Goal: Communication & Community: Answer question/provide support

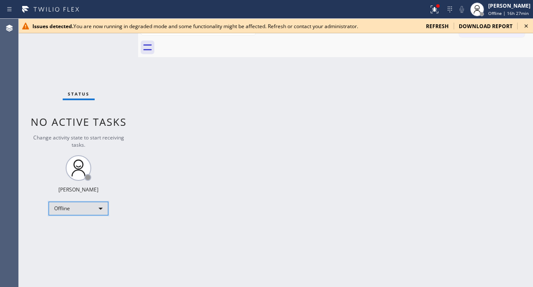
click at [79, 207] on div "Offline" at bounding box center [79, 209] width 60 height 14
click at [96, 207] on div at bounding box center [266, 143] width 533 height 287
click at [73, 207] on div "Offline" at bounding box center [79, 209] width 60 height 14
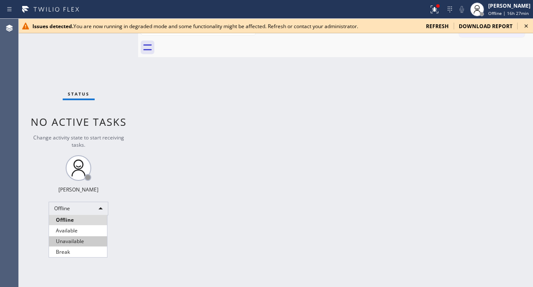
click at [84, 242] on li "Unavailable" at bounding box center [78, 241] width 58 height 10
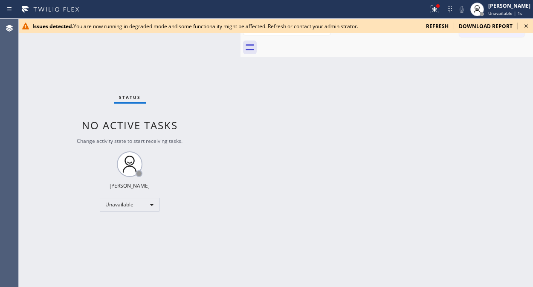
drag, startPoint x: 139, startPoint y: 90, endPoint x: 249, endPoint y: 140, distance: 121.1
click at [241, 140] on div at bounding box center [241, 153] width 0 height 268
click at [480, 27] on icon at bounding box center [526, 26] width 10 height 10
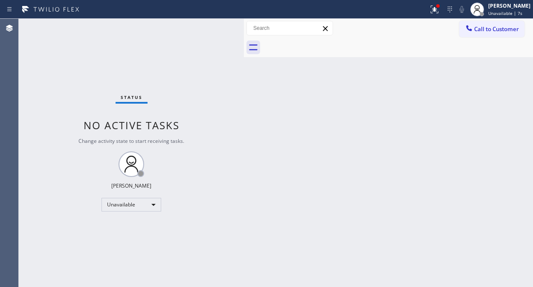
click at [86, 82] on div "Status No active tasks Change activity state to start receiving tasks. [PERSON_…" at bounding box center [131, 153] width 225 height 268
click at [440, 6] on icon at bounding box center [435, 9] width 10 height 10
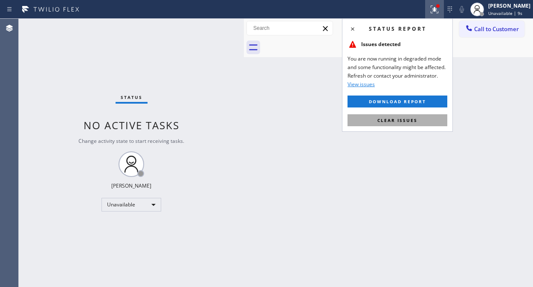
click at [419, 125] on button "Clear issues" at bounding box center [398, 120] width 100 height 12
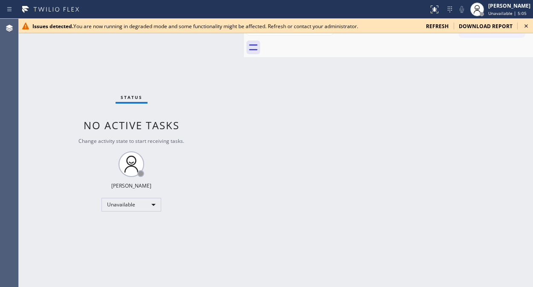
drag, startPoint x: 77, startPoint y: 75, endPoint x: 82, endPoint y: 73, distance: 5.9
click at [79, 75] on div "Status No active tasks Change activity state to start receiving tasks. [PERSON_…" at bounding box center [131, 153] width 225 height 268
click at [480, 27] on icon at bounding box center [526, 25] width 3 height 3
click at [36, 70] on div "Status No active tasks Change activity state to start receiving tasks. [PERSON_…" at bounding box center [131, 153] width 225 height 268
click at [480, 26] on icon at bounding box center [526, 25] width 3 height 3
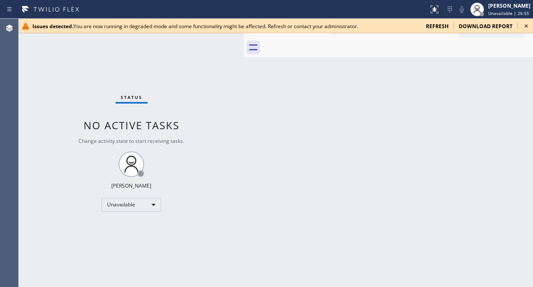
click at [480, 26] on icon at bounding box center [526, 26] width 10 height 10
click at [480, 25] on icon at bounding box center [526, 26] width 10 height 10
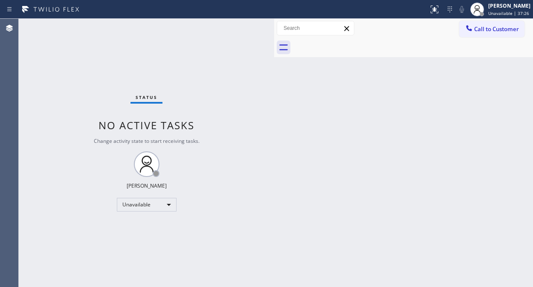
drag, startPoint x: 244, startPoint y: 58, endPoint x: 323, endPoint y: 139, distance: 113.2
click at [274, 62] on div at bounding box center [274, 153] width 0 height 268
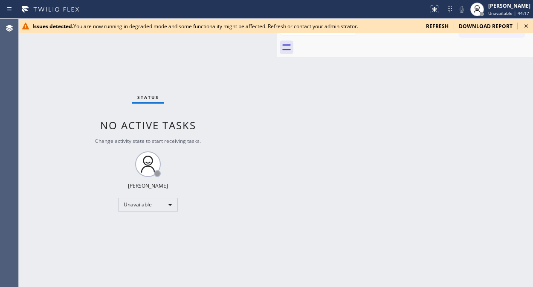
click at [480, 24] on icon at bounding box center [526, 26] width 10 height 10
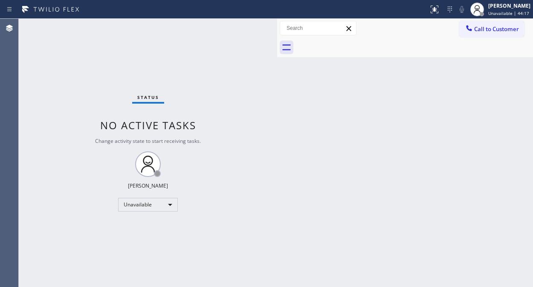
drag, startPoint x: 504, startPoint y: 24, endPoint x: 483, endPoint y: 35, distance: 23.9
click at [480, 24] on button "Call to Customer" at bounding box center [492, 29] width 65 height 16
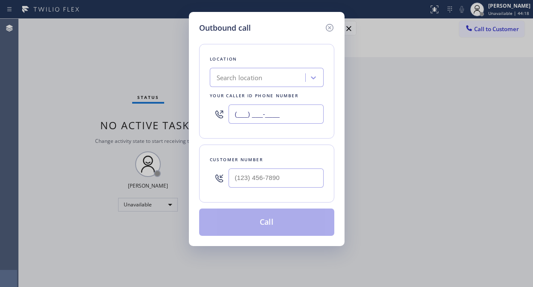
click at [239, 112] on input "(___) ___-____" at bounding box center [276, 114] width 95 height 19
paste input "855) 976-8572"
type input "[PHONE_NUMBER]"
click at [239, 178] on input "(___) ___-____" at bounding box center [276, 178] width 95 height 19
paste input "303) 807-6113"
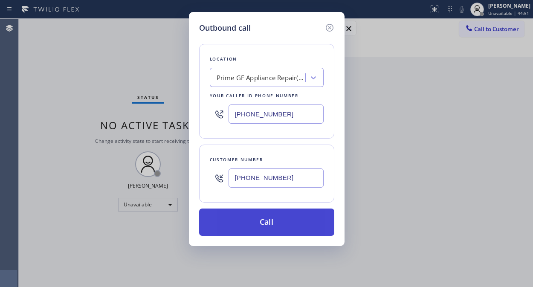
type input "[PHONE_NUMBER]"
click at [279, 225] on button "Call" at bounding box center [266, 222] width 135 height 27
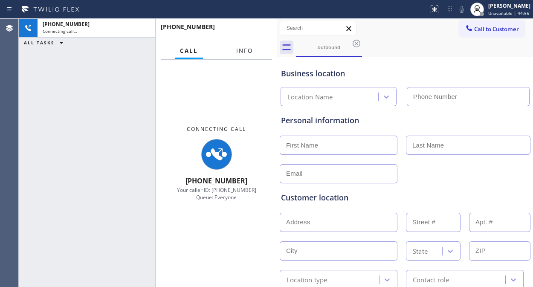
click at [241, 50] on span "Info" at bounding box center [244, 51] width 17 height 8
type input "[PHONE_NUMBER]"
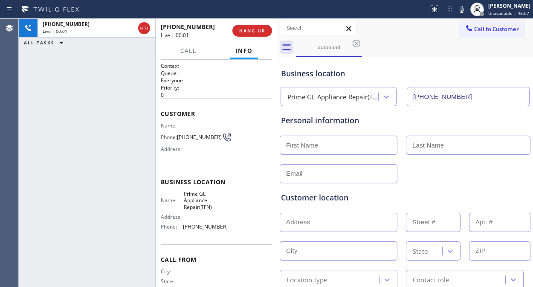
click at [27, 82] on div "+13038076113 Live | 00:01 ALL TASKS ALL TASKS ACTIVE TASKS TASKS IN WRAP UP" at bounding box center [87, 153] width 137 height 268
click at [35, 142] on div "+13038076113 Live | 00:12 ALL TASKS ALL TASKS ACTIVE TASKS TASKS IN WRAP UP" at bounding box center [87, 153] width 137 height 268
click at [248, 29] on span "HANG UP" at bounding box center [252, 31] width 26 height 6
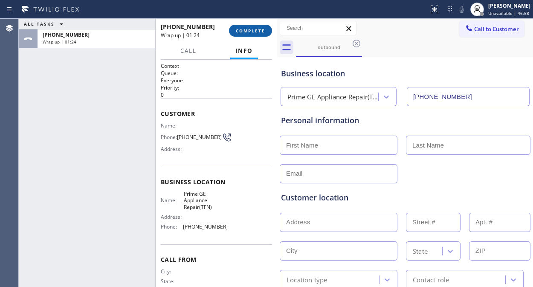
click at [257, 32] on span "COMPLETE" at bounding box center [250, 31] width 29 height 6
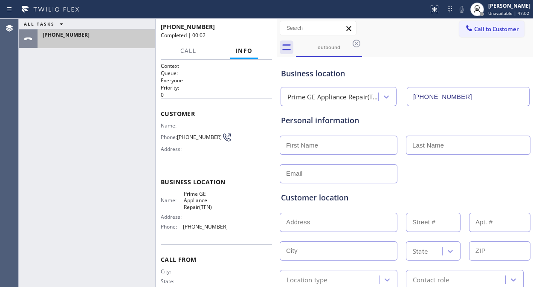
click at [91, 43] on div at bounding box center [97, 42] width 108 height 6
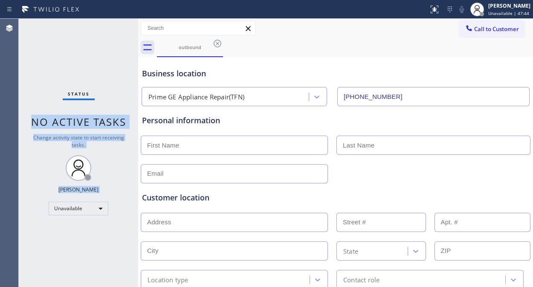
drag, startPoint x: 135, startPoint y: 36, endPoint x: 140, endPoint y: 41, distance: 6.3
click at [140, 41] on div "Status No active tasks Change activity state to start receiving tasks. Fila Gar…" at bounding box center [276, 153] width 515 height 268
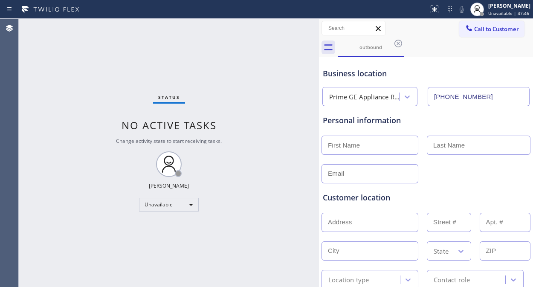
drag, startPoint x: 140, startPoint y: 41, endPoint x: 320, endPoint y: 113, distance: 194.6
click at [319, 113] on div at bounding box center [319, 153] width 0 height 268
click at [398, 44] on icon at bounding box center [399, 44] width 8 height 8
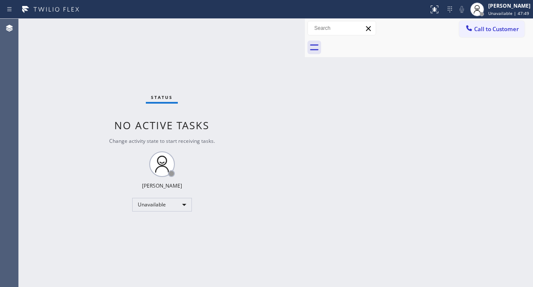
drag, startPoint x: 318, startPoint y: 58, endPoint x: 319, endPoint y: 72, distance: 14.1
click at [305, 70] on div at bounding box center [305, 153] width 0 height 268
click at [480, 31] on span "Call to Customer" at bounding box center [497, 29] width 45 height 8
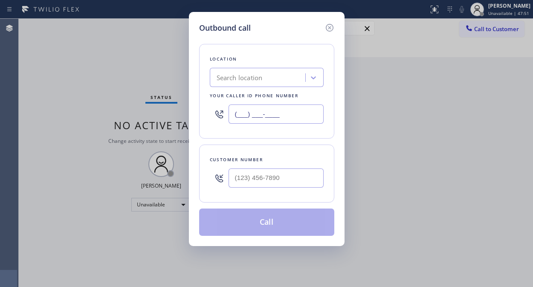
click at [233, 112] on input "(___) ___-____" at bounding box center [276, 114] width 95 height 19
paste input "213) 238-6617"
type input "[PHONE_NUMBER]"
click at [28, 67] on div "Outbound call Location Dacor Appliance Repair Team [GEOGRAPHIC_DATA] Your calle…" at bounding box center [266, 143] width 533 height 287
click at [239, 180] on input "(___) ___-____" at bounding box center [276, 178] width 95 height 19
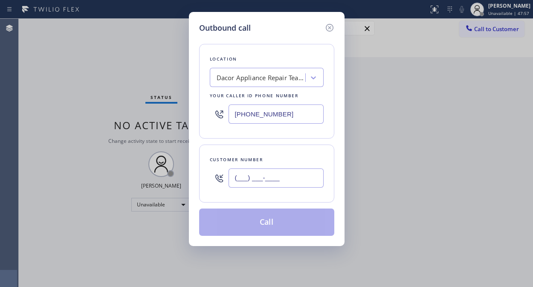
paste input "917) 881-2423"
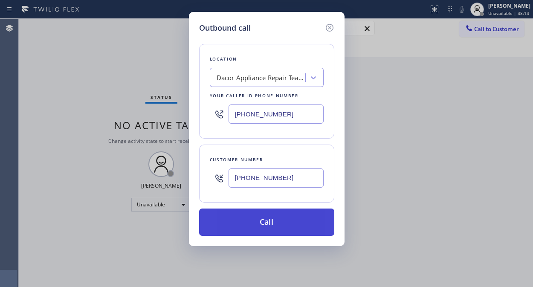
type input "[PHONE_NUMBER]"
click at [287, 221] on button "Call" at bounding box center [266, 222] width 135 height 27
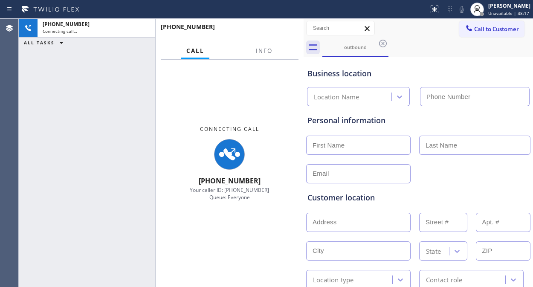
type input "[PHONE_NUMBER]"
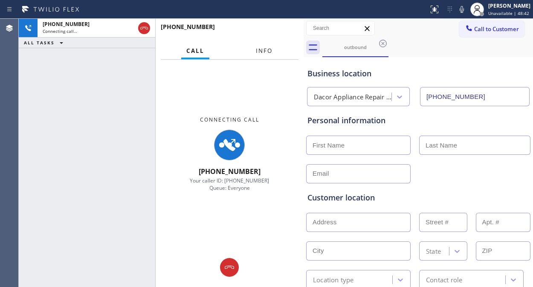
click at [270, 47] on span "Info" at bounding box center [264, 51] width 17 height 8
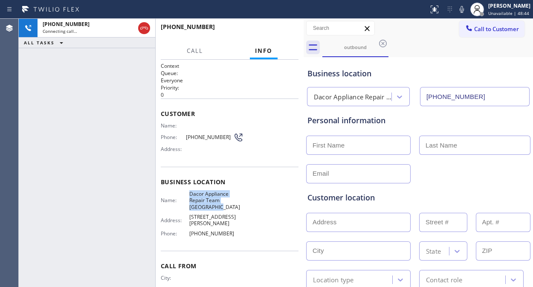
drag, startPoint x: 209, startPoint y: 207, endPoint x: 190, endPoint y: 197, distance: 21.6
click at [189, 196] on span "Dacor Appliance Repair Team [GEOGRAPHIC_DATA]" at bounding box center [216, 201] width 54 height 20
click at [222, 204] on span "Dacor Appliance Repair Team [GEOGRAPHIC_DATA]" at bounding box center [216, 201] width 54 height 20
click at [218, 198] on span "Dacor Appliance Repair Team [GEOGRAPHIC_DATA]" at bounding box center [216, 201] width 54 height 20
drag, startPoint x: 216, startPoint y: 201, endPoint x: 186, endPoint y: 191, distance: 32.1
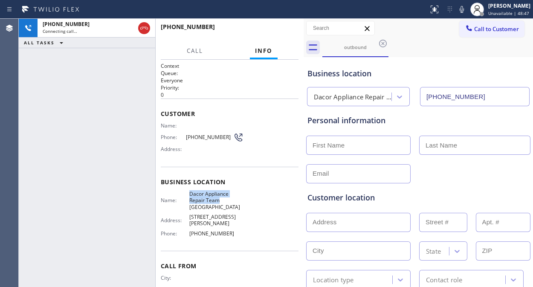
click at [186, 191] on div "Name: Dacor Appliance Repair Team Los Angeles" at bounding box center [202, 201] width 83 height 20
copy span "Dacor Appliance Repair Team"
click at [280, 33] on span "HANG UP" at bounding box center [279, 31] width 26 height 6
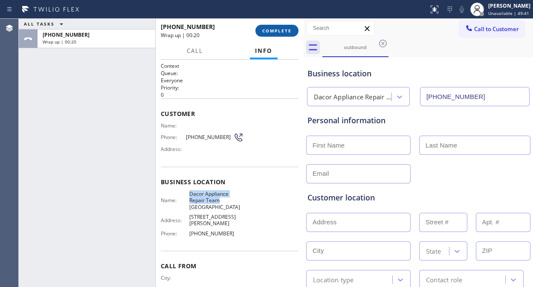
click at [269, 35] on button "COMPLETE" at bounding box center [277, 31] width 43 height 12
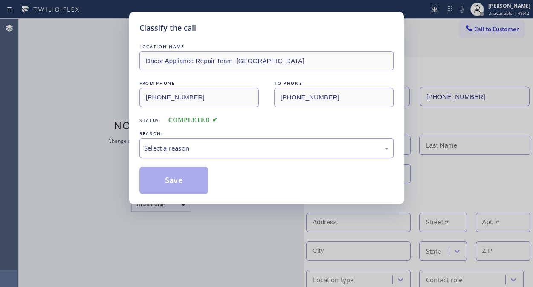
click at [269, 151] on div "Select a reason" at bounding box center [266, 148] width 245 height 10
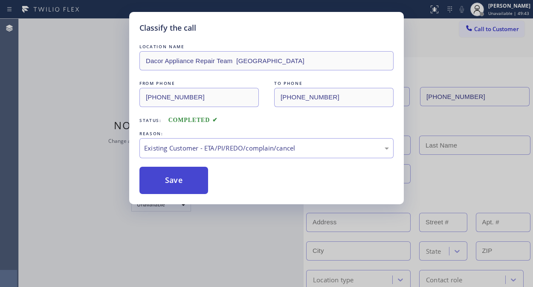
click at [184, 188] on button "Save" at bounding box center [174, 180] width 69 height 27
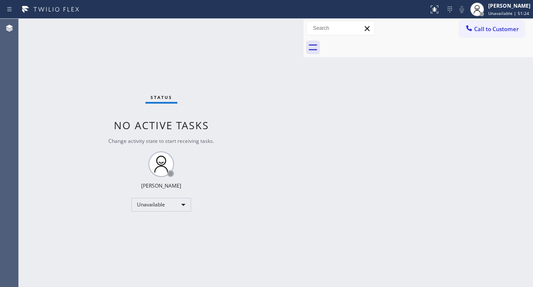
click at [485, 31] on span "Call to Customer" at bounding box center [497, 29] width 45 height 8
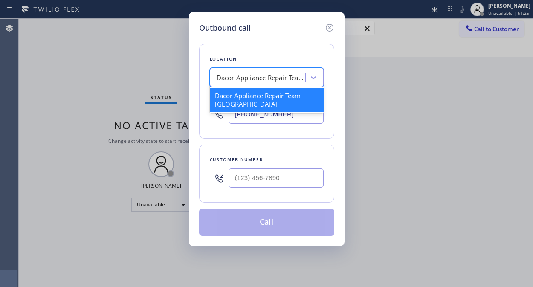
click at [228, 82] on div "Dacor Appliance Repair Team Los Angeles" at bounding box center [262, 78] width 90 height 10
paste input "Mission Viejo Electricians Team"
type input "Mission Viejo Electricians Team"
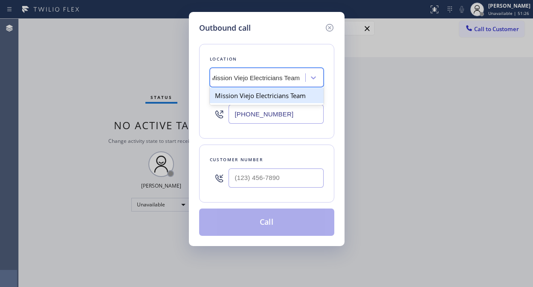
click at [258, 97] on div "Mission Viejo Electricians Team" at bounding box center [267, 95] width 114 height 15
type input "(714) 400-2318"
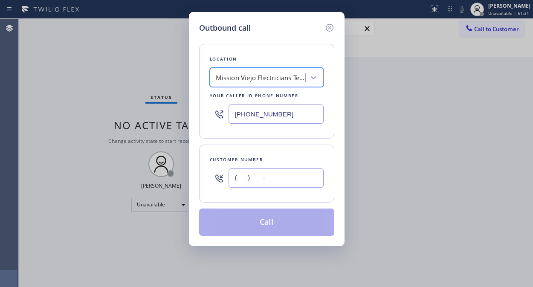
click at [232, 180] on input "(___) ___-____" at bounding box center [276, 178] width 95 height 19
paste input "949) 697-9743"
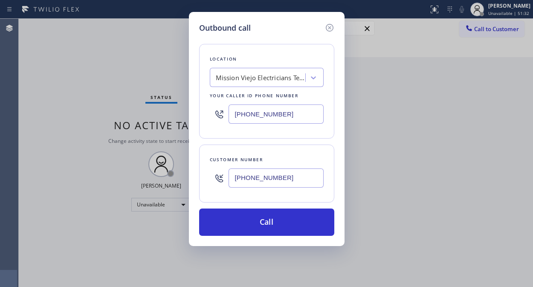
type input "(949) 697-9743"
click at [279, 220] on button "Call" at bounding box center [266, 222] width 135 height 27
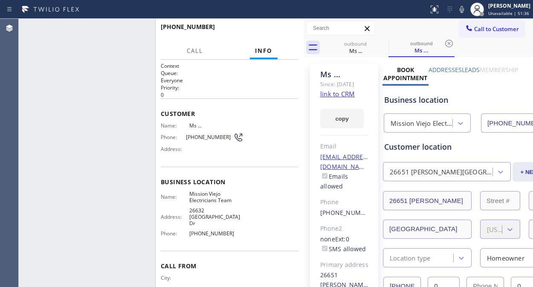
type input "(714) 400-2318"
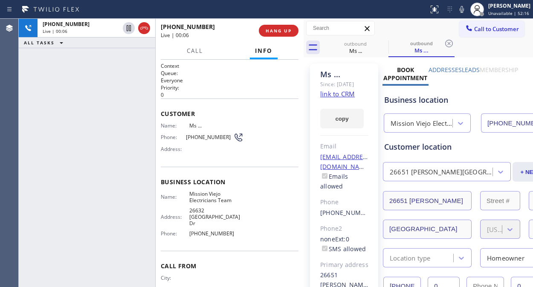
click at [20, 56] on div "+19496979743 Live | 00:06 ALL TASKS ALL TASKS ACTIVE TASKS TASKS IN WRAP UP" at bounding box center [87, 153] width 137 height 268
click at [263, 24] on div "+19496979743 Live | 00:07 HANG UP" at bounding box center [230, 31] width 138 height 22
click at [269, 29] on span "HANG UP" at bounding box center [279, 31] width 26 height 6
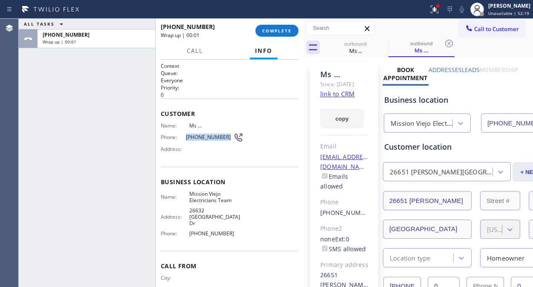
drag, startPoint x: 223, startPoint y: 135, endPoint x: 150, endPoint y: 135, distance: 72.5
click at [150, 135] on div "ALL TASKS ALL TASKS ACTIVE TASKS TASKS IN WRAP UP +19496979743 Wrap up | 00:01 …" at bounding box center [161, 153] width 285 height 268
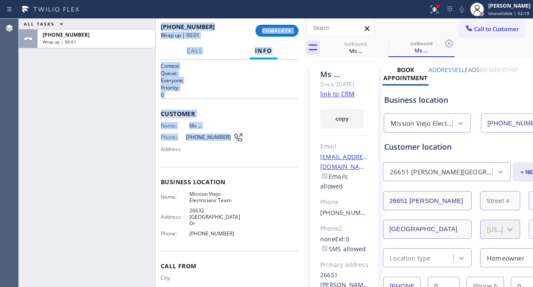
copy div "+19496979743 Wrap up | 00:01 COMPLETE Call Info Call ended +19496979743 Wrap up…"
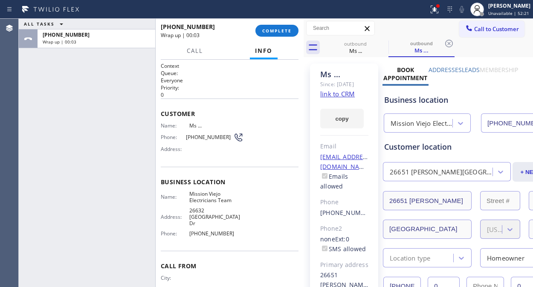
drag, startPoint x: 190, startPoint y: 148, endPoint x: 200, endPoint y: 146, distance: 10.0
click at [190, 148] on div "Address:" at bounding box center [202, 149] width 83 height 6
drag, startPoint x: 221, startPoint y: 135, endPoint x: 185, endPoint y: 136, distance: 35.8
click at [186, 136] on span "(949) 697-9743" at bounding box center [209, 137] width 47 height 6
copy span "949) 697-9743"
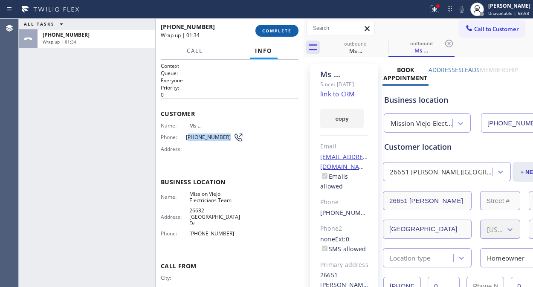
click at [269, 35] on button "COMPLETE" at bounding box center [277, 31] width 43 height 12
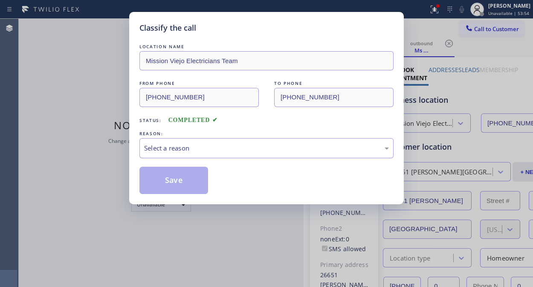
click at [267, 158] on div "Select a reason" at bounding box center [267, 148] width 254 height 20
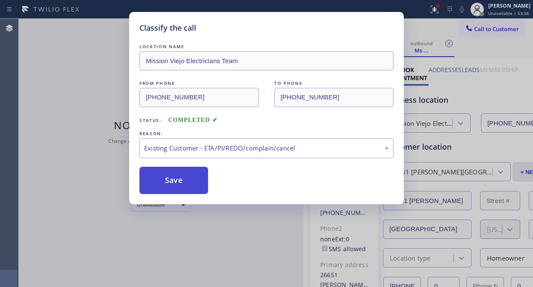
click at [192, 182] on button "Save" at bounding box center [174, 180] width 69 height 27
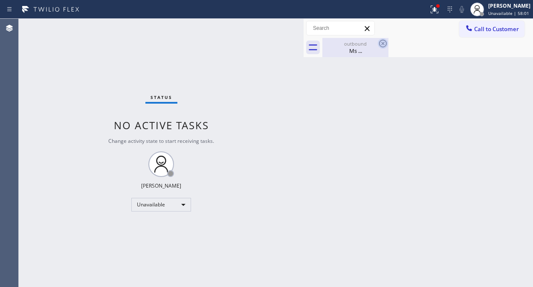
drag, startPoint x: 364, startPoint y: 46, endPoint x: 384, endPoint y: 46, distance: 20.5
click at [366, 46] on div "outbound" at bounding box center [355, 44] width 64 height 6
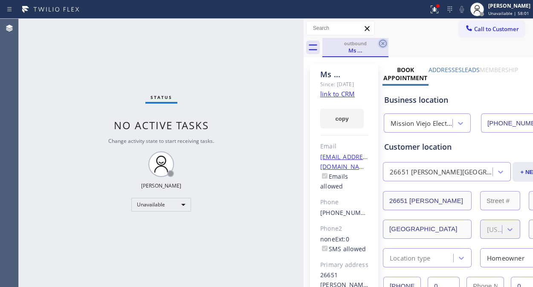
click at [384, 46] on icon at bounding box center [383, 44] width 8 height 8
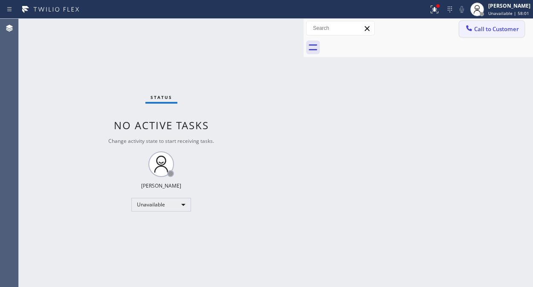
click at [472, 32] on div at bounding box center [469, 29] width 10 height 10
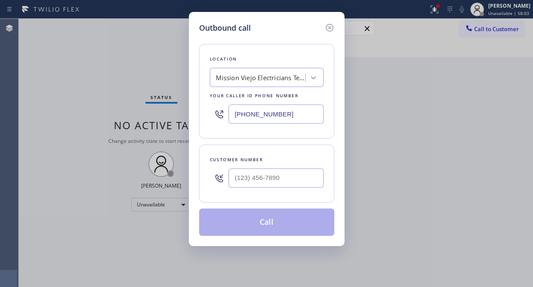
click at [237, 114] on input "(714) 400-2318" at bounding box center [276, 114] width 95 height 19
paste input "833) 348-0421"
type input "(833) 348-0421"
drag, startPoint x: 470, startPoint y: 150, endPoint x: 454, endPoint y: 147, distance: 16.9
click at [470, 150] on div "Outbound call Location Dylan Thermador Repair Service Your caller id phone numb…" at bounding box center [266, 143] width 533 height 287
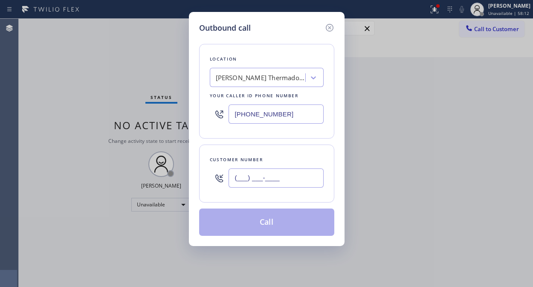
click at [246, 183] on input "(___) ___-____" at bounding box center [276, 178] width 95 height 19
paste input "713) 459-7137"
type input "(713) 459-7137"
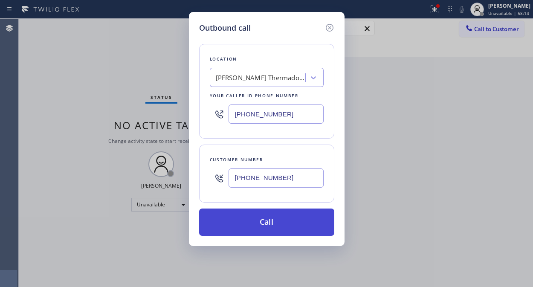
click at [300, 232] on button "Call" at bounding box center [266, 222] width 135 height 27
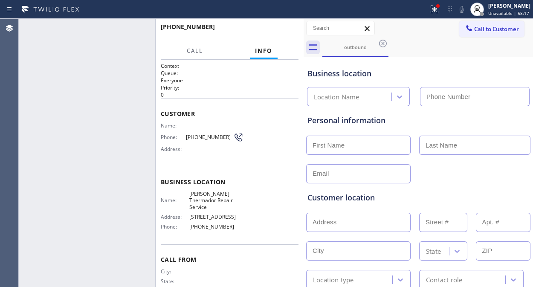
type input "(833) 348-0421"
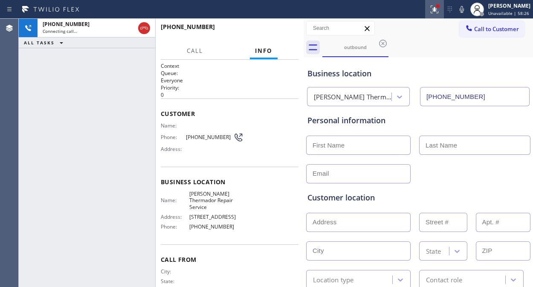
click at [436, 10] on icon at bounding box center [433, 9] width 5 height 6
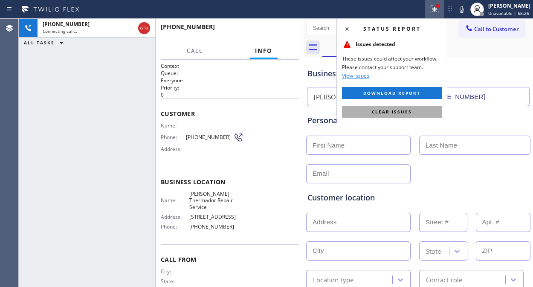
click at [411, 109] on span "Clear issues" at bounding box center [392, 112] width 40 height 6
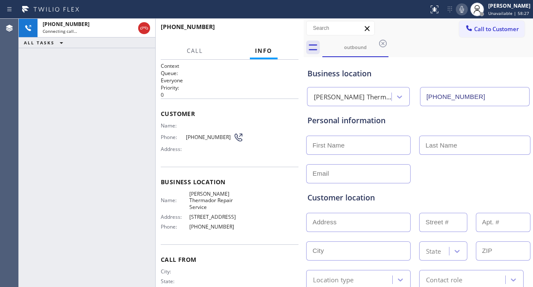
click at [463, 7] on icon at bounding box center [462, 9] width 10 height 10
click at [37, 88] on div "+17134597137 Live | 00:03 ALL TASKS ALL TASKS ACTIVE TASKS TASKS IN WRAP UP" at bounding box center [87, 153] width 137 height 268
click at [461, 9] on icon at bounding box center [458, 9] width 10 height 10
click at [460, 9] on icon at bounding box center [458, 9] width 4 height 7
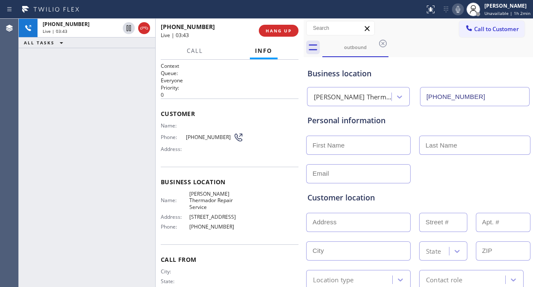
click at [460, 10] on icon at bounding box center [458, 9] width 10 height 10
drag, startPoint x: 460, startPoint y: 7, endPoint x: 454, endPoint y: 1, distance: 8.4
click at [460, 7] on icon at bounding box center [458, 9] width 4 height 7
click at [326, 144] on input "text" at bounding box center [358, 145] width 105 height 19
paste input "Robin Spencer"
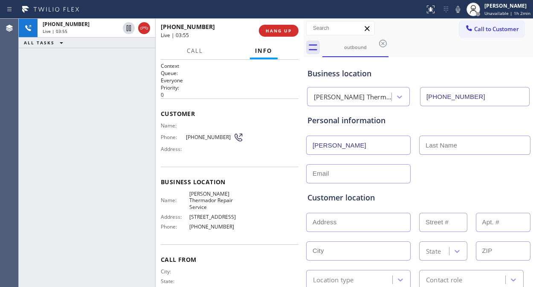
drag, startPoint x: 361, startPoint y: 148, endPoint x: 331, endPoint y: 146, distance: 30.0
click at [331, 146] on input "Robin Spencer" at bounding box center [358, 145] width 105 height 19
type input "Robin"
click at [433, 143] on input "text" at bounding box center [474, 145] width 111 height 19
paste input "Spencer"
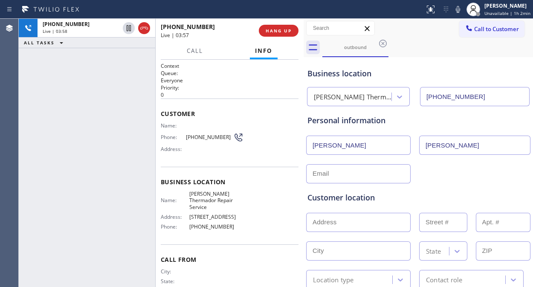
type input "Spencer"
drag, startPoint x: 351, startPoint y: 170, endPoint x: 351, endPoint y: 175, distance: 5.5
click at [351, 172] on input "text" at bounding box center [358, 173] width 105 height 19
drag, startPoint x: 50, startPoint y: 108, endPoint x: 117, endPoint y: 134, distance: 71.9
click at [50, 108] on div "+17134597137 Live | 04:21 ALL TASKS ALL TASKS ACTIVE TASKS TASKS IN WRAP UP" at bounding box center [87, 153] width 137 height 268
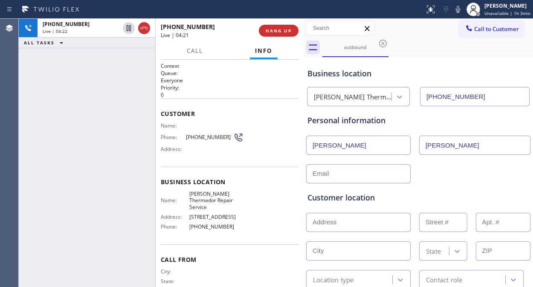
click at [314, 173] on input "text" at bounding box center [358, 173] width 105 height 19
paste input "robinspencer7137@gmail.com"
type input "robinspencer7137@gmail.com"
click at [446, 178] on div "robinspencer7137@gmail.com" at bounding box center [419, 173] width 226 height 21
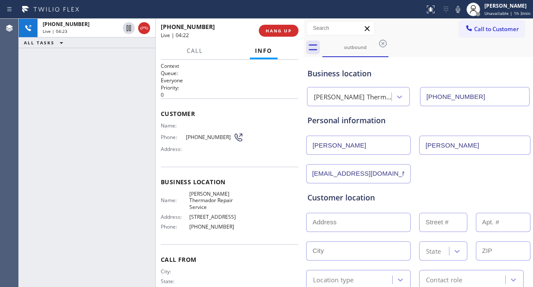
scroll to position [0, 0]
drag, startPoint x: 70, startPoint y: 129, endPoint x: 294, endPoint y: 209, distance: 237.8
click at [71, 129] on div "+17134597137 Live | 04:31 ALL TASKS ALL TASKS ACTIVE TASKS TASKS IN WRAP UP" at bounding box center [87, 153] width 137 height 268
click at [349, 227] on input "text" at bounding box center [358, 222] width 105 height 19
paste input "233 Crooked Rock Ln"
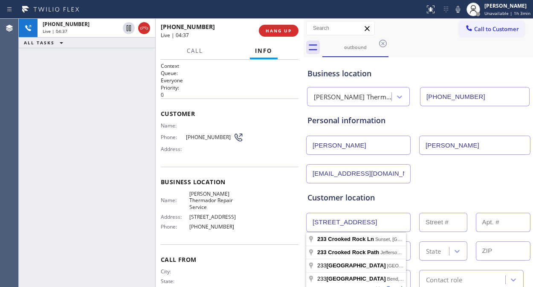
type input "233 Crooked Rock Ln"
type input "233"
type input "Sunset"
type input "29685"
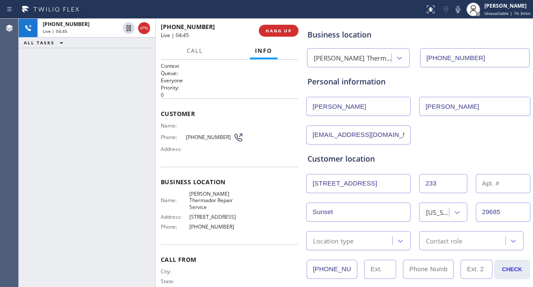
scroll to position [95, 0]
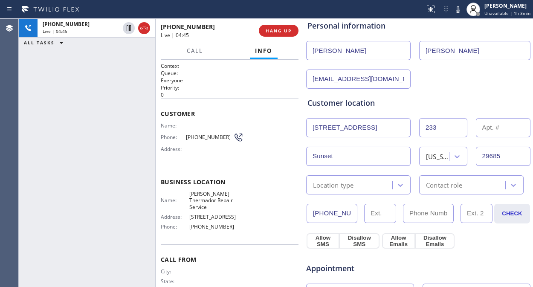
click at [351, 179] on div "Location type" at bounding box center [351, 185] width 84 height 15
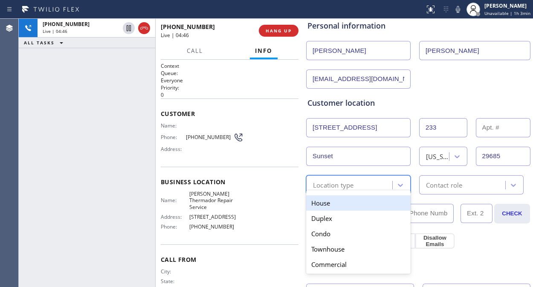
click at [344, 201] on div "House" at bounding box center [358, 202] width 105 height 15
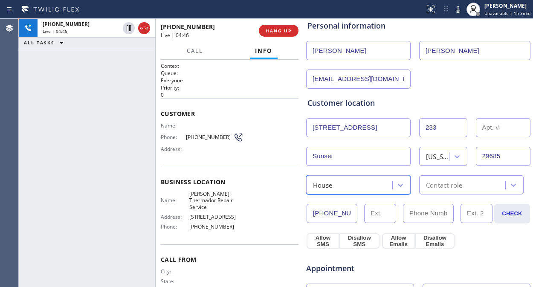
click at [445, 180] on div "Contact role" at bounding box center [464, 185] width 84 height 15
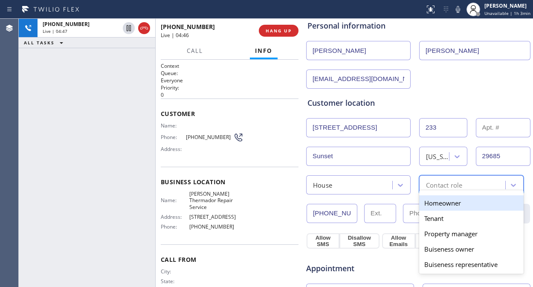
click at [433, 200] on div "Homeowner" at bounding box center [471, 202] width 105 height 15
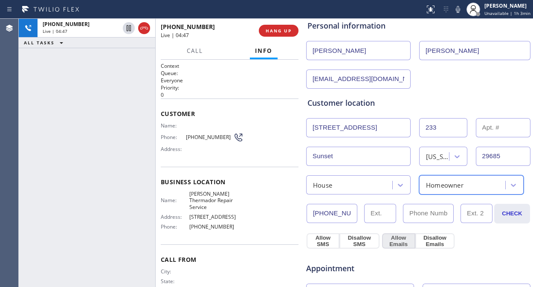
drag, startPoint x: 320, startPoint y: 237, endPoint x: 381, endPoint y: 239, distance: 61.0
click at [321, 238] on button "Allow SMS" at bounding box center [323, 240] width 33 height 15
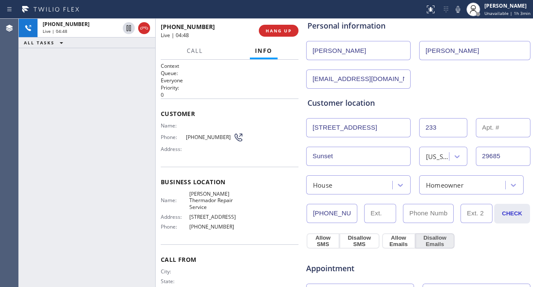
click at [395, 239] on button "Allow Emails" at bounding box center [398, 240] width 33 height 15
click at [323, 244] on button "Allow SMS" at bounding box center [323, 240] width 33 height 15
click at [399, 239] on button "Allow Emails" at bounding box center [398, 240] width 33 height 15
click at [476, 239] on div "Allow SMS Disallow SMS Allow Emails Disallow Emails" at bounding box center [419, 239] width 226 height 17
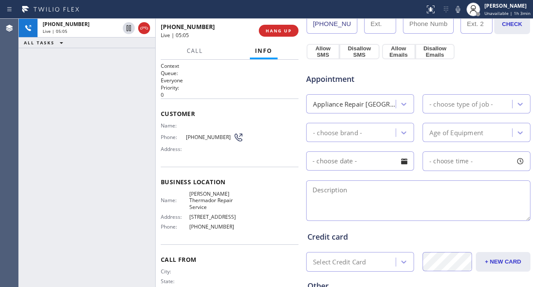
click at [361, 103] on div "Appliance Repair High End" at bounding box center [355, 104] width 84 height 10
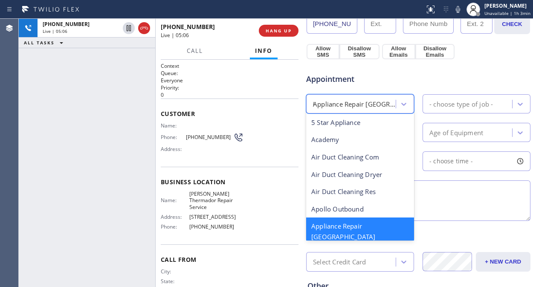
scroll to position [0, 0]
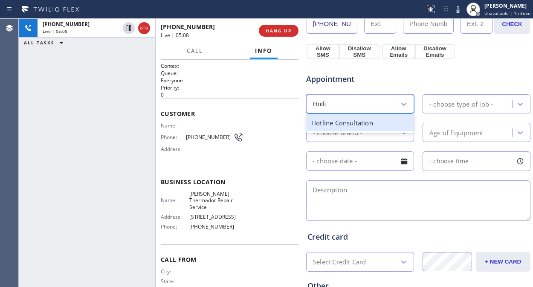
type input "Hotlin"
click at [353, 125] on div "Hotline Consultation" at bounding box center [360, 122] width 108 height 17
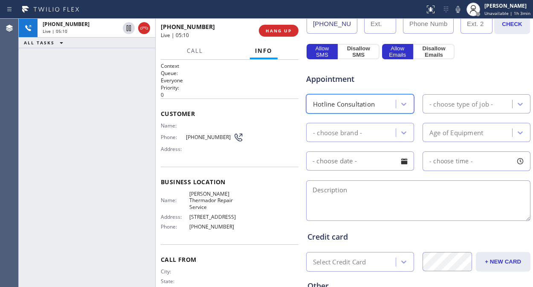
click at [462, 103] on div "- choose type of job -" at bounding box center [462, 104] width 64 height 10
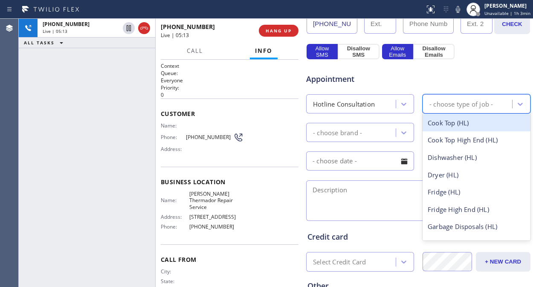
type input "f"
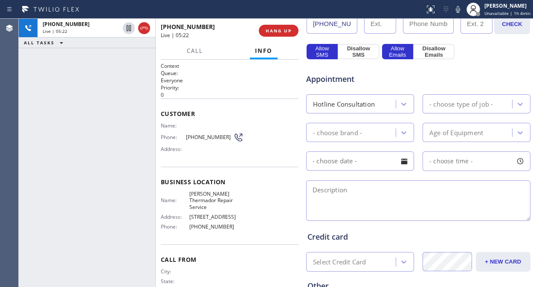
click at [74, 83] on div "+17134597137 Live | 05:22 ALL TASKS ALL TASKS ACTIVE TASKS TASKS IN WRAP UP" at bounding box center [87, 153] width 137 height 268
click at [457, 6] on icon at bounding box center [458, 9] width 10 height 10
click at [445, 103] on div "- choose type of job -" at bounding box center [462, 104] width 64 height 10
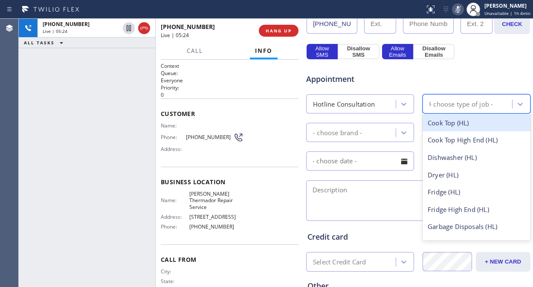
type input "fr"
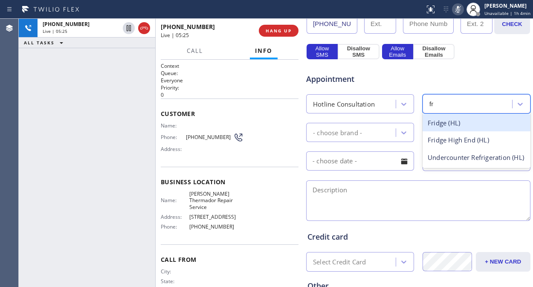
drag, startPoint x: 443, startPoint y: 122, endPoint x: 414, endPoint y: 128, distance: 28.8
click at [443, 122] on div "Fridge (HL)" at bounding box center [477, 122] width 108 height 17
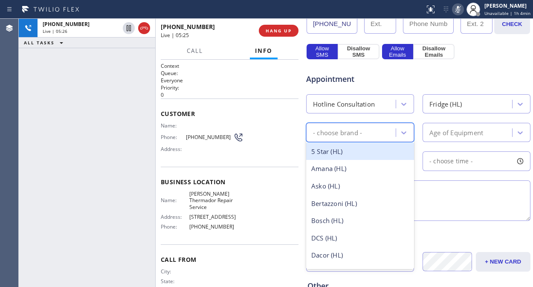
click at [362, 139] on div "- choose brand -" at bounding box center [352, 132] width 87 height 15
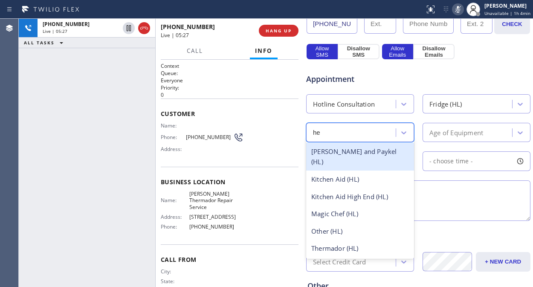
type input "h"
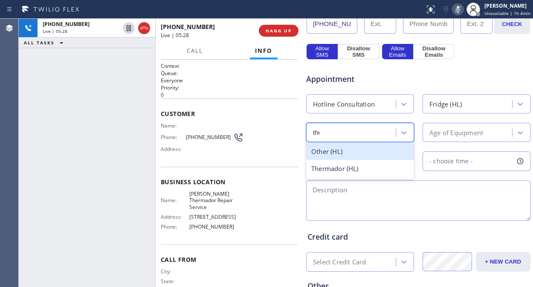
type input "ther"
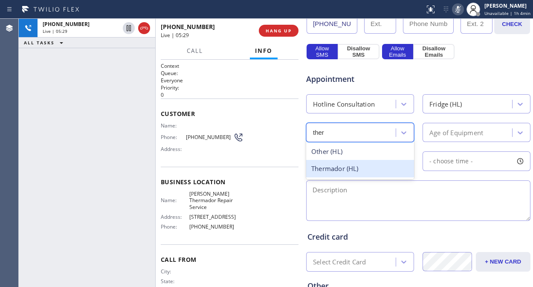
click at [370, 169] on div "Thermador (HL)" at bounding box center [360, 168] width 108 height 17
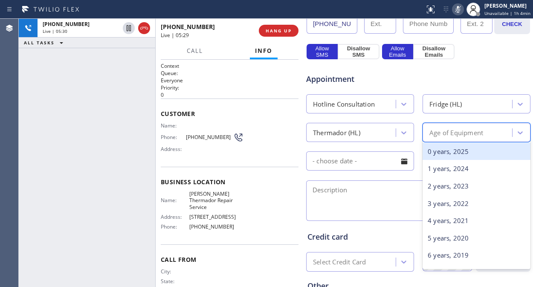
click at [457, 133] on div "Age of Equipment" at bounding box center [457, 133] width 54 height 10
type input "2022"
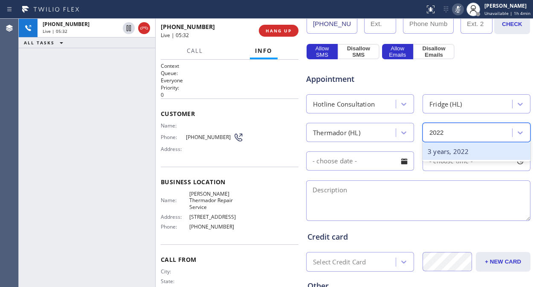
click at [454, 147] on div "3 years, 2022" at bounding box center [477, 151] width 108 height 17
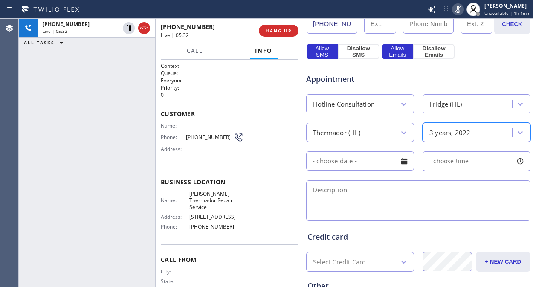
click at [397, 163] on div at bounding box center [404, 161] width 15 height 15
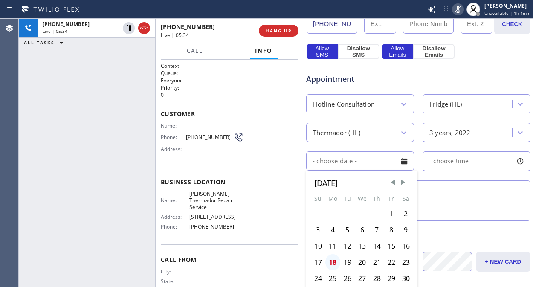
click at [331, 261] on div "18" at bounding box center [333, 262] width 15 height 16
type input "08/18/2025"
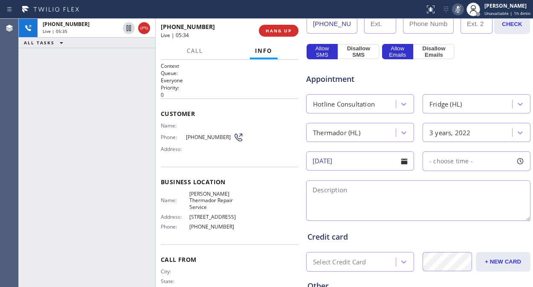
click at [448, 157] on div "- choose time -" at bounding box center [448, 162] width 50 height 10
drag, startPoint x: 428, startPoint y: 213, endPoint x: 487, endPoint y: 215, distance: 59.3
click at [489, 215] on div at bounding box center [494, 213] width 10 height 18
click at [486, 215] on div at bounding box center [491, 213] width 10 height 18
drag, startPoint x: 429, startPoint y: 215, endPoint x: 495, endPoint y: 214, distance: 66.1
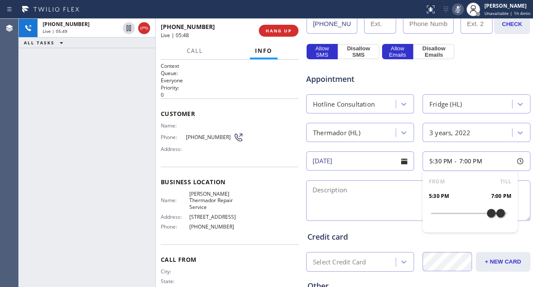
click at [382, 210] on textarea at bounding box center [418, 201] width 224 height 41
click at [403, 212] on textarea "To enrich screen reader interactions, please activate Accessibility in Grammarl…" at bounding box center [418, 201] width 224 height 41
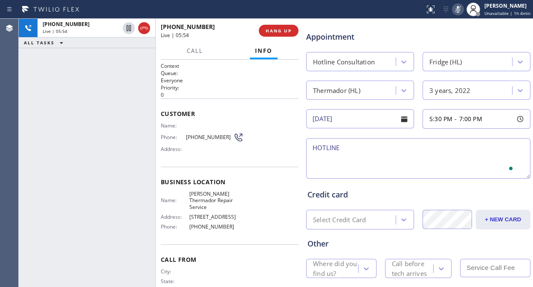
scroll to position [374, 0]
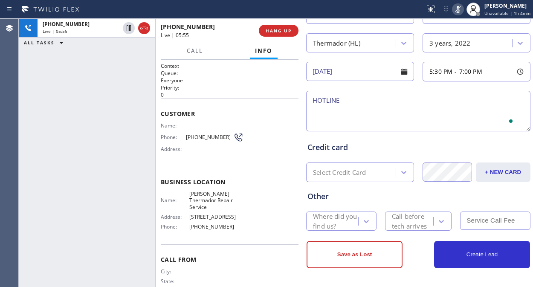
type textarea "HOTLINE"
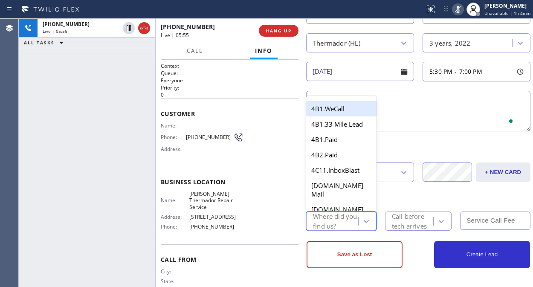
click at [326, 215] on div "Where did you find us?" at bounding box center [335, 222] width 44 height 20
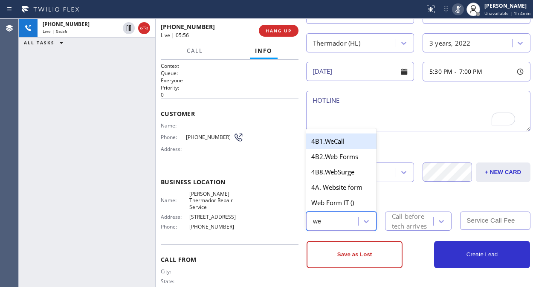
type input "web"
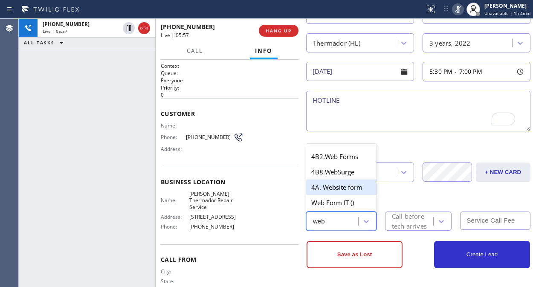
click at [349, 189] on div "4A. Website form" at bounding box center [341, 187] width 70 height 15
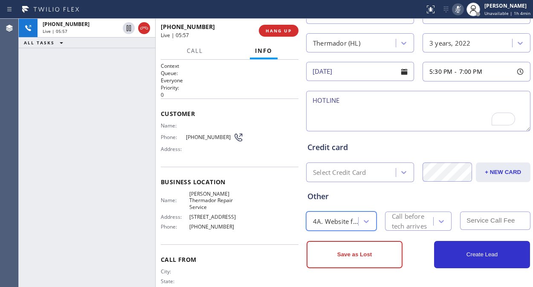
click at [421, 220] on div "Call before tech arrives" at bounding box center [412, 222] width 41 height 20
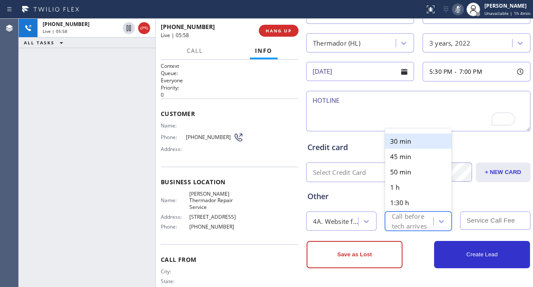
click at [399, 143] on div "30 min" at bounding box center [418, 141] width 67 height 15
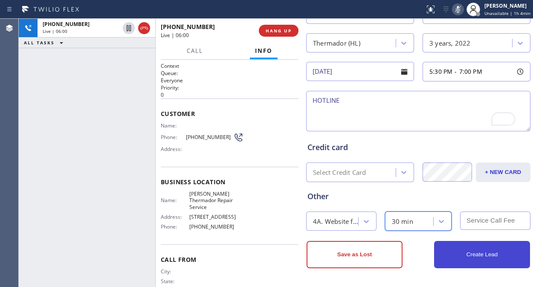
click at [476, 255] on button "Create Lead" at bounding box center [482, 254] width 96 height 27
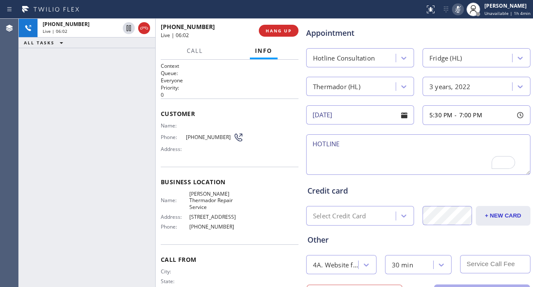
scroll to position [355, 0]
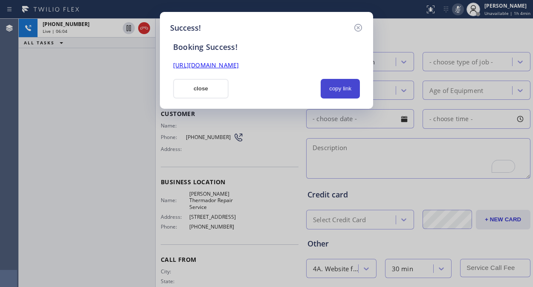
click at [338, 90] on button "copy link" at bounding box center [340, 89] width 39 height 20
click at [198, 87] on button "close" at bounding box center [200, 89] width 55 height 20
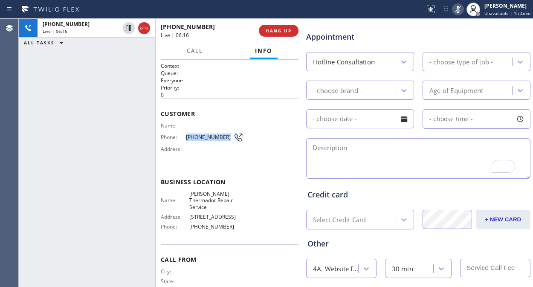
drag, startPoint x: 184, startPoint y: 138, endPoint x: 222, endPoint y: 135, distance: 38.5
click at [222, 135] on div "Phone: (713) 459-7137" at bounding box center [202, 137] width 83 height 10
copy div "(713) 459-7137"
click at [457, 13] on icon at bounding box center [458, 9] width 10 height 10
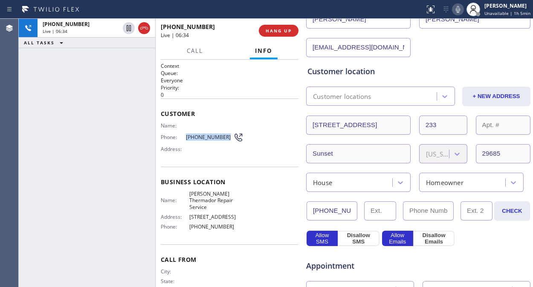
scroll to position [118, 0]
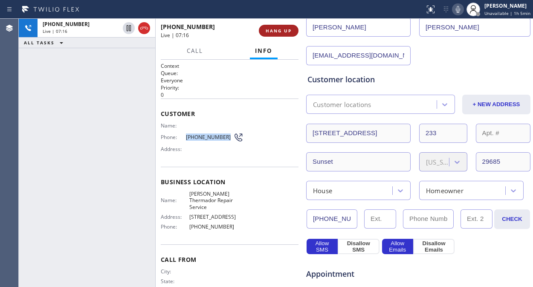
click at [283, 34] on button "HANG UP" at bounding box center [279, 31] width 40 height 12
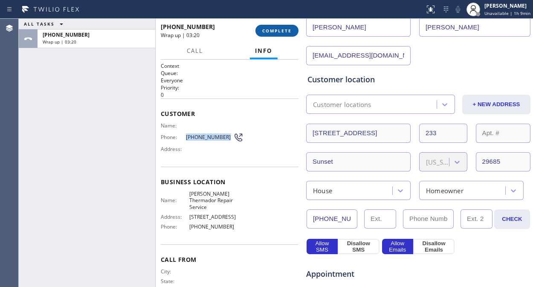
click at [270, 32] on span "COMPLETE" at bounding box center [276, 31] width 29 height 6
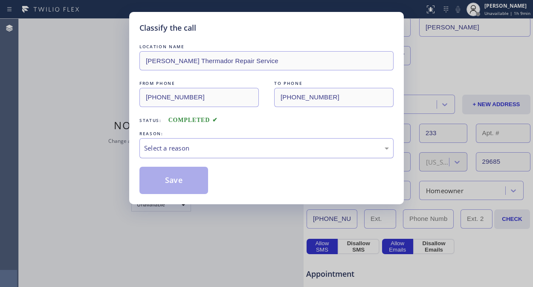
click at [231, 146] on div "Select a reason" at bounding box center [266, 148] width 245 height 10
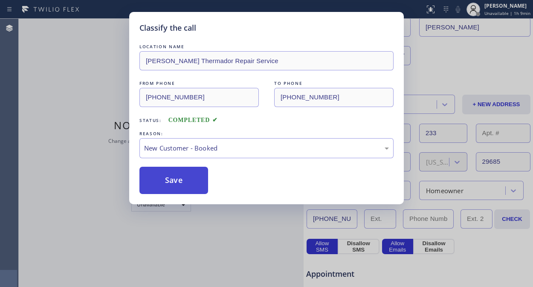
drag, startPoint x: 176, startPoint y: 175, endPoint x: 223, endPoint y: 199, distance: 52.9
click at [176, 175] on button "Save" at bounding box center [174, 180] width 69 height 27
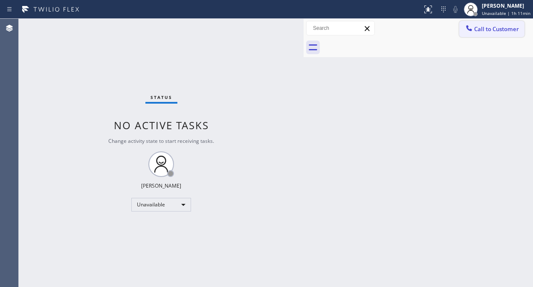
click at [469, 30] on icon at bounding box center [469, 28] width 6 height 6
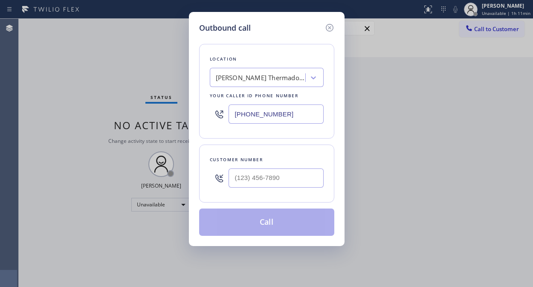
click at [235, 115] on input "(833) 348-0421" at bounding box center [276, 114] width 95 height 19
paste input "55) 976-8572"
type input "(855) 976-8572"
drag, startPoint x: 64, startPoint y: 66, endPoint x: 70, endPoint y: 73, distance: 8.8
click at [64, 66] on div "Outbound call Location Prime GE Appliance Repair(TFN) Your caller id phone numb…" at bounding box center [266, 143] width 533 height 287
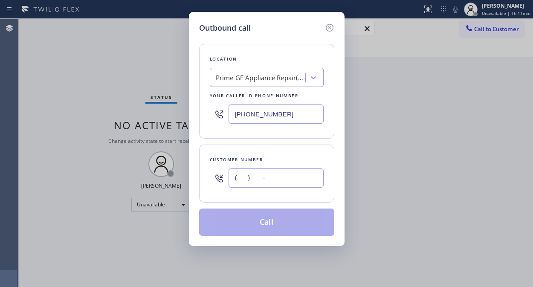
click at [242, 182] on input "(___) ___-____" at bounding box center [276, 178] width 95 height 19
paste input "303) 807-6113"
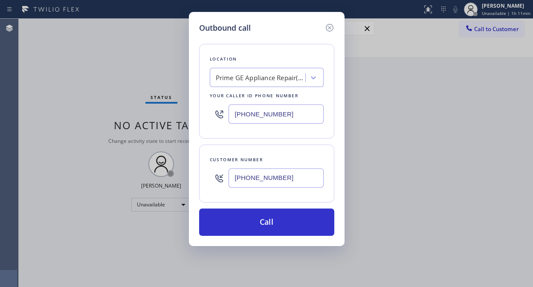
drag, startPoint x: 37, startPoint y: 87, endPoint x: 121, endPoint y: 104, distance: 85.8
click at [37, 87] on div "Outbound call Location Prime GE Appliance Repair(TFN) Your caller id phone numb…" at bounding box center [266, 143] width 533 height 287
click at [233, 179] on input "(303) 807-6113" at bounding box center [276, 178] width 95 height 19
paste input "text"
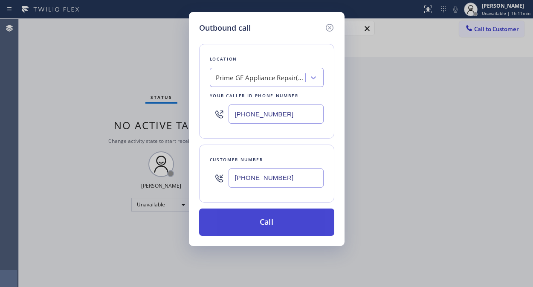
type input "(303) 807-6113"
click at [278, 222] on button "Call" at bounding box center [266, 222] width 135 height 27
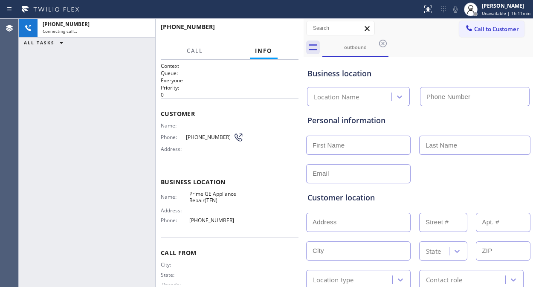
type input "(855) 976-8572"
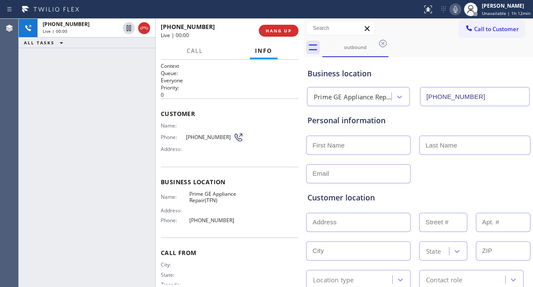
click at [94, 83] on div "+13038076113 Live | 00:00 ALL TASKS ALL TASKS ACTIVE TASKS TASKS IN WRAP UP" at bounding box center [87, 153] width 137 height 268
click at [455, 9] on icon at bounding box center [456, 9] width 10 height 10
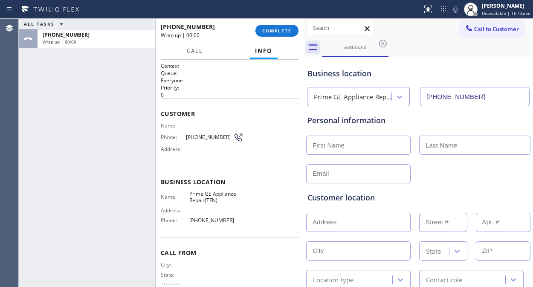
click at [355, 140] on input "text" at bounding box center [358, 145] width 105 height 19
click at [96, 83] on div "ALL TASKS ALL TASKS ACTIVE TASKS TASKS IN WRAP UP +13038076113 Wrap up | 00:24" at bounding box center [87, 153] width 137 height 268
click at [336, 140] on input "text" at bounding box center [358, 145] width 105 height 19
paste input "Jim Schlote"
click at [330, 144] on input "Jim Schlote" at bounding box center [358, 145] width 105 height 19
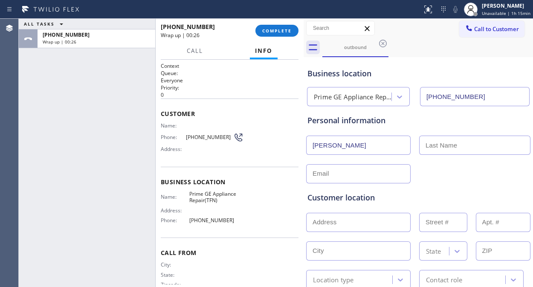
click at [327, 147] on input "Jim Schlote" at bounding box center [358, 145] width 105 height 19
drag, startPoint x: 346, startPoint y: 147, endPoint x: 325, endPoint y: 144, distance: 21.1
click at [325, 144] on input "Jim Schlote" at bounding box center [358, 145] width 105 height 19
type input "Jim"
drag, startPoint x: 451, startPoint y: 134, endPoint x: 446, endPoint y: 140, distance: 6.9
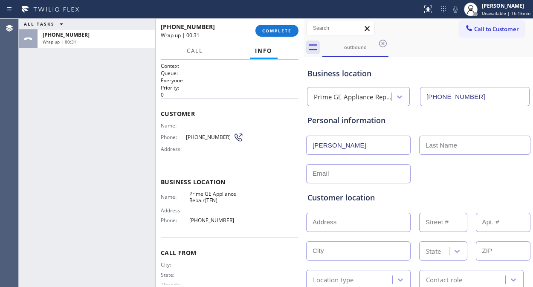
click at [451, 135] on div "Jim" at bounding box center [419, 144] width 226 height 21
click at [444, 143] on input "text" at bounding box center [474, 145] width 111 height 19
paste input "Schlote"
type input "Schlote"
click at [361, 150] on input "Jim" at bounding box center [358, 145] width 105 height 19
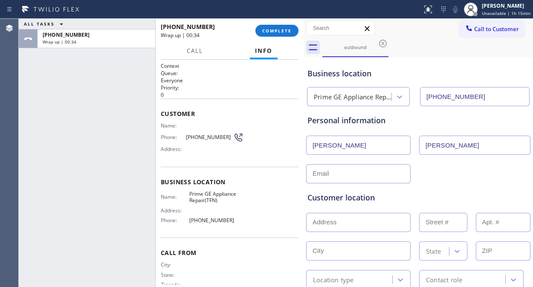
type input "Jim"
click at [359, 181] on div "Customer location >> ADD NEW ADDRESS << + NEW ADDRESS State Location type Conta…" at bounding box center [418, 234] width 225 height 109
click at [389, 178] on input "text" at bounding box center [358, 173] width 105 height 19
click at [461, 195] on div "Customer location" at bounding box center [419, 198] width 222 height 12
click at [95, 82] on div "ALL TASKS ALL TASKS ACTIVE TASKS TASKS IN WRAP UP +13038076113 Wrap up | 01:14" at bounding box center [87, 153] width 137 height 268
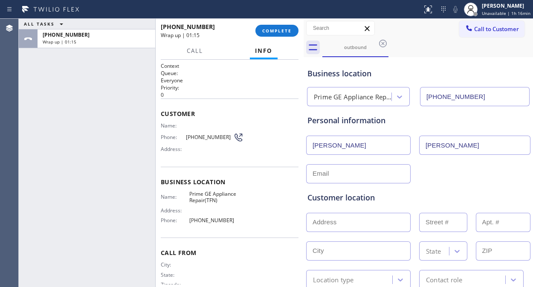
click at [333, 174] on input "text" at bounding box center [358, 173] width 105 height 19
paste input "Schlote"
type input "Schlote"
drag, startPoint x: 351, startPoint y: 172, endPoint x: 293, endPoint y: 180, distance: 58.2
click at [293, 180] on div "ALL TASKS ALL TASKS ACTIVE TASKS TASKS IN WRAP UP +13038076113 Wrap up | 01:18 …" at bounding box center [276, 153] width 515 height 268
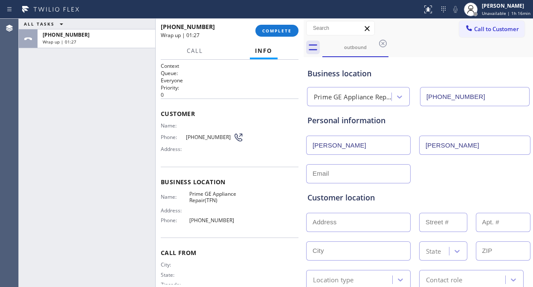
drag, startPoint x: 70, startPoint y: 110, endPoint x: 137, endPoint y: 110, distance: 66.6
click at [70, 110] on div "ALL TASKS ALL TASKS ACTIVE TASKS TASKS IN WRAP UP +13038076113 Wrap up | 01:27" at bounding box center [87, 153] width 137 height 268
click at [317, 172] on input "text" at bounding box center [358, 173] width 105 height 19
paste input "jimschlote@msn.com"
drag, startPoint x: 312, startPoint y: 177, endPoint x: 360, endPoint y: 210, distance: 58.1
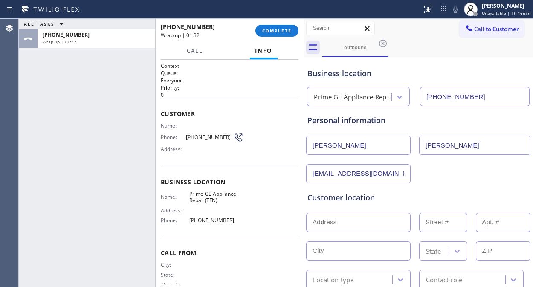
type input "jimschlote@msn.com"
click at [420, 183] on div "Customer location >> ADD NEW ADDRESS << + NEW ADDRESS State Location type Conta…" at bounding box center [418, 236] width 225 height 106
drag, startPoint x: 67, startPoint y: 107, endPoint x: 178, endPoint y: 143, distance: 116.5
click at [67, 107] on div "ALL TASKS ALL TASKS ACTIVE TASKS TASKS IN WRAP UP +13038076113 Wrap up | 01:40" at bounding box center [87, 153] width 137 height 268
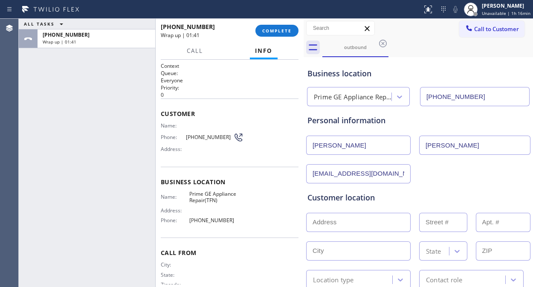
click at [327, 225] on input "text" at bounding box center [358, 222] width 105 height 19
paste input "66117 E Cactus Ln, Tucson, AZ 85739, United States"
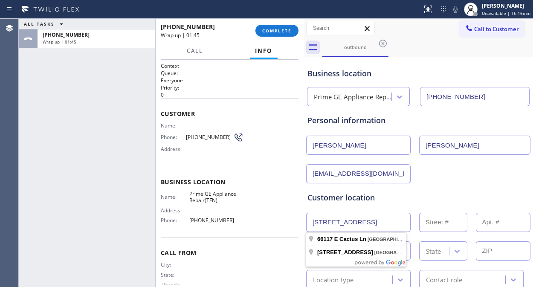
type input "66117 E Cactus Ln"
type input "66117"
type input "Tucson"
type input "85739"
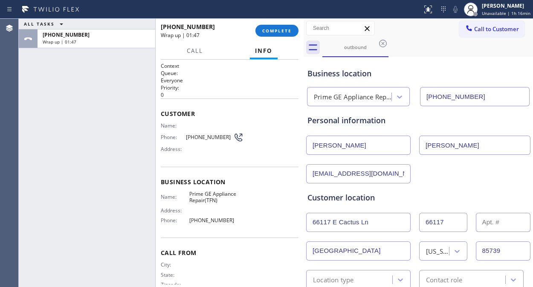
scroll to position [95, 0]
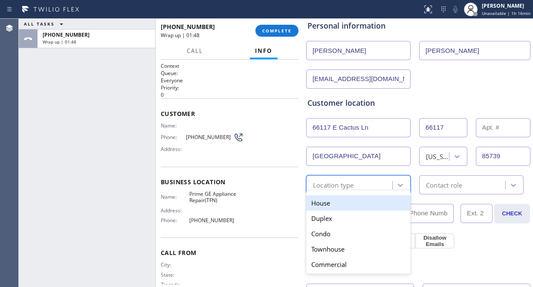
click at [349, 189] on div "Location type" at bounding box center [333, 185] width 41 height 10
click at [344, 200] on div "House" at bounding box center [358, 202] width 105 height 15
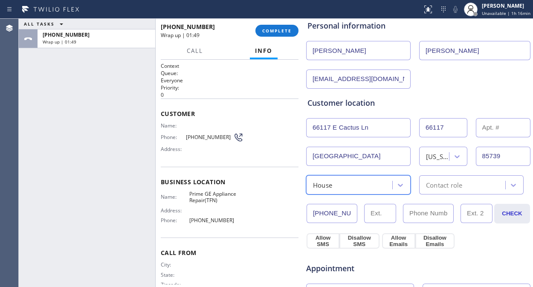
click at [471, 178] on div "Contact role" at bounding box center [464, 185] width 84 height 15
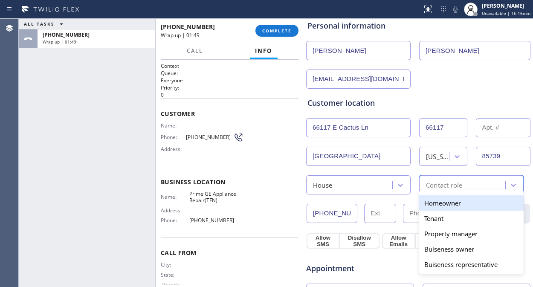
click at [437, 202] on div "Homeowner" at bounding box center [471, 202] width 105 height 15
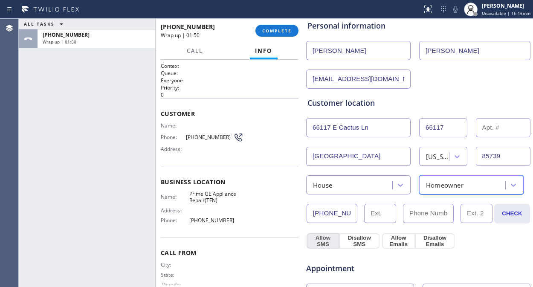
click at [311, 239] on button "Allow SMS" at bounding box center [323, 240] width 33 height 15
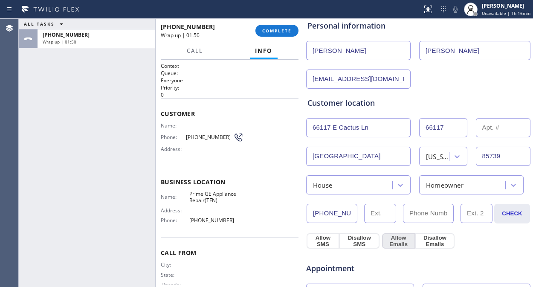
click at [397, 240] on button "Allow Emails" at bounding box center [398, 240] width 33 height 15
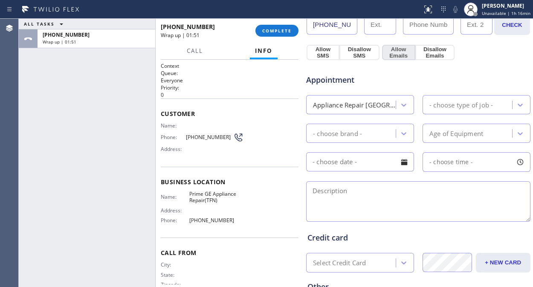
scroll to position [284, 0]
drag, startPoint x: 84, startPoint y: 115, endPoint x: 322, endPoint y: 175, distance: 244.7
click at [86, 118] on div "ALL TASKS ALL TASKS ACTIVE TASKS TASKS IN WRAP UP +13038076113 Wrap up | 01:56" at bounding box center [87, 153] width 137 height 268
click at [365, 103] on div "Appliance Repair High End" at bounding box center [355, 104] width 84 height 10
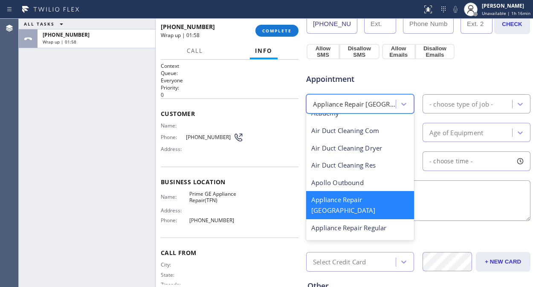
scroll to position [48, 0]
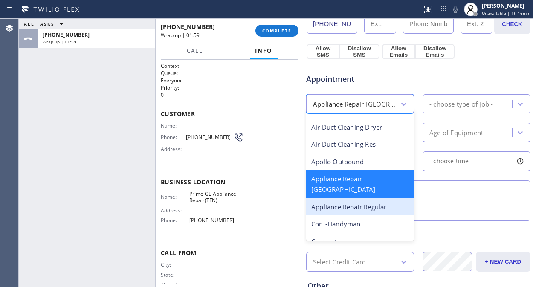
click at [355, 198] on div "Appliance Repair Regular" at bounding box center [360, 206] width 108 height 17
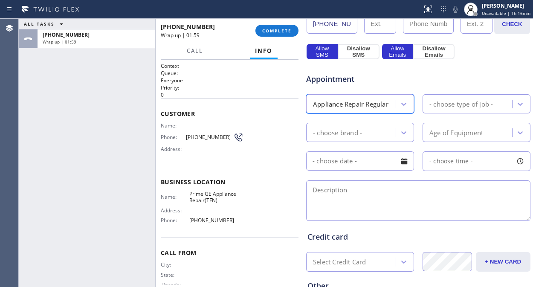
click at [467, 98] on div "- choose type of job -" at bounding box center [468, 103] width 87 height 15
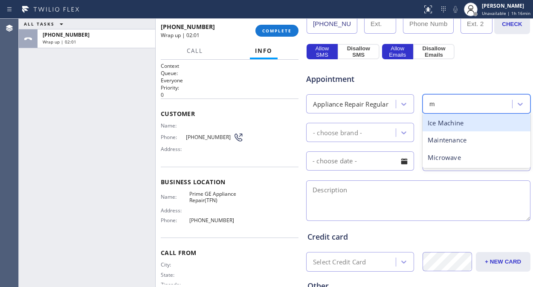
type input "mi"
click at [450, 120] on div "Microwave" at bounding box center [477, 122] width 108 height 17
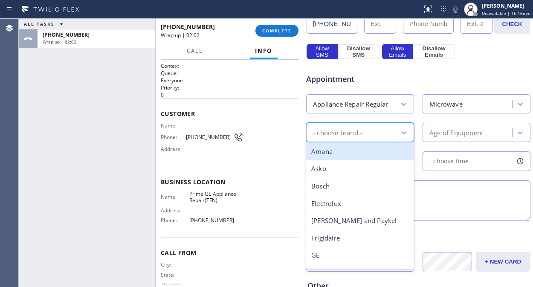
click at [370, 137] on div "- choose brand -" at bounding box center [352, 132] width 87 height 15
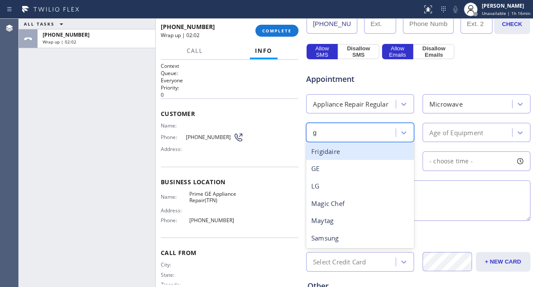
type input "ge"
drag, startPoint x: 355, startPoint y: 150, endPoint x: 442, endPoint y: 135, distance: 88.0
click at [359, 151] on div "GE" at bounding box center [360, 151] width 108 height 17
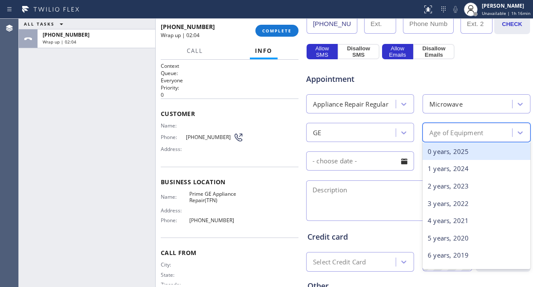
click at [457, 132] on div "Age of Equipment" at bounding box center [457, 133] width 54 height 10
type input "13"
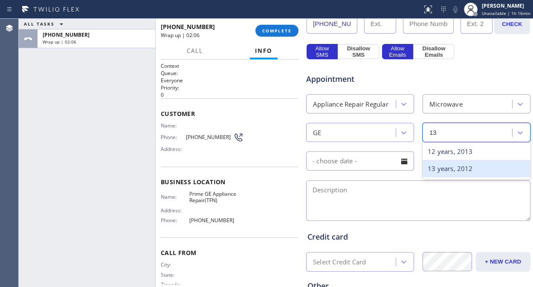
drag, startPoint x: 456, startPoint y: 168, endPoint x: 417, endPoint y: 164, distance: 39.0
click at [455, 168] on div "13 years, 2012" at bounding box center [477, 168] width 108 height 17
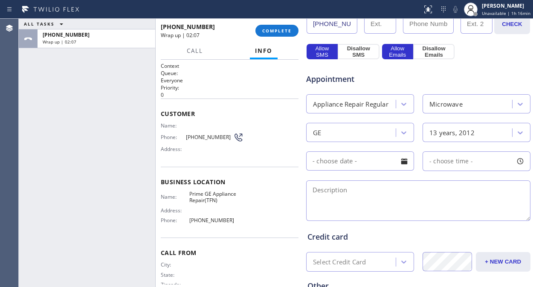
click at [383, 159] on input "text" at bounding box center [360, 160] width 108 height 19
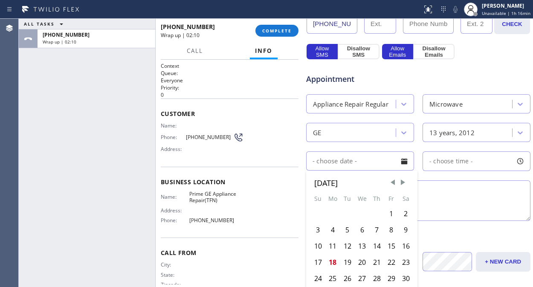
click at [452, 194] on textarea at bounding box center [418, 201] width 224 height 41
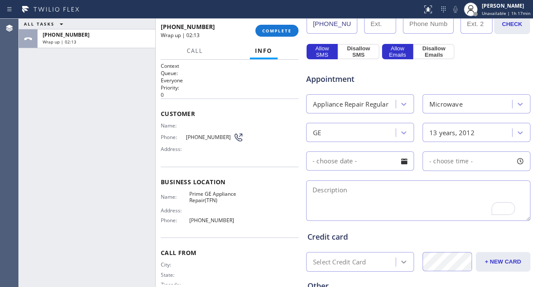
scroll to position [284, 0]
click at [344, 205] on textarea "To enrich screen reader interactions, please activate Accessibility in Grammarl…" at bounding box center [418, 201] width 224 height 41
paste textarea "GE/ Microwave/ the function selector knob and digital clock no longer work/ 13 …"
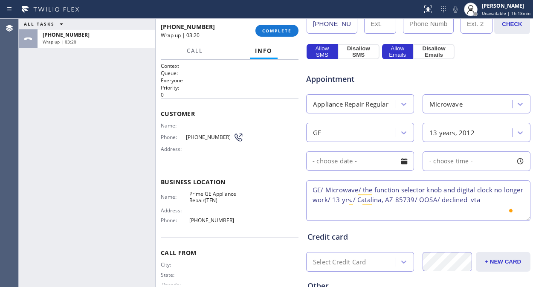
click at [491, 198] on textarea "GE/ Microwave/ the function selector knob and digital clock no longer work/ 13 …" at bounding box center [418, 201] width 224 height 41
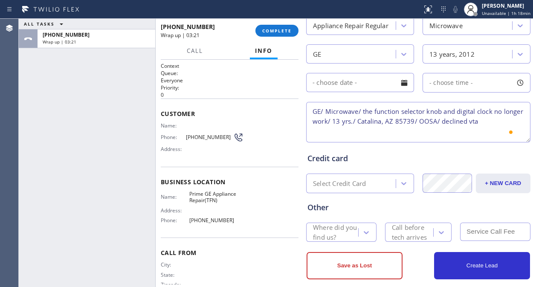
scroll to position [374, 0]
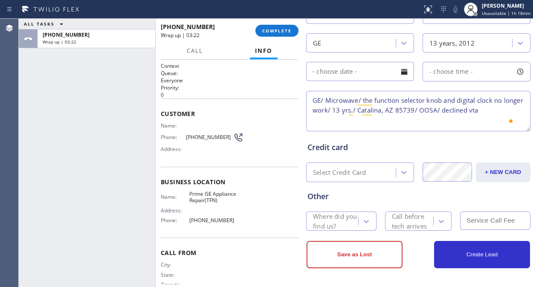
type textarea "GE/ Microwave/ the function selector knob and digital clock no longer work/ 13 …"
click at [343, 224] on div "Where did you find us?" at bounding box center [335, 222] width 44 height 20
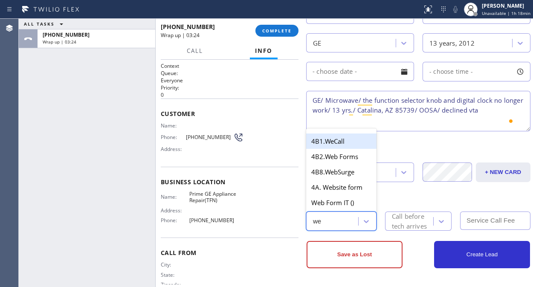
type input "web"
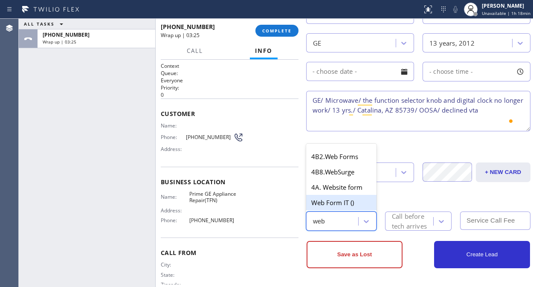
click at [343, 205] on div "Web Form IT ()" at bounding box center [341, 202] width 70 height 15
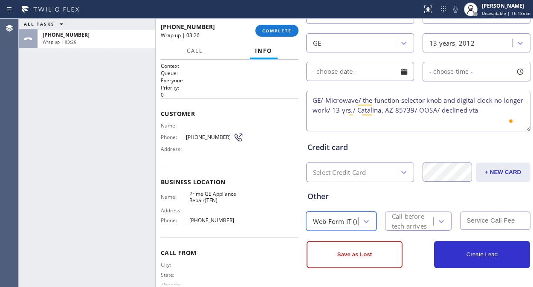
click at [341, 219] on div "Web Form IT ()" at bounding box center [335, 221] width 44 height 10
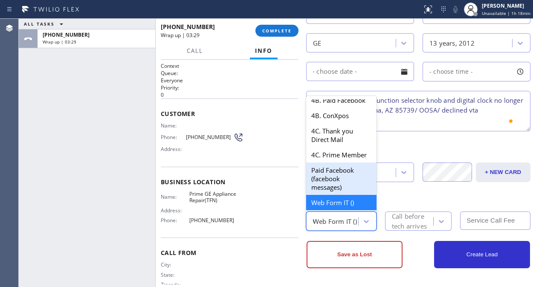
scroll to position [0, 0]
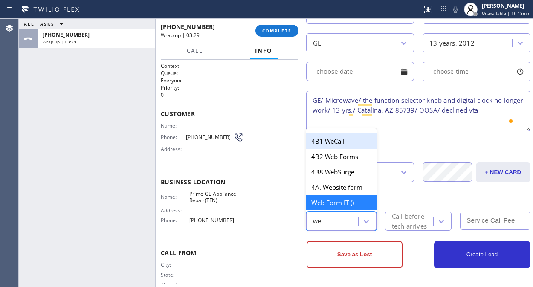
type input "web"
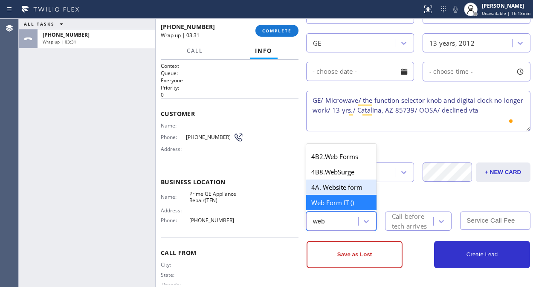
click at [348, 188] on div "4A. Website form" at bounding box center [341, 187] width 70 height 15
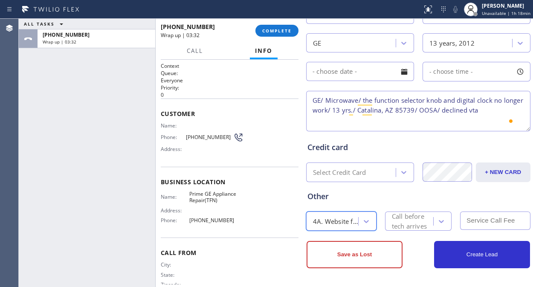
click at [400, 223] on div "Call before tech arrives" at bounding box center [412, 222] width 41 height 20
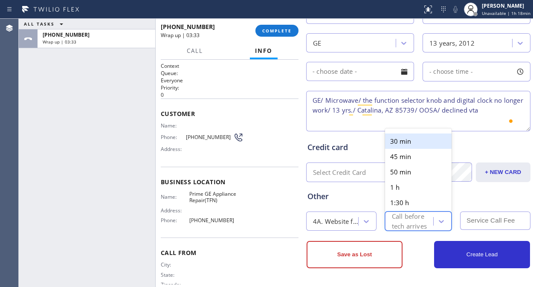
click at [419, 145] on div "30 min" at bounding box center [418, 141] width 67 height 15
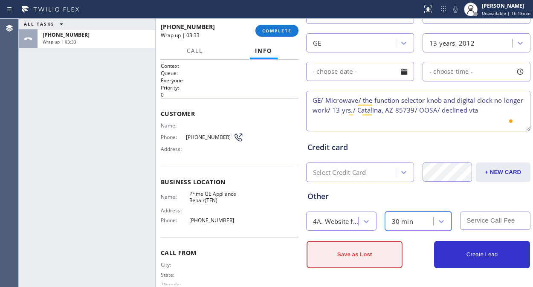
click at [374, 265] on button "Save as Lost" at bounding box center [355, 254] width 96 height 27
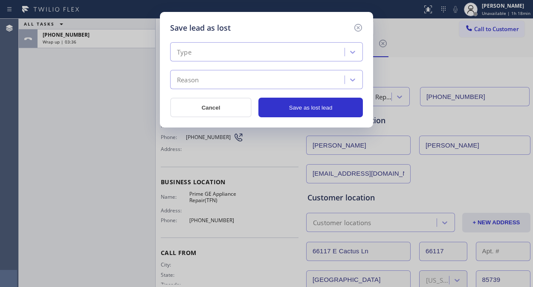
click at [280, 39] on div "Type Reason Cancel Save as lost lead" at bounding box center [266, 76] width 193 height 84
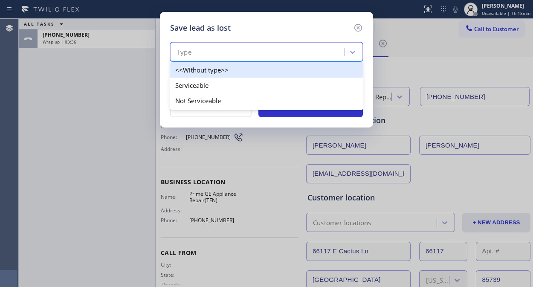
click at [277, 47] on div "Type" at bounding box center [259, 52] width 172 height 15
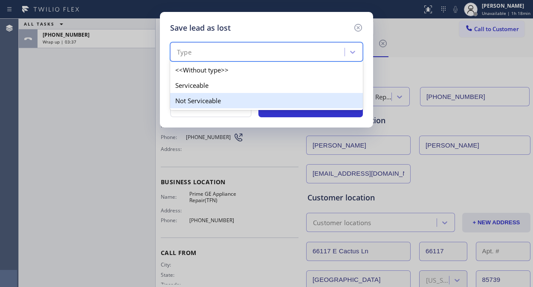
click at [248, 101] on div "Not Serviceable" at bounding box center [266, 100] width 193 height 15
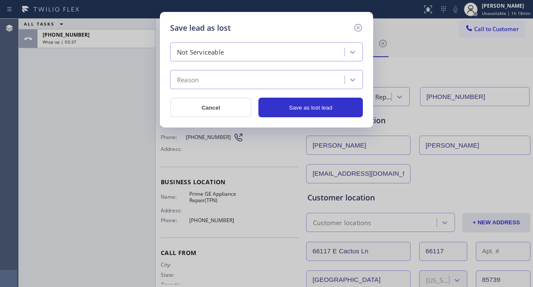
click at [250, 91] on div "Not Serviceable Reason Cancel Save as lost lead" at bounding box center [266, 79] width 193 height 75
click at [253, 86] on div "Reason" at bounding box center [259, 80] width 172 height 15
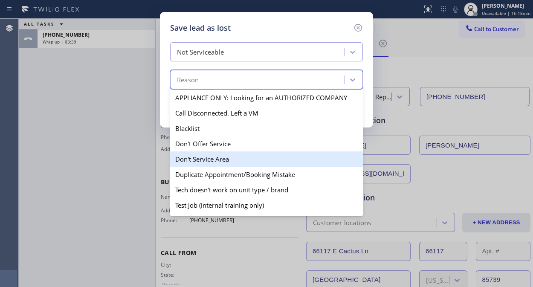
click at [234, 154] on div "Don't Service Area" at bounding box center [266, 158] width 193 height 15
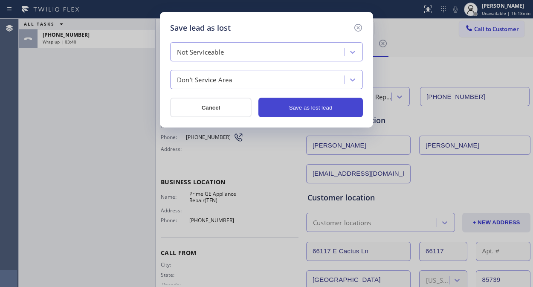
click at [301, 107] on button "Save as lost lead" at bounding box center [311, 108] width 105 height 20
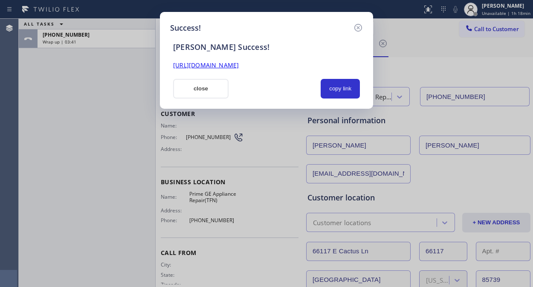
click at [239, 66] on link "https://erp.apollosoft.co/customer/757843#portlet_lead" at bounding box center [206, 65] width 66 height 8
drag, startPoint x: 188, startPoint y: 87, endPoint x: 196, endPoint y: 69, distance: 19.7
click at [188, 86] on button "close" at bounding box center [200, 89] width 55 height 20
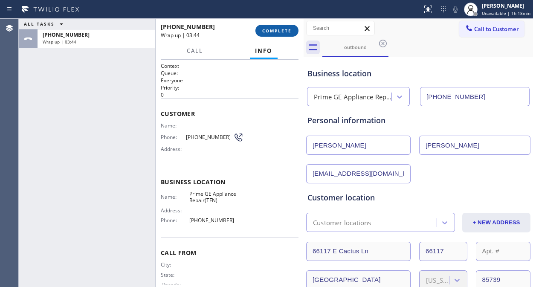
click at [275, 32] on span "COMPLETE" at bounding box center [276, 31] width 29 height 6
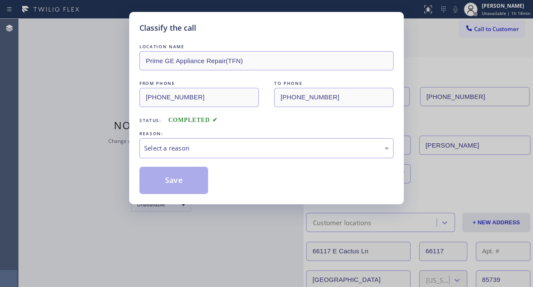
click at [240, 164] on div "LOCATION NAME Prime GE Appliance Repair(TFN) FROM PHONE (855) 976-8572 TO PHONE…" at bounding box center [267, 118] width 254 height 152
click at [249, 155] on div "Select a reason" at bounding box center [267, 148] width 254 height 20
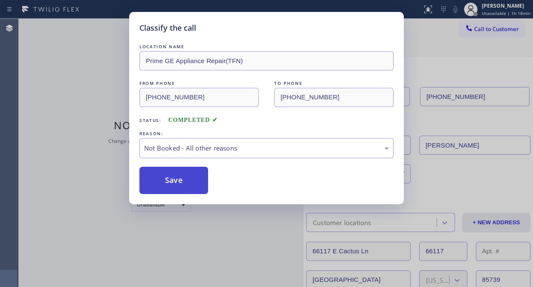
click at [182, 183] on button "Save" at bounding box center [174, 180] width 69 height 27
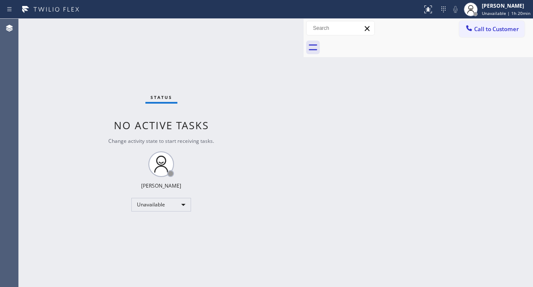
click at [79, 66] on div "Status No active tasks Change activity state to start receiving tasks. Fila Gar…" at bounding box center [161, 153] width 285 height 268
click at [475, 30] on span "Call to Customer" at bounding box center [497, 29] width 45 height 8
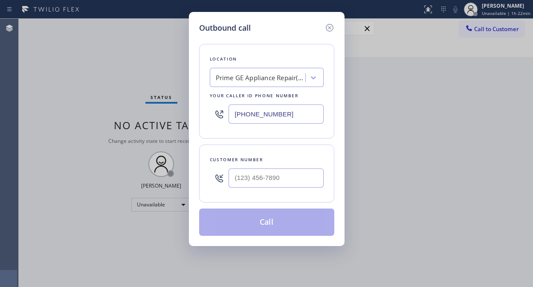
click at [233, 116] on input "(855) 976-8572" at bounding box center [276, 114] width 95 height 19
paste input "213) 238-6617"
type input "(213) 238-6617"
drag, startPoint x: 86, startPoint y: 57, endPoint x: 128, endPoint y: 87, distance: 51.6
click at [87, 57] on div "Outbound call Location Dacor Appliance Repair Team Los Angeles Your caller id p…" at bounding box center [266, 143] width 533 height 287
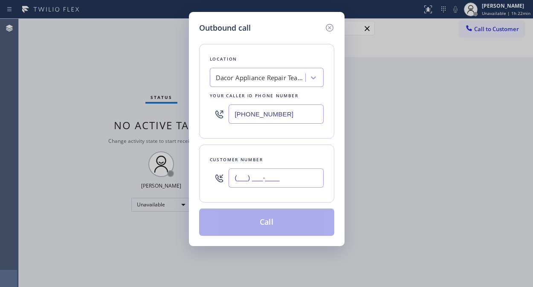
click at [234, 182] on input "(___) ___-____" at bounding box center [276, 178] width 95 height 19
paste input "917) 881-2423"
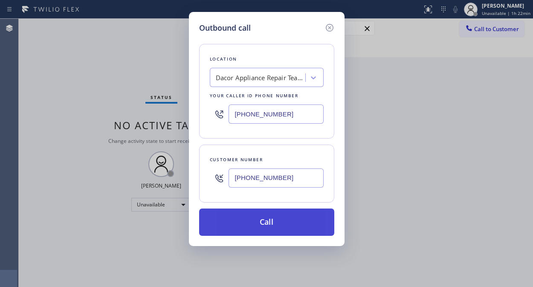
type input "(917) 881-2423"
click at [282, 221] on button "Call" at bounding box center [266, 222] width 135 height 27
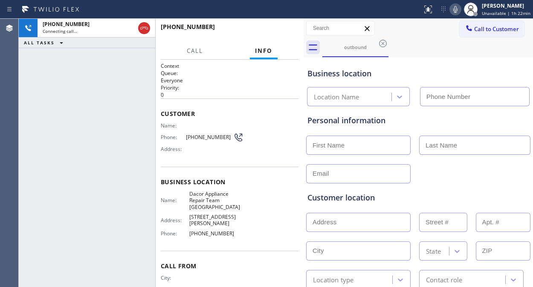
click at [101, 96] on div "+19178812423 Connecting call… ALL TASKS ALL TASKS ACTIVE TASKS TASKS IN WRAP UP" at bounding box center [87, 153] width 137 height 268
type input "(213) 238-6617"
click at [278, 31] on span "HANG UP" at bounding box center [279, 31] width 26 height 6
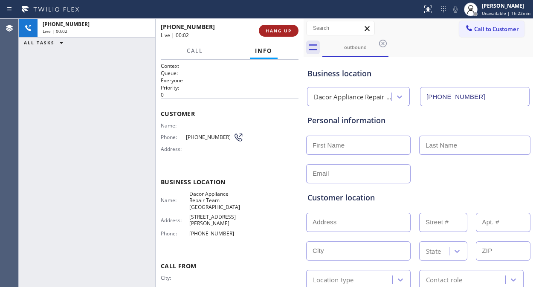
click at [278, 31] on span "HANG UP" at bounding box center [279, 31] width 26 height 6
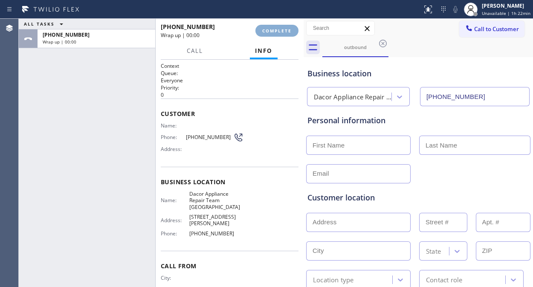
click at [278, 31] on span "COMPLETE" at bounding box center [276, 31] width 29 height 6
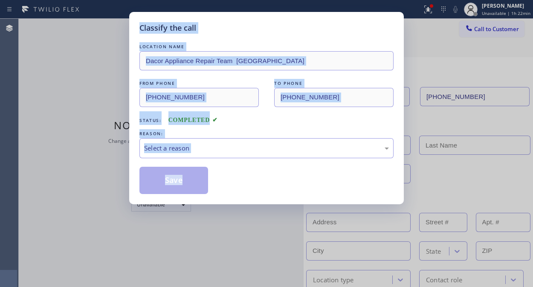
click at [278, 31] on div "Classify the call" at bounding box center [267, 28] width 254 height 12
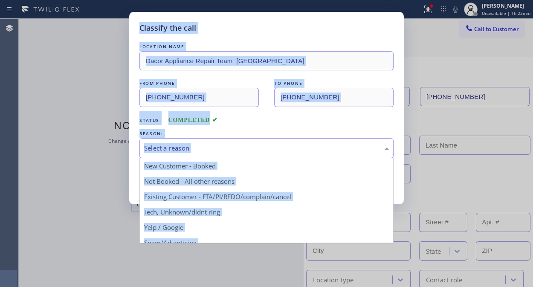
click at [275, 150] on div "Select a reason" at bounding box center [266, 148] width 245 height 10
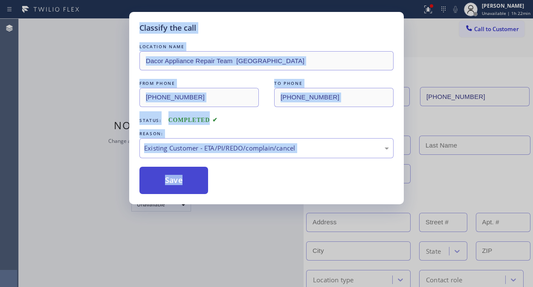
click at [174, 181] on button "Save" at bounding box center [174, 180] width 69 height 27
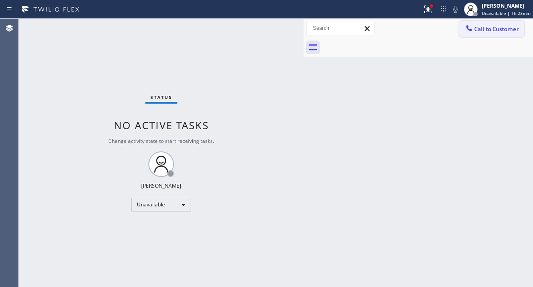
drag, startPoint x: 502, startPoint y: 32, endPoint x: 492, endPoint y: 32, distance: 10.7
click at [501, 32] on span "Call to Customer" at bounding box center [497, 29] width 45 height 8
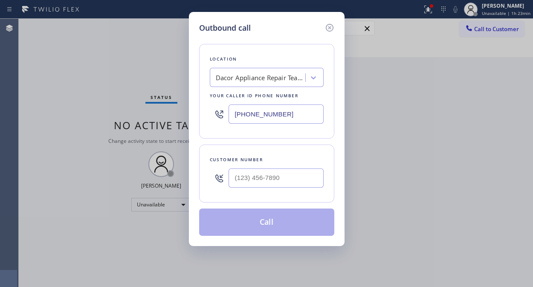
click at [232, 114] on input "(213) 238-6617" at bounding box center [276, 114] width 95 height 19
paste input "888) 859-4448"
type input "(888) 859-4448"
drag, startPoint x: 86, startPoint y: 60, endPoint x: 197, endPoint y: 122, distance: 126.8
click at [86, 60] on div "Outbound call Location American Service Alliance Your caller id phone number (8…" at bounding box center [266, 143] width 533 height 287
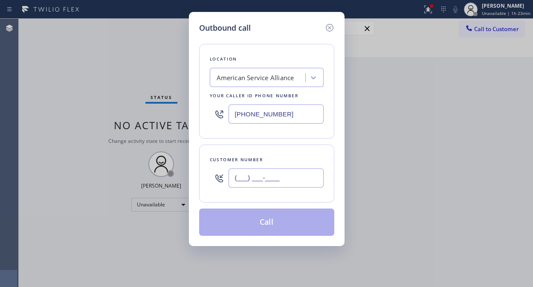
click at [238, 182] on input "(___) ___-____" at bounding box center [276, 178] width 95 height 19
paste input "773) 255-2617"
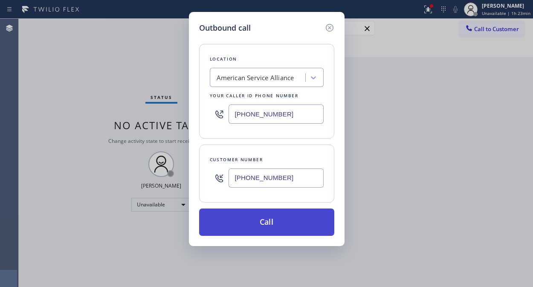
type input "(773) 255-2617"
click at [269, 220] on button "Call" at bounding box center [266, 222] width 135 height 27
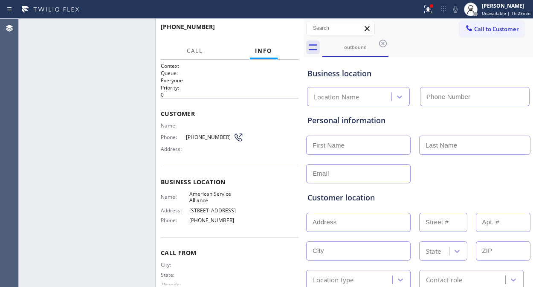
type input "(888) 859-4448"
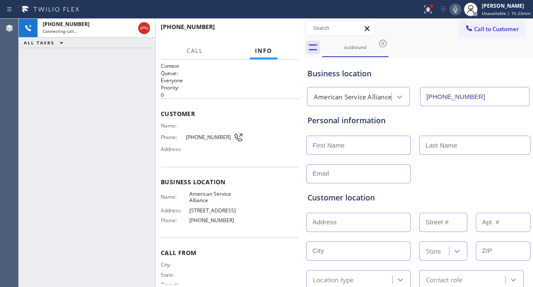
click at [58, 102] on div "+17732552617 Connecting call… ALL TASKS ALL TASKS ACTIVE TASKS TASKS IN WRAP UP" at bounding box center [87, 153] width 137 height 268
click at [83, 93] on div "+17732552617 Live | 00:20 ALL TASKS ALL TASKS ACTIVE TASKS TASKS IN WRAP UP" at bounding box center [87, 153] width 137 height 268
click at [82, 99] on div "+17732552617 Live | 00:27 ALL TASKS ALL TASKS ACTIVE TASKS TASKS IN WRAP UP" at bounding box center [87, 153] width 137 height 268
click at [433, 9] on icon at bounding box center [428, 9] width 10 height 10
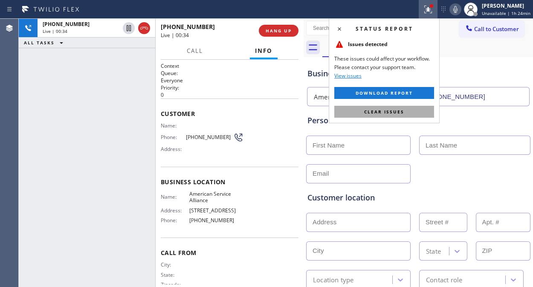
click at [390, 109] on span "Clear issues" at bounding box center [384, 112] width 40 height 6
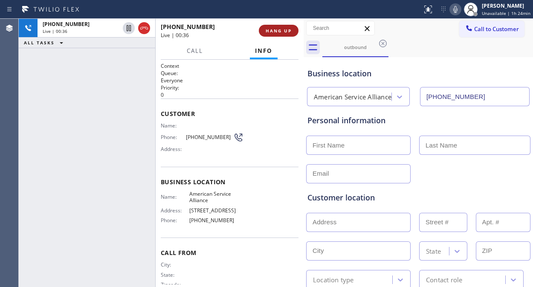
click at [274, 32] on span "HANG UP" at bounding box center [279, 31] width 26 height 6
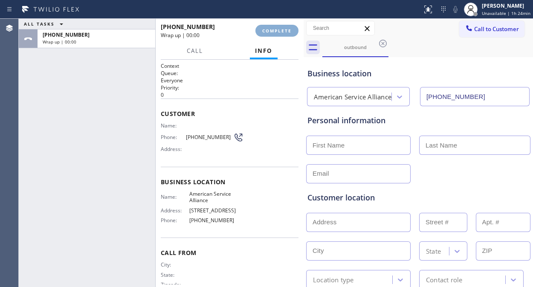
click at [274, 32] on span "COMPLETE" at bounding box center [276, 31] width 29 height 6
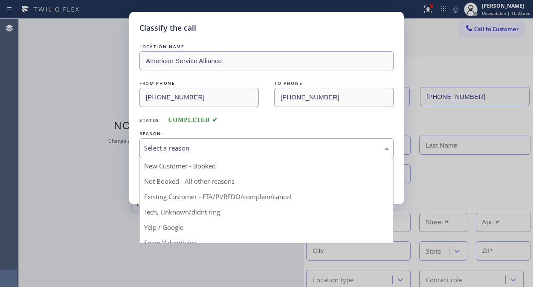
drag, startPoint x: 275, startPoint y: 147, endPoint x: 265, endPoint y: 185, distance: 38.9
click at [275, 148] on div "Select a reason" at bounding box center [266, 148] width 245 height 10
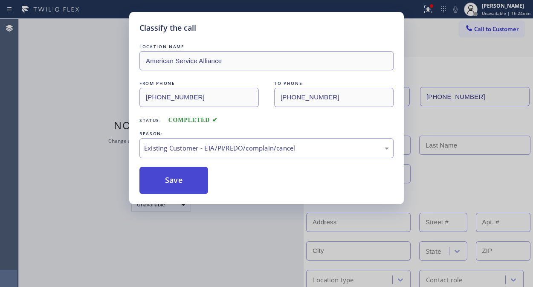
drag, startPoint x: 166, startPoint y: 184, endPoint x: 253, endPoint y: 220, distance: 93.4
click at [166, 185] on button "Save" at bounding box center [174, 180] width 69 height 27
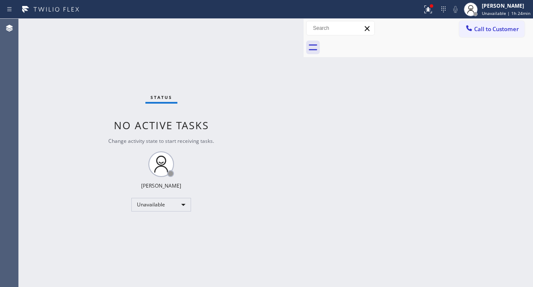
click at [95, 74] on div "Status No active tasks Change activity state to start receiving tasks. Fila Gar…" at bounding box center [161, 153] width 285 height 268
click at [433, 7] on div at bounding box center [431, 5] width 5 height 5
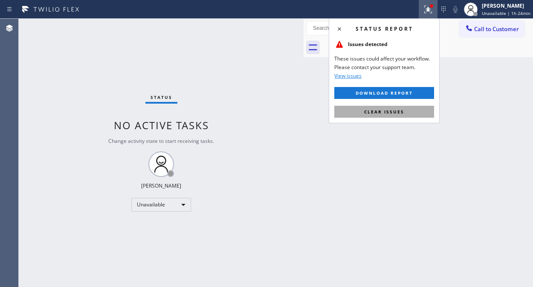
click at [399, 110] on span "Clear issues" at bounding box center [384, 112] width 40 height 6
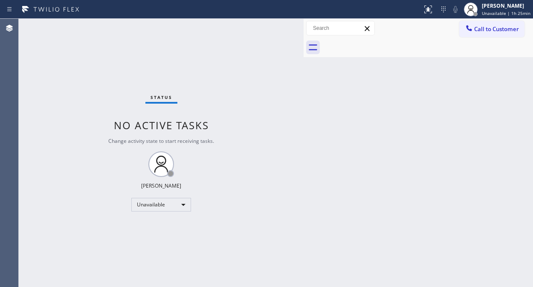
click at [99, 62] on div "Status No active tasks Change activity state to start receiving tasks. Fila Gar…" at bounding box center [161, 153] width 285 height 268
click at [112, 144] on div "Status No active tasks Change activity state to start receiving tasks. Fila Gar…" at bounding box center [161, 153] width 285 height 268
click at [475, 33] on button "Call to Customer" at bounding box center [492, 29] width 65 height 16
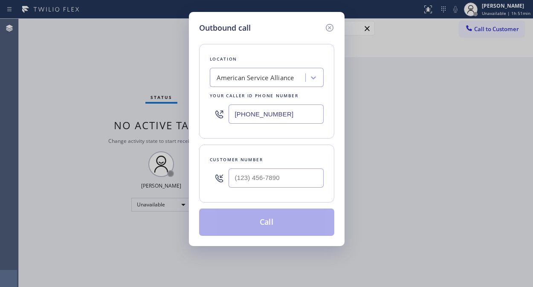
click at [288, 78] on div "American Service Alliance" at bounding box center [256, 78] width 78 height 10
click at [240, 78] on input "5 star apliance repair" at bounding box center [247, 77] width 61 height 7
type input "5 star appliance repair"
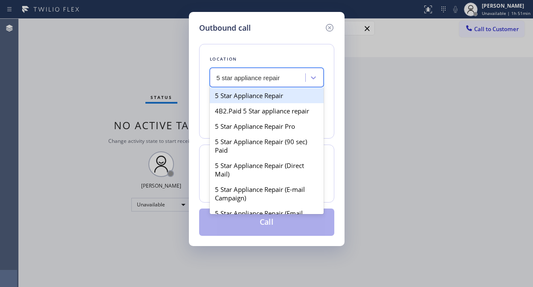
click at [265, 96] on div "5 Star Appliance Repair" at bounding box center [267, 95] width 114 height 15
type input "(855) 731-4952"
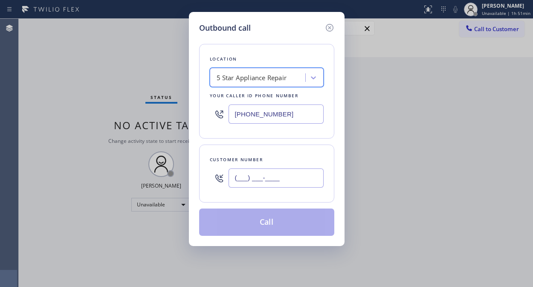
click at [237, 170] on input "(___) ___-____" at bounding box center [276, 178] width 95 height 19
paste input "312) 869-1931"
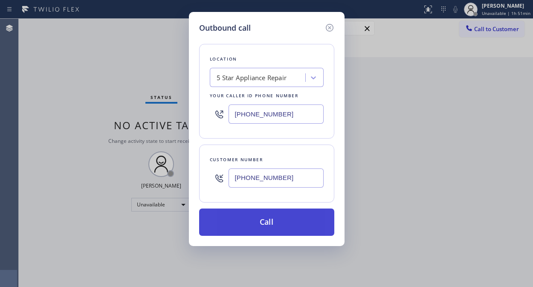
type input "(312) 869-1931"
click at [267, 221] on button "Call" at bounding box center [266, 222] width 135 height 27
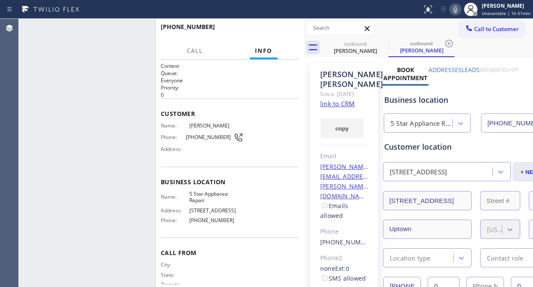
type input "(855) 731-4952"
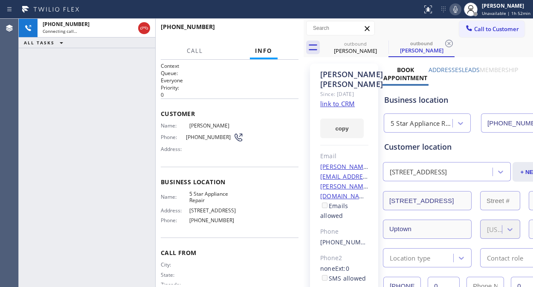
click at [460, 10] on icon at bounding box center [456, 9] width 10 height 10
click at [461, 9] on icon at bounding box center [456, 9] width 10 height 10
click at [96, 99] on div "+13128691931 Connecting call… ALL TASKS ALL TASKS ACTIVE TASKS TASKS IN WRAP UP" at bounding box center [87, 153] width 137 height 268
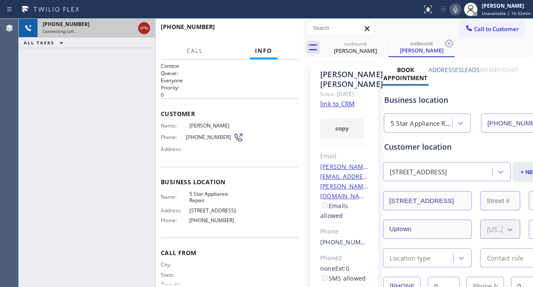
click at [147, 28] on icon at bounding box center [144, 28] width 10 height 10
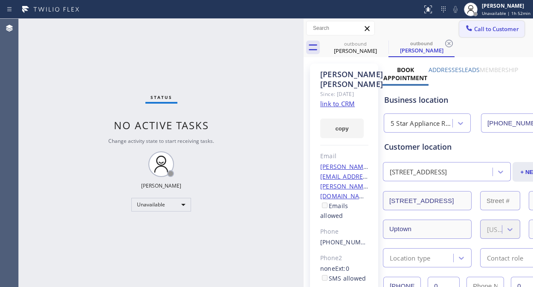
click at [475, 30] on span "Call to Customer" at bounding box center [497, 29] width 45 height 8
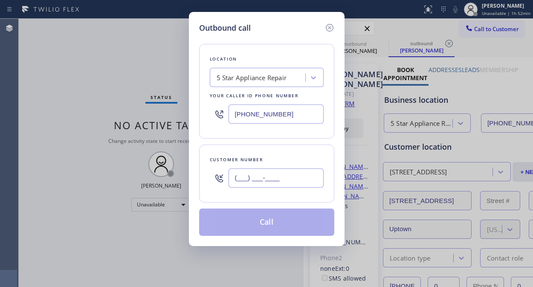
click at [233, 184] on input "(___) ___-____" at bounding box center [276, 178] width 95 height 19
paste input "708) 228-9453"
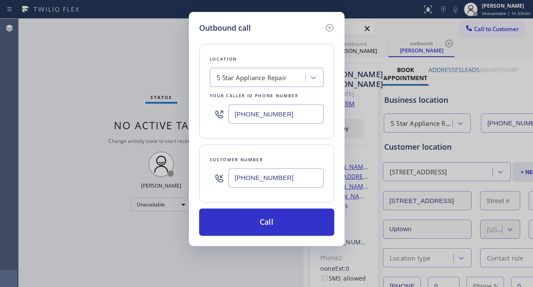
type input "(708) 228-9453"
click at [266, 224] on button "Call" at bounding box center [266, 222] width 135 height 27
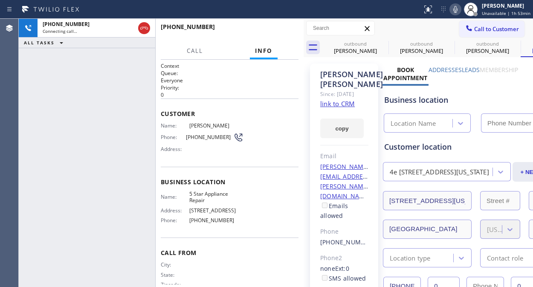
type input "(855) 731-4952"
click at [265, 28] on button "HANG UP" at bounding box center [279, 31] width 40 height 12
click at [266, 28] on button "HANG UP" at bounding box center [279, 31] width 40 height 12
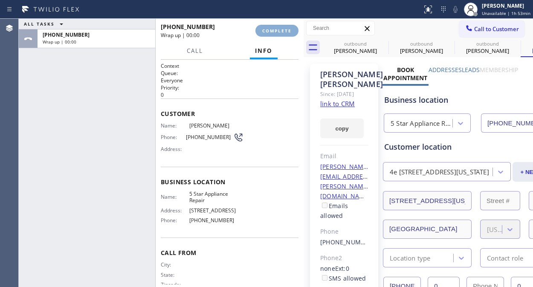
click at [266, 28] on span "COMPLETE" at bounding box center [276, 31] width 29 height 6
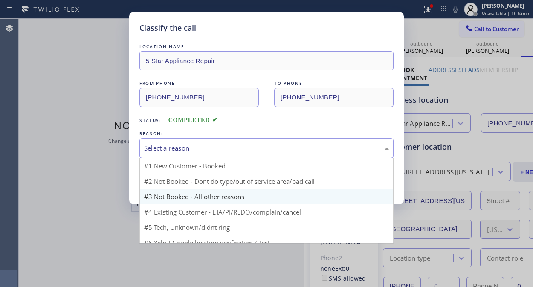
drag, startPoint x: 246, startPoint y: 150, endPoint x: 272, endPoint y: 196, distance: 52.9
click at [246, 151] on div "Select a reason" at bounding box center [266, 148] width 245 height 10
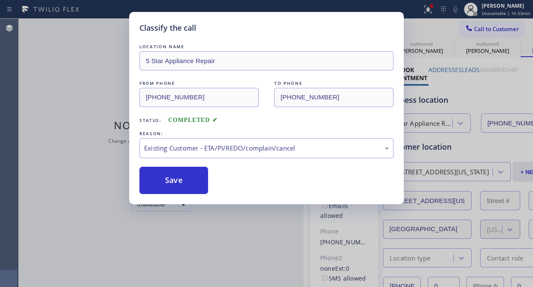
drag, startPoint x: 265, startPoint y: 197, endPoint x: 169, endPoint y: 186, distance: 95.9
click at [169, 185] on button "Save" at bounding box center [174, 180] width 69 height 27
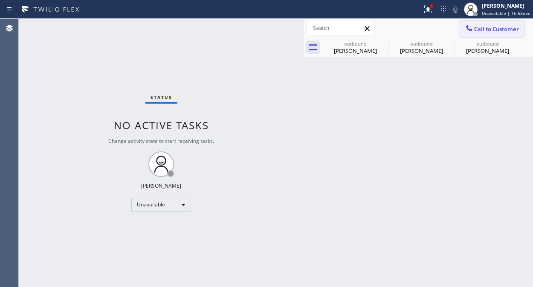
click at [473, 26] on icon at bounding box center [469, 28] width 9 height 9
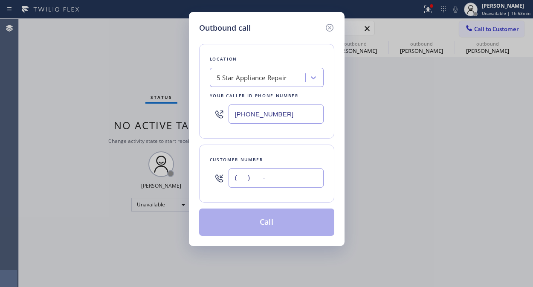
click at [266, 178] on input "(___) ___-____" at bounding box center [276, 178] width 95 height 19
paste input "773) 398-8758"
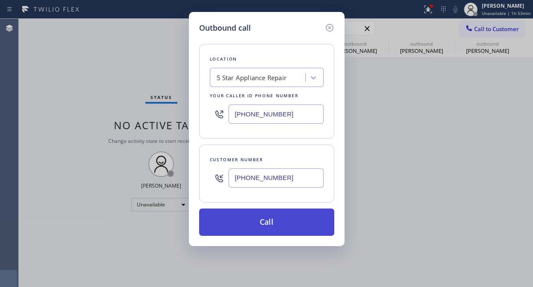
type input "(773) 398-8758"
click at [277, 216] on button "Call" at bounding box center [266, 222] width 135 height 27
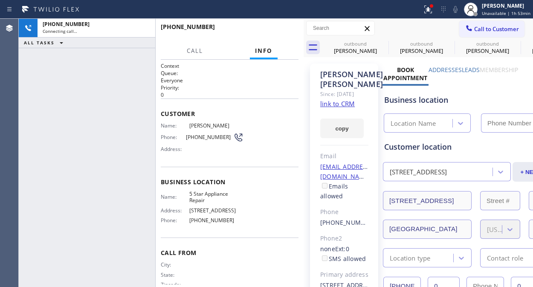
type input "(855) 731-4952"
drag, startPoint x: 430, startPoint y: 8, endPoint x: 425, endPoint y: 61, distance: 53.5
click at [430, 8] on icon at bounding box center [428, 8] width 5 height 3
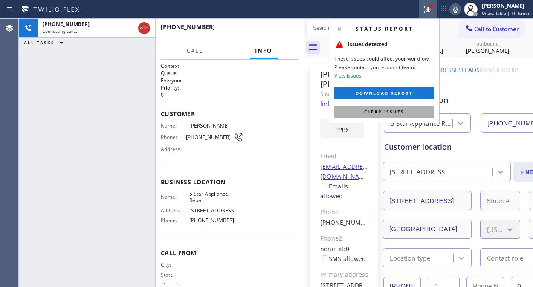
click at [396, 112] on span "Clear issues" at bounding box center [384, 112] width 40 height 6
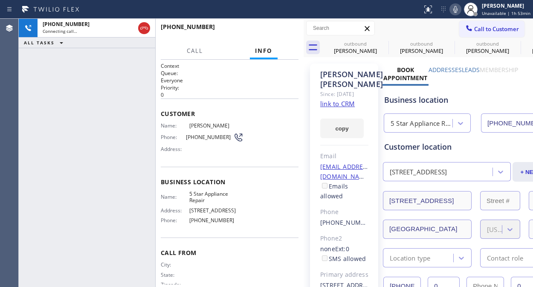
click at [90, 100] on div "+17733988758 Connecting call… ALL TASKS ALL TASKS ACTIVE TASKS TASKS IN WRAP UP" at bounding box center [87, 153] width 137 height 268
click at [384, 43] on icon at bounding box center [383, 44] width 8 height 8
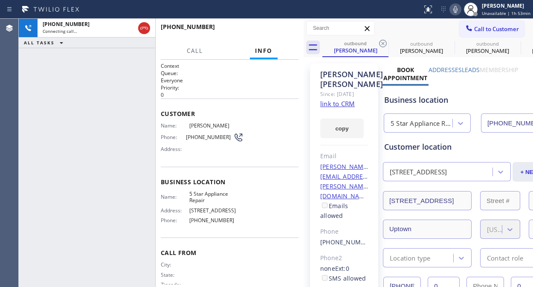
click at [384, 43] on icon at bounding box center [383, 44] width 8 height 8
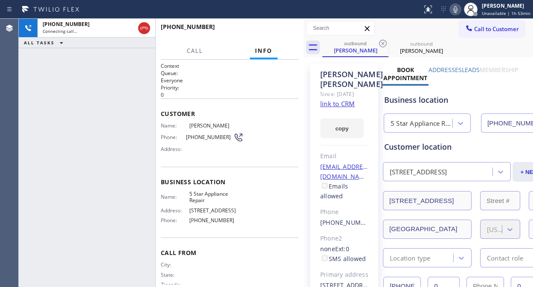
click at [384, 43] on icon at bounding box center [383, 44] width 8 height 8
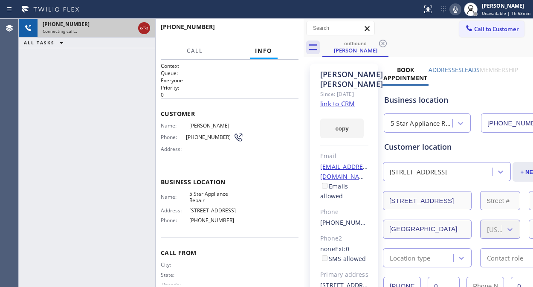
click at [149, 29] on icon at bounding box center [144, 28] width 10 height 10
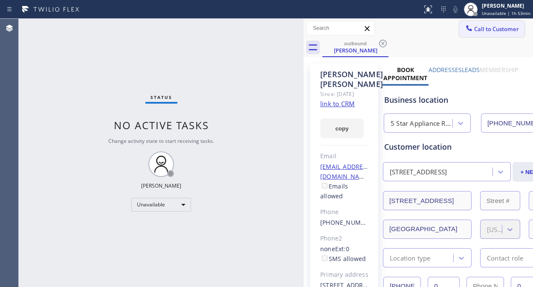
click at [475, 30] on span "Call to Customer" at bounding box center [497, 29] width 45 height 8
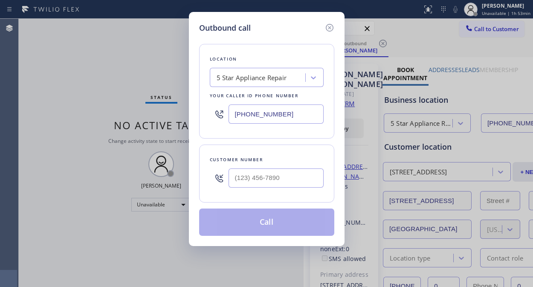
click at [267, 189] on div at bounding box center [276, 178] width 95 height 28
click at [265, 178] on input "(___) ___-____" at bounding box center [276, 178] width 95 height 19
paste input "773) 750-5745"
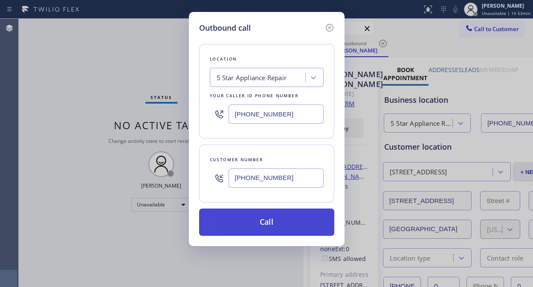
type input "(773) 750-5745"
click at [294, 220] on button "Call" at bounding box center [266, 222] width 135 height 27
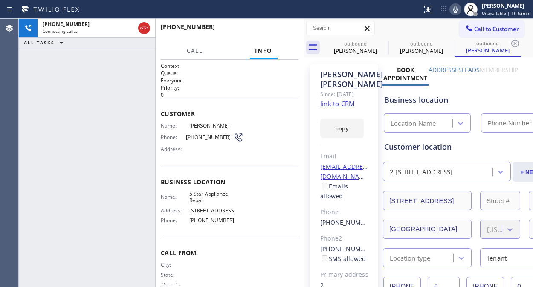
type input "(855) 731-4952"
click at [267, 33] on span "HANG UP" at bounding box center [279, 31] width 26 height 6
click at [266, 33] on span "HANG UP" at bounding box center [279, 31] width 26 height 6
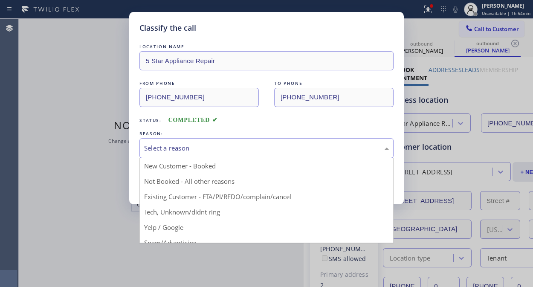
click at [265, 146] on div "Select a reason" at bounding box center [266, 148] width 245 height 10
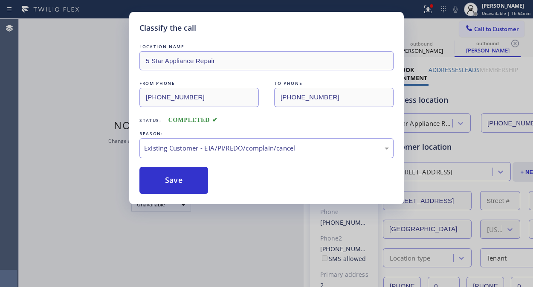
drag, startPoint x: 268, startPoint y: 195, endPoint x: 238, endPoint y: 186, distance: 30.5
click at [196, 183] on button "Save" at bounding box center [174, 180] width 69 height 27
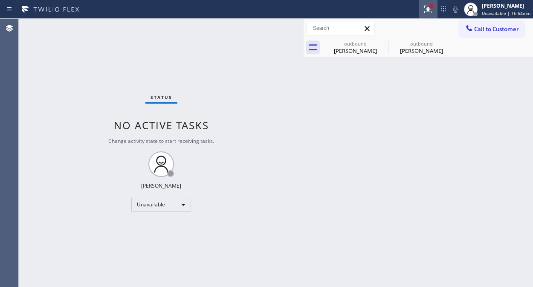
click at [433, 10] on icon at bounding box center [428, 9] width 10 height 10
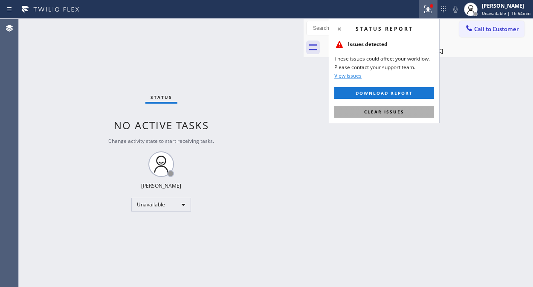
click at [390, 114] on span "Clear issues" at bounding box center [384, 112] width 40 height 6
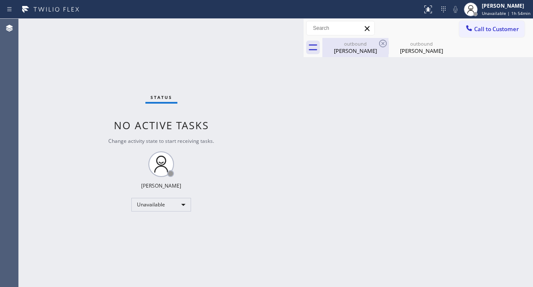
click at [349, 39] on div "outbound Aaron Lindstrom" at bounding box center [355, 47] width 64 height 19
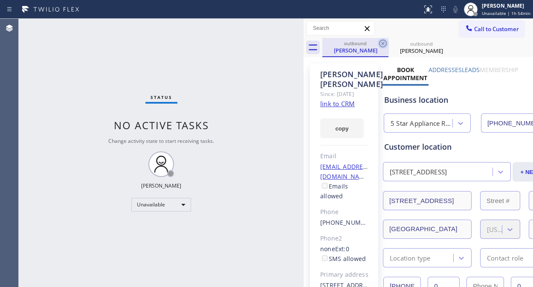
click at [385, 44] on icon at bounding box center [383, 43] width 10 height 10
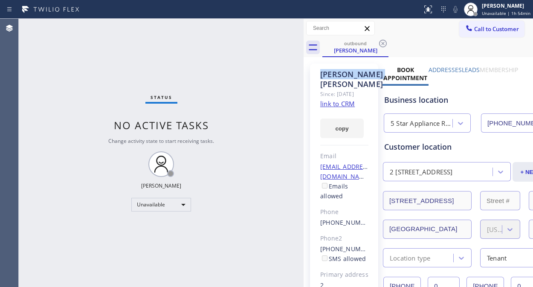
click at [385, 44] on icon at bounding box center [383, 43] width 10 height 10
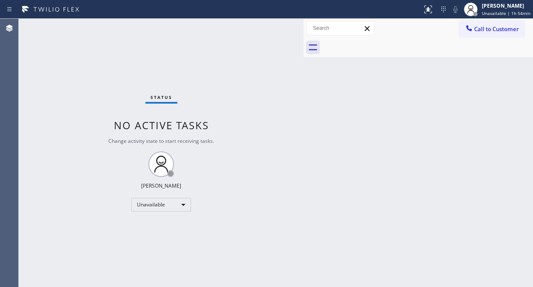
click at [385, 45] on div at bounding box center [428, 47] width 211 height 19
click at [501, 32] on span "Call to Customer" at bounding box center [497, 29] width 45 height 8
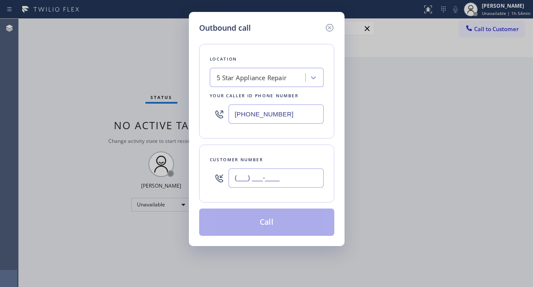
click at [274, 176] on input "(___) ___-____" at bounding box center [276, 178] width 95 height 19
paste input "814) 594-5761"
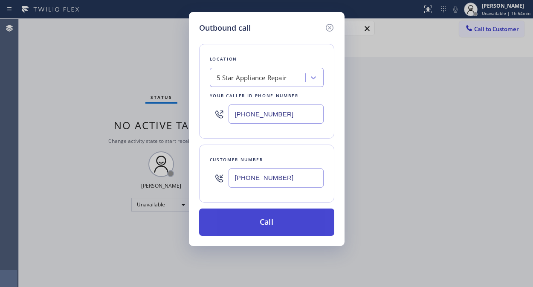
type input "(814) 594-5761"
click at [287, 221] on button "Call" at bounding box center [266, 222] width 135 height 27
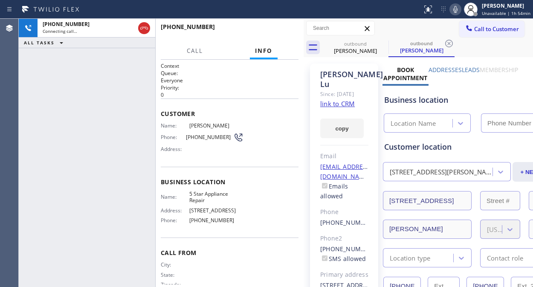
type input "(855) 731-4952"
click at [456, 6] on icon at bounding box center [456, 9] width 10 height 10
click at [87, 96] on div "+18145945761 Connecting call… ALL TASKS ALL TASKS ACTIVE TASKS TASKS IN WRAP UP" at bounding box center [87, 153] width 137 height 268
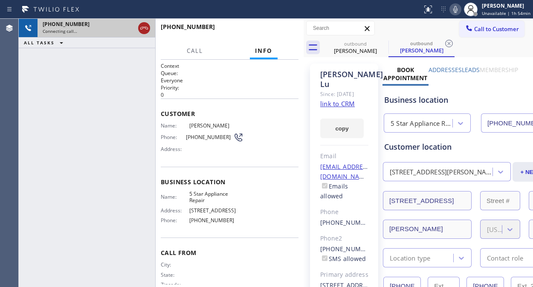
click at [145, 27] on icon at bounding box center [144, 28] width 10 height 10
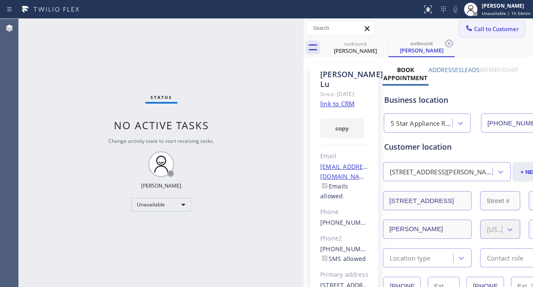
click at [475, 26] on span "Call to Customer" at bounding box center [497, 29] width 45 height 8
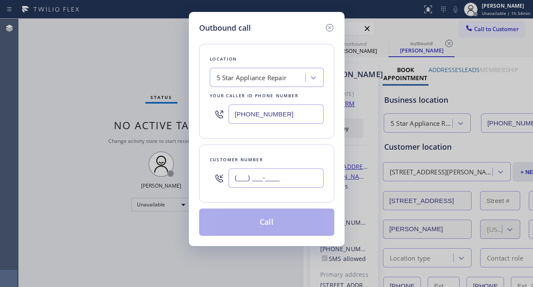
click at [233, 182] on input "(___) ___-____" at bounding box center [276, 178] width 95 height 19
paste input "305) 972-0217"
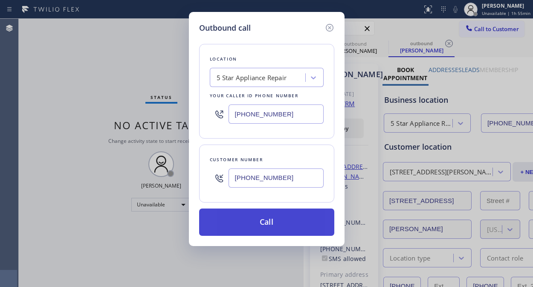
type input "(305) 972-0217"
click at [295, 221] on button "Call" at bounding box center [266, 222] width 135 height 27
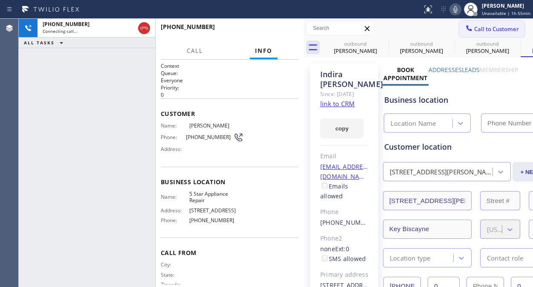
type input "(855) 731-4952"
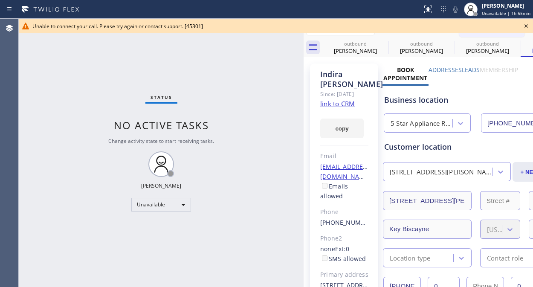
click at [530, 26] on icon at bounding box center [526, 26] width 10 height 10
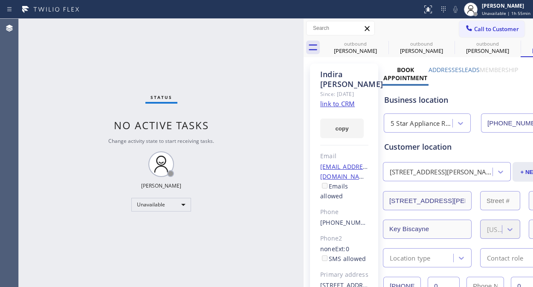
drag, startPoint x: 477, startPoint y: 27, endPoint x: 434, endPoint y: 58, distance: 53.2
click at [475, 30] on span "Call to Customer" at bounding box center [497, 29] width 45 height 8
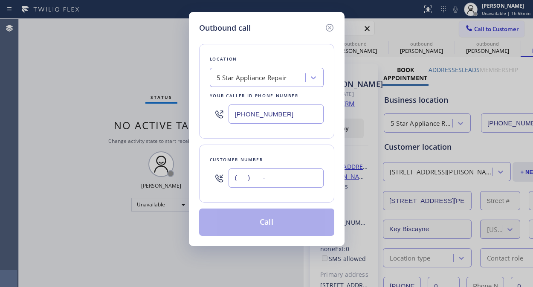
click at [279, 183] on input "(___) ___-____" at bounding box center [276, 178] width 95 height 19
paste input "305) 934-0330"
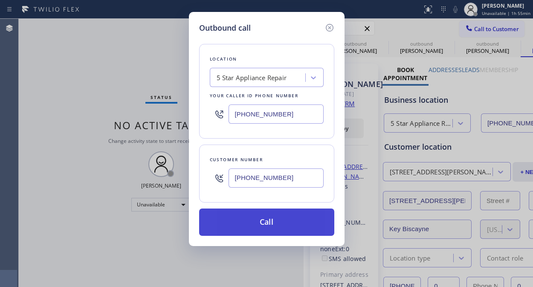
type input "(305) 934-0330"
click at [280, 224] on button "Call" at bounding box center [266, 222] width 135 height 27
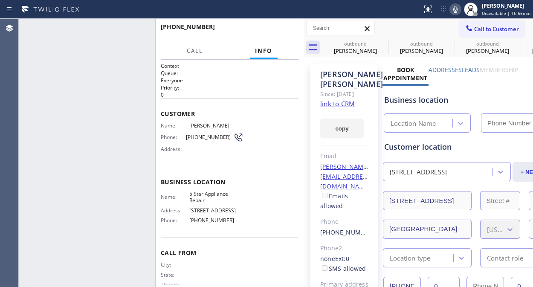
type input "(855) 731-4952"
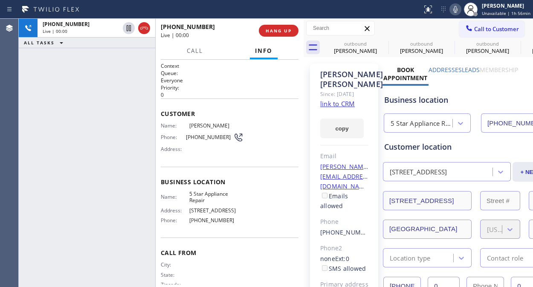
click at [80, 83] on div "+13059340330 Live | 00:00 ALL TASKS ALL TASKS ACTIVE TASKS TASKS IN WRAP UP" at bounding box center [87, 153] width 137 height 268
click at [286, 29] on span "HANG UP" at bounding box center [279, 31] width 26 height 6
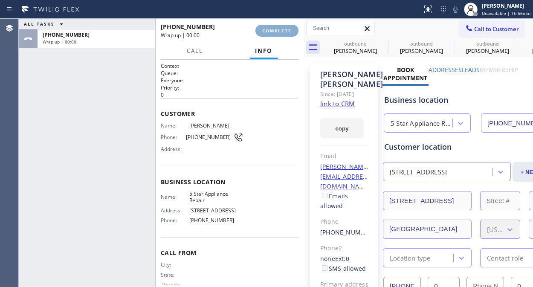
click at [286, 29] on span "COMPLETE" at bounding box center [276, 31] width 29 height 6
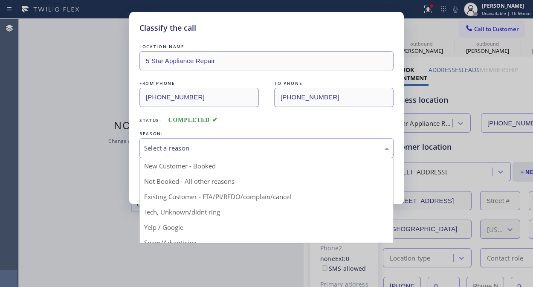
click at [253, 141] on div "Select a reason" at bounding box center [267, 148] width 254 height 20
drag, startPoint x: 263, startPoint y: 193, endPoint x: 245, endPoint y: 193, distance: 18.8
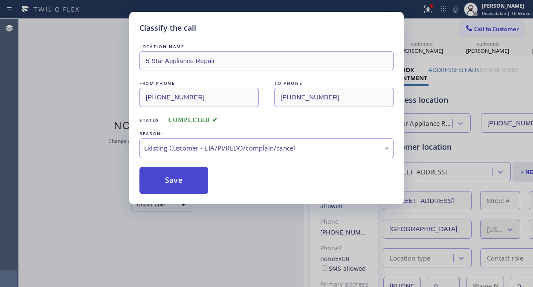
click at [188, 182] on button "Save" at bounding box center [174, 180] width 69 height 27
click at [479, 27] on span "Call to Customer" at bounding box center [497, 29] width 45 height 8
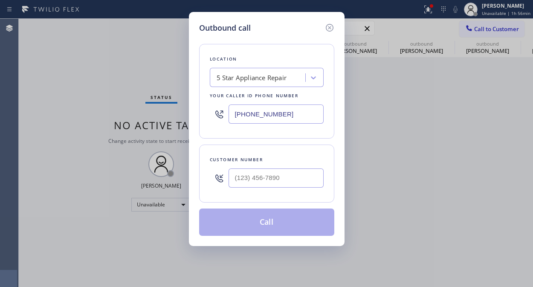
click at [479, 27] on div "Outbound call Location 5 Star Appliance Repair Your caller id phone number (855…" at bounding box center [266, 143] width 533 height 287
click at [275, 184] on input "(___) ___-____" at bounding box center [276, 178] width 95 height 19
paste input "928) 853-0855"
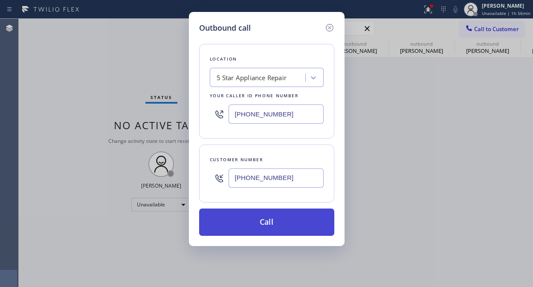
type input "(928) 853-0855"
click at [289, 230] on button "Call" at bounding box center [266, 222] width 135 height 27
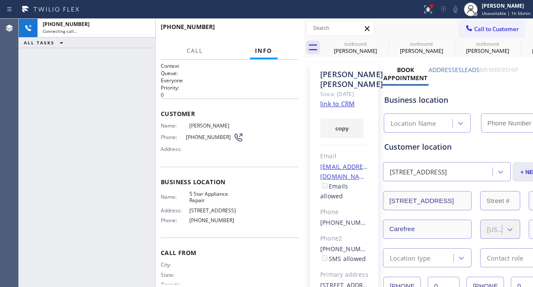
type input "(855) 731-4952"
click at [279, 31] on span "HANG UP" at bounding box center [279, 31] width 26 height 6
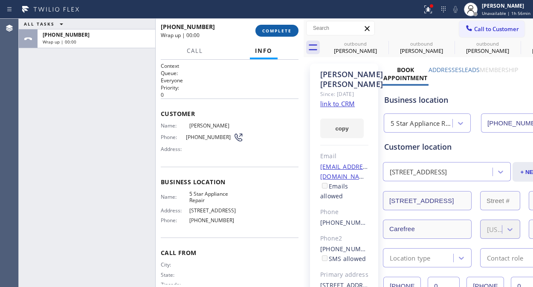
click at [279, 31] on span "COMPLETE" at bounding box center [276, 31] width 29 height 6
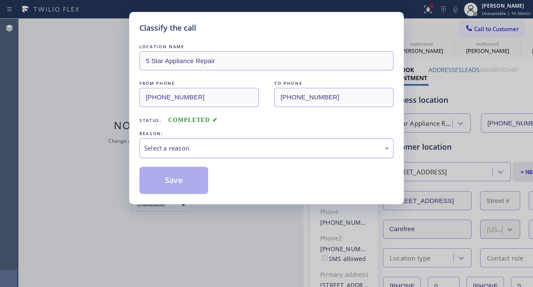
click at [271, 148] on div "Select a reason" at bounding box center [266, 148] width 245 height 10
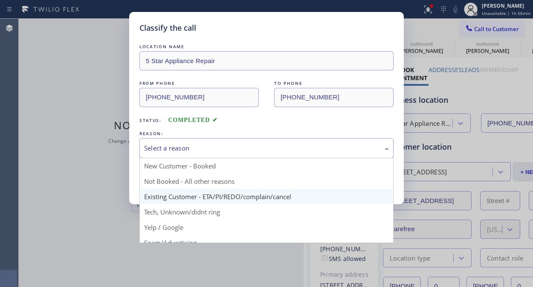
drag, startPoint x: 263, startPoint y: 196, endPoint x: 207, endPoint y: 187, distance: 56.7
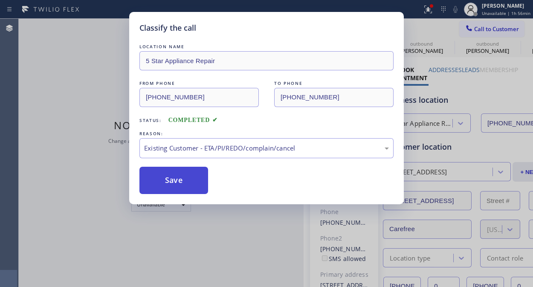
click at [206, 187] on button "Save" at bounding box center [174, 180] width 69 height 27
click at [192, 183] on button "Save" at bounding box center [174, 180] width 69 height 27
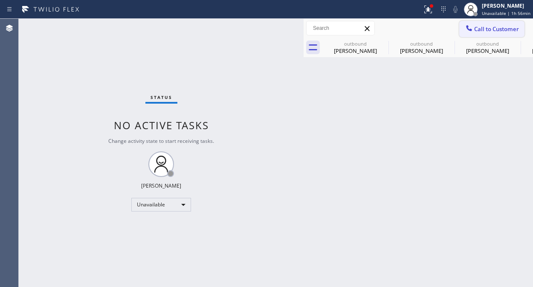
click at [480, 26] on span "Call to Customer" at bounding box center [497, 29] width 45 height 8
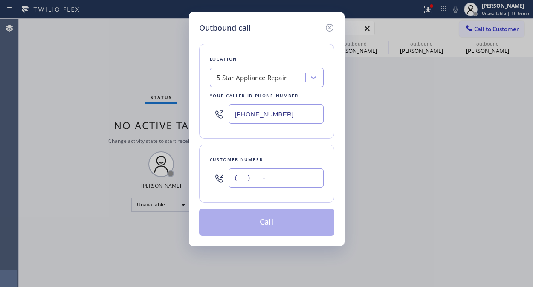
click at [282, 175] on input "(___) ___-____" at bounding box center [276, 178] width 95 height 19
paste input "954) 684-5626"
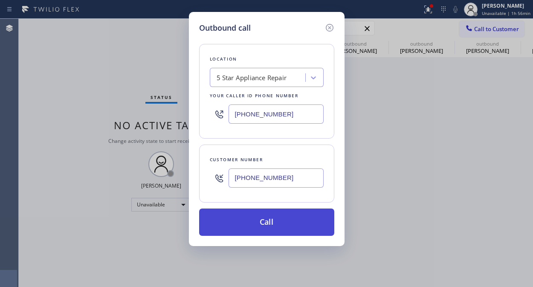
type input "(954) 684-5626"
click at [297, 220] on button "Call" at bounding box center [266, 222] width 135 height 27
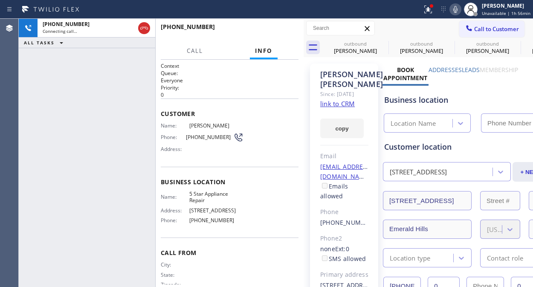
type input "(855) 731-4952"
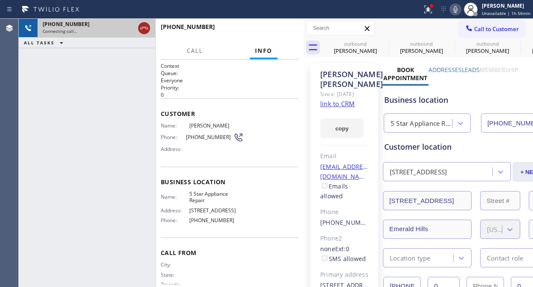
click at [143, 29] on icon at bounding box center [144, 28] width 10 height 10
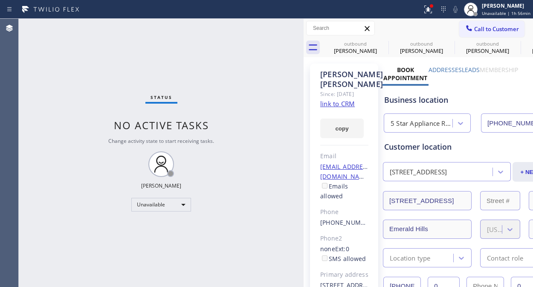
drag, startPoint x: 466, startPoint y: 27, endPoint x: 456, endPoint y: 36, distance: 13.0
click at [466, 27] on icon at bounding box center [469, 28] width 9 height 9
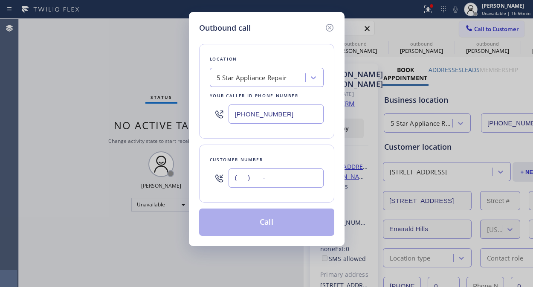
paste input "626-3924"
click at [246, 181] on input "(___) ___-____" at bounding box center [276, 178] width 95 height 19
click at [232, 178] on input "(___) 626-3924" at bounding box center [276, 178] width 95 height 19
paste input "626) 392-4566"
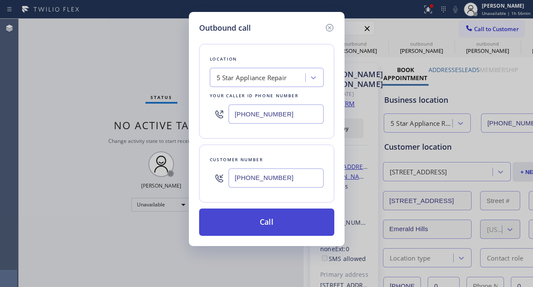
type input "(626) 392-4566"
drag, startPoint x: 271, startPoint y: 221, endPoint x: 321, endPoint y: 99, distance: 131.4
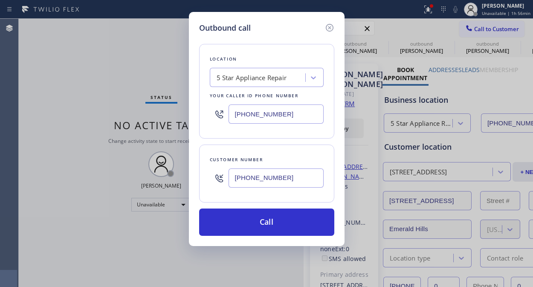
click at [271, 221] on button "Call" at bounding box center [266, 222] width 135 height 27
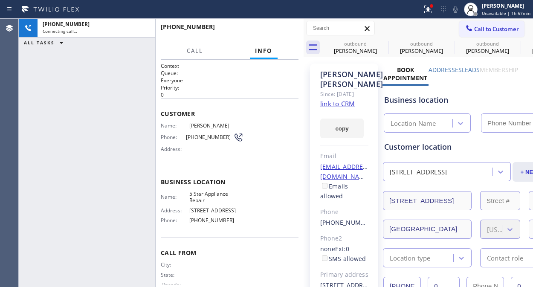
type input "(855) 731-4952"
drag, startPoint x: 431, startPoint y: 9, endPoint x: 417, endPoint y: 72, distance: 64.4
click at [432, 9] on g at bounding box center [429, 10] width 8 height 8
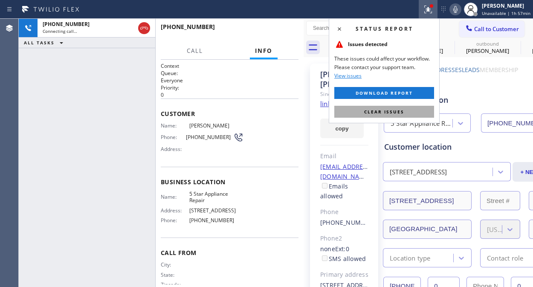
click at [399, 109] on span "Clear issues" at bounding box center [384, 112] width 40 height 6
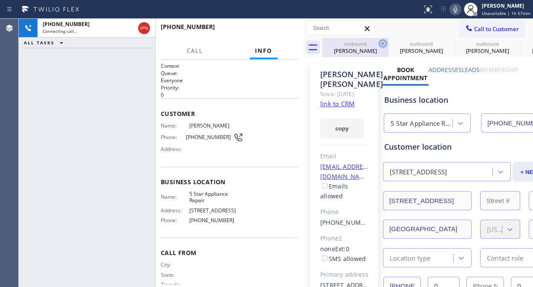
click at [382, 43] on icon at bounding box center [383, 44] width 8 height 8
click at [0, 0] on icon at bounding box center [0, 0] width 0 height 0
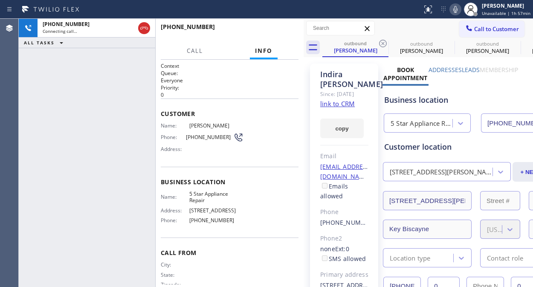
click at [382, 43] on icon at bounding box center [383, 44] width 8 height 8
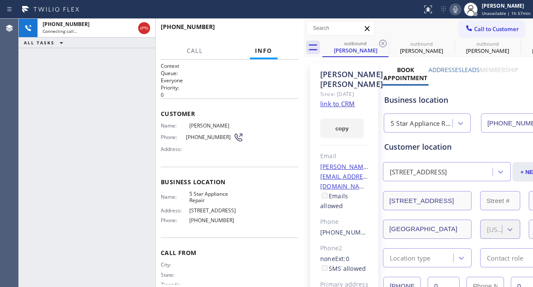
click at [382, 43] on icon at bounding box center [383, 44] width 8 height 8
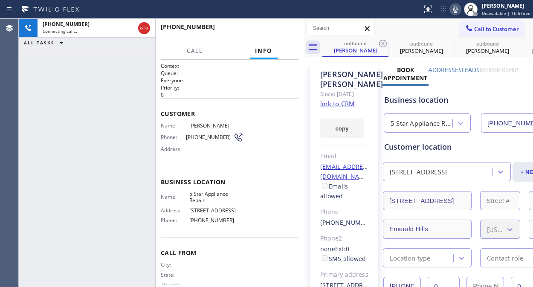
click at [382, 43] on icon at bounding box center [383, 44] width 8 height 8
click at [104, 96] on div "+16263924566 Connecting call… ALL TASKS ALL TASKS ACTIVE TASKS TASKS IN WRAP UP" at bounding box center [87, 153] width 137 height 268
click at [458, 12] on icon at bounding box center [456, 9] width 4 height 7
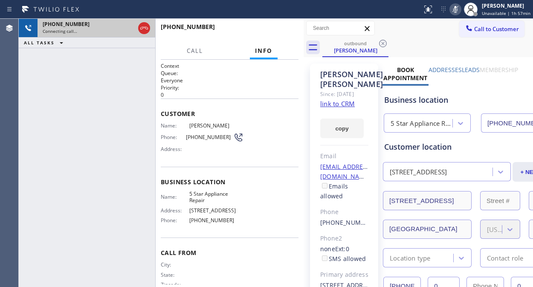
drag, startPoint x: 138, startPoint y: 31, endPoint x: 145, endPoint y: 29, distance: 7.0
click at [140, 29] on div at bounding box center [144, 28] width 12 height 10
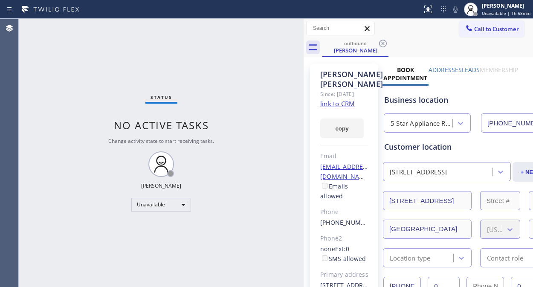
drag, startPoint x: 476, startPoint y: 32, endPoint x: 474, endPoint y: 39, distance: 7.0
click at [476, 32] on span "Call to Customer" at bounding box center [497, 29] width 45 height 8
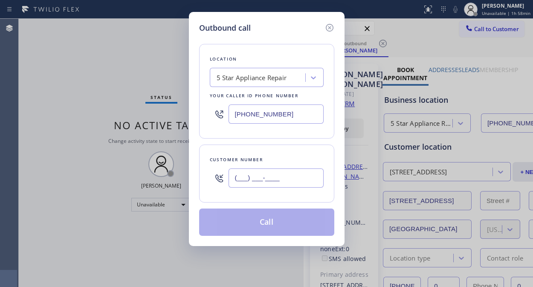
click at [266, 177] on input "(___) ___-____" at bounding box center [276, 178] width 95 height 19
paste input "650) 387-5633"
type input "(650) 387-5633"
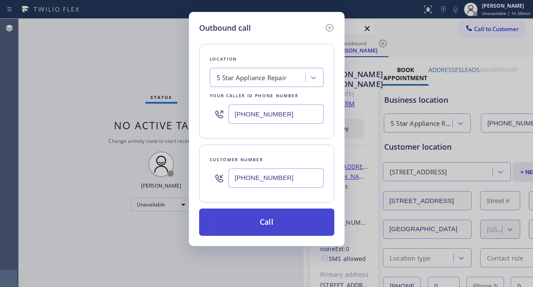
click at [273, 220] on button "Call" at bounding box center [266, 222] width 135 height 27
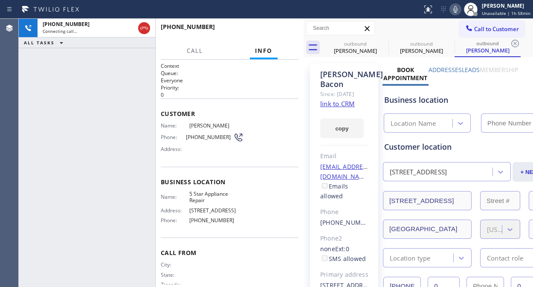
type input "(855) 731-4952"
click at [458, 7] on icon at bounding box center [456, 9] width 10 height 10
click at [457, 11] on icon at bounding box center [456, 9] width 10 height 10
click at [269, 31] on span "HANG UP" at bounding box center [279, 31] width 26 height 6
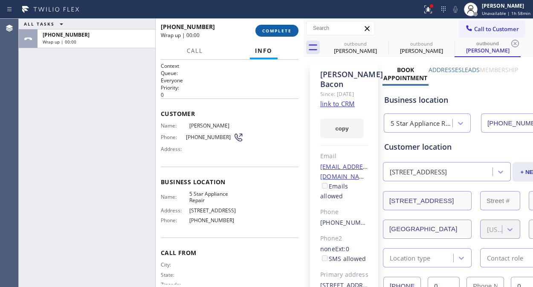
click at [269, 31] on span "COMPLETE" at bounding box center [276, 31] width 29 height 6
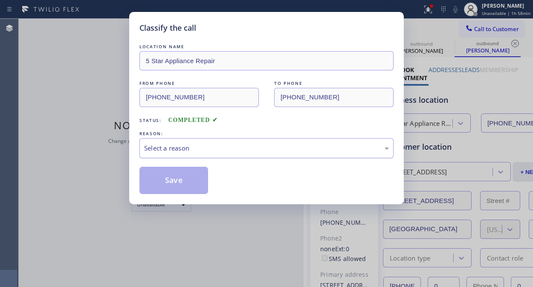
drag, startPoint x: 280, startPoint y: 147, endPoint x: 278, endPoint y: 154, distance: 7.6
click at [280, 147] on div "Select a reason" at bounding box center [266, 148] width 245 height 10
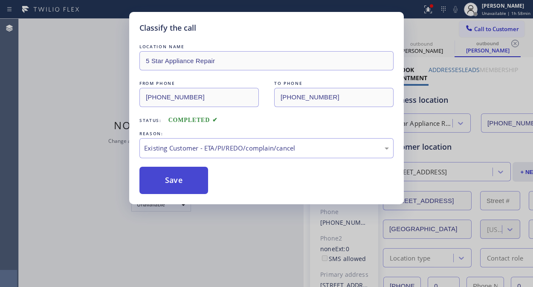
click at [160, 185] on button "Save" at bounding box center [174, 180] width 69 height 27
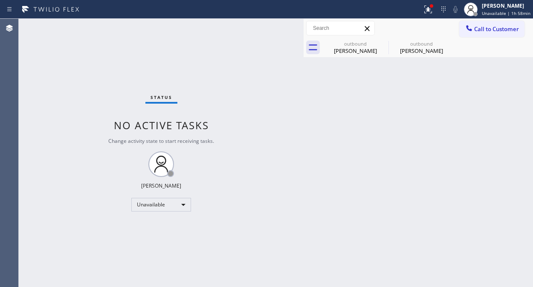
click at [478, 29] on span "Call to Customer" at bounding box center [497, 29] width 45 height 8
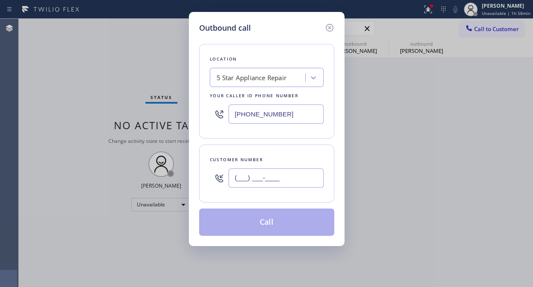
click at [283, 175] on input "(___) ___-____" at bounding box center [276, 178] width 95 height 19
paste input "786) 282-6671"
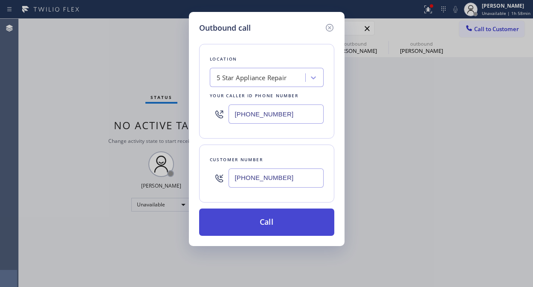
type input "(786) 282-6671"
click at [288, 224] on button "Call" at bounding box center [266, 222] width 135 height 27
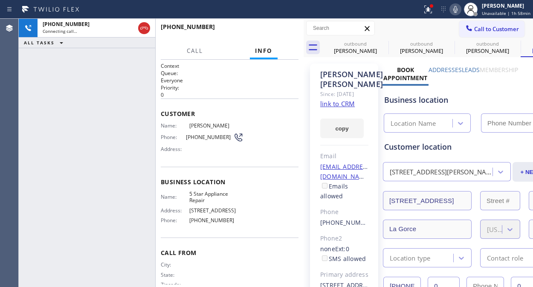
type input "(855) 731-4952"
click at [385, 44] on icon at bounding box center [383, 43] width 10 height 10
click at [444, 44] on icon at bounding box center [449, 43] width 10 height 10
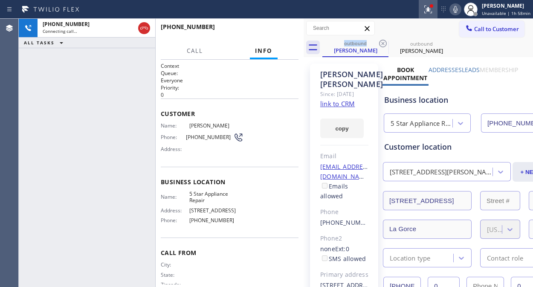
click at [433, 10] on icon at bounding box center [428, 9] width 10 height 10
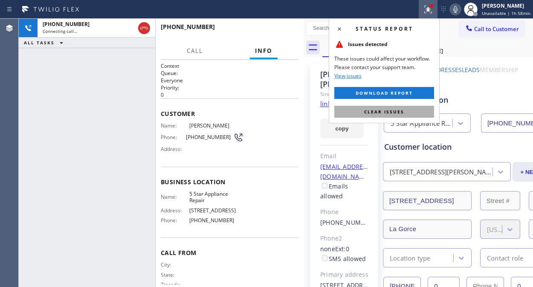
drag, startPoint x: 400, startPoint y: 110, endPoint x: 429, endPoint y: 70, distance: 50.1
click at [400, 110] on span "Clear issues" at bounding box center [384, 112] width 40 height 6
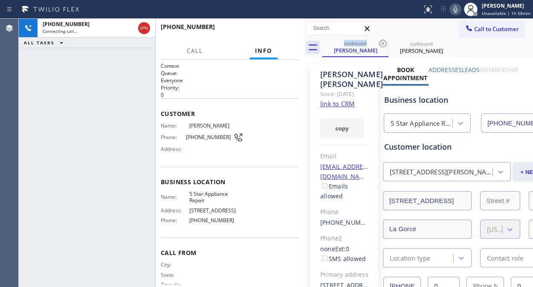
click at [461, 10] on icon at bounding box center [456, 9] width 10 height 10
click at [457, 10] on icon at bounding box center [456, 9] width 10 height 10
click at [280, 30] on span "HANG UP" at bounding box center [279, 31] width 26 height 6
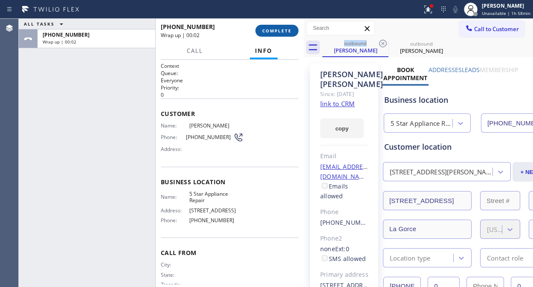
click at [281, 30] on span "COMPLETE" at bounding box center [276, 31] width 29 height 6
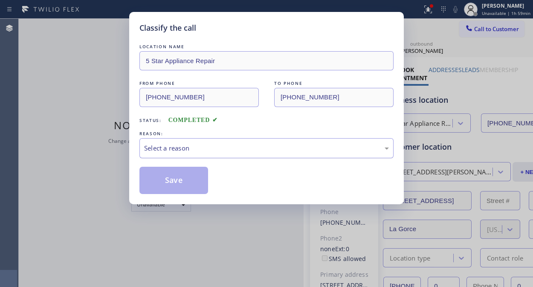
click at [278, 150] on div "Select a reason" at bounding box center [266, 148] width 245 height 10
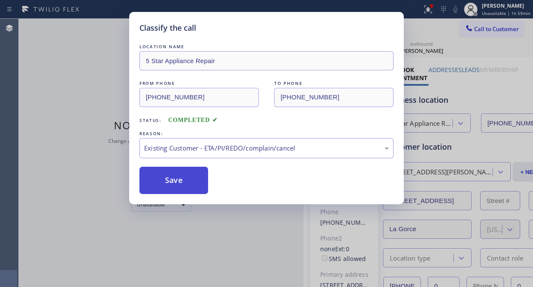
click at [175, 183] on button "Save" at bounding box center [174, 180] width 69 height 27
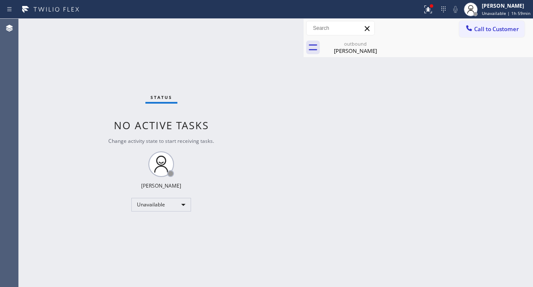
click at [471, 30] on icon at bounding box center [469, 28] width 6 height 6
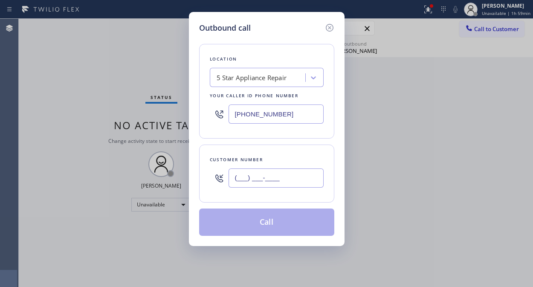
click at [300, 176] on input "(___) ___-____" at bounding box center [276, 178] width 95 height 19
paste input "619) 300-5146"
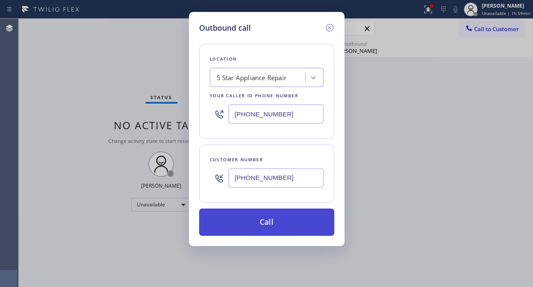
type input "(619) 300-5146"
click at [293, 223] on button "Call" at bounding box center [266, 222] width 135 height 27
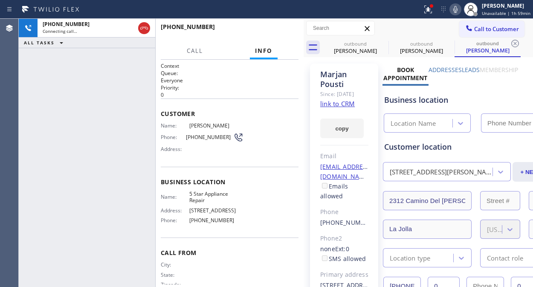
type input "(855) 731-4952"
drag, startPoint x: 429, startPoint y: 4, endPoint x: 397, endPoint y: 92, distance: 93.4
click at [429, 6] on icon at bounding box center [428, 9] width 10 height 10
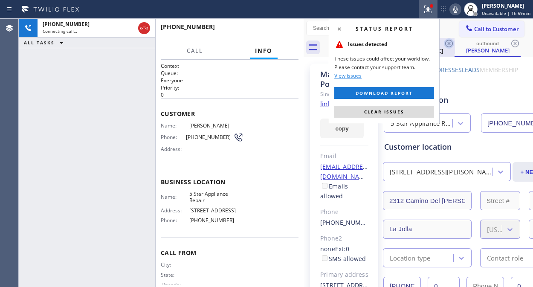
drag, startPoint x: 395, startPoint y: 110, endPoint x: 445, endPoint y: 40, distance: 86.0
click at [395, 110] on span "Clear issues" at bounding box center [384, 112] width 40 height 6
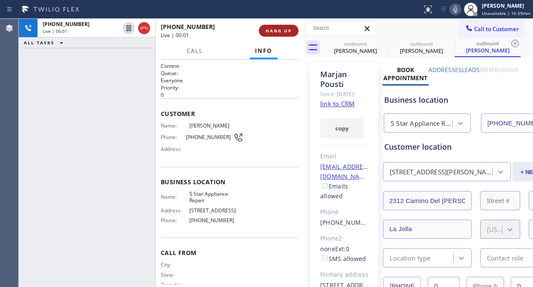
click at [276, 32] on span "HANG UP" at bounding box center [279, 31] width 26 height 6
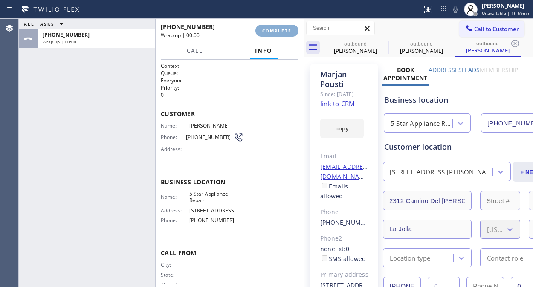
click at [276, 32] on span "COMPLETE" at bounding box center [276, 31] width 29 height 6
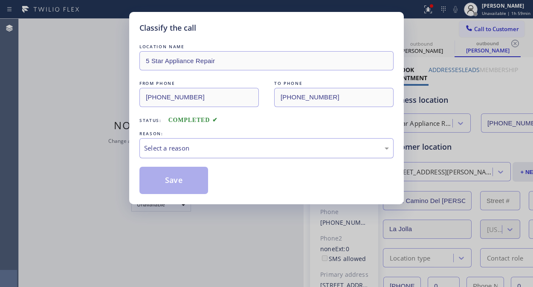
click at [252, 151] on div "Select a reason" at bounding box center [266, 148] width 245 height 10
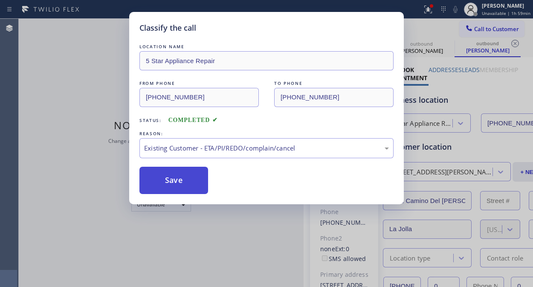
click at [191, 178] on button "Save" at bounding box center [174, 180] width 69 height 27
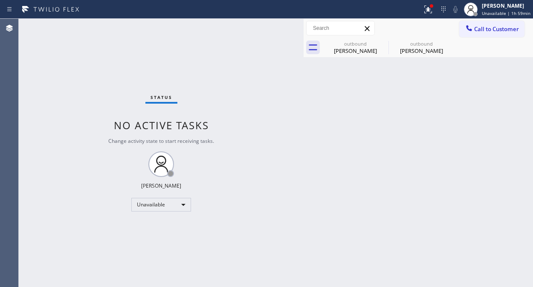
click at [471, 28] on icon at bounding box center [469, 28] width 9 height 9
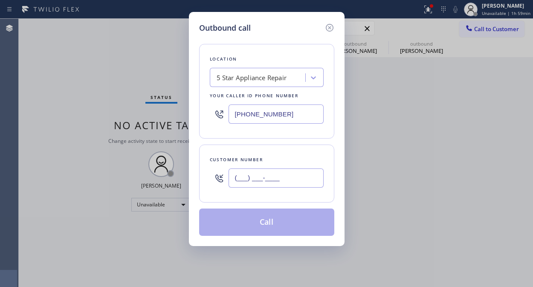
click at [276, 184] on input "(___) ___-____" at bounding box center [276, 178] width 95 height 19
paste input "925) 899-5754"
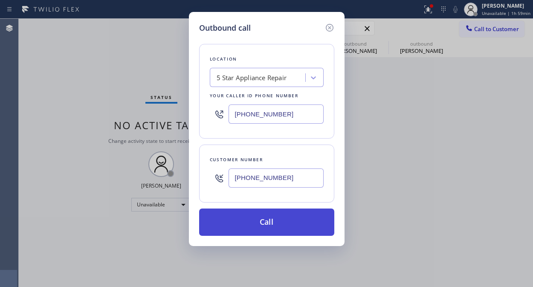
type input "(925) 899-5754"
click at [302, 227] on button "Call" at bounding box center [266, 222] width 135 height 27
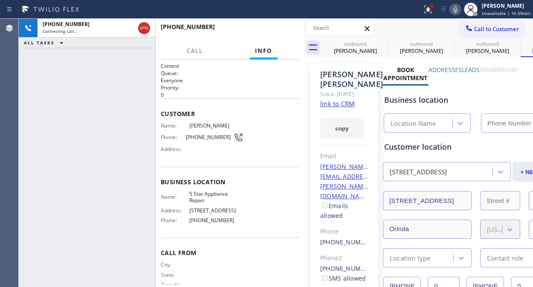
type input "(855) 731-4952"
click at [384, 42] on icon at bounding box center [383, 43] width 10 height 10
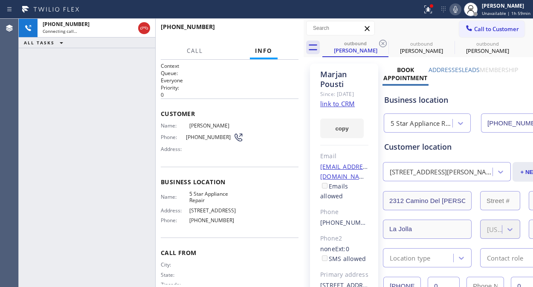
click at [384, 42] on icon at bounding box center [383, 43] width 10 height 10
click at [0, 0] on icon at bounding box center [0, 0] width 0 height 0
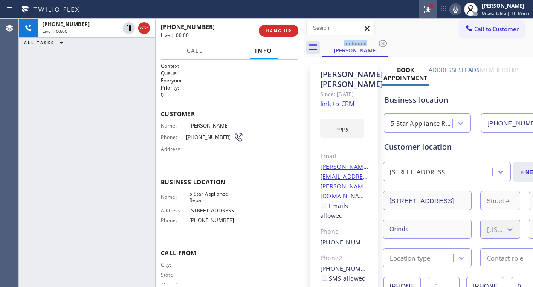
click at [429, 9] on icon at bounding box center [429, 10] width 8 height 8
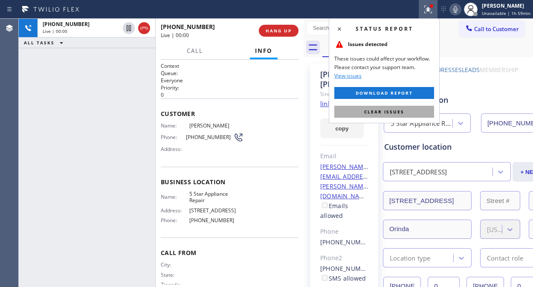
click at [368, 109] on span "Clear issues" at bounding box center [384, 112] width 40 height 6
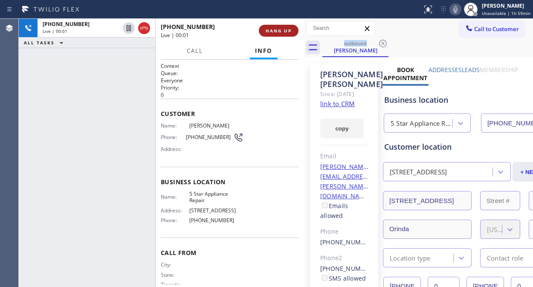
click at [270, 30] on span "HANG UP" at bounding box center [279, 31] width 26 height 6
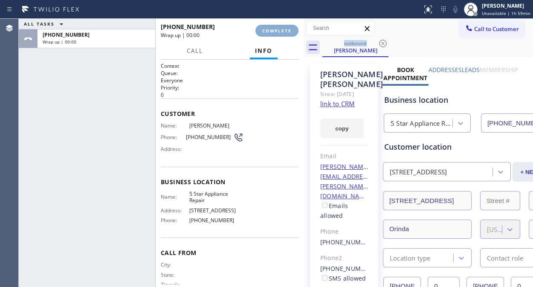
click at [270, 30] on span "COMPLETE" at bounding box center [276, 31] width 29 height 6
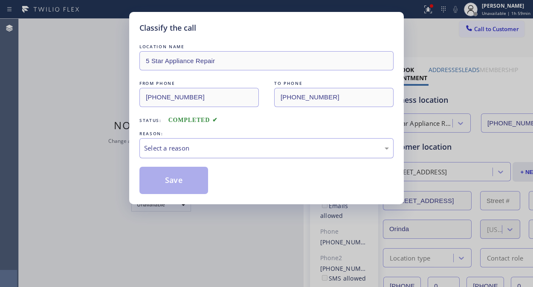
click at [242, 155] on div "Select a reason" at bounding box center [267, 148] width 254 height 20
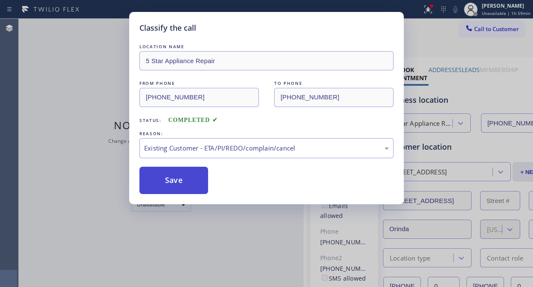
click at [184, 184] on button "Save" at bounding box center [174, 180] width 69 height 27
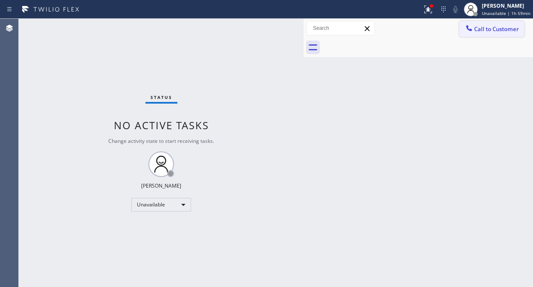
click at [477, 27] on span "Call to Customer" at bounding box center [497, 29] width 45 height 8
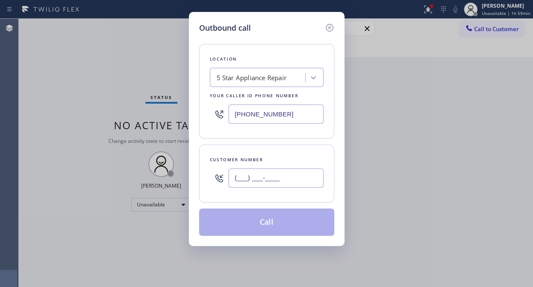
click at [274, 178] on input "(___) ___-____" at bounding box center [276, 178] width 95 height 19
paste input "415) 876-8914"
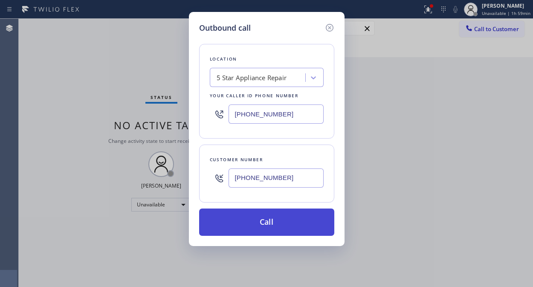
type input "(415) 876-8914"
click at [280, 224] on button "Call" at bounding box center [266, 222] width 135 height 27
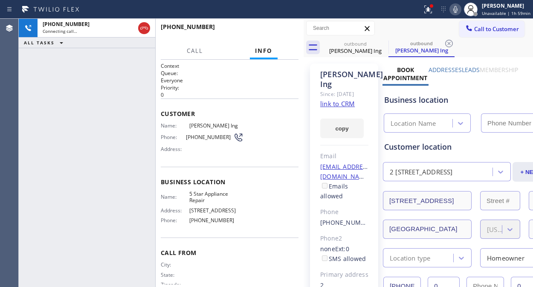
type input "(855) 731-4952"
click at [284, 29] on span "HANG UP" at bounding box center [279, 31] width 26 height 6
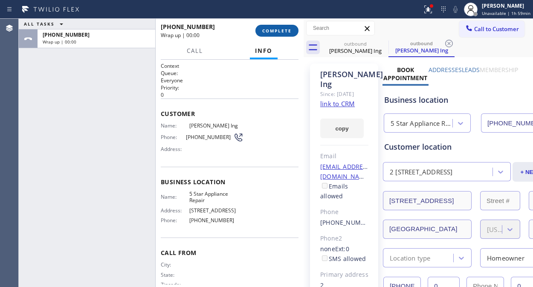
click at [284, 29] on span "COMPLETE" at bounding box center [276, 31] width 29 height 6
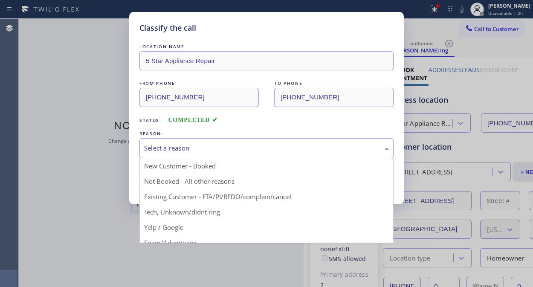
click at [266, 155] on div "Select a reason" at bounding box center [267, 148] width 254 height 20
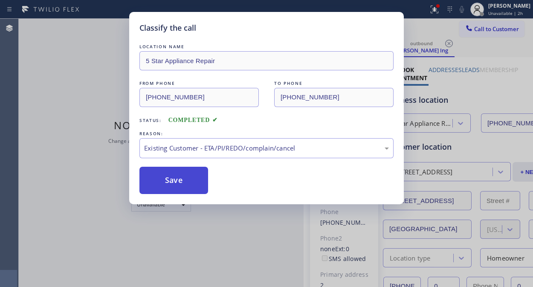
click at [164, 173] on button "Save" at bounding box center [174, 180] width 69 height 27
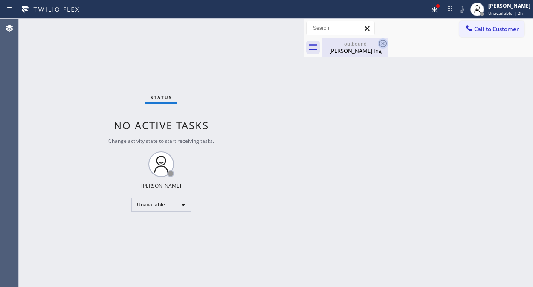
click at [386, 41] on icon at bounding box center [383, 43] width 10 height 10
click at [441, 8] on div at bounding box center [438, 5] width 5 height 5
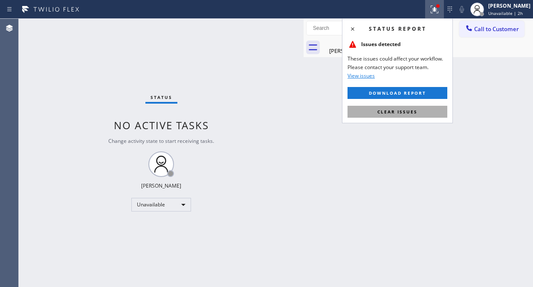
click at [419, 109] on button "Clear issues" at bounding box center [398, 112] width 100 height 12
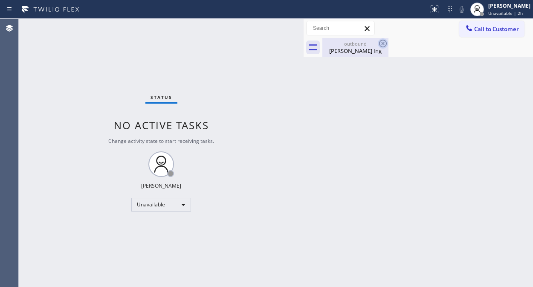
click at [379, 41] on icon at bounding box center [383, 43] width 10 height 10
click at [383, 43] on icon at bounding box center [383, 43] width 10 height 10
click at [471, 32] on div at bounding box center [469, 29] width 10 height 10
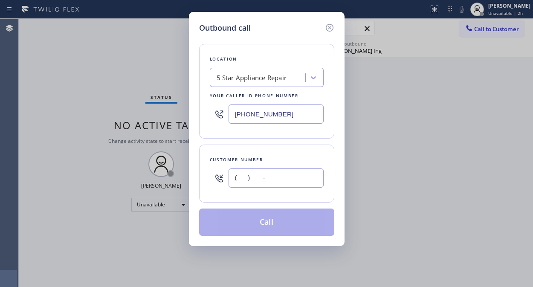
click at [285, 169] on input "(___) ___-____" at bounding box center [276, 178] width 95 height 19
paste input "646) 573-7836"
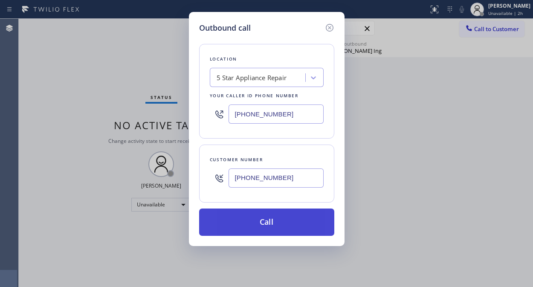
type input "(646) 573-7836"
click at [288, 229] on button "Call" at bounding box center [266, 222] width 135 height 27
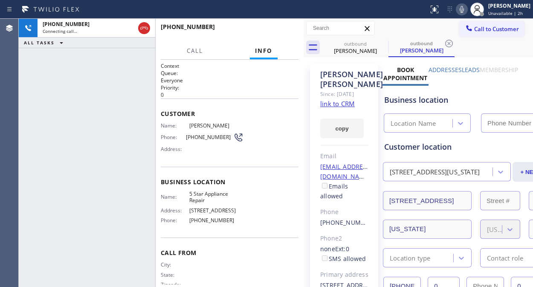
type input "(855) 731-4952"
click at [383, 48] on icon at bounding box center [383, 43] width 10 height 10
click at [381, 45] on icon at bounding box center [383, 43] width 10 height 10
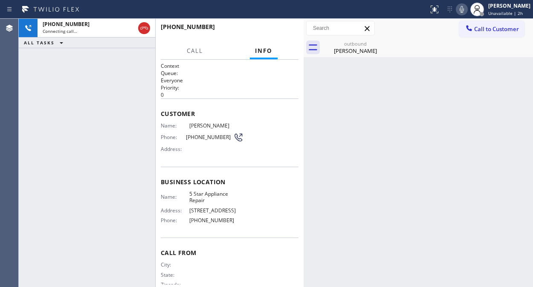
click at [464, 6] on icon at bounding box center [462, 9] width 4 height 7
click at [369, 47] on div "David Gaddie" at bounding box center [355, 51] width 64 height 8
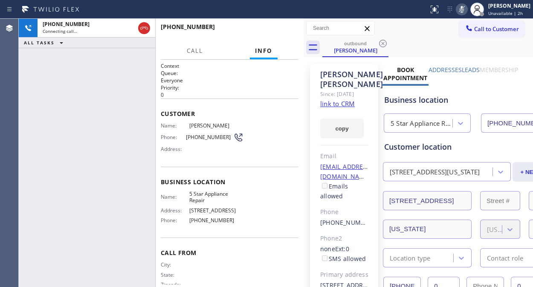
click at [467, 8] on icon at bounding box center [462, 9] width 10 height 10
click at [350, 108] on link "link to CRM" at bounding box center [337, 103] width 35 height 9
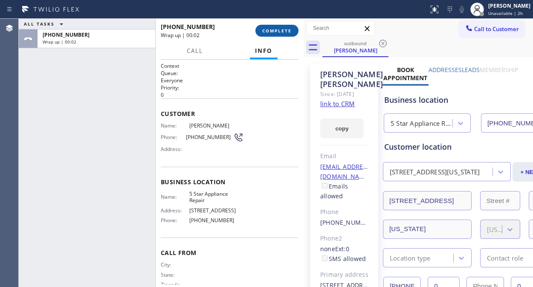
click at [279, 28] on span "COMPLETE" at bounding box center [276, 31] width 29 height 6
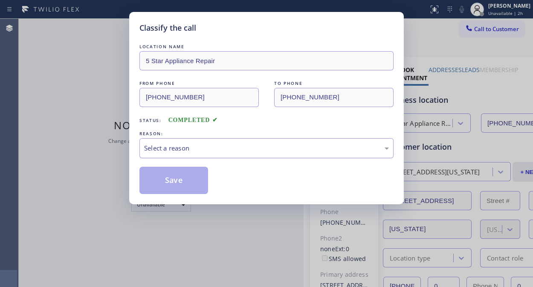
click at [283, 153] on div "Select a reason" at bounding box center [266, 148] width 245 height 10
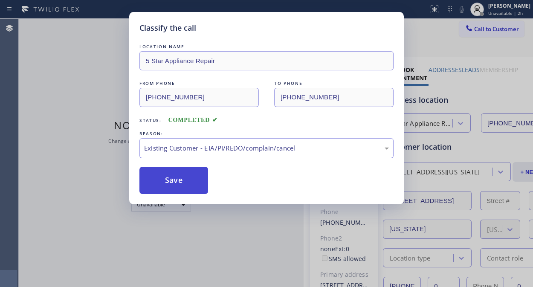
click at [173, 183] on button "Save" at bounding box center [174, 180] width 69 height 27
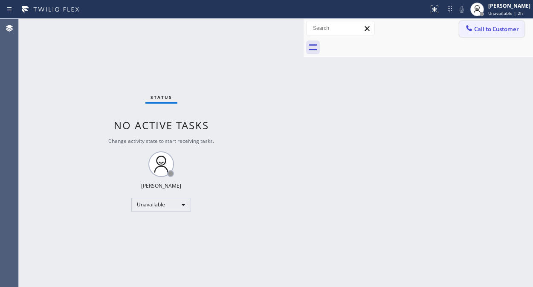
click at [476, 28] on span "Call to Customer" at bounding box center [497, 29] width 45 height 8
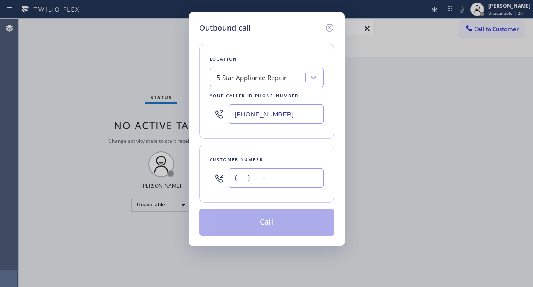
click at [283, 178] on input "(___) ___-____" at bounding box center [276, 178] width 95 height 19
paste input "786) 227-4481"
type input "(786) 227-4481"
click at [310, 229] on button "Call" at bounding box center [266, 222] width 135 height 27
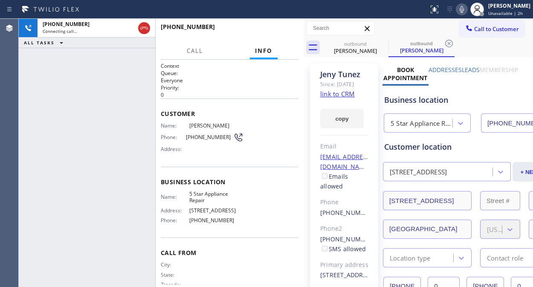
type input "(855) 731-4952"
click at [459, 9] on icon at bounding box center [458, 9] width 4 height 7
click at [276, 29] on span "HANG UP" at bounding box center [279, 31] width 26 height 6
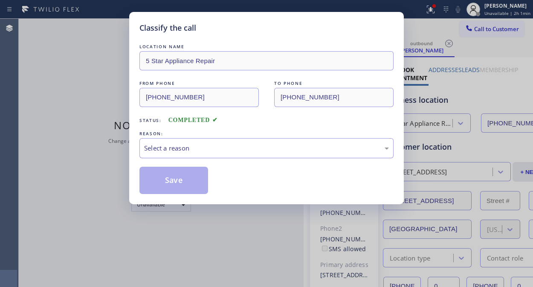
click at [267, 150] on div "Select a reason" at bounding box center [266, 148] width 245 height 10
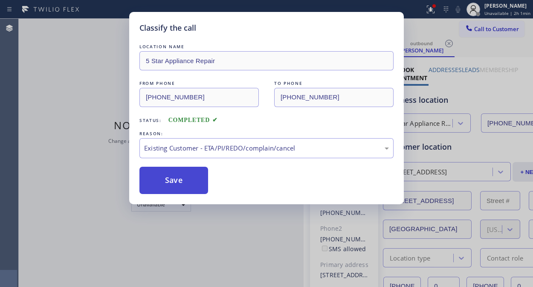
click at [192, 181] on button "Save" at bounding box center [174, 180] width 69 height 27
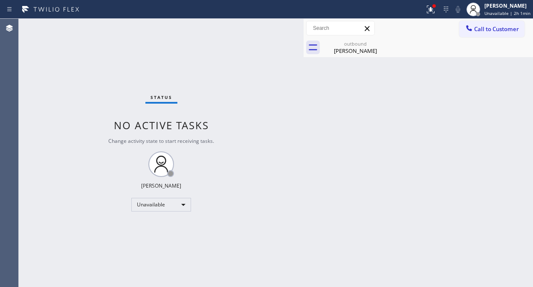
click at [480, 27] on span "Call to Customer" at bounding box center [497, 29] width 45 height 8
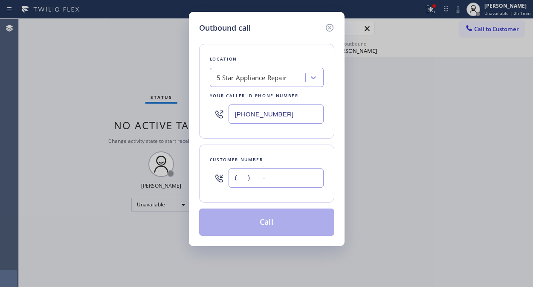
click at [299, 186] on input "(___) ___-____" at bounding box center [276, 178] width 95 height 19
paste input "708) 752-1837"
type input "(708) 752-1837"
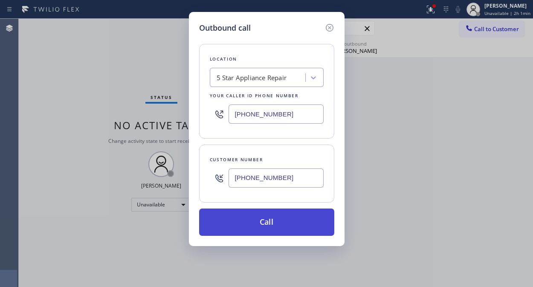
click at [293, 222] on button "Call" at bounding box center [266, 222] width 135 height 27
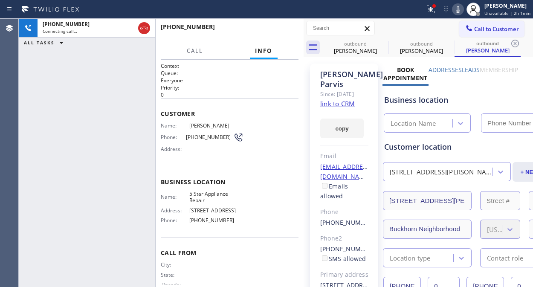
type input "(855) 731-4952"
click at [463, 9] on icon at bounding box center [458, 9] width 10 height 10
click at [422, 15] on div at bounding box center [212, 10] width 418 height 14
click at [433, 13] on icon at bounding box center [431, 9] width 10 height 10
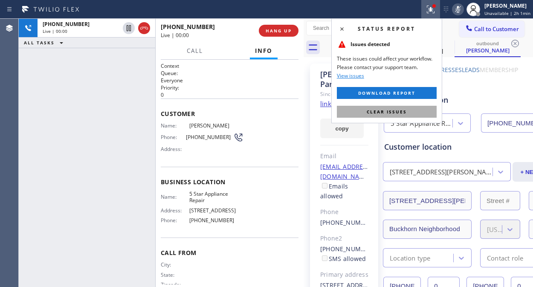
click at [400, 112] on span "Clear issues" at bounding box center [387, 112] width 40 height 6
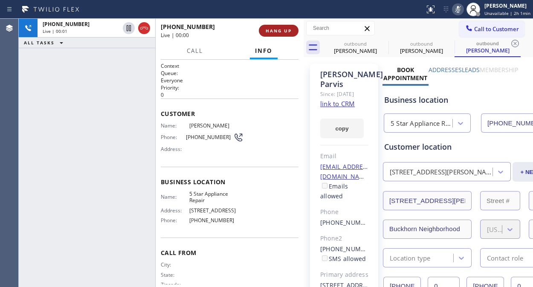
click at [275, 31] on span "HANG UP" at bounding box center [279, 31] width 26 height 6
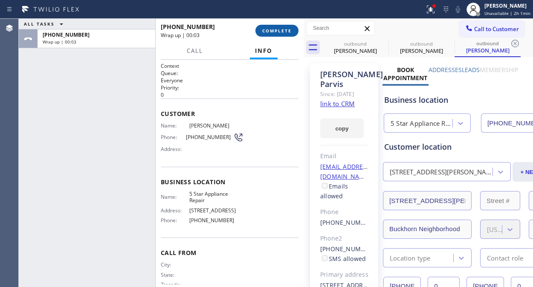
click at [277, 35] on button "COMPLETE" at bounding box center [277, 31] width 43 height 12
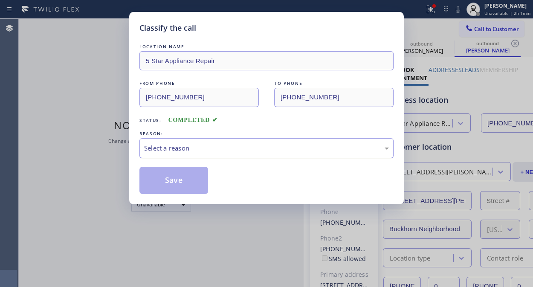
click at [272, 150] on div "Select a reason" at bounding box center [266, 148] width 245 height 10
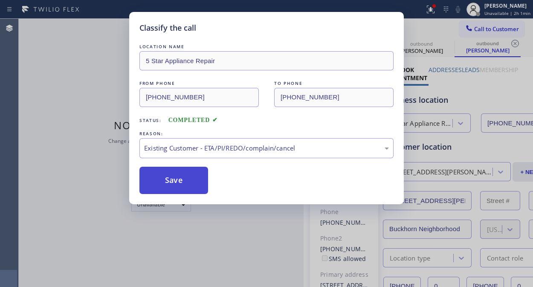
click at [166, 181] on button "Save" at bounding box center [174, 180] width 69 height 27
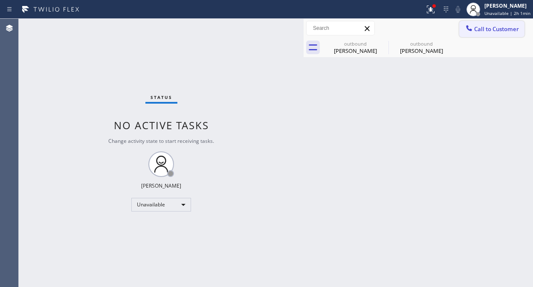
click at [488, 28] on span "Call to Customer" at bounding box center [497, 29] width 45 height 8
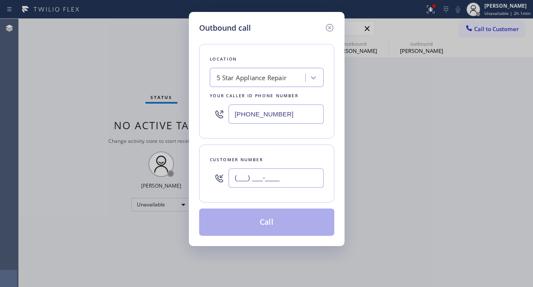
click at [287, 176] on input "(___) ___-____" at bounding box center [276, 178] width 95 height 19
paste input "305) 215-1563"
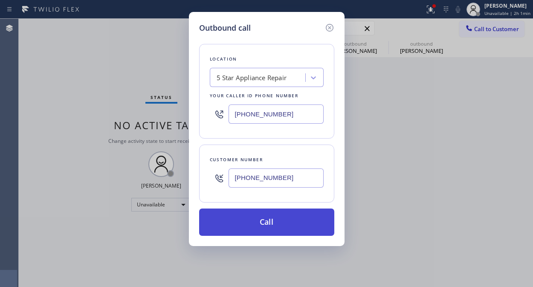
type input "(305) 215-1563"
click at [287, 218] on button "Call" at bounding box center [266, 222] width 135 height 27
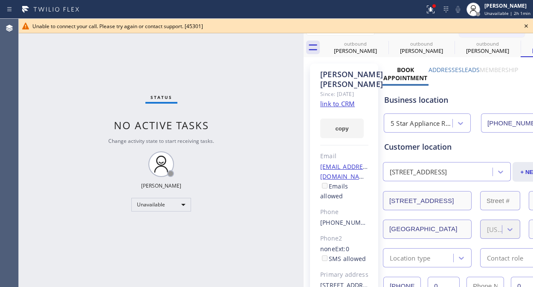
type input "(855) 731-4952"
click at [533, 28] on div "Unable to connect your call. Please try again or contact support. [45301]" at bounding box center [276, 26] width 515 height 15
click at [526, 27] on icon at bounding box center [526, 26] width 10 height 10
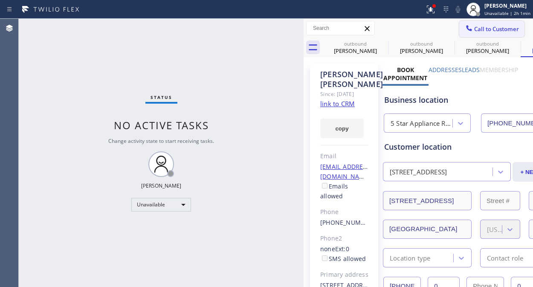
click at [480, 35] on button "Call to Customer" at bounding box center [492, 29] width 65 height 16
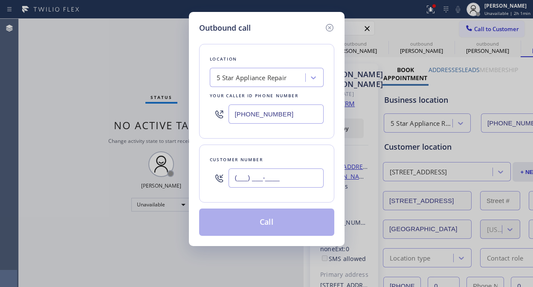
click at [262, 184] on input "(___) ___-____" at bounding box center [276, 178] width 95 height 19
paste input "707) 580-5464"
type input "(707) 580-5464"
click at [274, 230] on button "Call" at bounding box center [266, 222] width 135 height 27
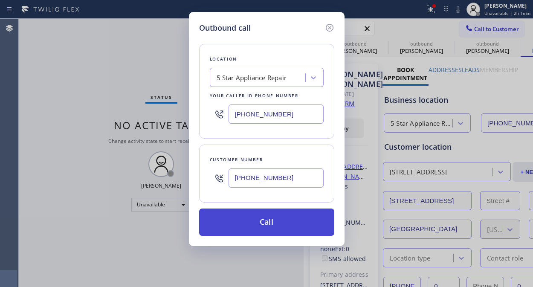
click at [272, 231] on button "Call" at bounding box center [266, 222] width 135 height 27
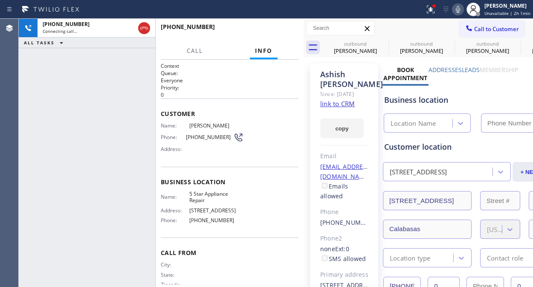
type input "(855) 731-4952"
click at [460, 9] on icon at bounding box center [458, 9] width 4 height 7
click at [428, 11] on icon at bounding box center [431, 9] width 10 height 10
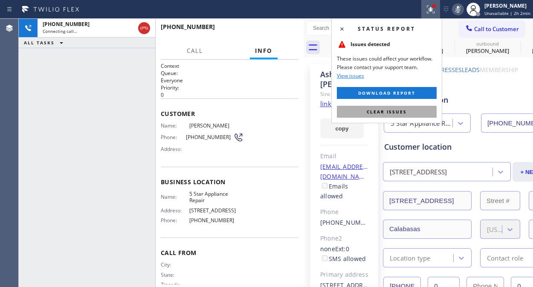
drag, startPoint x: 414, startPoint y: 113, endPoint x: 207, endPoint y: 67, distance: 212.0
click at [413, 113] on button "Clear issues" at bounding box center [387, 112] width 100 height 12
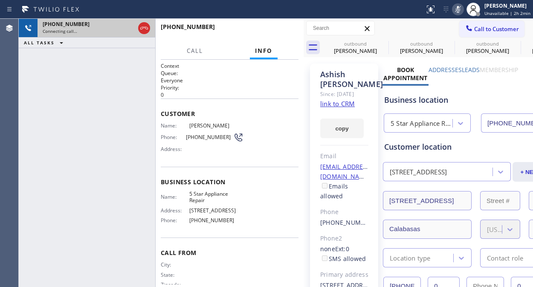
click at [143, 21] on div at bounding box center [144, 28] width 15 height 19
click at [145, 28] on icon at bounding box center [144, 28] width 10 height 10
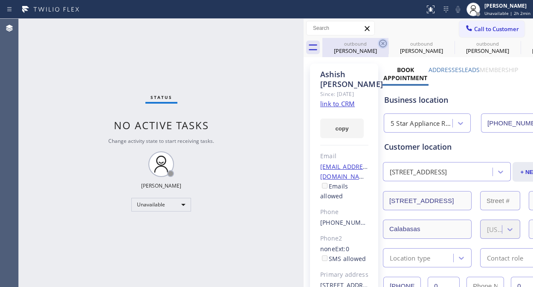
click at [385, 41] on icon at bounding box center [383, 43] width 10 height 10
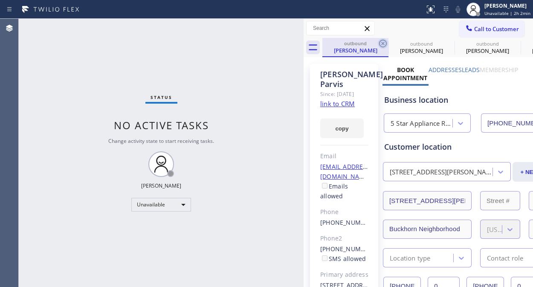
click at [385, 41] on icon at bounding box center [383, 43] width 10 height 10
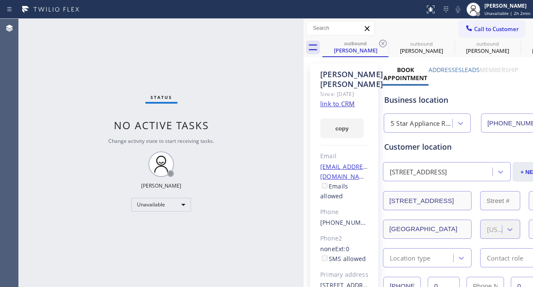
click at [385, 41] on icon at bounding box center [383, 43] width 10 height 10
drag, startPoint x: 385, startPoint y: 41, endPoint x: 387, endPoint y: 13, distance: 27.8
click at [385, 41] on icon at bounding box center [383, 43] width 10 height 10
click at [501, 34] on button "Call to Customer" at bounding box center [492, 29] width 65 height 16
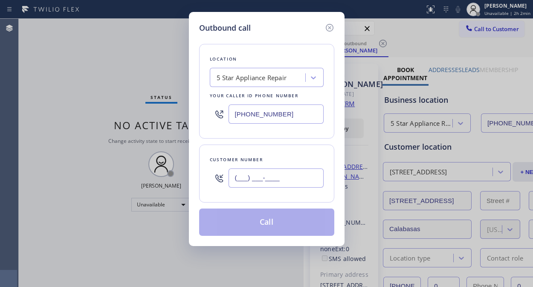
click at [284, 179] on input "(___) ___-____" at bounding box center [276, 178] width 95 height 19
paste input "949) 439-1995"
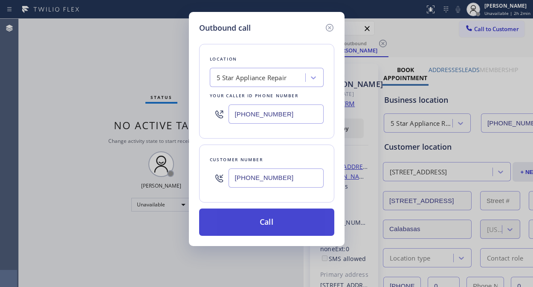
type input "(949) 439-1995"
click at [265, 219] on button "Call" at bounding box center [266, 222] width 135 height 27
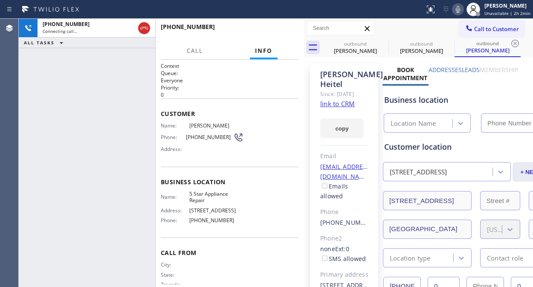
click at [460, 9] on icon at bounding box center [458, 9] width 10 height 10
type input "(855) 731-4952"
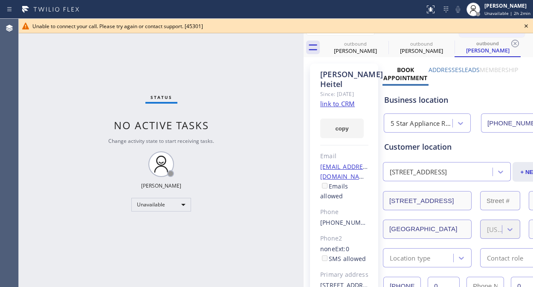
click at [527, 26] on icon at bounding box center [526, 26] width 10 height 10
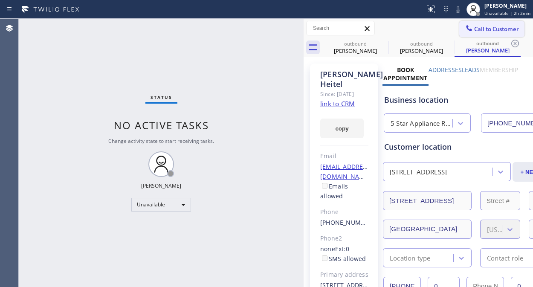
click at [477, 32] on span "Call to Customer" at bounding box center [497, 29] width 45 height 8
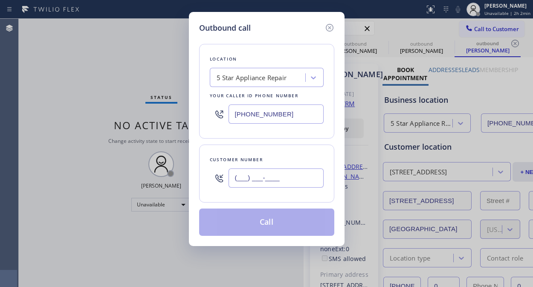
click at [294, 172] on input "(___) ___-____" at bounding box center [276, 178] width 95 height 19
paste input "305) 206-7178"
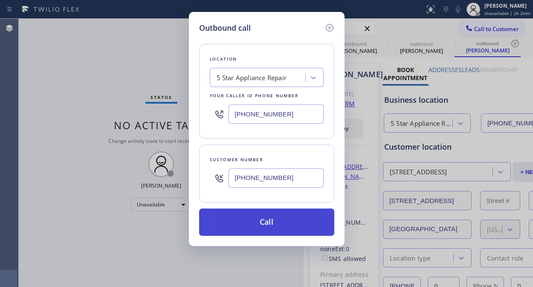
type input "(305) 206-7178"
click at [280, 225] on button "Call" at bounding box center [266, 222] width 135 height 27
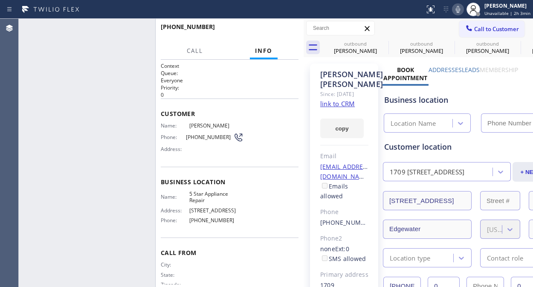
type input "(855) 731-4952"
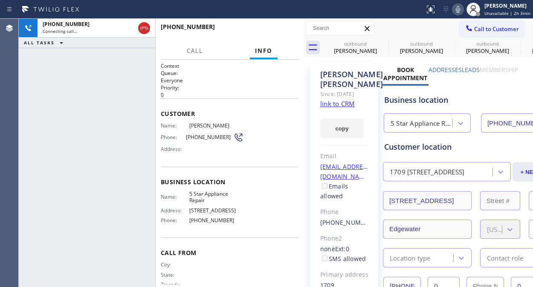
click at [460, 12] on icon at bounding box center [458, 9] width 4 height 7
click at [380, 44] on icon at bounding box center [383, 44] width 8 height 8
click at [0, 0] on icon at bounding box center [0, 0] width 0 height 0
click at [380, 44] on icon at bounding box center [383, 44] width 8 height 8
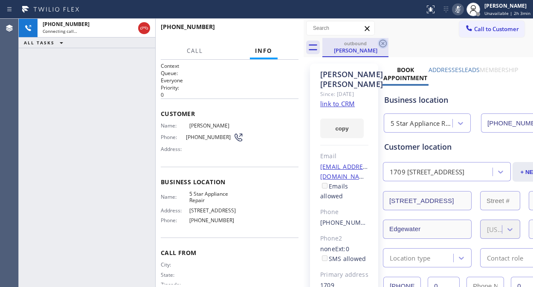
click at [382, 45] on icon at bounding box center [383, 43] width 10 height 10
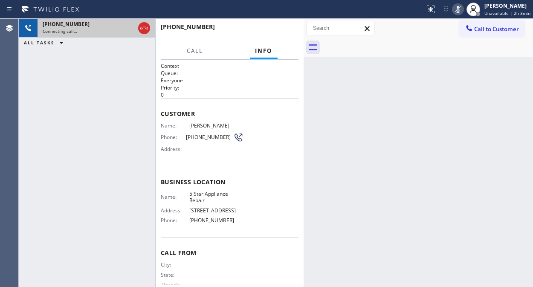
click at [123, 29] on div "Connecting call…" at bounding box center [89, 31] width 92 height 6
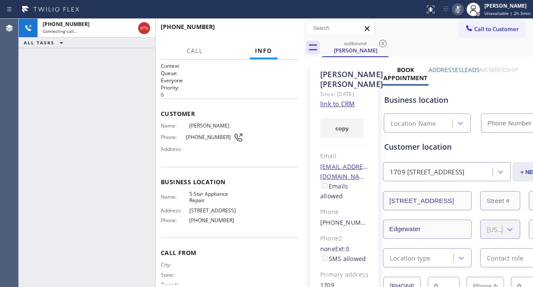
type input "(855) 731-4952"
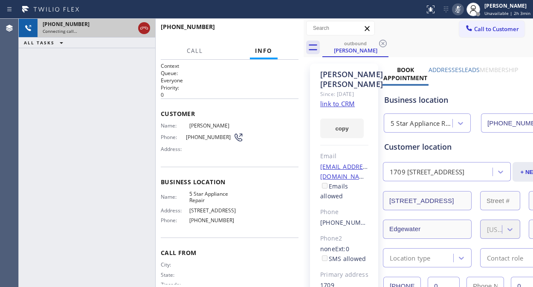
click at [144, 26] on icon at bounding box center [144, 28] width 10 height 10
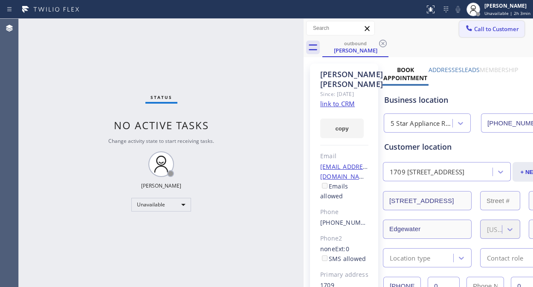
click at [480, 26] on span "Call to Customer" at bounding box center [497, 29] width 45 height 8
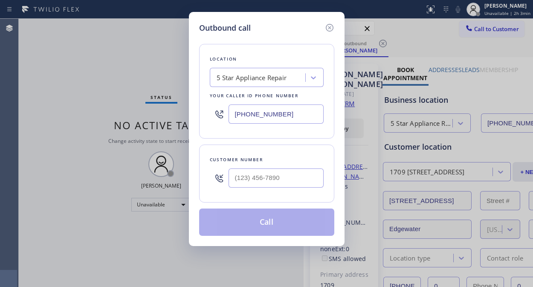
click at [292, 179] on input "text" at bounding box center [276, 178] width 95 height 19
click at [240, 174] on input "(___) ___-____" at bounding box center [276, 178] width 95 height 19
paste input "81) 852-2742"
click at [235, 181] on input "(_81) 852-2742" at bounding box center [276, 178] width 95 height 19
paste input "818) 522-742"
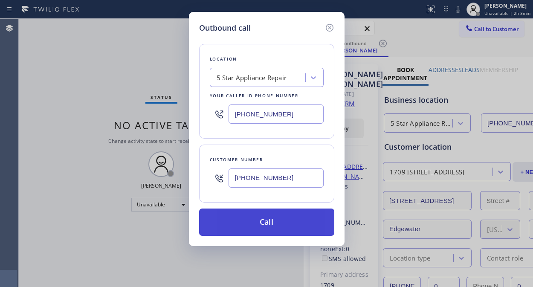
type input "(818) 522-7422"
click at [286, 219] on button "Call" at bounding box center [266, 222] width 135 height 27
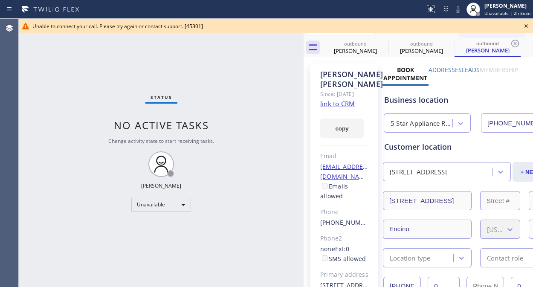
type input "(855) 731-4952"
click at [525, 26] on icon at bounding box center [526, 26] width 10 height 10
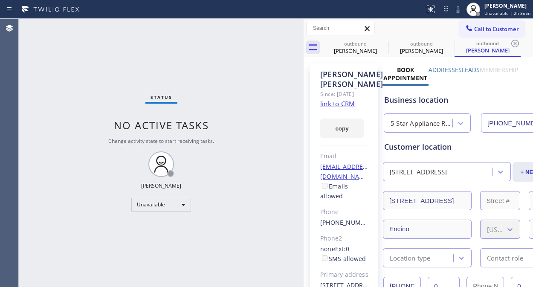
click at [485, 31] on span "Call to Customer" at bounding box center [497, 29] width 45 height 8
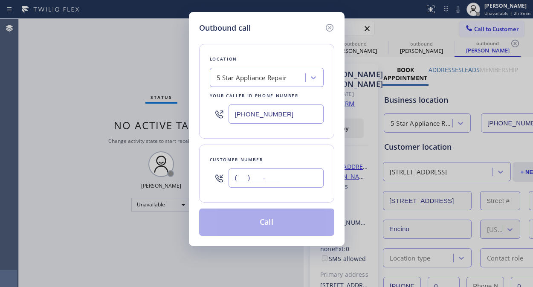
click at [282, 177] on input "(___) ___-____" at bounding box center [276, 178] width 95 height 19
paste input "310) 560-8644"
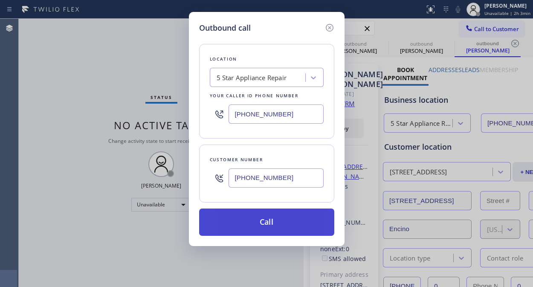
type input "(310) 560-8644"
click at [283, 226] on button "Call" at bounding box center [266, 222] width 135 height 27
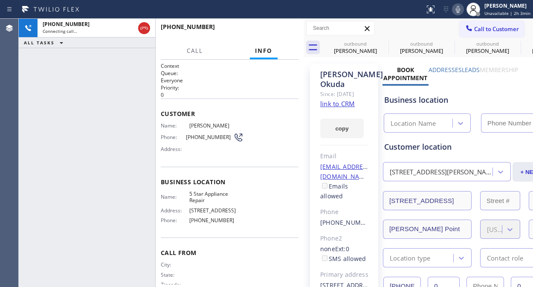
type input "(855) 731-4952"
click at [283, 32] on span "HANG UP" at bounding box center [279, 31] width 26 height 6
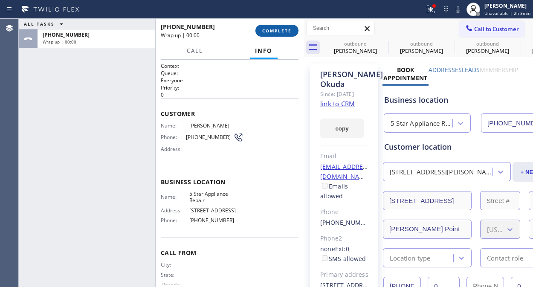
click at [283, 32] on span "COMPLETE" at bounding box center [276, 31] width 29 height 6
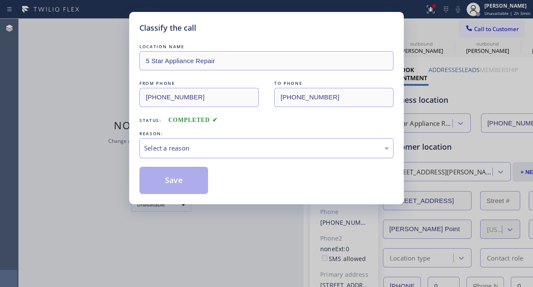
click at [281, 152] on div "Select a reason" at bounding box center [266, 148] width 245 height 10
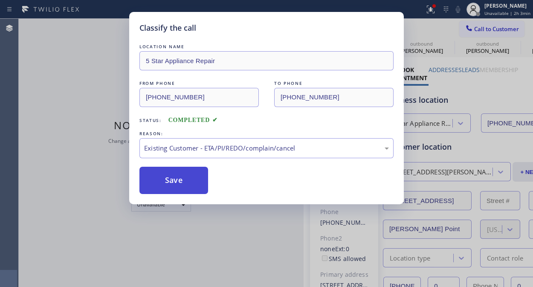
click at [193, 189] on button "Save" at bounding box center [174, 180] width 69 height 27
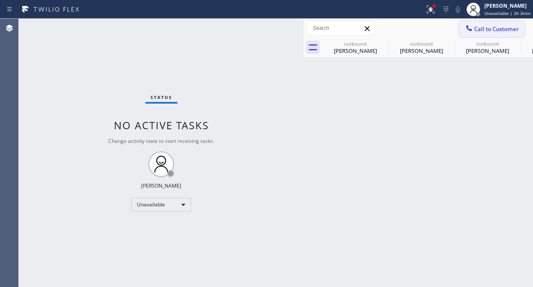
click at [477, 28] on span "Call to Customer" at bounding box center [497, 29] width 45 height 8
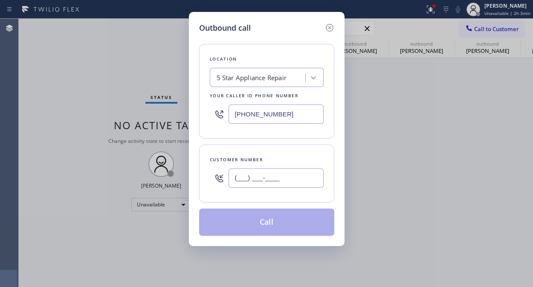
click at [300, 180] on input "(___) ___-____" at bounding box center [276, 178] width 95 height 19
paste input "305) 302-2154"
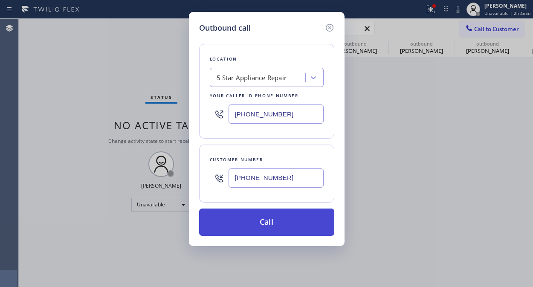
type input "(305) 302-2154"
click at [301, 224] on button "Call" at bounding box center [266, 222] width 135 height 27
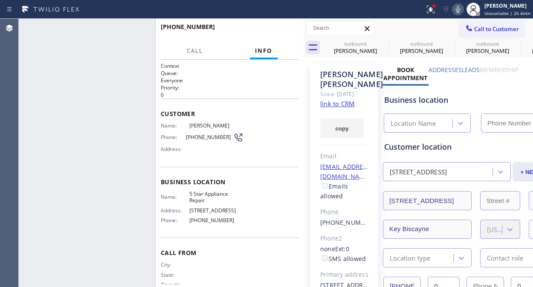
type input "(855) 731-4952"
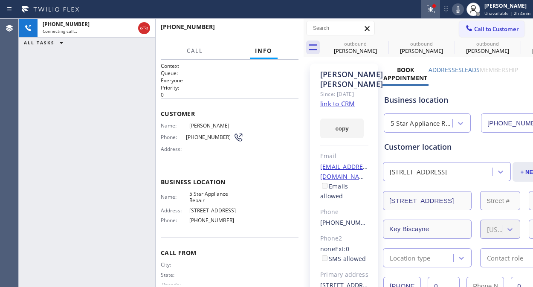
click at [430, 9] on icon at bounding box center [430, 8] width 5 height 3
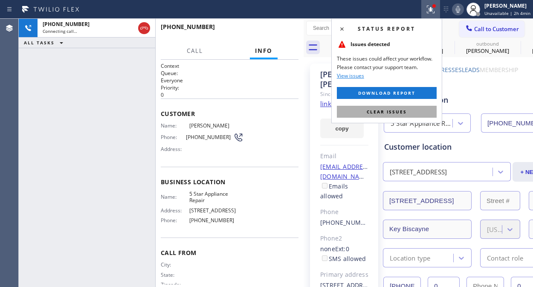
click at [397, 112] on span "Clear issues" at bounding box center [387, 112] width 40 height 6
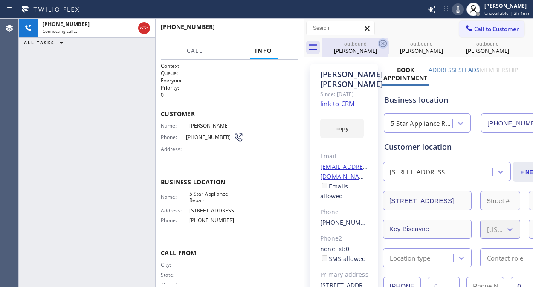
click at [384, 41] on icon at bounding box center [383, 43] width 10 height 10
click at [0, 0] on icon at bounding box center [0, 0] width 0 height 0
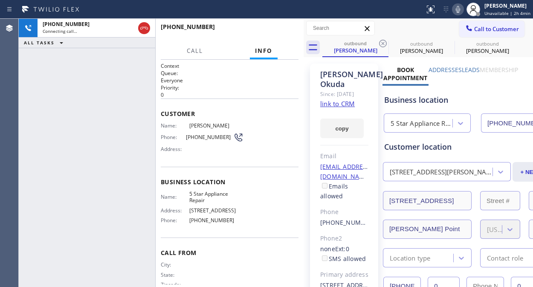
click at [384, 41] on icon at bounding box center [383, 43] width 10 height 10
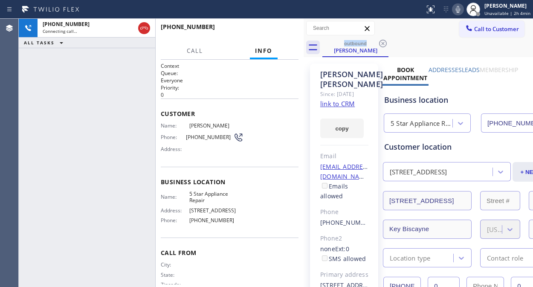
click at [459, 11] on icon at bounding box center [458, 9] width 4 height 7
click at [103, 93] on div "+13053022154 Live | 00:00 ALL TASKS ALL TASKS ACTIVE TASKS TASKS IN WRAP UP" at bounding box center [87, 153] width 137 height 268
click at [460, 9] on icon at bounding box center [458, 9] width 4 height 7
click at [340, 105] on link "link to CRM" at bounding box center [337, 103] width 35 height 9
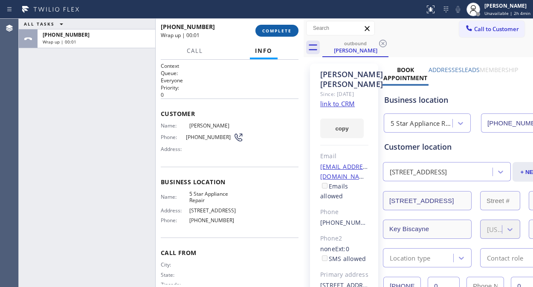
click at [278, 29] on span "COMPLETE" at bounding box center [276, 31] width 29 height 6
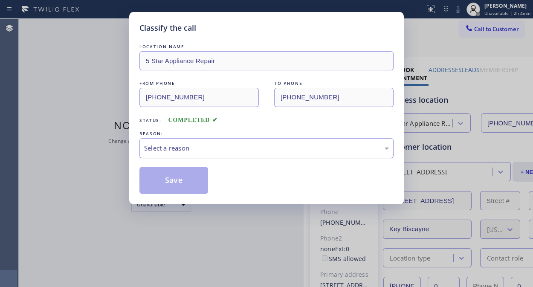
click at [284, 151] on div "Select a reason" at bounding box center [266, 148] width 245 height 10
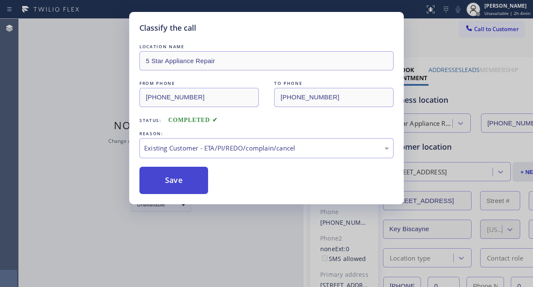
click at [174, 190] on button "Save" at bounding box center [174, 180] width 69 height 27
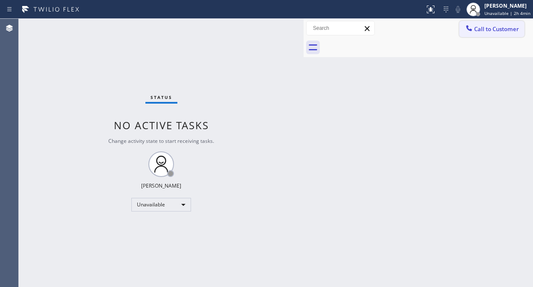
click at [486, 32] on span "Call to Customer" at bounding box center [497, 29] width 45 height 8
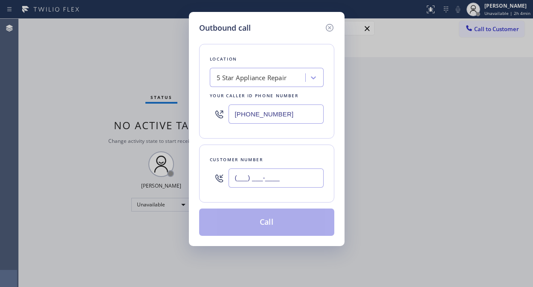
click at [285, 181] on input "(___) ___-____" at bounding box center [276, 178] width 95 height 19
paste input "424) 215-5208"
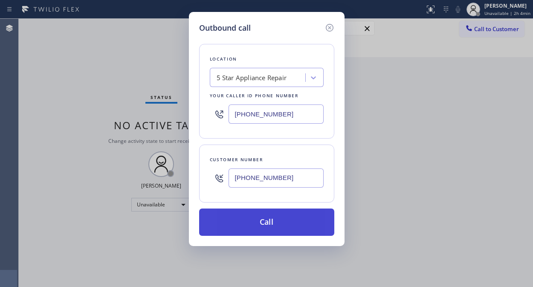
type input "(424) 215-5208"
click at [279, 224] on button "Call" at bounding box center [266, 222] width 135 height 27
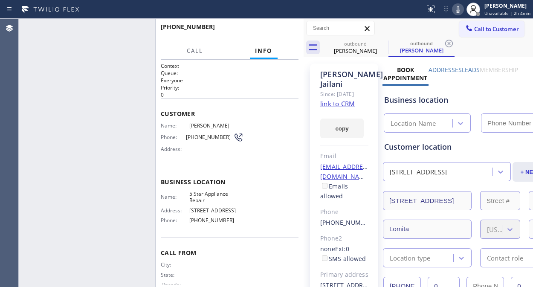
type input "(855) 731-4952"
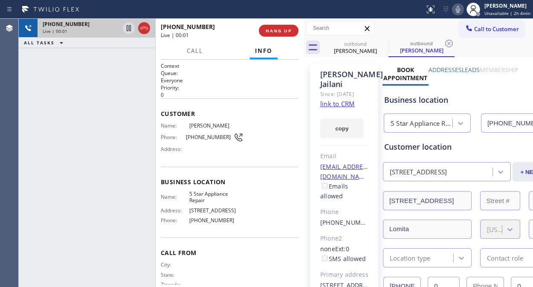
click at [150, 35] on div at bounding box center [136, 28] width 31 height 19
click at [142, 26] on icon at bounding box center [144, 28] width 10 height 10
click at [272, 28] on span "HANG UP" at bounding box center [279, 31] width 26 height 6
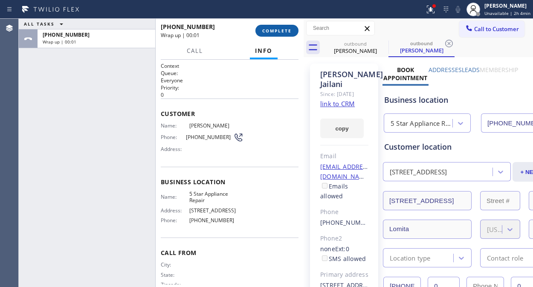
click at [275, 28] on span "COMPLETE" at bounding box center [276, 31] width 29 height 6
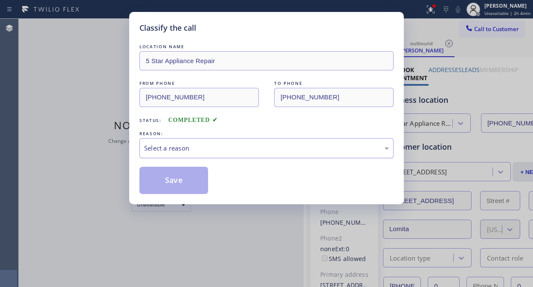
click at [271, 154] on div "Select a reason" at bounding box center [267, 148] width 254 height 20
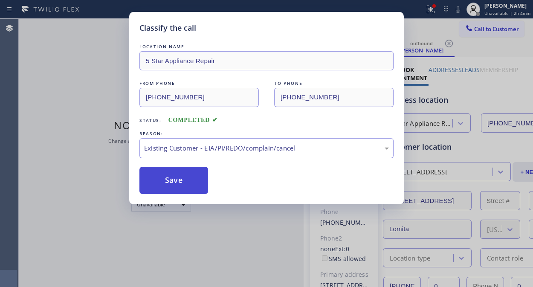
click at [183, 180] on button "Save" at bounding box center [174, 180] width 69 height 27
click at [463, 12] on div "Status report Issues detected These issues could affect your workflow. Please c…" at bounding box center [266, 143] width 533 height 287
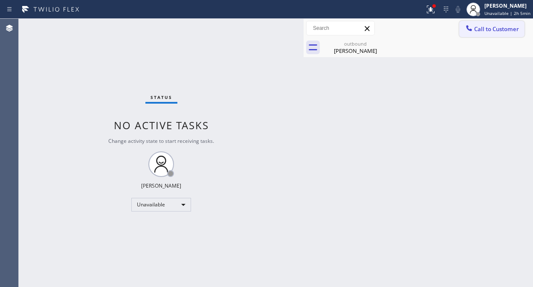
drag, startPoint x: 480, startPoint y: 28, endPoint x: 355, endPoint y: 116, distance: 152.6
click at [480, 29] on span "Call to Customer" at bounding box center [497, 29] width 45 height 8
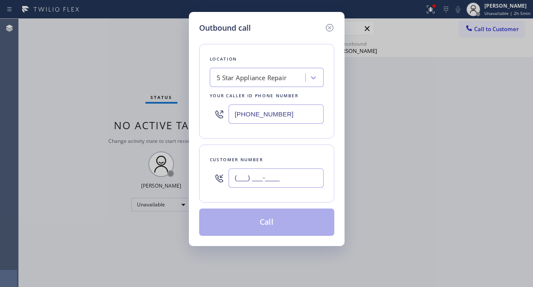
click at [303, 173] on input "(___) ___-____" at bounding box center [276, 178] width 95 height 19
paste input "760) 644-1391"
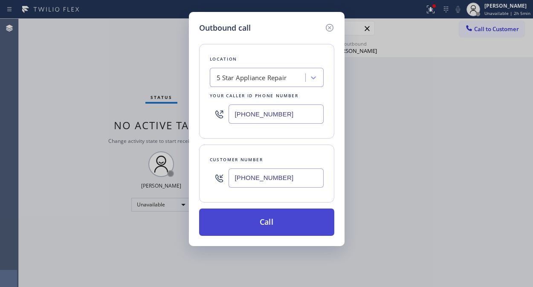
type input "(760) 644-1391"
click at [306, 230] on button "Call" at bounding box center [266, 222] width 135 height 27
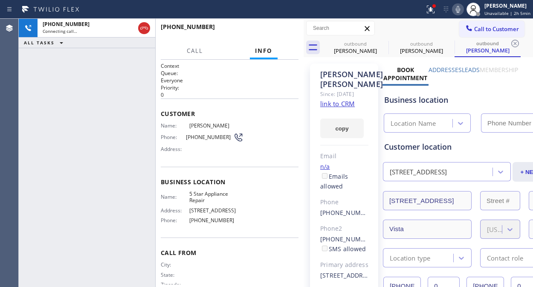
click at [460, 10] on icon at bounding box center [458, 9] width 4 height 7
click at [436, 14] on icon at bounding box center [431, 9] width 10 height 10
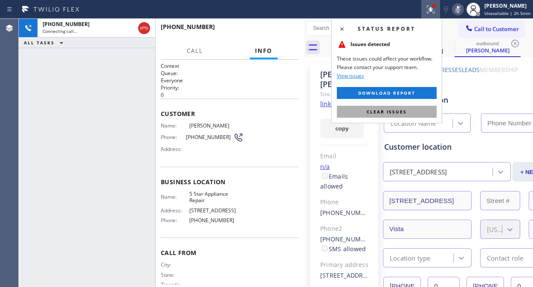
click at [405, 113] on span "Clear issues" at bounding box center [387, 112] width 40 height 6
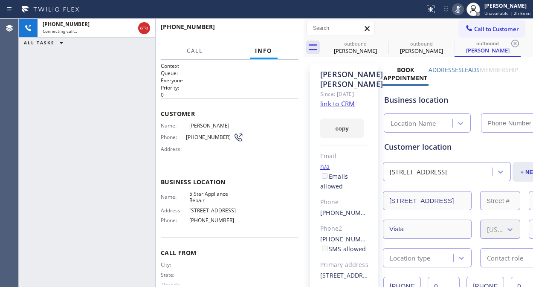
type input "(855) 731-4952"
click at [286, 35] on button "HANG UP" at bounding box center [279, 31] width 40 height 12
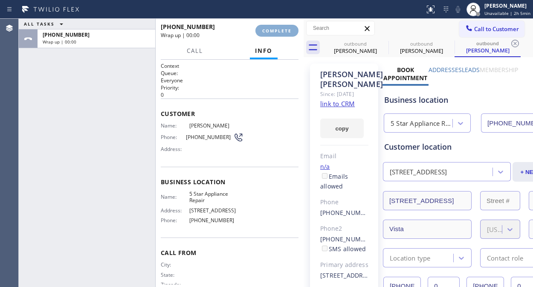
click at [286, 35] on button "COMPLETE" at bounding box center [277, 31] width 43 height 12
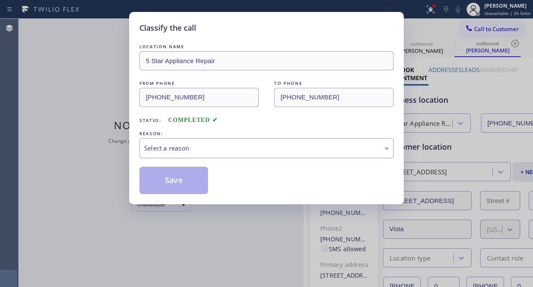
click at [274, 149] on div "Select a reason" at bounding box center [266, 148] width 245 height 10
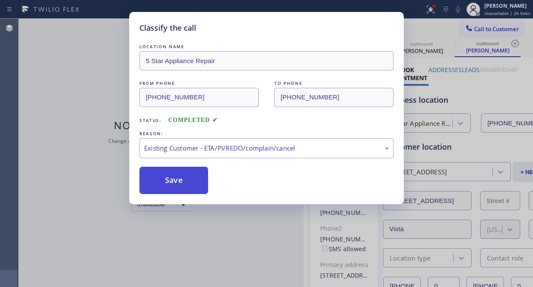
click at [176, 175] on button "Save" at bounding box center [174, 180] width 69 height 27
click at [486, 32] on div "Classify the call LOCATION NAME Dacor Appliance Repair Team Los Angeles FROM PH…" at bounding box center [276, 153] width 515 height 268
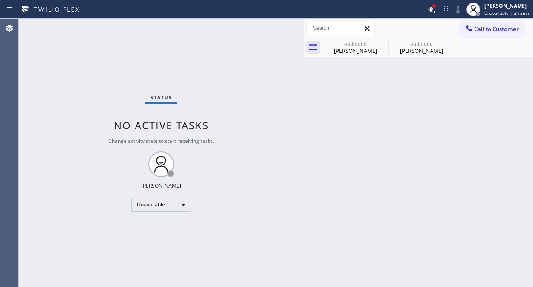
click at [486, 32] on span "Call to Customer" at bounding box center [497, 29] width 45 height 8
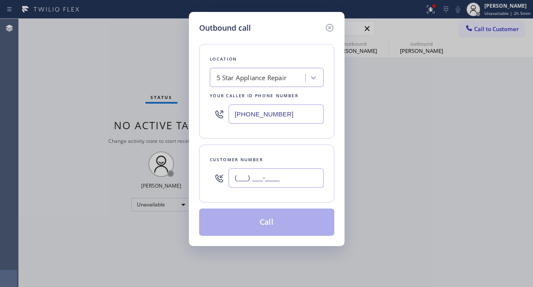
click at [304, 180] on input "(___) ___-____" at bounding box center [276, 178] width 95 height 19
paste input "831) 475-8738"
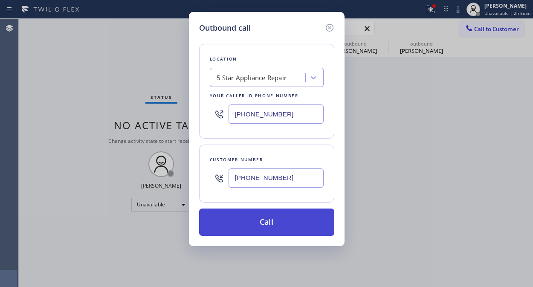
type input "(831) 475-8738"
click at [291, 224] on button "Call" at bounding box center [266, 222] width 135 height 27
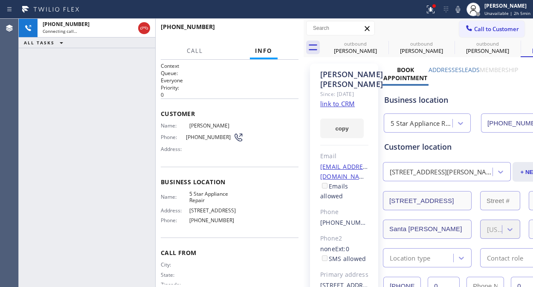
type input "(855) 731-4952"
click at [459, 11] on icon at bounding box center [458, 9] width 10 height 10
click at [428, 13] on icon at bounding box center [431, 9] width 10 height 10
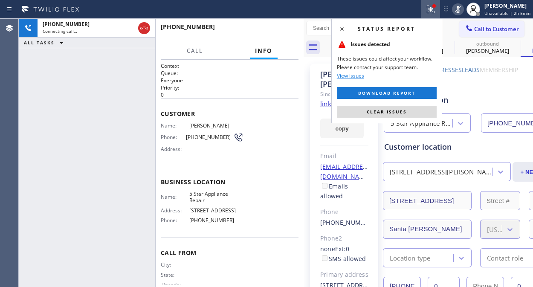
drag, startPoint x: 403, startPoint y: 113, endPoint x: 414, endPoint y: 90, distance: 25.6
click at [404, 113] on span "Clear issues" at bounding box center [387, 112] width 40 height 6
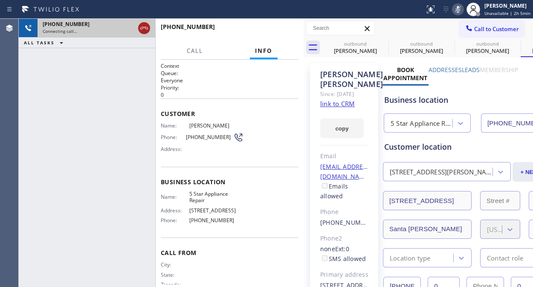
click at [145, 26] on icon at bounding box center [144, 28] width 10 height 10
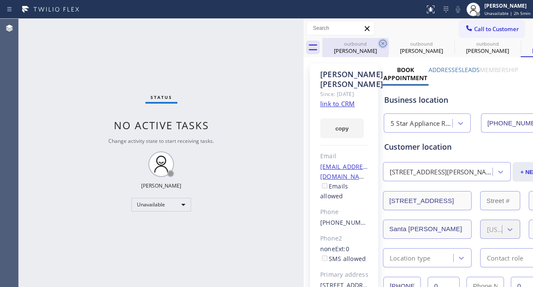
click at [382, 45] on icon at bounding box center [383, 43] width 10 height 10
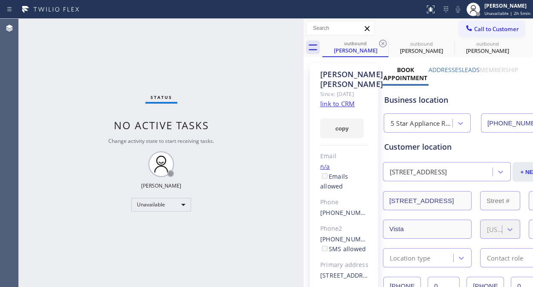
click at [382, 45] on icon at bounding box center [383, 43] width 10 height 10
click at [0, 0] on icon at bounding box center [0, 0] width 0 height 0
drag, startPoint x: 382, startPoint y: 45, endPoint x: 503, endPoint y: 26, distance: 122.2
click at [0, 0] on icon at bounding box center [0, 0] width 0 height 0
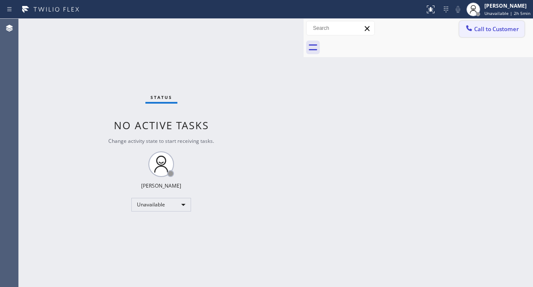
click at [486, 32] on span "Call to Customer" at bounding box center [497, 29] width 45 height 8
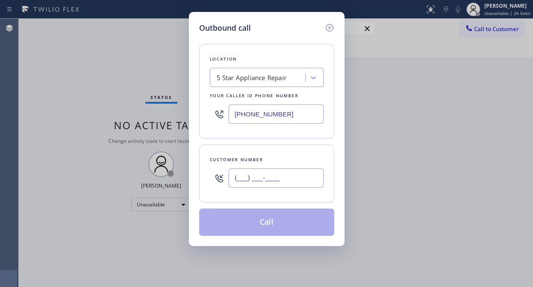
click at [291, 184] on input "(___) ___-____" at bounding box center [276, 178] width 95 height 19
paste input "305) 796-6040"
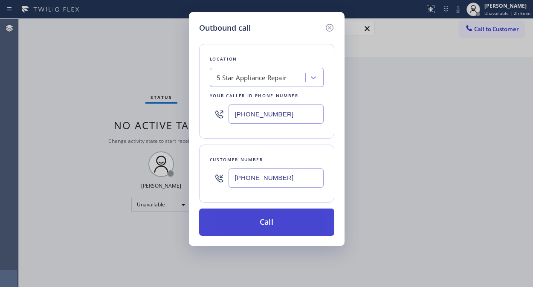
type input "(305) 796-6040"
click at [300, 223] on button "Call" at bounding box center [266, 222] width 135 height 27
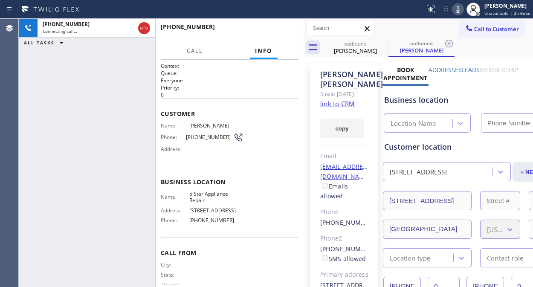
type input "(855) 731-4952"
click at [461, 10] on icon at bounding box center [458, 9] width 10 height 10
click at [380, 45] on icon at bounding box center [383, 44] width 8 height 8
click at [384, 41] on icon at bounding box center [383, 43] width 10 height 10
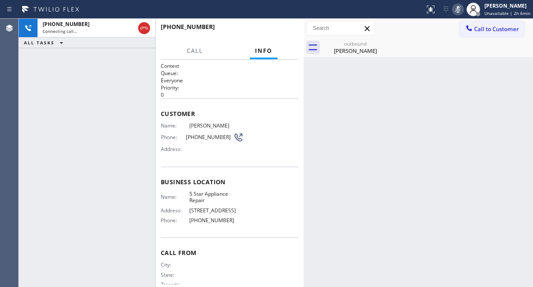
click at [347, 47] on div "Ivan Motta" at bounding box center [355, 51] width 64 height 8
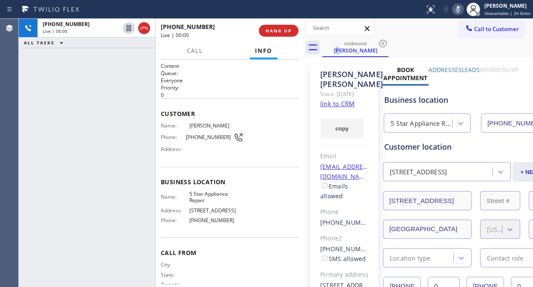
click at [459, 9] on rect at bounding box center [458, 9] width 6 height 6
click at [339, 103] on link "link to CRM" at bounding box center [337, 103] width 35 height 9
click at [287, 32] on span "HANG UP" at bounding box center [279, 31] width 26 height 6
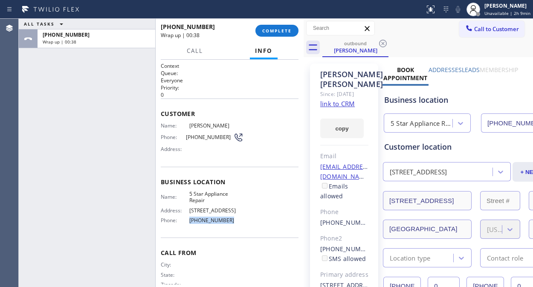
drag, startPoint x: 228, startPoint y: 219, endPoint x: 188, endPoint y: 217, distance: 39.8
click at [189, 217] on span "(855) 731-4952" at bounding box center [216, 220] width 54 height 6
copy span "(855) 731-4952"
click at [219, 202] on span "5 Star Appliance Repair" at bounding box center [216, 197] width 54 height 13
drag, startPoint x: 211, startPoint y: 199, endPoint x: 184, endPoint y: 192, distance: 27.6
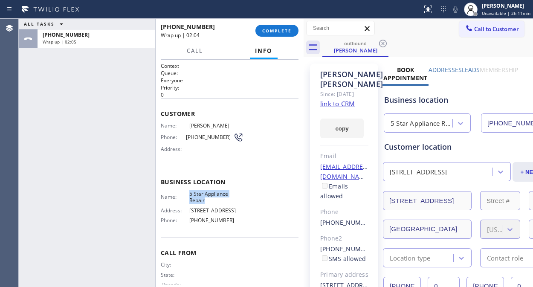
click at [184, 192] on div "Name: 5 Star Appliance Repair" at bounding box center [202, 197] width 83 height 13
copy div "5 Star Appliance Repair"
click at [277, 30] on span "COMPLETE" at bounding box center [276, 31] width 29 height 6
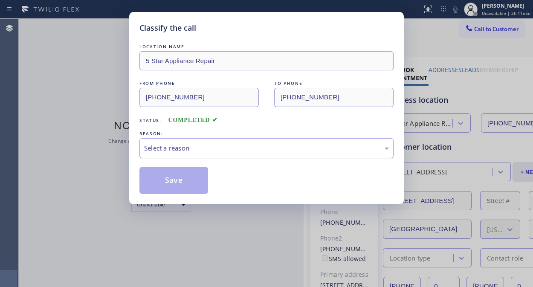
click at [224, 148] on div "Select a reason" at bounding box center [266, 148] width 245 height 10
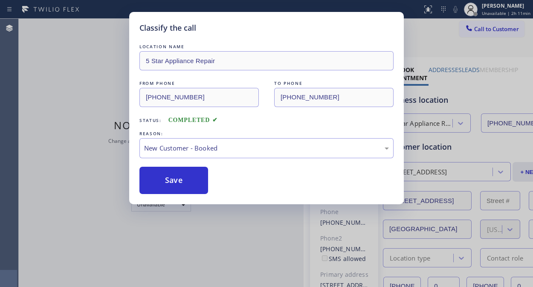
drag, startPoint x: 175, startPoint y: 175, endPoint x: 128, endPoint y: 111, distance: 79.4
click at [174, 175] on button "Save" at bounding box center [174, 180] width 69 height 27
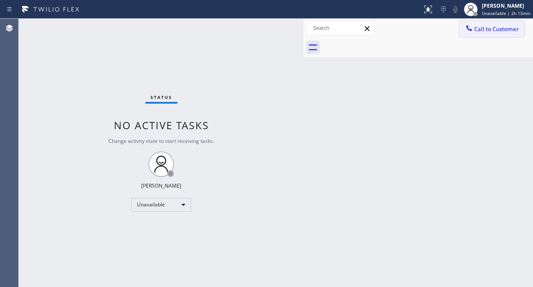
drag, startPoint x: 486, startPoint y: 26, endPoint x: 440, endPoint y: 62, distance: 58.4
click at [486, 26] on span "Call to Customer" at bounding box center [497, 29] width 45 height 8
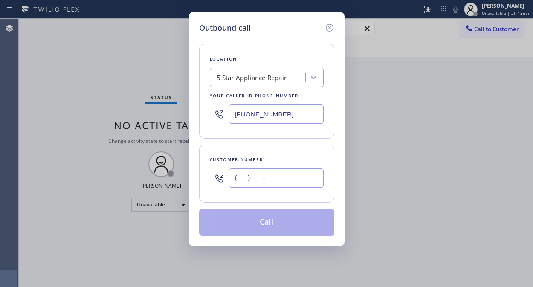
click at [238, 181] on input "(___) ___-____" at bounding box center [276, 178] width 95 height 19
paste input "305) 970-3832"
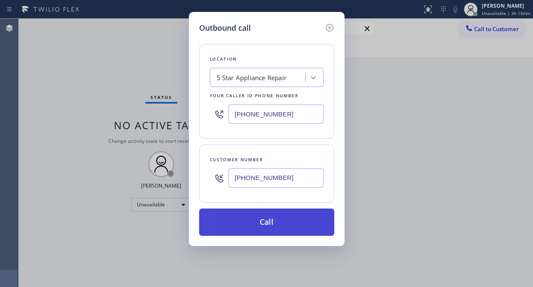
type input "(305) 970-3832"
click at [267, 224] on button "Call" at bounding box center [266, 222] width 135 height 27
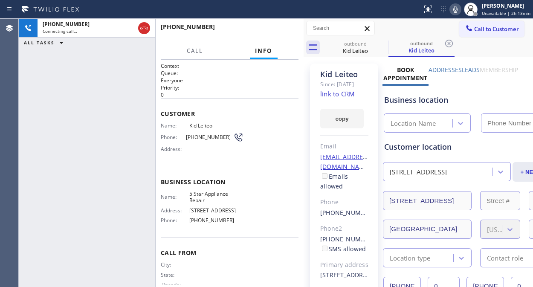
type input "(855) 731-4952"
click at [276, 28] on span "HANG UP" at bounding box center [279, 31] width 26 height 6
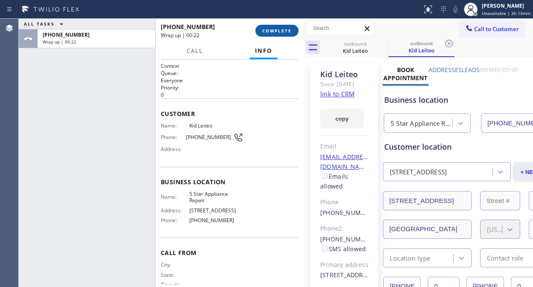
click at [286, 31] on span "COMPLETE" at bounding box center [276, 31] width 29 height 6
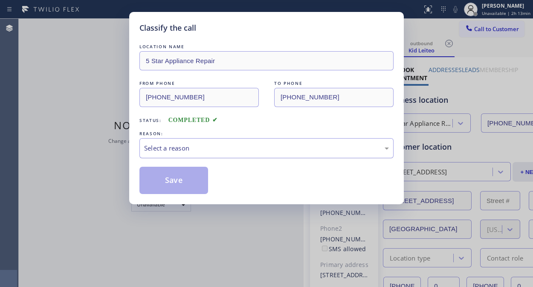
click at [246, 147] on div "Select a reason" at bounding box center [266, 148] width 245 height 10
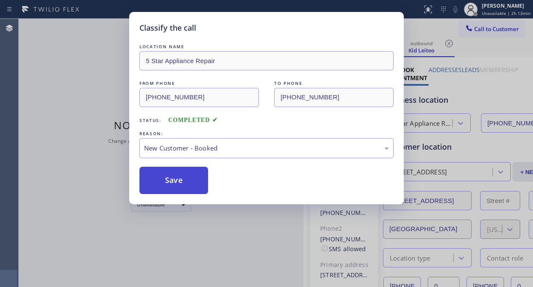
click at [173, 178] on button "Save" at bounding box center [174, 180] width 69 height 27
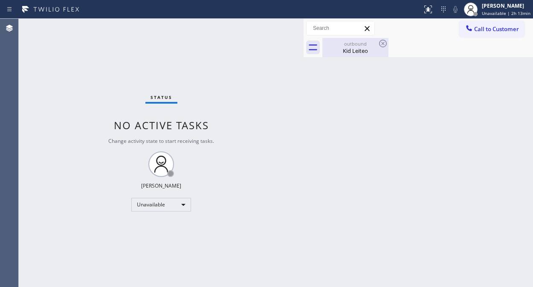
click at [358, 54] on div "Kid Leiteo" at bounding box center [355, 51] width 64 height 8
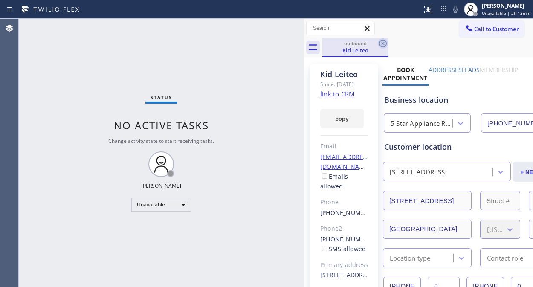
click at [378, 41] on icon at bounding box center [383, 43] width 10 height 10
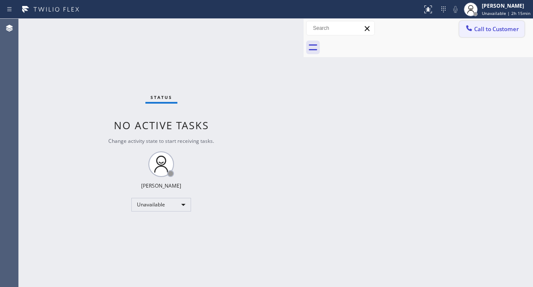
click at [488, 32] on span "Call to Customer" at bounding box center [497, 29] width 45 height 8
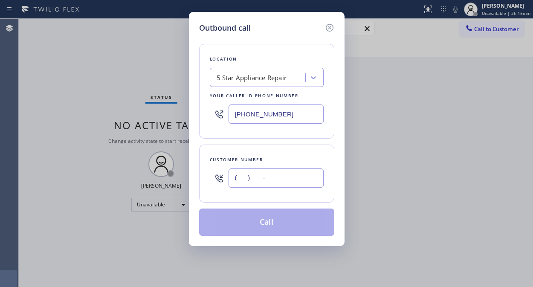
click at [232, 183] on input "(___) ___-____" at bounding box center [276, 178] width 95 height 19
paste input "310) 339-1280"
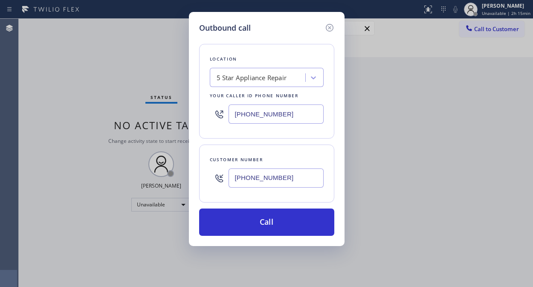
type input "(310) 339-1280"
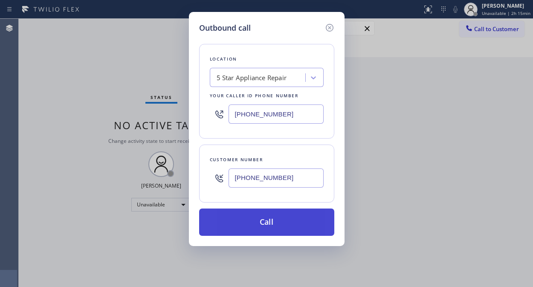
click at [259, 230] on button "Call" at bounding box center [266, 222] width 135 height 27
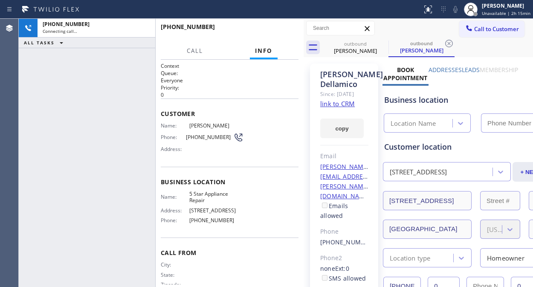
type input "(855) 731-4952"
click at [278, 30] on span "HANG UP" at bounding box center [279, 31] width 26 height 6
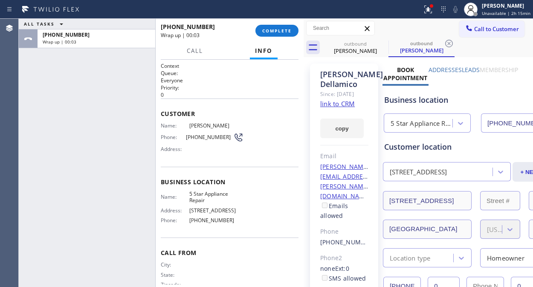
drag, startPoint x: 274, startPoint y: 23, endPoint x: 277, endPoint y: 37, distance: 14.2
click at [275, 28] on div "+13103391280 Wrap up | 00:03 COMPLETE" at bounding box center [230, 31] width 138 height 22
click at [277, 37] on div "+13103391280 Wrap up | 00:03 COMPLETE" at bounding box center [230, 31] width 138 height 22
click at [277, 35] on button "COMPLETE" at bounding box center [277, 31] width 43 height 12
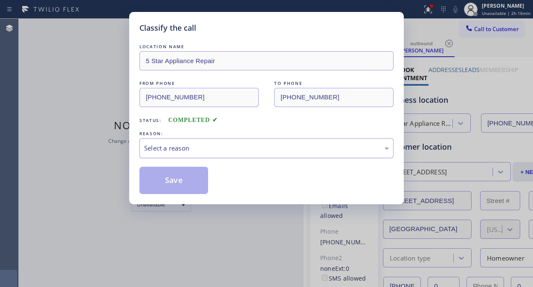
click at [281, 154] on div "Select a reason" at bounding box center [267, 148] width 254 height 20
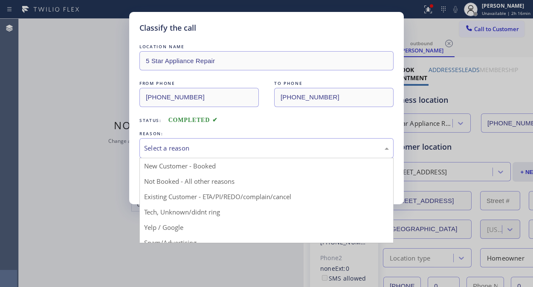
drag, startPoint x: 244, startPoint y: 198, endPoint x: 212, endPoint y: 187, distance: 33.3
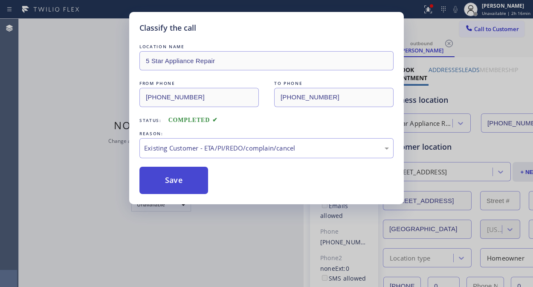
click at [187, 182] on button "Save" at bounding box center [174, 180] width 69 height 27
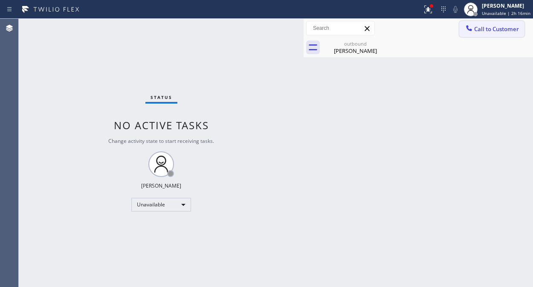
click at [490, 35] on button "Call to Customer" at bounding box center [492, 29] width 65 height 16
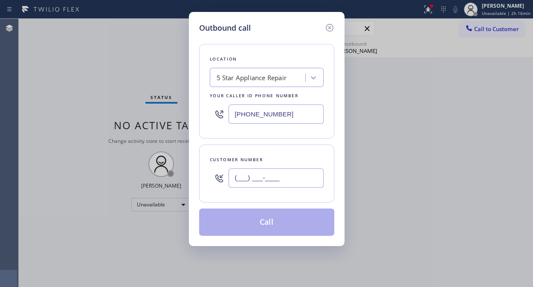
click at [229, 180] on input "(___) ___-____" at bounding box center [276, 178] width 95 height 19
paste input "954) 298-5716"
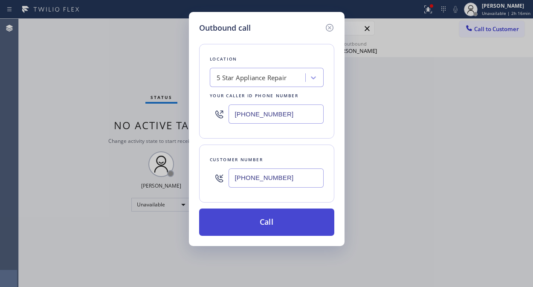
type input "(954) 298-5716"
click at [271, 226] on button "Call" at bounding box center [266, 222] width 135 height 27
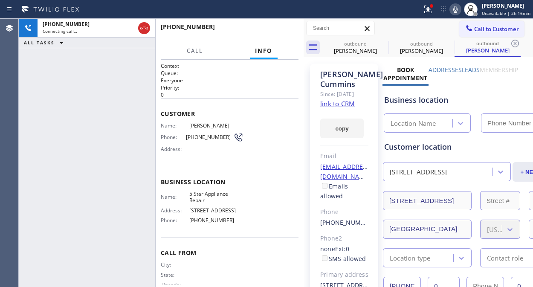
type input "(855) 731-4952"
click at [70, 71] on div "+19542985716 Connecting call… ALL TASKS ALL TASKS ACTIVE TASKS TASKS IN WRAP UP" at bounding box center [87, 153] width 137 height 268
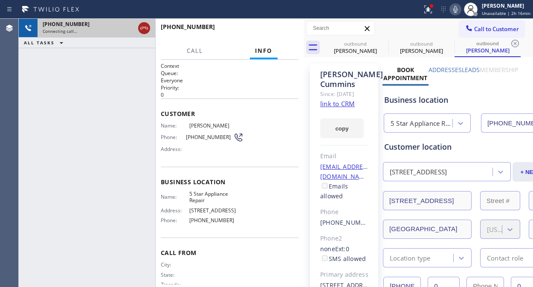
drag, startPoint x: 143, startPoint y: 28, endPoint x: 245, endPoint y: 141, distance: 152.0
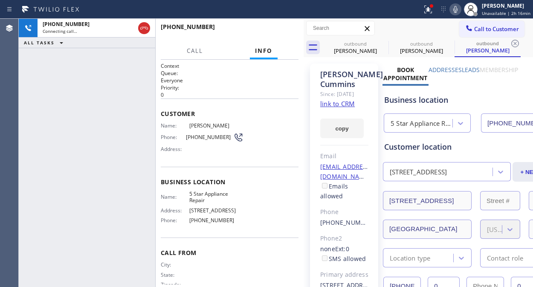
click at [143, 29] on icon at bounding box center [144, 28] width 10 height 10
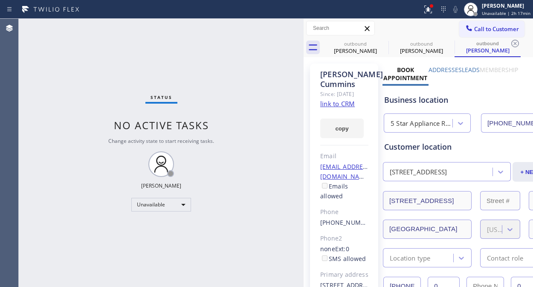
click at [483, 32] on span "Call to Customer" at bounding box center [497, 29] width 45 height 8
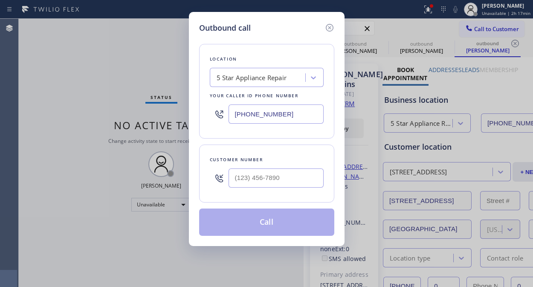
click at [234, 84] on div "5 Star Appliance Repair" at bounding box center [259, 77] width 93 height 15
paste input "QuickFixMasters"
type input "QuickFixMasters"
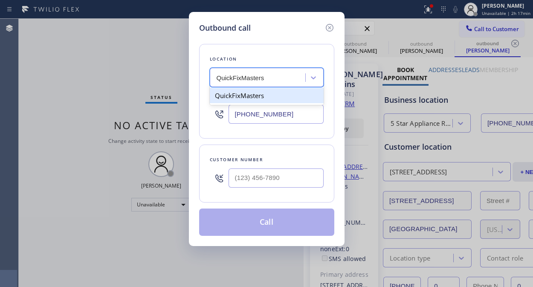
click at [240, 96] on div "QuickFixMasters" at bounding box center [267, 95] width 114 height 15
type input "(760) 462-2559"
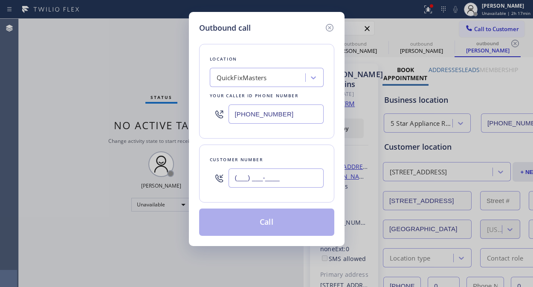
click at [235, 176] on input "(___) ___-____" at bounding box center [276, 178] width 95 height 19
paste input "760) 462-2559"
type input "(760) 462-2559"
click at [264, 221] on button "Call" at bounding box center [266, 222] width 135 height 27
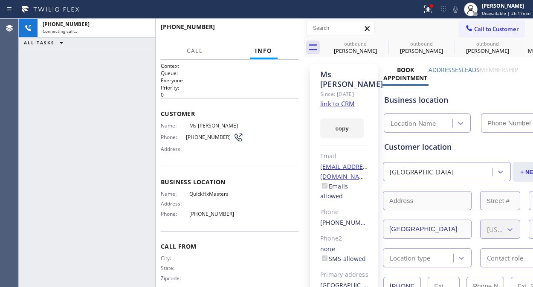
type input "(760) 462-2559"
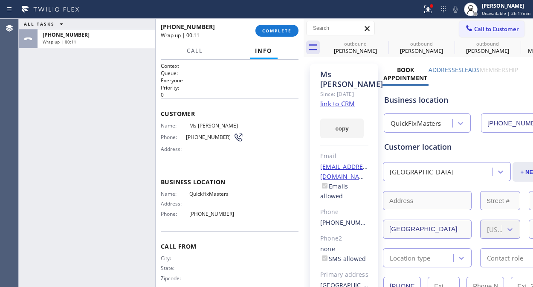
click at [88, 86] on div "ALL TASKS ALL TASKS ACTIVE TASKS TASKS IN WRAP UP +17604622559 Wrap up | 00:11" at bounding box center [87, 153] width 137 height 268
click at [276, 31] on span "COMPLETE" at bounding box center [276, 31] width 29 height 6
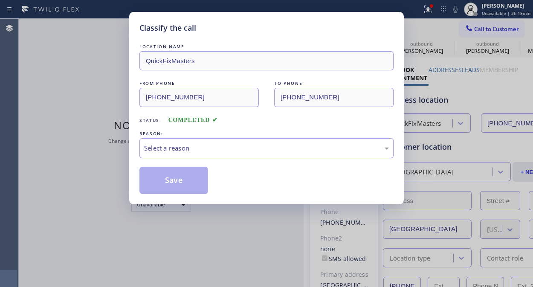
click at [258, 151] on div "Select a reason" at bounding box center [266, 148] width 245 height 10
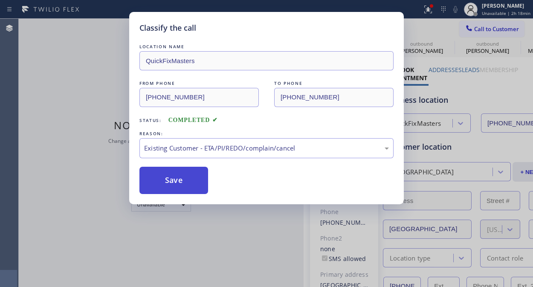
click at [175, 188] on button "Save" at bounding box center [174, 180] width 69 height 27
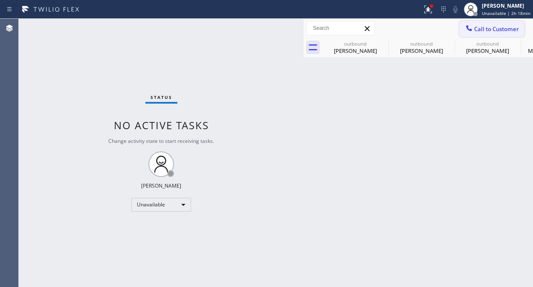
click at [471, 30] on icon at bounding box center [469, 28] width 6 height 6
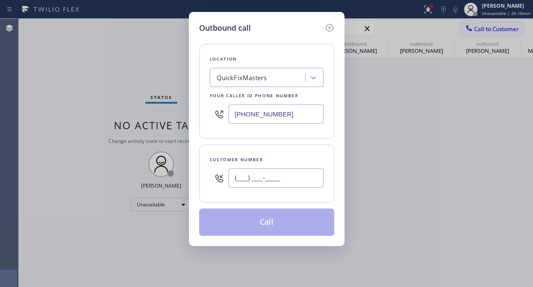
click at [238, 178] on input "(___) ___-____" at bounding box center [276, 178] width 95 height 19
paste input "760) 777-3969"
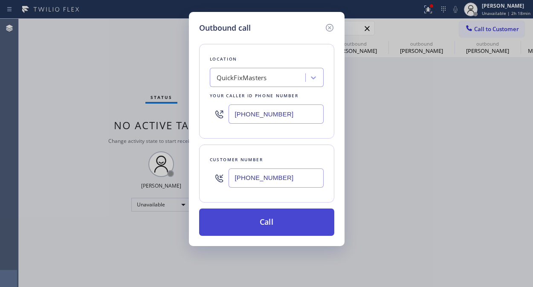
type input "(760) 777-3969"
click at [286, 222] on button "Call" at bounding box center [266, 222] width 135 height 27
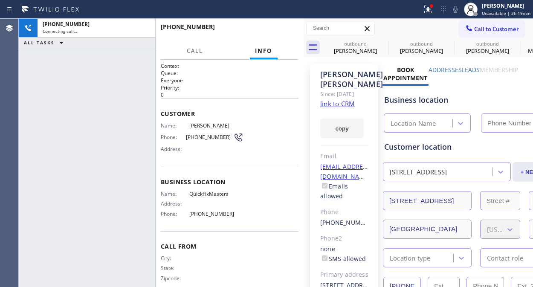
click at [338, 108] on link "link to CRM" at bounding box center [337, 103] width 35 height 9
type input "(760) 462-2559"
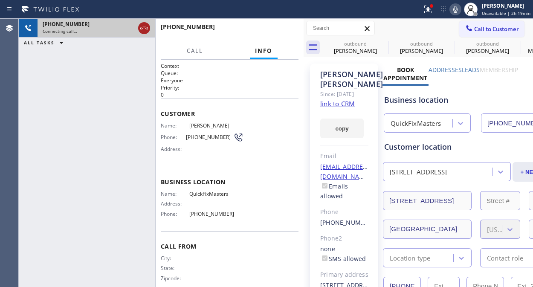
click at [145, 27] on icon at bounding box center [144, 28] width 8 height 3
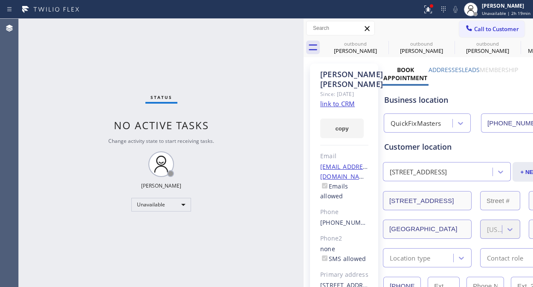
drag, startPoint x: 53, startPoint y: 59, endPoint x: 152, endPoint y: 58, distance: 99.0
click at [53, 59] on div "Status No active tasks Change activity state to start receiving tasks. Fila Gar…" at bounding box center [161, 153] width 285 height 268
click at [384, 41] on icon at bounding box center [383, 43] width 10 height 10
click at [0, 0] on icon at bounding box center [0, 0] width 0 height 0
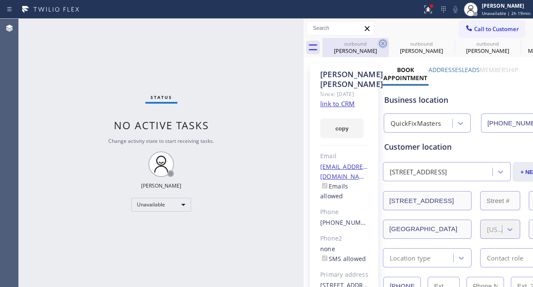
type input "(760) 462-2559"
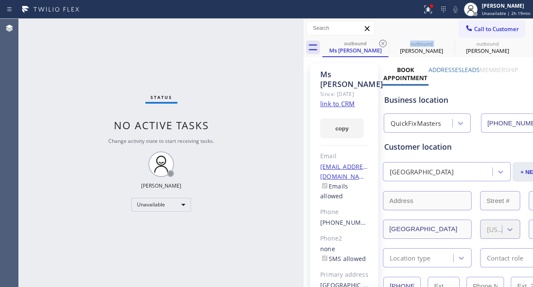
click at [384, 41] on icon at bounding box center [383, 43] width 10 height 10
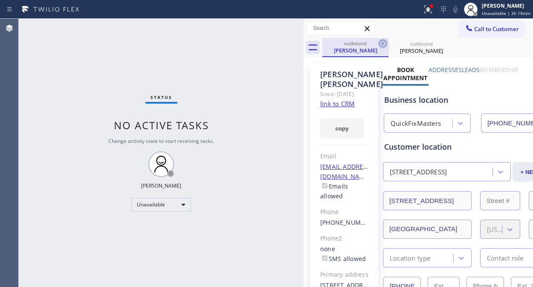
click at [385, 40] on icon at bounding box center [383, 43] width 10 height 10
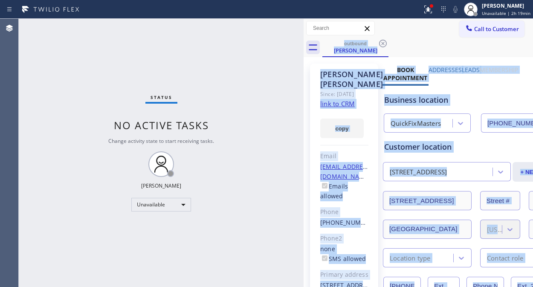
click at [385, 40] on div "outbound Cassaundra Bordenave" at bounding box center [428, 47] width 211 height 19
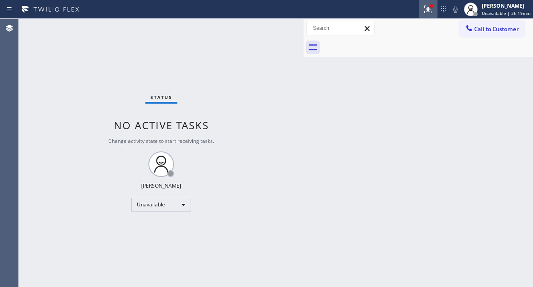
click at [431, 17] on button at bounding box center [428, 9] width 19 height 19
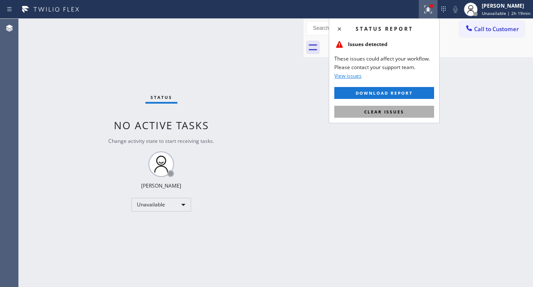
click at [402, 113] on span "Clear issues" at bounding box center [384, 112] width 40 height 6
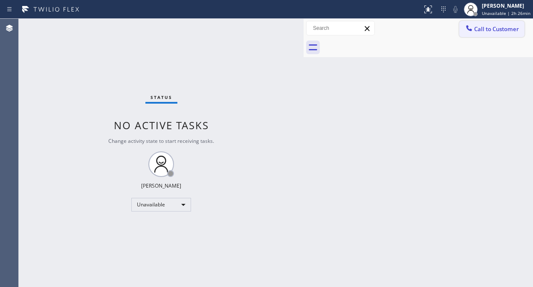
click at [487, 29] on span "Call to Customer" at bounding box center [497, 29] width 45 height 8
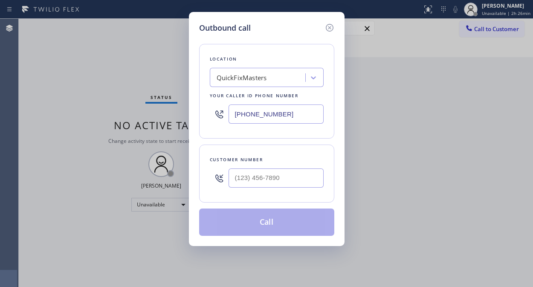
click at [232, 114] on input "(760) 462-2559" at bounding box center [276, 114] width 95 height 19
paste input "844) 988-0068"
type input "(844) 988-0068"
click at [83, 86] on div "Outbound call Location Viking Repair Pro Your caller id phone number (844) 988-…" at bounding box center [266, 143] width 533 height 287
click at [248, 175] on input "(___) ___-____" at bounding box center [276, 178] width 95 height 19
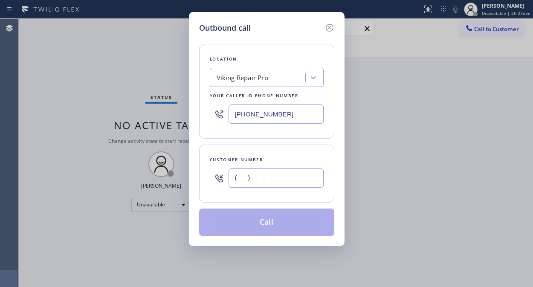
paste input "901) 395-3706"
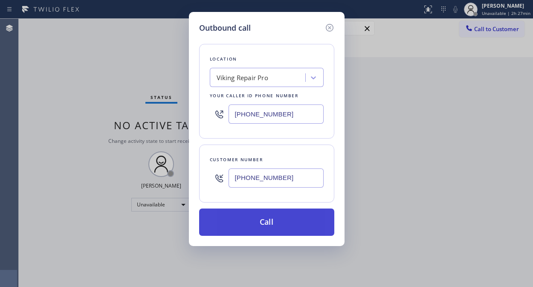
type input "(901) 395-3706"
click at [277, 221] on button "Call" at bounding box center [266, 222] width 135 height 27
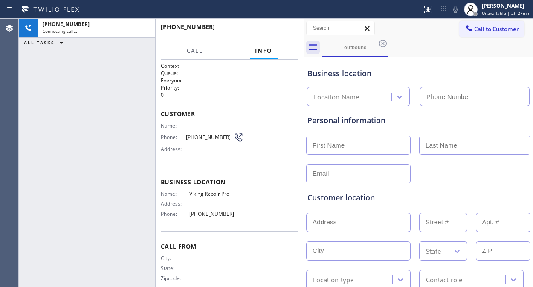
type input "(844) 988-0068"
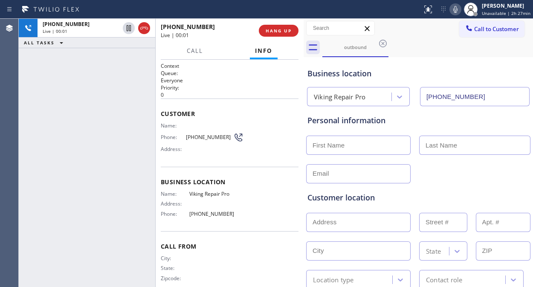
click at [65, 73] on div "+19013953706 Live | 00:01 ALL TASKS ALL TASKS ACTIVE TASKS TASKS IN WRAP UP" at bounding box center [87, 153] width 137 height 268
click at [85, 102] on div "+19013953706 Live | 00:05 ALL TASKS ALL TASKS ACTIVE TASKS TASKS IN WRAP UP" at bounding box center [87, 153] width 137 height 268
click at [67, 103] on div "+19013953706 Live | 00:10 ALL TASKS ALL TASKS ACTIVE TASKS TASKS IN WRAP UP" at bounding box center [87, 153] width 137 height 268
click at [282, 35] on button "HANG UP" at bounding box center [279, 31] width 40 height 12
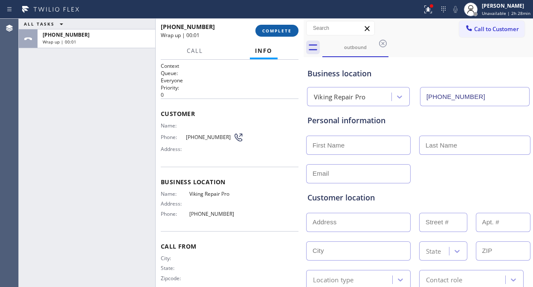
click at [280, 35] on button "COMPLETE" at bounding box center [277, 31] width 43 height 12
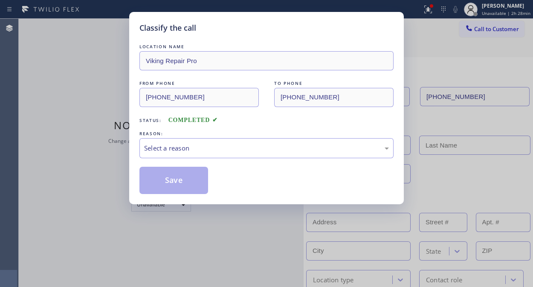
click at [269, 151] on div "Select a reason" at bounding box center [266, 148] width 245 height 10
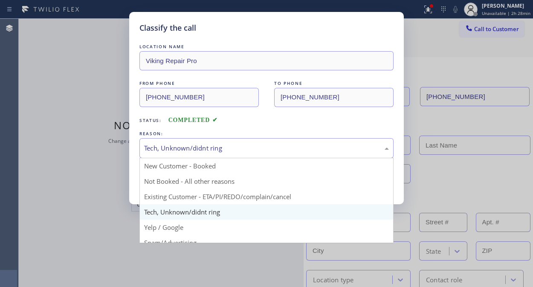
drag, startPoint x: 259, startPoint y: 147, endPoint x: 248, endPoint y: 192, distance: 46.6
click at [259, 148] on div "Tech, Unknown/didnt ring" at bounding box center [266, 148] width 245 height 10
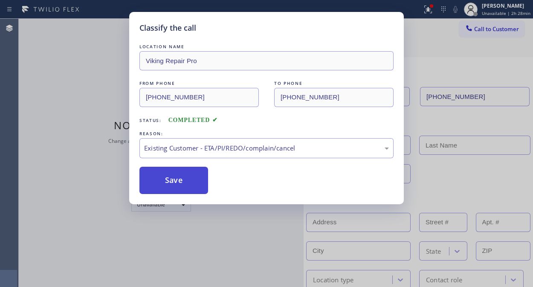
drag, startPoint x: 186, startPoint y: 181, endPoint x: 196, endPoint y: 194, distance: 17.0
click at [188, 182] on button "Save" at bounding box center [174, 180] width 69 height 27
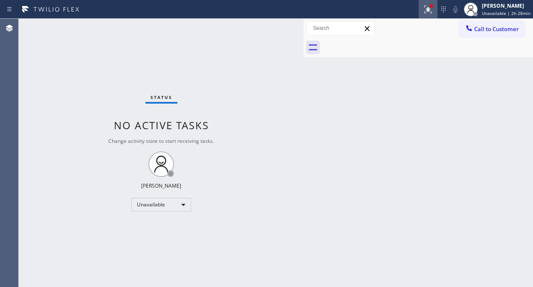
click at [424, 7] on div at bounding box center [428, 9] width 19 height 10
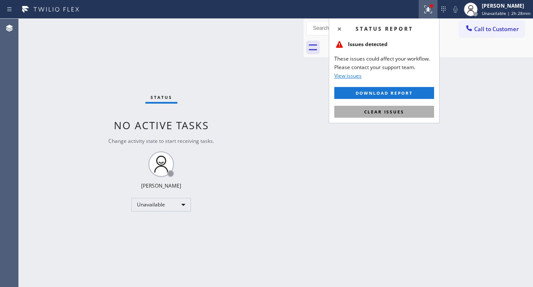
click at [408, 116] on button "Clear issues" at bounding box center [385, 112] width 100 height 12
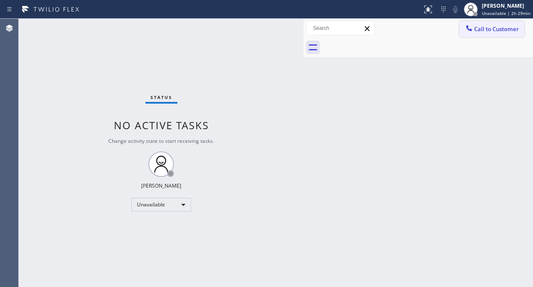
click at [481, 28] on span "Call to Customer" at bounding box center [497, 29] width 45 height 8
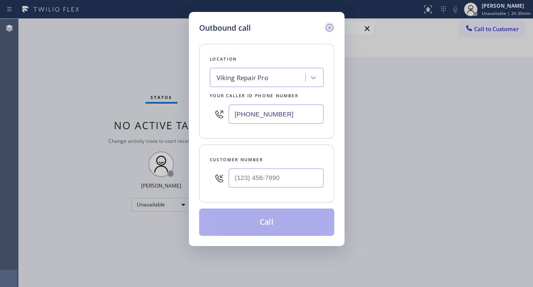
click at [326, 25] on icon at bounding box center [330, 28] width 8 height 8
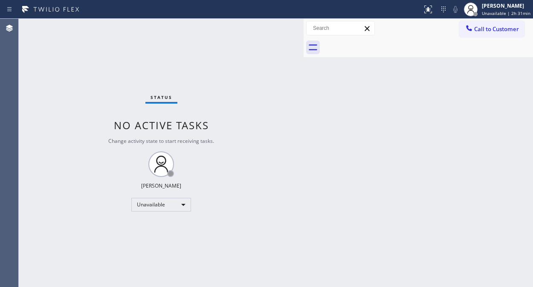
drag, startPoint x: 497, startPoint y: 30, endPoint x: 327, endPoint y: 76, distance: 175.8
click at [496, 30] on span "Call to Customer" at bounding box center [497, 29] width 45 height 8
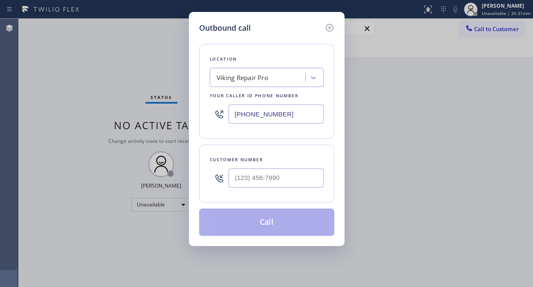
click at [232, 114] on input "(844) 988-0068" at bounding box center [276, 114] width 95 height 19
paste input "55) 203-2893"
type input "(855) 203-2893"
click at [105, 82] on div "Outbound call Location Last Minute Appliance Repair Your caller id phone number…" at bounding box center [266, 143] width 533 height 287
click at [242, 178] on input "(___) ___-____" at bounding box center [276, 178] width 95 height 19
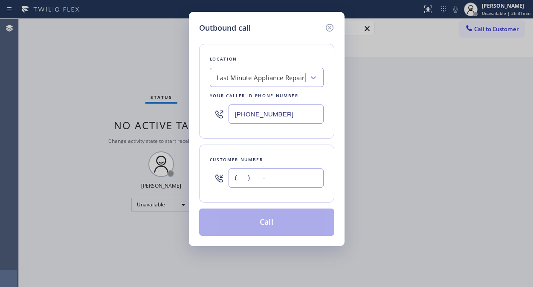
paste input "480) 464-2370"
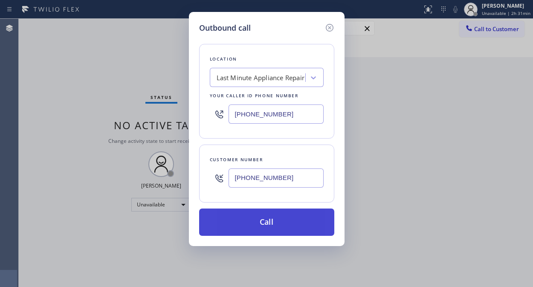
type input "(480) 464-2370"
click at [278, 227] on button "Call" at bounding box center [266, 222] width 135 height 27
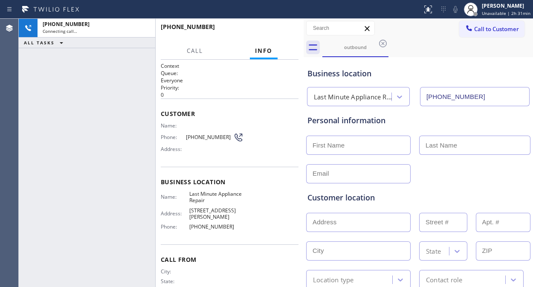
type input "(855) 203-2893"
click at [94, 89] on div "+14804642370 Live | 00:01 ALL TASKS ALL TASKS ACTIVE TASKS TASKS IN WRAP UP" at bounding box center [87, 153] width 137 height 268
click at [80, 112] on div "+14804642370 Live | 00:09 ALL TASKS ALL TASKS ACTIVE TASKS TASKS IN WRAP UP" at bounding box center [87, 153] width 137 height 268
click at [73, 112] on div "+14804642370 Live | 00:26 ALL TASKS ALL TASKS ACTIVE TASKS TASKS IN WRAP UP" at bounding box center [87, 153] width 137 height 268
drag, startPoint x: 90, startPoint y: 119, endPoint x: 110, endPoint y: 73, distance: 50.8
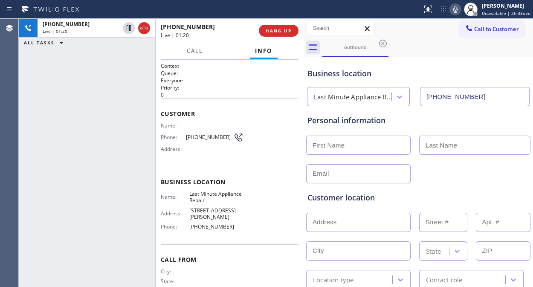
click at [90, 119] on div "+14804642370 Live | 01:20 ALL TASKS ALL TASKS ACTIVE TASKS TASKS IN WRAP UP" at bounding box center [87, 153] width 137 height 268
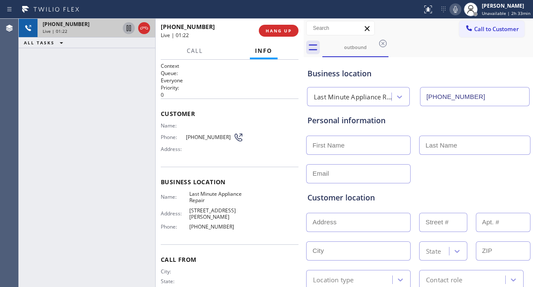
click at [126, 26] on icon at bounding box center [129, 28] width 10 height 10
click at [337, 146] on input "text" at bounding box center [358, 145] width 105 height 19
drag, startPoint x: 97, startPoint y: 116, endPoint x: 271, endPoint y: 117, distance: 174.1
click at [100, 115] on div "+14804642370 Live | 01:29 ALL TASKS ALL TASKS ACTIVE TASKS TASKS IN WRAP UP" at bounding box center [87, 153] width 137 height 268
click at [339, 143] on input "text" at bounding box center [358, 145] width 105 height 19
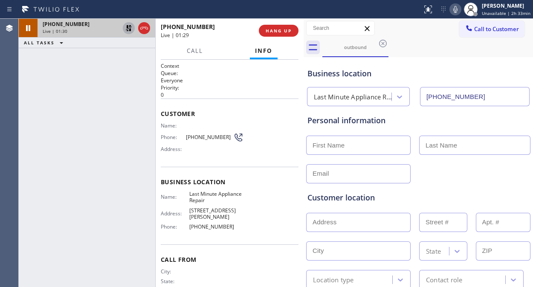
paste input "Anita Jerger"
drag, startPoint x: 358, startPoint y: 146, endPoint x: 331, endPoint y: 146, distance: 26.5
click at [331, 146] on input "Anita Jerger" at bounding box center [358, 145] width 105 height 19
click at [329, 146] on input "Anita Jerger" at bounding box center [358, 145] width 105 height 19
drag, startPoint x: 329, startPoint y: 146, endPoint x: 344, endPoint y: 146, distance: 14.9
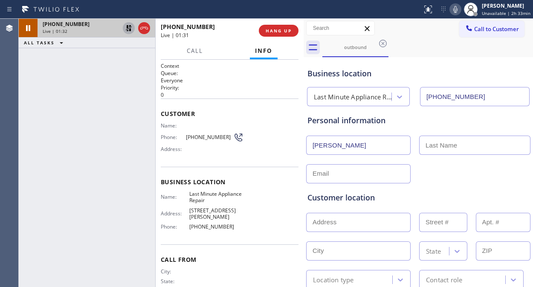
click at [344, 146] on input "Anita Jerger" at bounding box center [358, 145] width 105 height 19
type input "Anita"
click at [442, 151] on input "text" at bounding box center [474, 145] width 111 height 19
paste input "Jerger"
type input "Jerger"
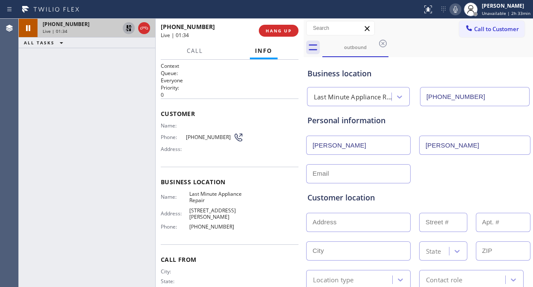
click at [373, 151] on input "Anita" at bounding box center [358, 145] width 105 height 19
type input "Anita"
click at [323, 215] on input "text" at bounding box center [358, 222] width 105 height 19
paste input "Mesa, AZ 85210"
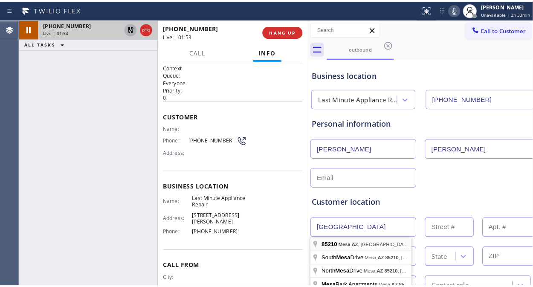
type input "Mesa, AZ 85210, USA"
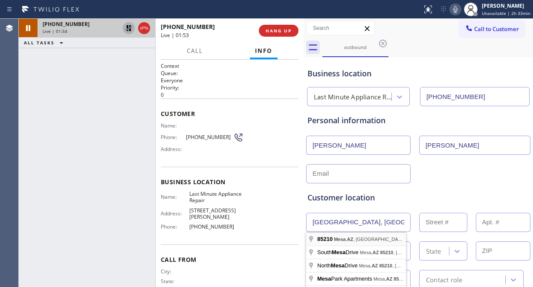
type input "Mesa"
type input "85210"
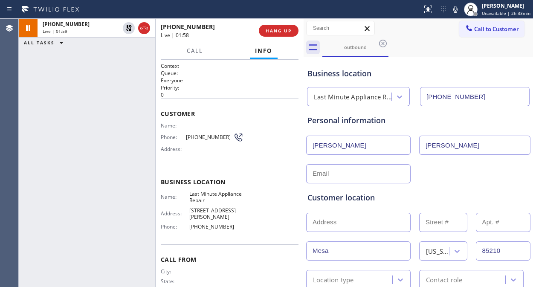
drag, startPoint x: 80, startPoint y: 144, endPoint x: 90, endPoint y: 144, distance: 10.3
click at [82, 144] on div "+14804642370 Live | 01:59 ALL TASKS ALL TASKS ACTIVE TASKS TASKS IN WRAP UP" at bounding box center [87, 153] width 137 height 268
click at [321, 176] on input "text" at bounding box center [358, 173] width 105 height 19
paste input "anitaj@pazdecristo.org"
type input "anitaj@pazdecristo.org"
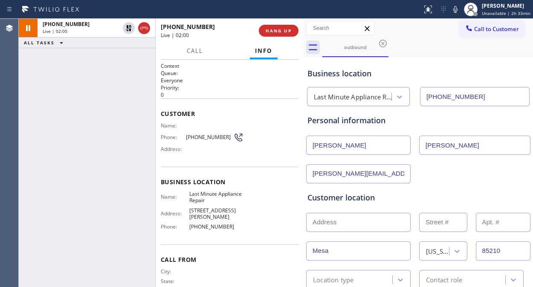
click at [509, 198] on div "Customer location" at bounding box center [419, 198] width 222 height 12
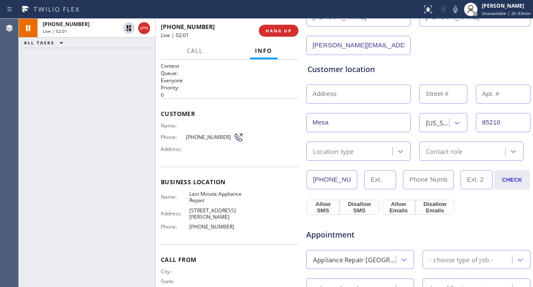
scroll to position [142, 0]
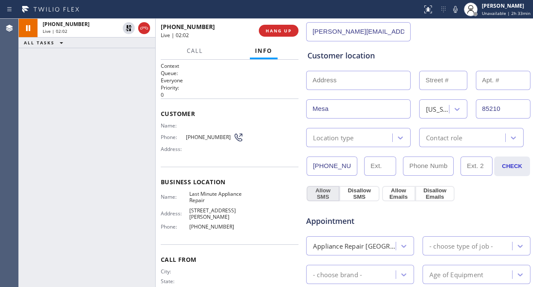
click at [326, 190] on button "Allow SMS" at bounding box center [323, 193] width 33 height 15
click at [394, 197] on button "Allow Emails" at bounding box center [398, 193] width 33 height 15
click at [378, 248] on div "Appliance Repair [GEOGRAPHIC_DATA]" at bounding box center [355, 246] width 84 height 10
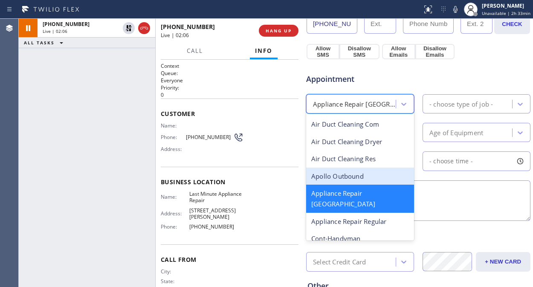
scroll to position [48, 0]
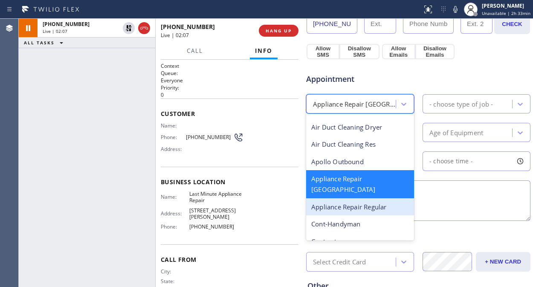
drag, startPoint x: 373, startPoint y: 194, endPoint x: 428, endPoint y: 122, distance: 90.7
click at [375, 198] on div "Appliance Repair Regular" at bounding box center [360, 206] width 108 height 17
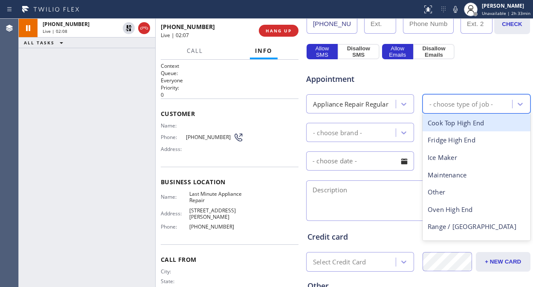
click at [442, 102] on div "- choose type of job -" at bounding box center [462, 104] width 64 height 10
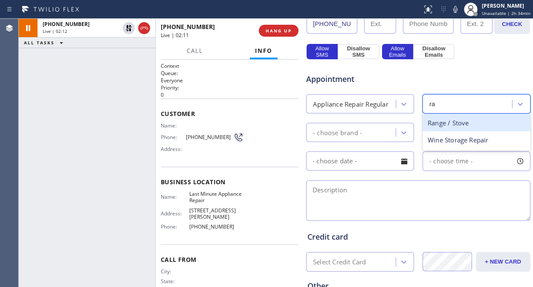
type input "r"
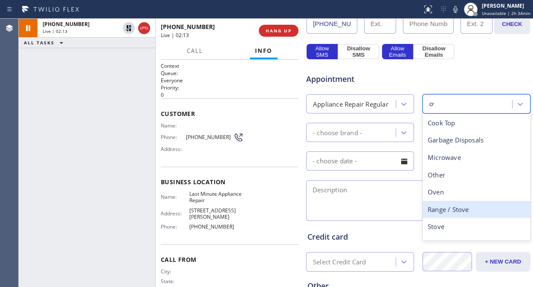
type input "ove"
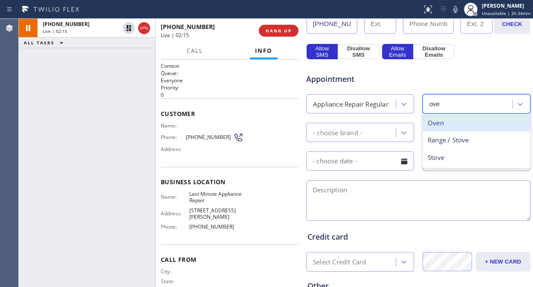
click at [448, 119] on div "Oven" at bounding box center [477, 122] width 108 height 17
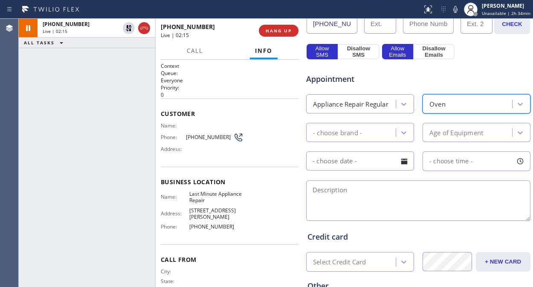
click at [373, 135] on div "- choose brand -" at bounding box center [352, 132] width 87 height 15
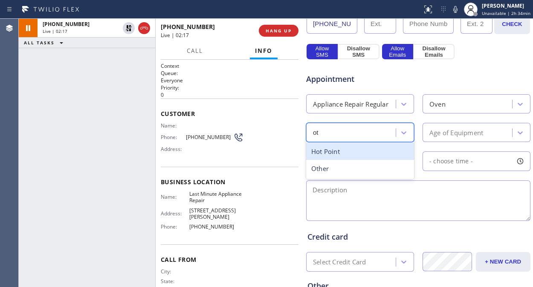
type input "oth"
drag, startPoint x: 368, startPoint y: 155, endPoint x: 402, endPoint y: 148, distance: 34.4
click at [373, 156] on div "Other" at bounding box center [360, 151] width 108 height 17
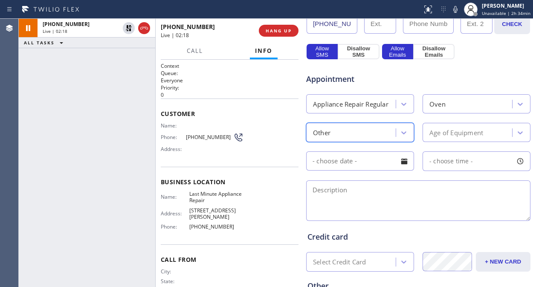
click at [462, 133] on div "Age of Equipment" at bounding box center [457, 133] width 54 height 10
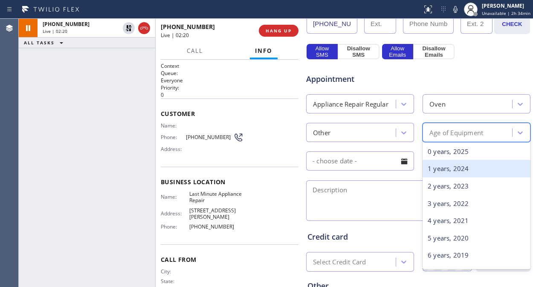
click at [455, 169] on div "1 years, 2024" at bounding box center [477, 168] width 108 height 17
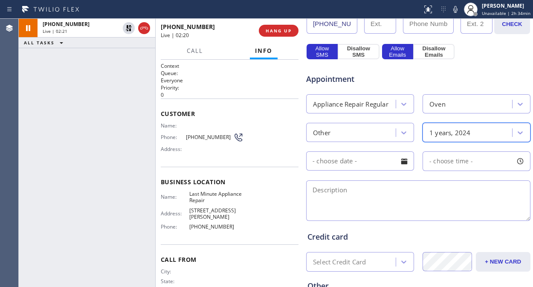
click at [389, 207] on textarea at bounding box center [418, 201] width 224 height 41
drag, startPoint x: 24, startPoint y: 79, endPoint x: 32, endPoint y: 79, distance: 7.7
click at [24, 80] on div "+14804642370 Live | 02:25 ALL TASKS ALL TASKS ACTIVE TASKS TASKS IN WRAP UP" at bounding box center [87, 153] width 137 height 268
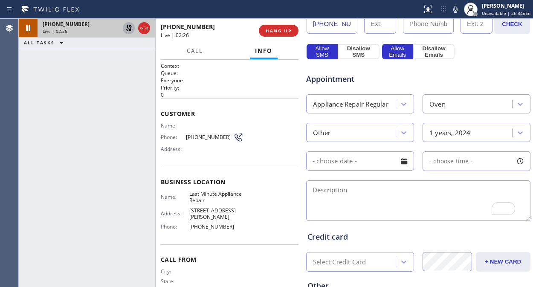
scroll to position [284, 0]
click at [129, 30] on icon at bounding box center [129, 28] width 10 height 10
click at [417, 78] on div "Appointment" at bounding box center [419, 74] width 226 height 22
click at [94, 107] on div "+14804642370 Live | 02:48 ALL TASKS ALL TASKS ACTIVE TASKS TASKS IN WRAP UP" at bounding box center [87, 153] width 137 height 268
click at [455, 11] on icon at bounding box center [456, 9] width 10 height 10
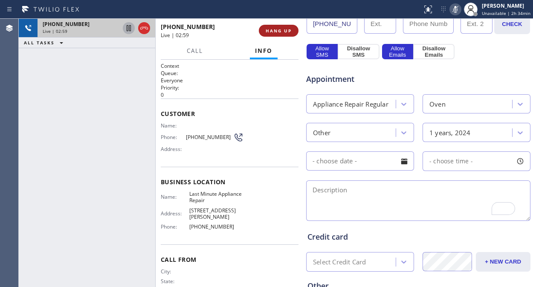
click at [275, 33] on span "HANG UP" at bounding box center [279, 31] width 26 height 6
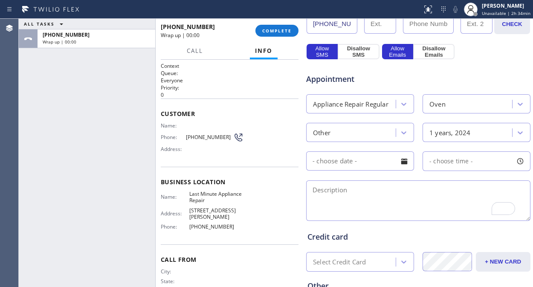
click at [390, 194] on textarea "To enrich screen reader interactions, please activate Accessibility in Grammarl…" at bounding box center [418, 201] width 224 height 41
drag, startPoint x: 84, startPoint y: 117, endPoint x: 232, endPoint y: 144, distance: 150.5
click at [86, 117] on div "ALL TASKS ALL TASKS ACTIVE TASKS TASKS IN WRAP UP +14804642370 Wrap up | 00:06" at bounding box center [87, 153] width 137 height 268
click at [318, 191] on textarea "To enrich screen reader interactions, please activate Accessibility in Grammarl…" at bounding box center [418, 201] width 224 height 41
paste textarea "Imperial Ovens?"
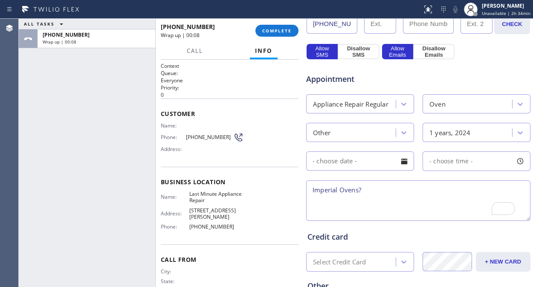
drag, startPoint x: 366, startPoint y: 188, endPoint x: 358, endPoint y: 189, distance: 8.6
click at [358, 189] on textarea "Imperial Ovens?" at bounding box center [418, 201] width 224 height 41
click at [342, 192] on textarea "Imperial Oven" at bounding box center [418, 201] width 224 height 41
click at [364, 188] on textarea "Imperial/ Oven" at bounding box center [418, 201] width 224 height 41
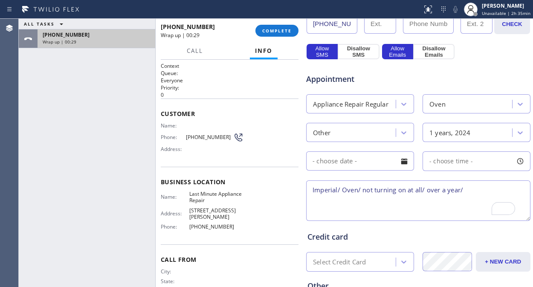
paste textarea "Mesa, AZ 85210"
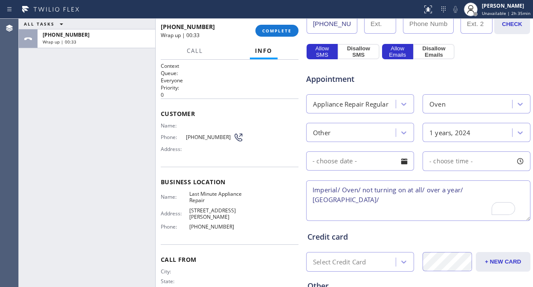
drag, startPoint x: 312, startPoint y: 190, endPoint x: 319, endPoint y: 195, distance: 7.9
click at [313, 191] on textarea "Imperial/ Oven/ not turning on at all/ over a year/ Mesa, AZ 85210/" at bounding box center [418, 201] width 224 height 41
click at [346, 191] on textarea "Imperial/ Oven/ not turning on at all/ over a year/ Mesa, AZ 85210/" at bounding box center [418, 201] width 224 height 41
click at [315, 189] on textarea "Imperial/ Commercial Oven/ not turning on at all/ over a year/ Mesa, AZ 85210/" at bounding box center [418, 201] width 224 height 41
click at [367, 201] on textarea "Imperial/ Commercial Oven/ not turning on at all/ over a year/ Mesa, AZ 85210/" at bounding box center [418, 201] width 224 height 41
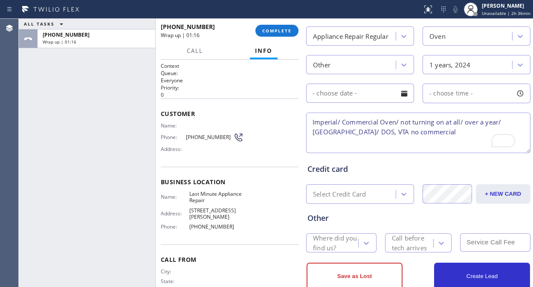
scroll to position [374, 0]
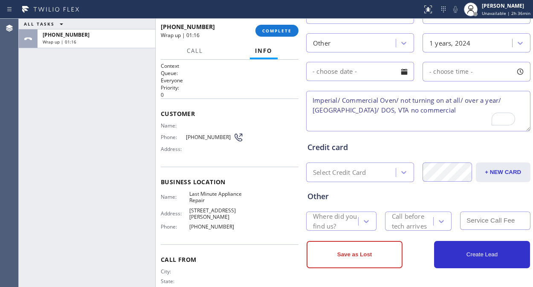
type textarea "Imperial/ Commercial Oven/ not turning on at all/ over a year/ Mesa, AZ 85210/ …"
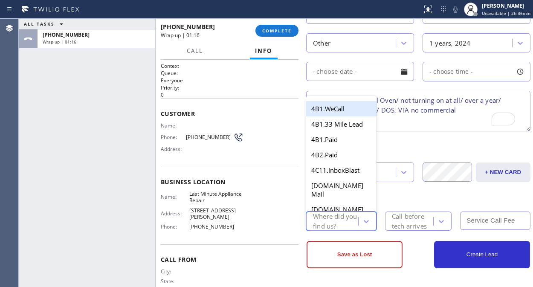
click at [338, 220] on div "Where did you find us?" at bounding box center [335, 222] width 44 height 20
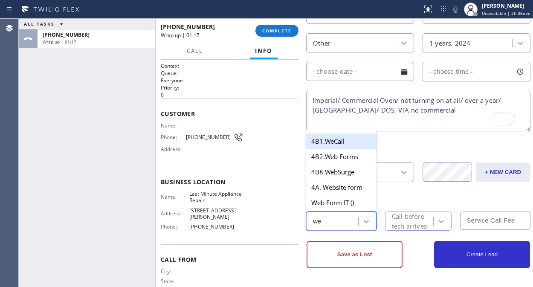
type input "web"
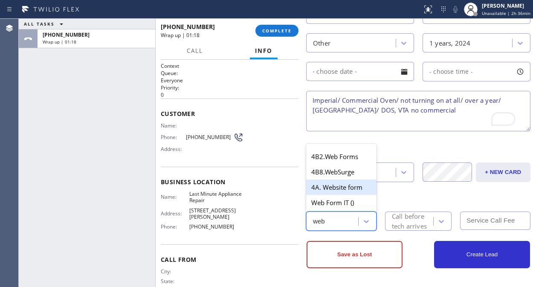
click at [337, 186] on div "4A. Website form" at bounding box center [341, 187] width 70 height 15
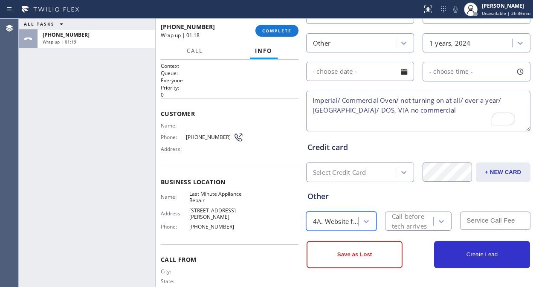
click at [396, 218] on div "Call before tech arrives" at bounding box center [412, 222] width 41 height 20
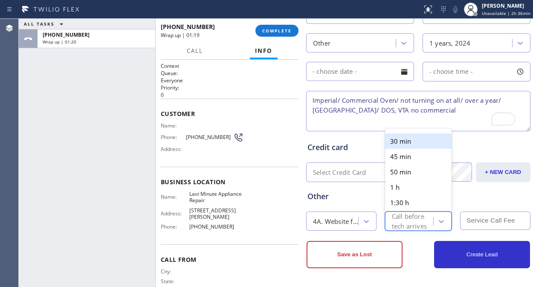
click at [402, 141] on div "30 min" at bounding box center [418, 141] width 67 height 15
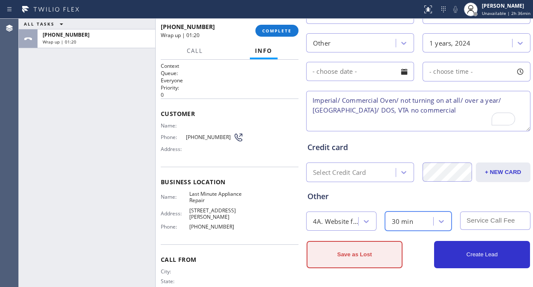
click at [365, 254] on button "Save as Lost" at bounding box center [355, 254] width 96 height 27
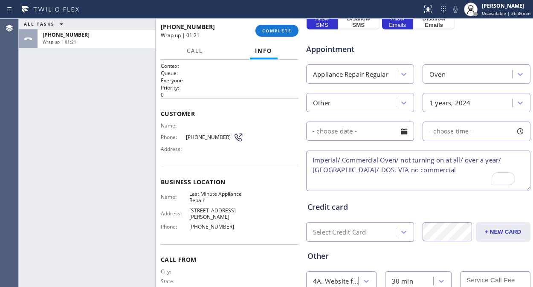
scroll to position [308, 0]
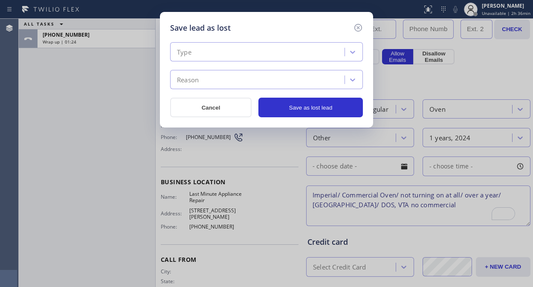
click at [212, 51] on div "Type" at bounding box center [259, 52] width 172 height 15
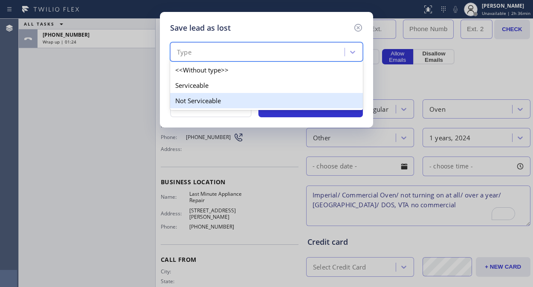
click at [194, 102] on div "Not Serviceable" at bounding box center [266, 100] width 193 height 15
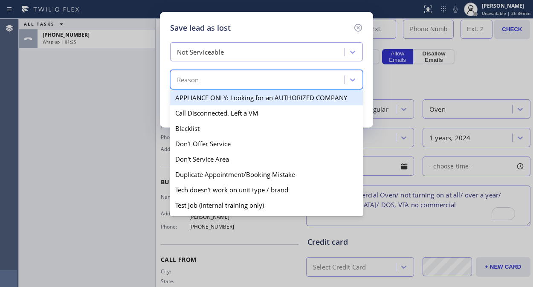
click at [216, 86] on div "Reason" at bounding box center [259, 80] width 172 height 15
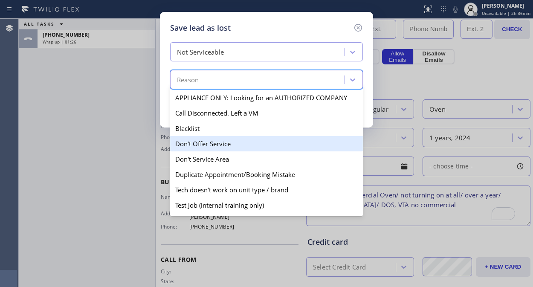
click at [210, 144] on div "Don't Offer Service" at bounding box center [266, 143] width 193 height 15
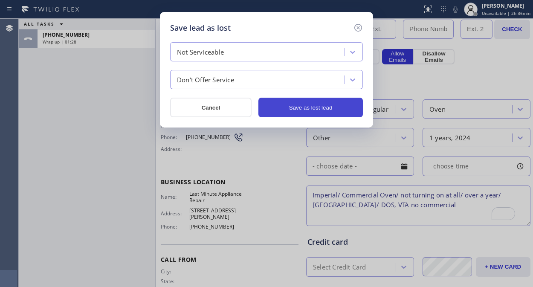
click at [314, 112] on button "Save as lost lead" at bounding box center [311, 108] width 105 height 20
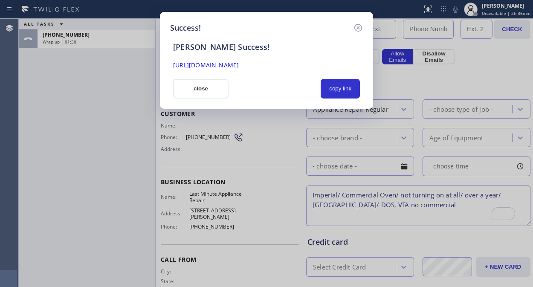
click at [239, 66] on link "https://erp.apollosoft.co/customer/757882#portlet_lead" at bounding box center [206, 65] width 66 height 8
click at [197, 84] on button "close" at bounding box center [200, 89] width 55 height 20
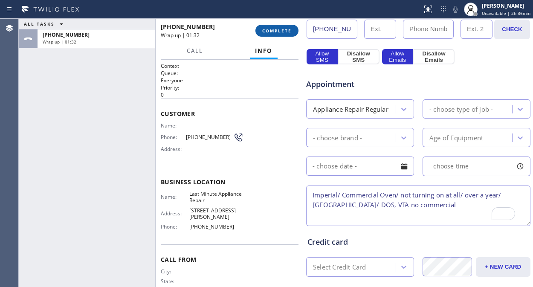
click at [283, 31] on span "COMPLETE" at bounding box center [276, 31] width 29 height 6
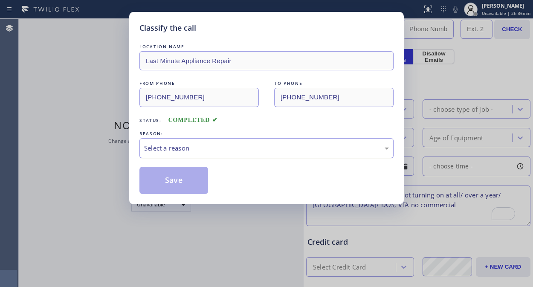
click at [249, 149] on div "Select a reason" at bounding box center [266, 148] width 245 height 10
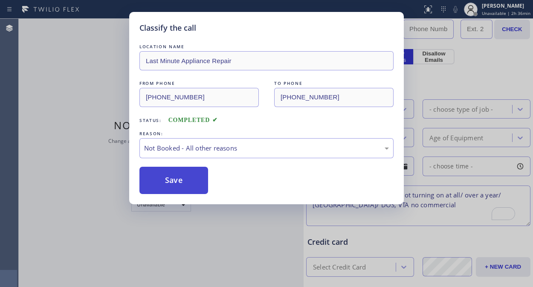
click at [177, 177] on button "Save" at bounding box center [174, 180] width 69 height 27
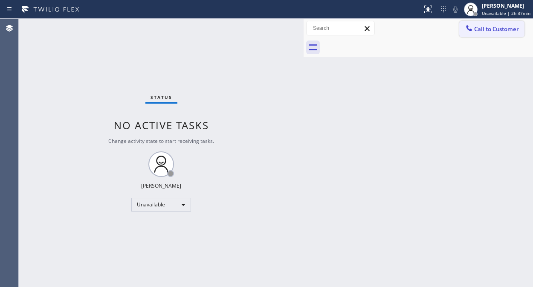
click at [508, 30] on span "Call to Customer" at bounding box center [497, 29] width 45 height 8
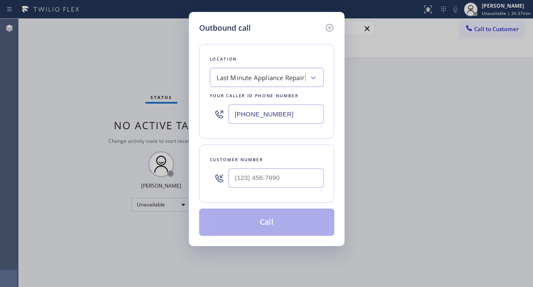
click at [250, 192] on div "Customer number" at bounding box center [266, 174] width 135 height 58
click at [250, 181] on input "(___) ___-____" at bounding box center [276, 178] width 95 height 19
type input "(___) ___-____"
click at [229, 105] on input "(855) 203-2893" at bounding box center [276, 114] width 95 height 19
paste input "44) 988-0068"
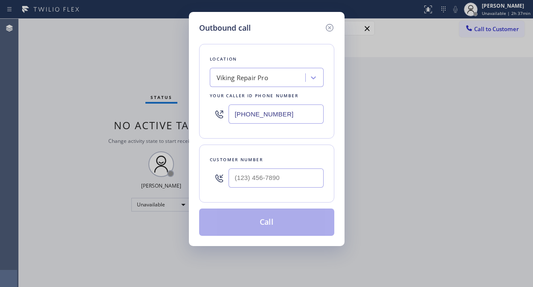
type input "(844) 988-0068"
drag, startPoint x: 91, startPoint y: 107, endPoint x: 139, endPoint y: 122, distance: 50.5
click at [94, 107] on div "Outbound call Location Viking Repair Pro Your caller id phone number (844) 988-…" at bounding box center [266, 143] width 533 height 287
click at [238, 181] on input "(___) ___-____" at bounding box center [276, 178] width 95 height 19
paste input "901) 395-3706"
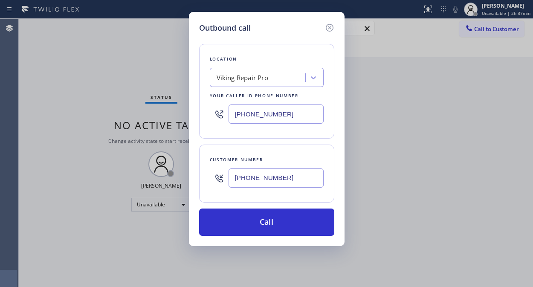
type input "(901) 395-3706"
click at [275, 139] on div "Location Viking Repair Pro Your caller id phone number (844) 988-0068 Customer …" at bounding box center [266, 135] width 135 height 202
click at [90, 88] on div "Outbound call Location Viking Repair Pro Your caller id phone number (844) 988-…" at bounding box center [266, 143] width 533 height 287
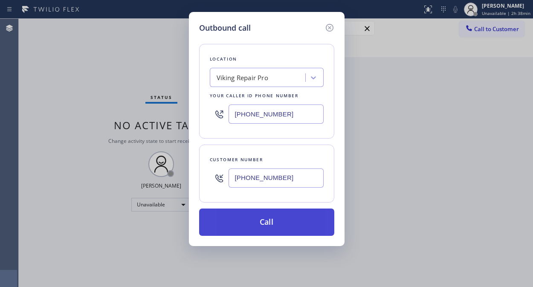
click at [263, 222] on button "Call" at bounding box center [266, 222] width 135 height 27
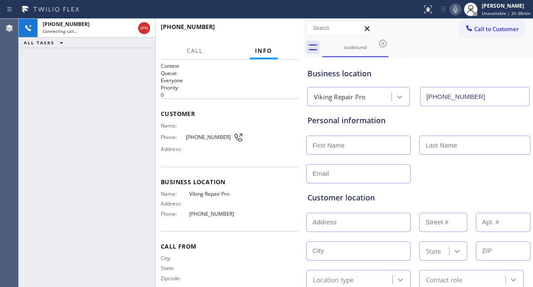
type input "(844) 988-0068"
drag, startPoint x: 85, startPoint y: 75, endPoint x: 156, endPoint y: 52, distance: 74.0
click at [90, 75] on div "+19013953706 Live | 00:01 ALL TASKS ALL TASKS ACTIVE TASKS TASKS IN WRAP UP" at bounding box center [87, 153] width 137 height 268
click at [274, 33] on button "HANG UP" at bounding box center [279, 31] width 40 height 12
click at [273, 33] on span "HANG UP" at bounding box center [279, 31] width 26 height 6
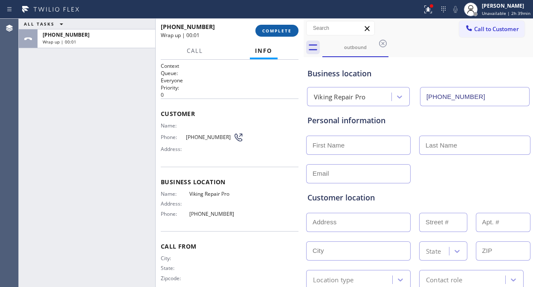
click at [271, 26] on button "COMPLETE" at bounding box center [277, 31] width 43 height 12
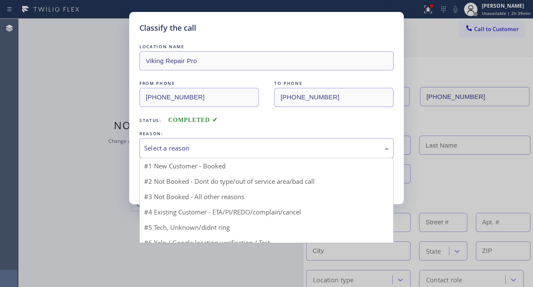
click at [280, 151] on div "Select a reason" at bounding box center [266, 148] width 245 height 10
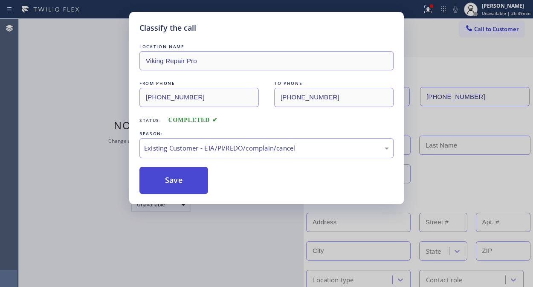
click at [203, 181] on button "Save" at bounding box center [174, 180] width 69 height 27
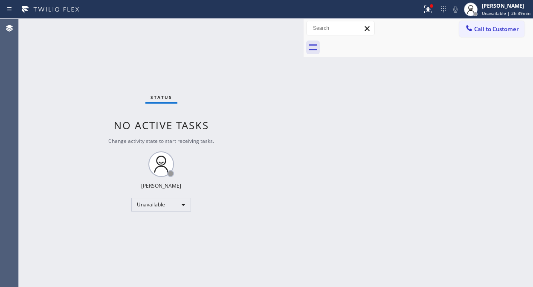
click at [79, 50] on div "Status No active tasks Change activity state to start receiving tasks. Fila Gar…" at bounding box center [161, 153] width 285 height 268
click at [429, 9] on icon at bounding box center [428, 9] width 10 height 10
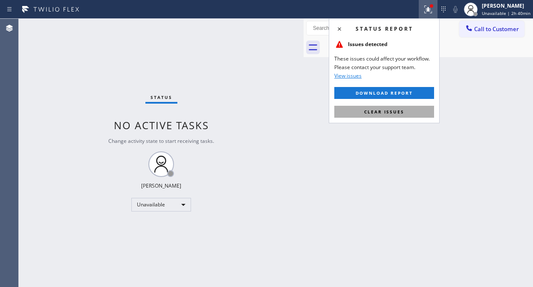
click at [405, 111] on button "Clear issues" at bounding box center [385, 112] width 100 height 12
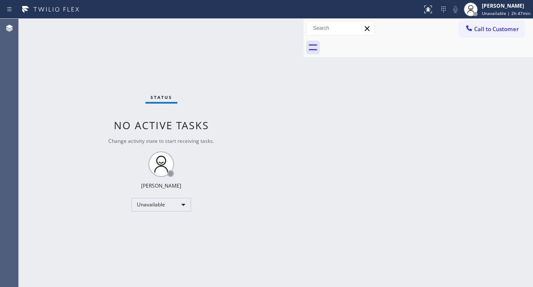
click at [333, 137] on div "Back to Dashboard Change Sender ID Customers Technicians Select a contact Outbo…" at bounding box center [419, 153] width 230 height 268
click at [492, 32] on span "Call to Customer" at bounding box center [497, 29] width 45 height 8
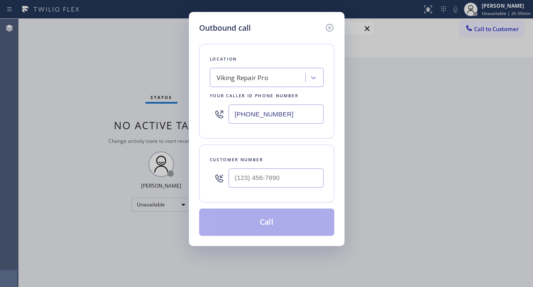
click at [276, 77] on div "Viking Repair Pro" at bounding box center [259, 77] width 93 height 15
type input "5 star appliance repair"
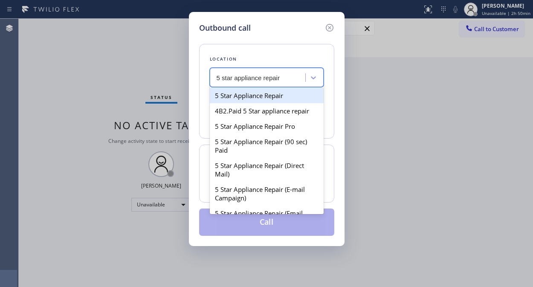
drag, startPoint x: 268, startPoint y: 93, endPoint x: 262, endPoint y: 118, distance: 25.4
click at [268, 95] on div "5 Star Appliance Repair" at bounding box center [267, 95] width 114 height 15
type input "(855) 731-4952"
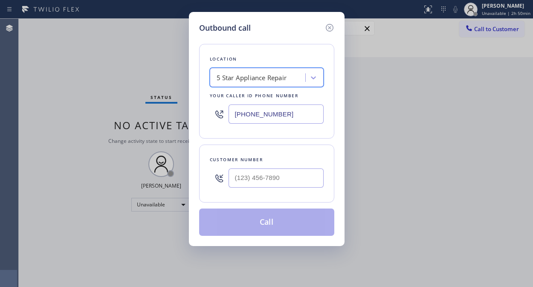
click at [245, 189] on div at bounding box center [276, 178] width 95 height 28
click at [244, 182] on input "(___) ___-____" at bounding box center [276, 178] width 95 height 19
paste input "954) 298-5716"
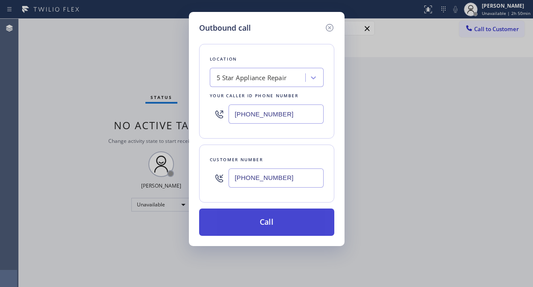
type input "(954) 298-5716"
click at [262, 216] on button "Call" at bounding box center [266, 222] width 135 height 27
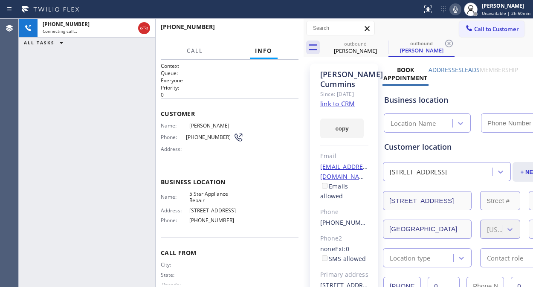
type input "(855) 731-4952"
drag, startPoint x: 72, startPoint y: 68, endPoint x: 91, endPoint y: 60, distance: 20.8
click at [72, 68] on div "+19542985716 Connecting call… ALL TASKS ALL TASKS ACTIVE TASKS TASKS IN WRAP UP" at bounding box center [87, 153] width 137 height 268
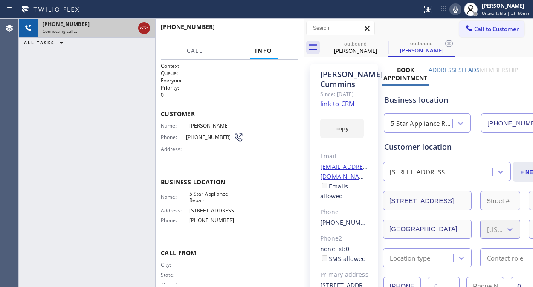
click at [140, 30] on icon at bounding box center [144, 28] width 10 height 10
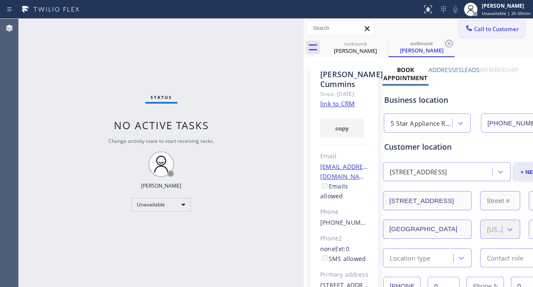
click at [463, 34] on button "Call to Customer" at bounding box center [492, 29] width 65 height 16
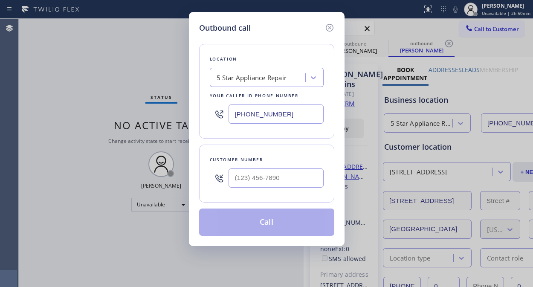
click at [268, 177] on input "text" at bounding box center [276, 178] width 95 height 19
paste input "310) 600-2576"
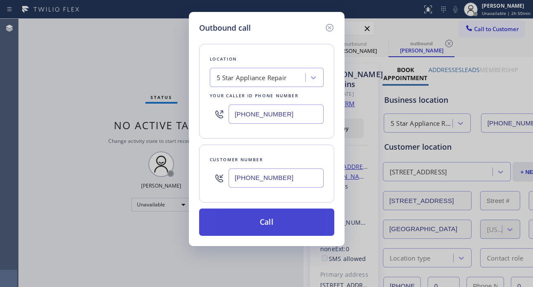
type input "(310) 600-2576"
click at [260, 221] on button "Call" at bounding box center [266, 222] width 135 height 27
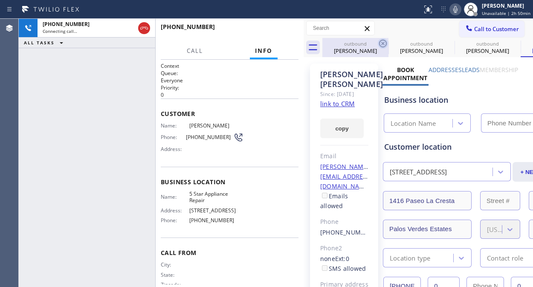
click at [380, 45] on icon at bounding box center [383, 44] width 8 height 8
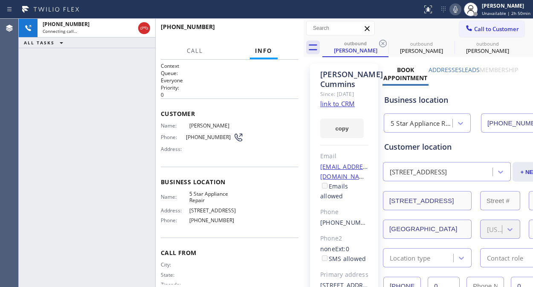
click at [380, 45] on icon at bounding box center [383, 44] width 8 height 8
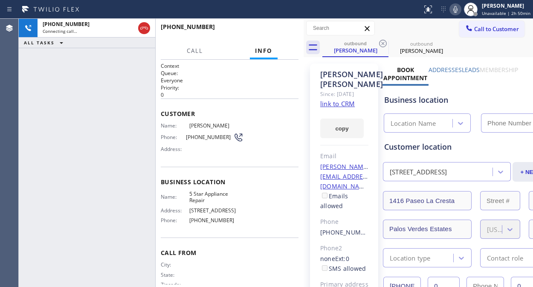
click at [380, 45] on icon at bounding box center [383, 44] width 8 height 8
type input "(855) 731-4952"
click at [271, 30] on span "HANG UP" at bounding box center [279, 31] width 26 height 6
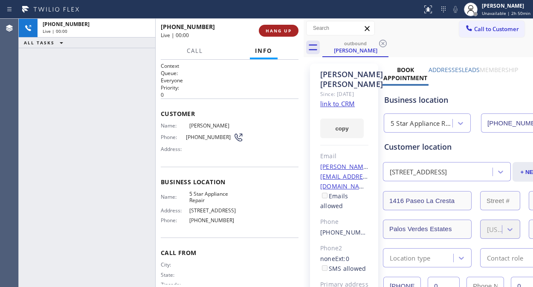
click at [271, 31] on span "HANG UP" at bounding box center [279, 31] width 26 height 6
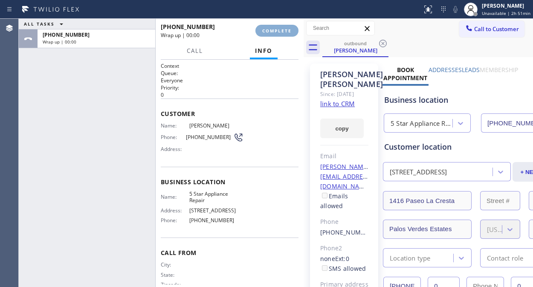
click at [271, 31] on span "COMPLETE" at bounding box center [276, 31] width 29 height 6
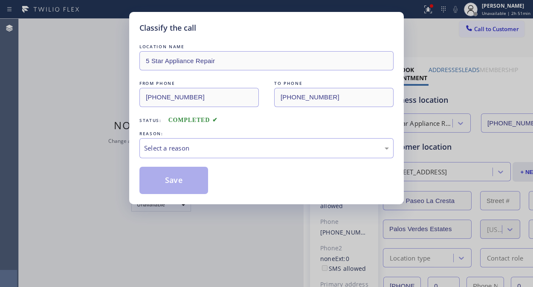
click at [271, 31] on div "Classify the call" at bounding box center [267, 28] width 254 height 12
click at [261, 158] on div "Select a reason" at bounding box center [267, 148] width 254 height 20
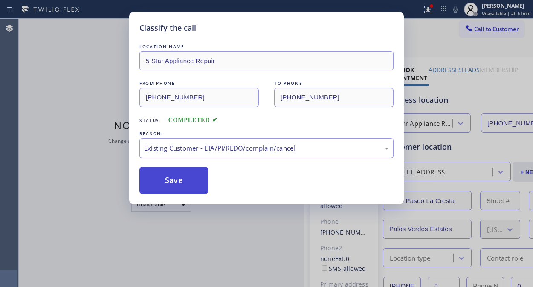
click at [160, 173] on button "Save" at bounding box center [174, 180] width 69 height 27
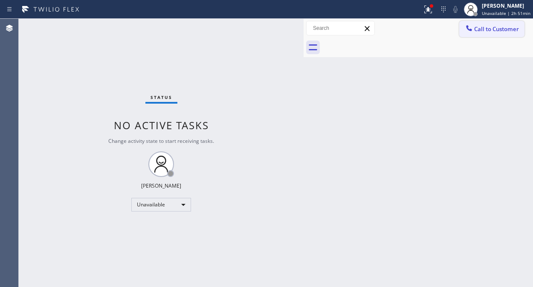
click at [495, 33] on button "Call to Customer" at bounding box center [492, 29] width 65 height 16
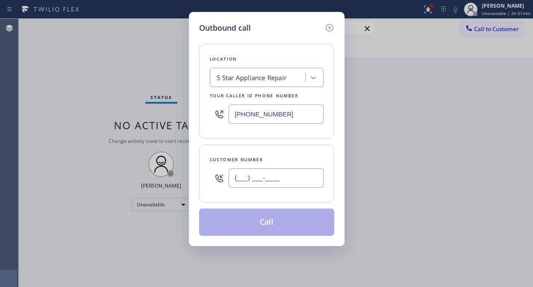
click at [242, 179] on input "(___) ___-____" at bounding box center [276, 178] width 95 height 19
paste input "818) 404-5668"
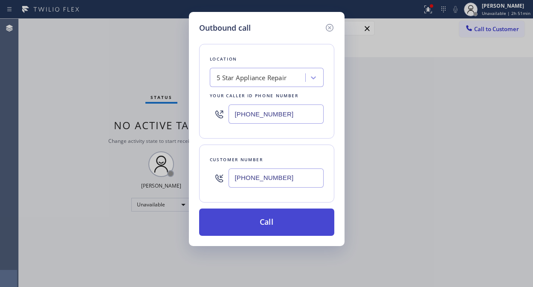
type input "(818) 404-5668"
click at [282, 222] on button "Call" at bounding box center [266, 222] width 135 height 27
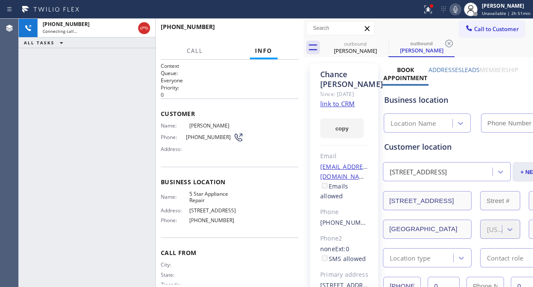
type input "(855) 731-4952"
click at [272, 28] on span "HANG UP" at bounding box center [279, 31] width 26 height 6
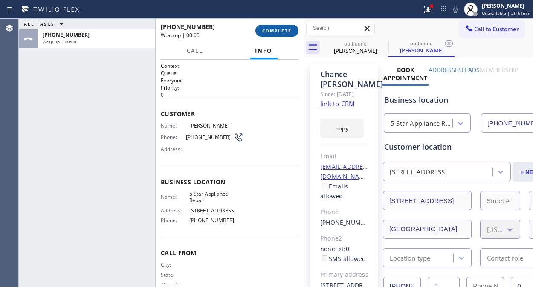
click at [272, 28] on span "COMPLETE" at bounding box center [276, 31] width 29 height 6
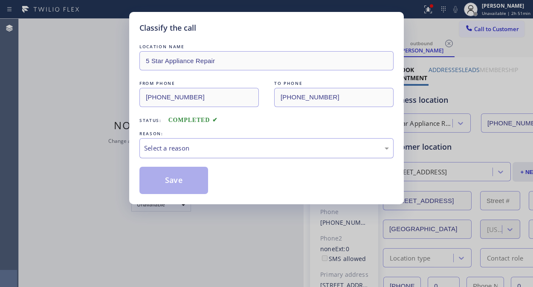
click at [270, 147] on div "Select a reason" at bounding box center [266, 148] width 245 height 10
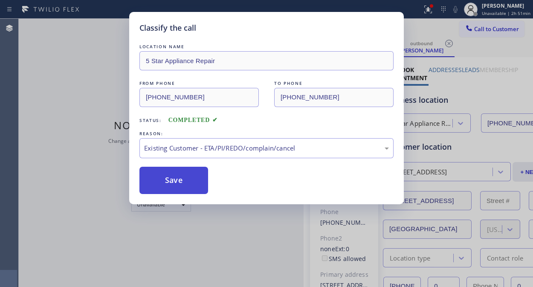
click at [181, 184] on button "Save" at bounding box center [174, 180] width 69 height 27
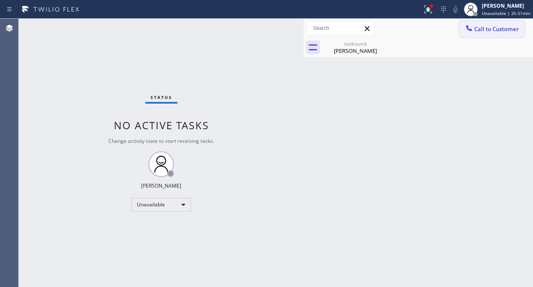
click at [479, 32] on span "Call to Customer" at bounding box center [497, 29] width 45 height 8
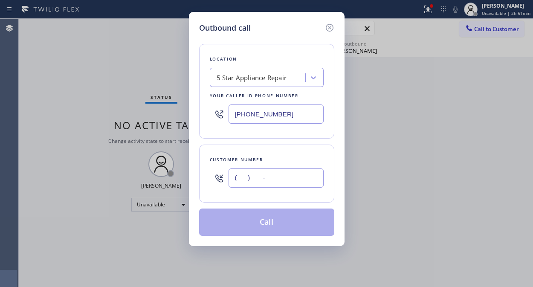
click at [255, 185] on input "(___) ___-____" at bounding box center [276, 178] width 95 height 19
click at [255, 183] on input "(___) ___-____" at bounding box center [276, 178] width 95 height 19
paste input "30-5793"
click at [230, 180] on input "(___) _30-5793" at bounding box center [276, 178] width 95 height 19
click at [232, 178] on input "(___) _30-5793" at bounding box center [276, 178] width 95 height 19
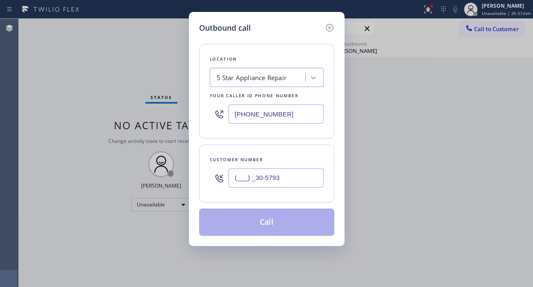
paste input "305) 793-7411"
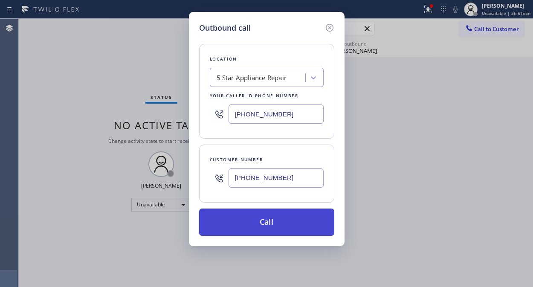
type input "(305) 793-7411"
click at [271, 223] on button "Call" at bounding box center [266, 222] width 135 height 27
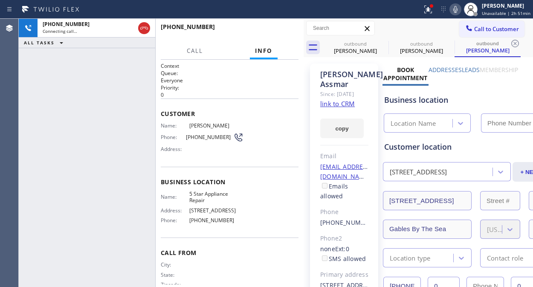
type input "(855) 731-4952"
click at [0, 0] on icon at bounding box center [0, 0] width 0 height 0
click at [444, 42] on icon at bounding box center [449, 43] width 10 height 10
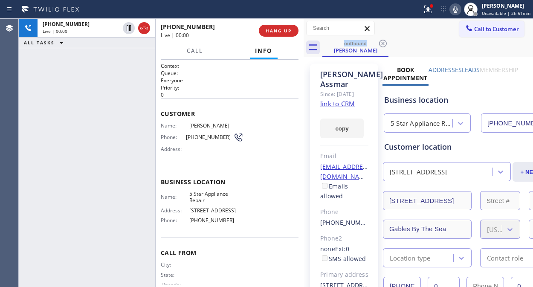
drag, startPoint x: 82, startPoint y: 84, endPoint x: 168, endPoint y: 44, distance: 94.5
click at [83, 83] on div "+13057937411 Live | 00:00 ALL TASKS ALL TASKS ACTIVE TASKS TASKS IN WRAP UP" at bounding box center [87, 153] width 137 height 268
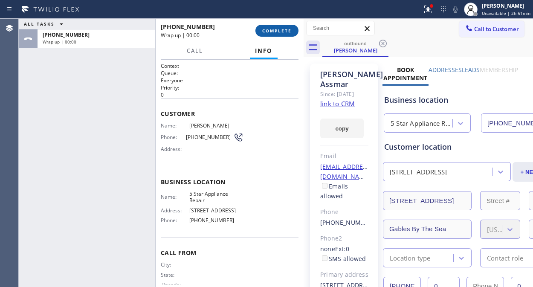
click at [283, 32] on span "COMPLETE" at bounding box center [276, 31] width 29 height 6
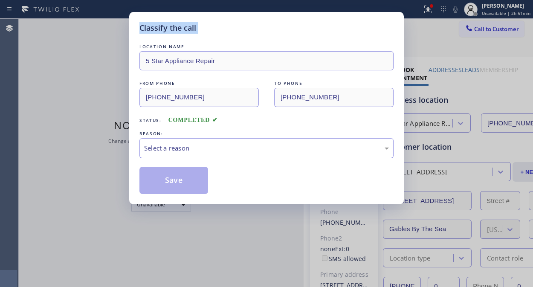
click at [283, 32] on div "Classify the call" at bounding box center [267, 28] width 254 height 12
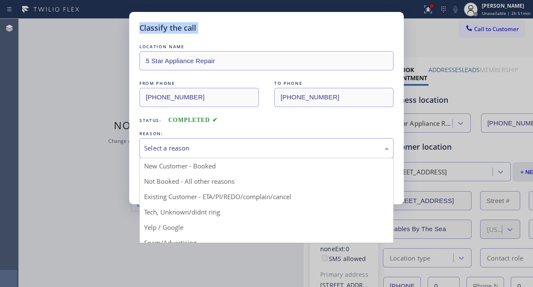
click at [272, 149] on div "Select a reason" at bounding box center [266, 148] width 245 height 10
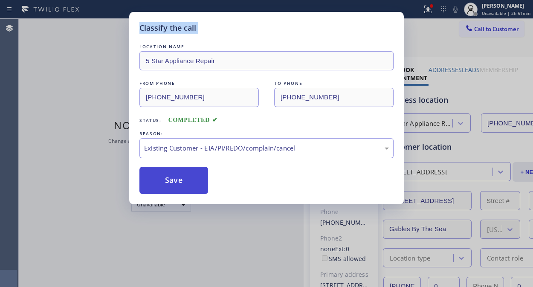
click at [178, 174] on button "Save" at bounding box center [174, 180] width 69 height 27
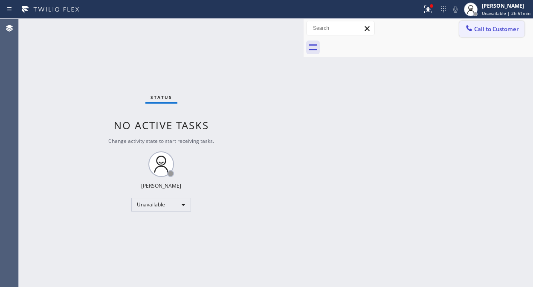
click at [483, 30] on span "Call to Customer" at bounding box center [497, 29] width 45 height 8
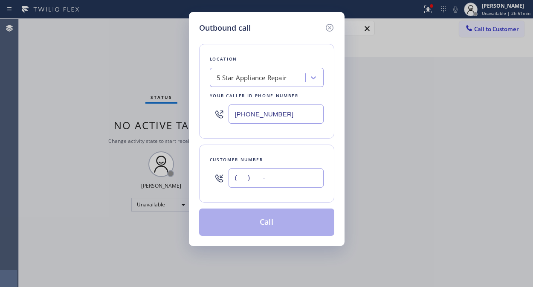
click at [268, 172] on input "(___) ___-____" at bounding box center [276, 178] width 95 height 19
paste input "602) 318-7995"
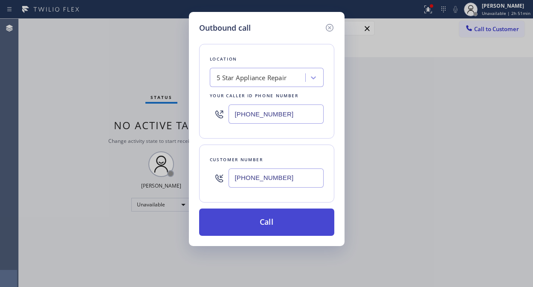
type input "(602) 318-7995"
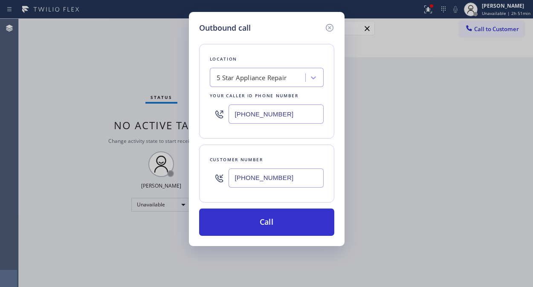
drag, startPoint x: 288, startPoint y: 224, endPoint x: 318, endPoint y: 182, distance: 52.0
click at [289, 224] on button "Call" at bounding box center [266, 222] width 135 height 27
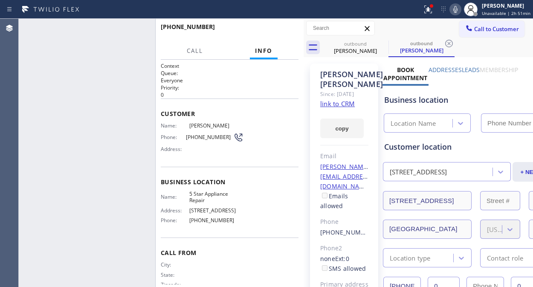
type input "(855) 731-4952"
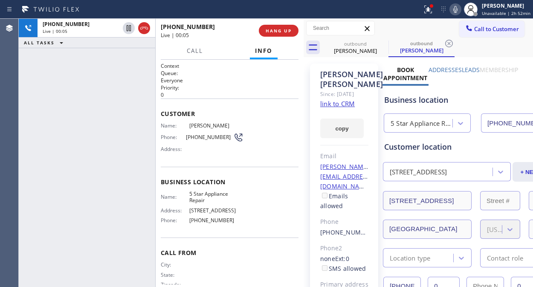
click at [348, 108] on link "link to CRM" at bounding box center [337, 103] width 35 height 9
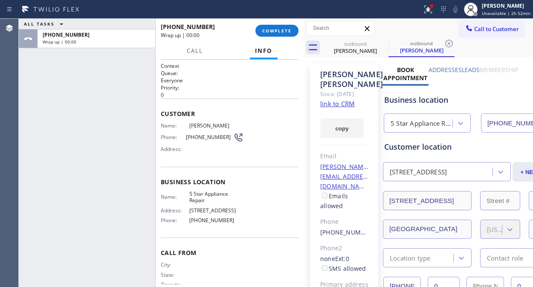
click at [289, 37] on div "+16023187995 Wrap up | 00:00 COMPLETE" at bounding box center [230, 31] width 138 height 22
click at [283, 32] on span "COMPLETE" at bounding box center [276, 31] width 29 height 6
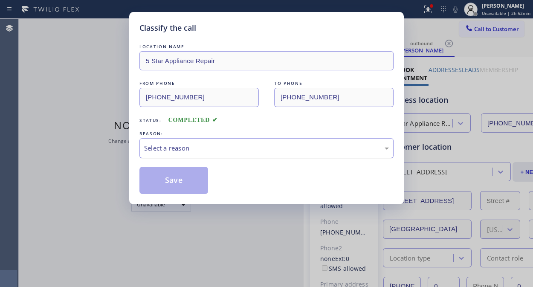
drag, startPoint x: 268, startPoint y: 148, endPoint x: 270, endPoint y: 152, distance: 4.8
click at [270, 151] on div "Select a reason" at bounding box center [266, 148] width 245 height 10
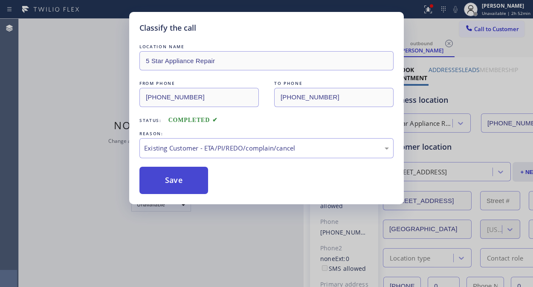
click at [192, 186] on button "Save" at bounding box center [174, 180] width 69 height 27
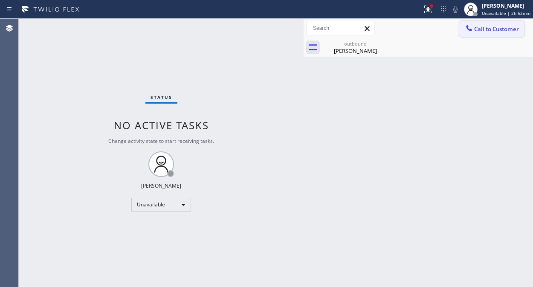
click at [507, 31] on span "Call to Customer" at bounding box center [497, 29] width 45 height 8
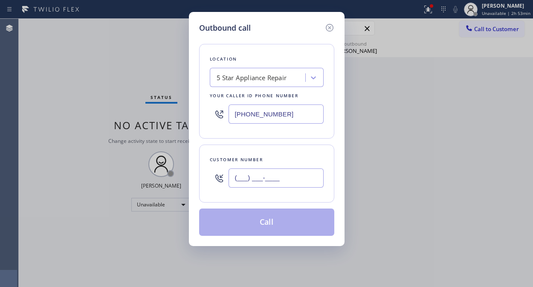
click at [282, 174] on input "(___) ___-____" at bounding box center [276, 178] width 95 height 19
paste input "305) 439-6916"
type input "(305) 439-6916"
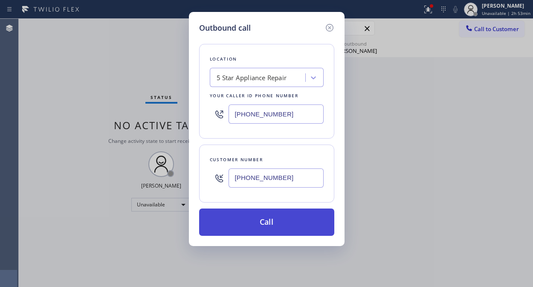
click at [297, 223] on button "Call" at bounding box center [266, 222] width 135 height 27
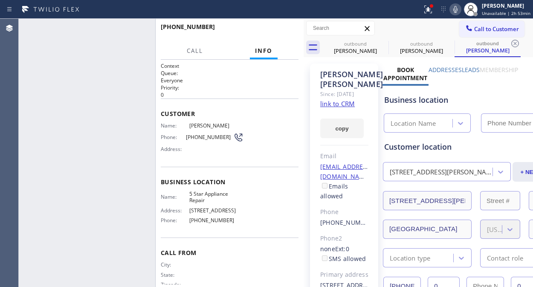
type input "(855) 731-4952"
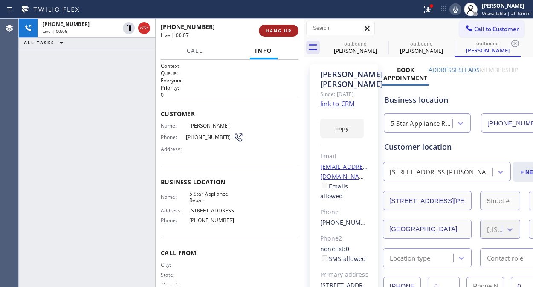
click at [265, 30] on button "HANG UP" at bounding box center [279, 31] width 40 height 12
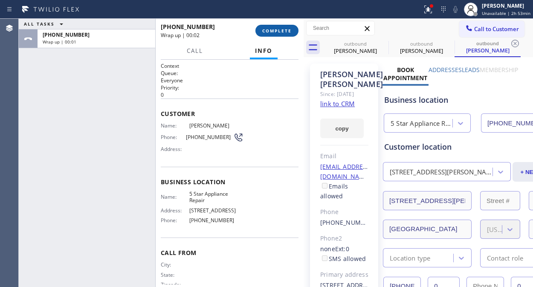
click at [286, 25] on button "COMPLETE" at bounding box center [277, 31] width 43 height 12
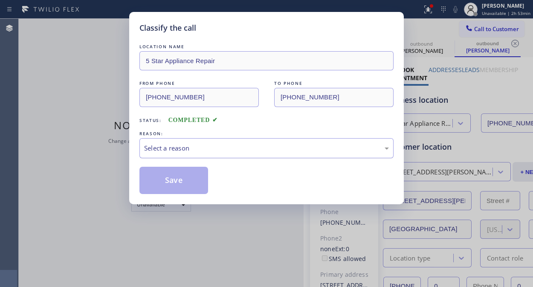
click at [253, 147] on div "Select a reason" at bounding box center [266, 148] width 245 height 10
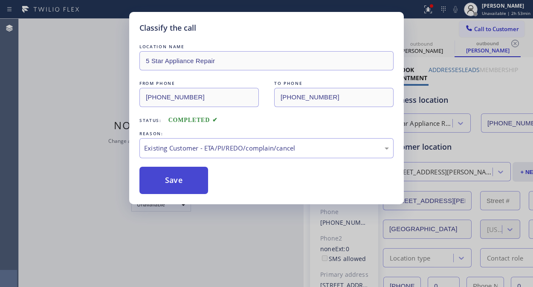
click at [158, 172] on button "Save" at bounding box center [174, 180] width 69 height 27
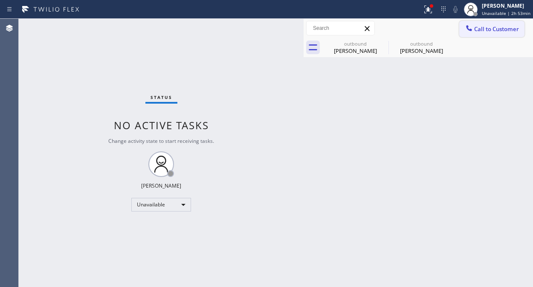
click at [492, 31] on span "Call to Customer" at bounding box center [497, 29] width 45 height 8
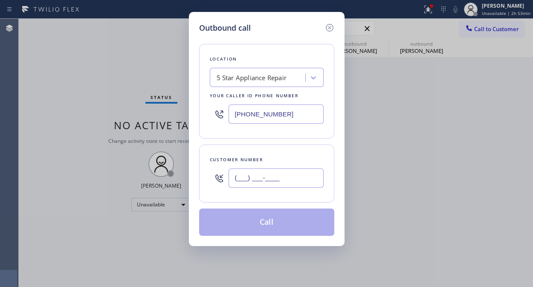
click at [240, 184] on input "(___) ___-____" at bounding box center [276, 178] width 95 height 19
paste input "619) 417-2494"
type input "(619) 417-2494"
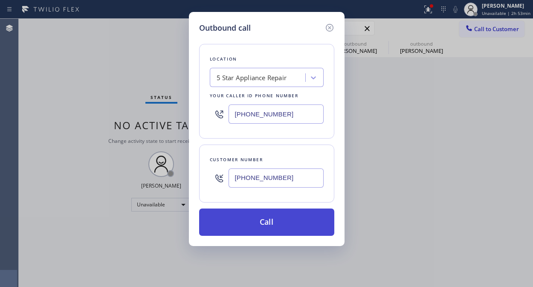
click at [293, 223] on button "Call" at bounding box center [266, 222] width 135 height 27
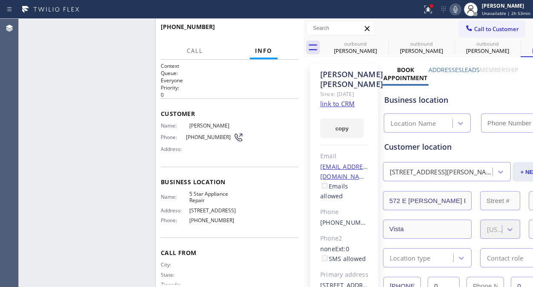
type input "(855) 731-4952"
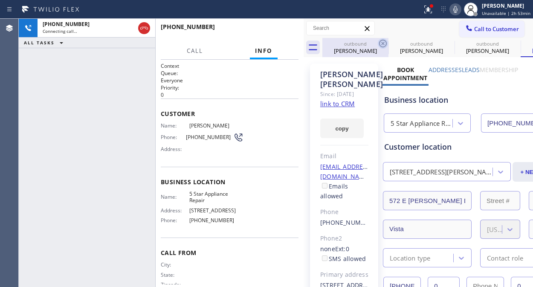
click at [381, 44] on icon at bounding box center [383, 43] width 10 height 10
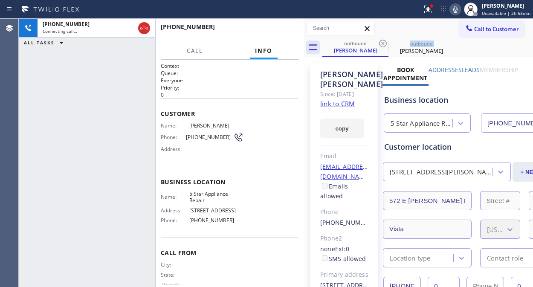
click at [381, 44] on icon at bounding box center [383, 43] width 10 height 10
click at [431, 10] on icon at bounding box center [429, 10] width 8 height 8
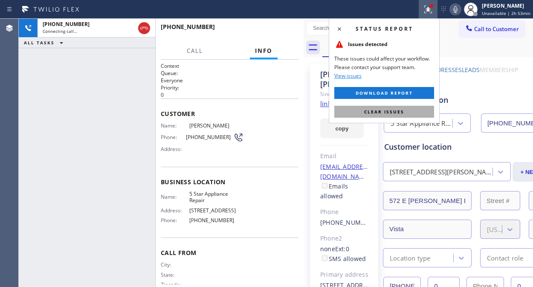
click at [399, 110] on span "Clear issues" at bounding box center [384, 112] width 40 height 6
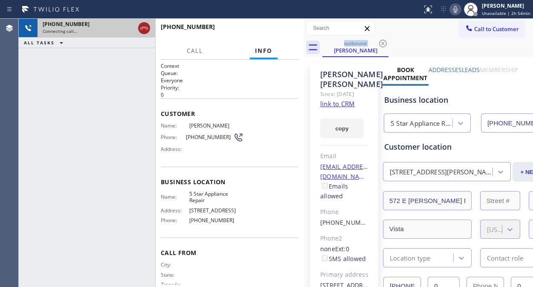
click at [147, 28] on icon at bounding box center [144, 28] width 10 height 10
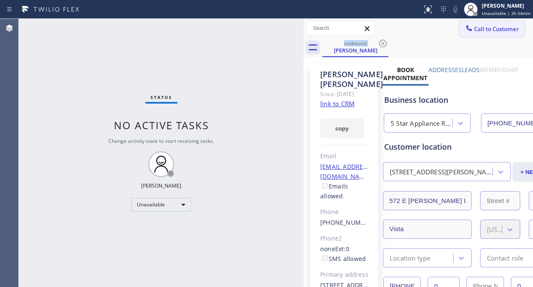
click at [475, 31] on span "Call to Customer" at bounding box center [497, 29] width 45 height 8
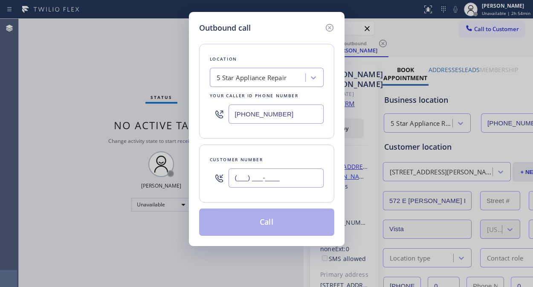
click at [243, 173] on input "(___) ___-____" at bounding box center [276, 178] width 95 height 19
paste input "786) 417-5851"
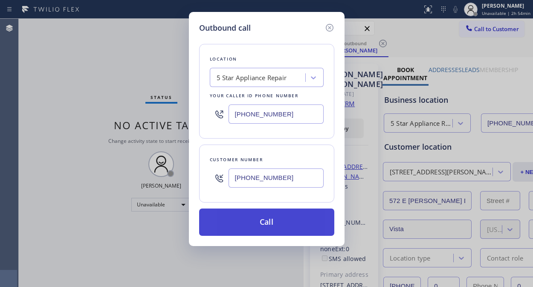
type input "(786) 417-5851"
click at [300, 230] on button "Call" at bounding box center [266, 222] width 135 height 27
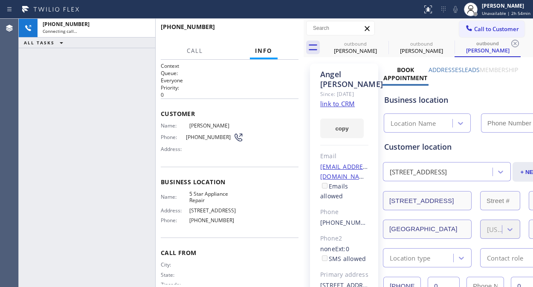
type input "(855) 731-4952"
click at [459, 9] on icon at bounding box center [456, 9] width 10 height 10
click at [71, 54] on div "+17864175851 Connecting call… ALL TASKS ALL TASKS ACTIVE TASKS TASKS IN WRAP UP" at bounding box center [87, 153] width 137 height 268
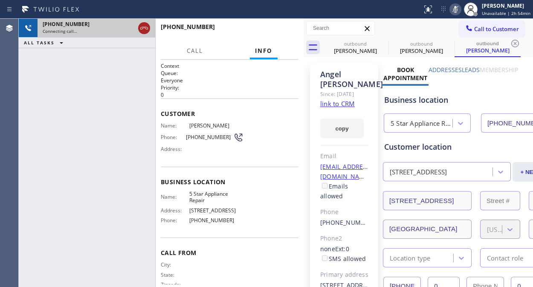
click at [145, 26] on icon at bounding box center [144, 28] width 10 height 10
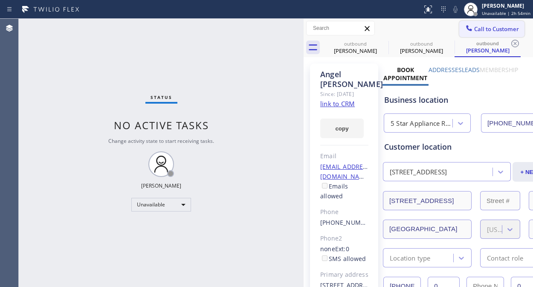
click at [489, 32] on span "Call to Customer" at bounding box center [497, 29] width 45 height 8
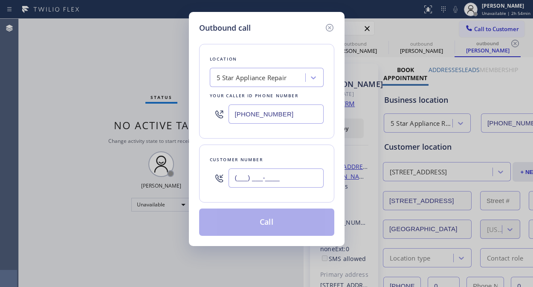
click at [249, 181] on input "(___) ___-____" at bounding box center [276, 178] width 95 height 19
paste input "323) 823-0759"
type input "(323) 823-0759"
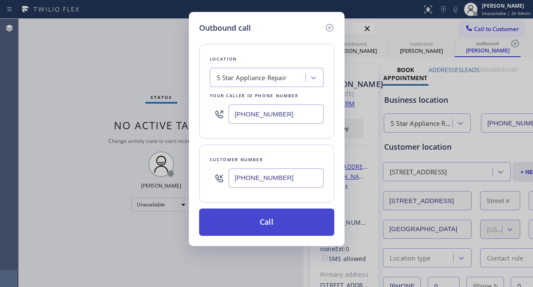
click at [280, 227] on button "Call" at bounding box center [266, 222] width 135 height 27
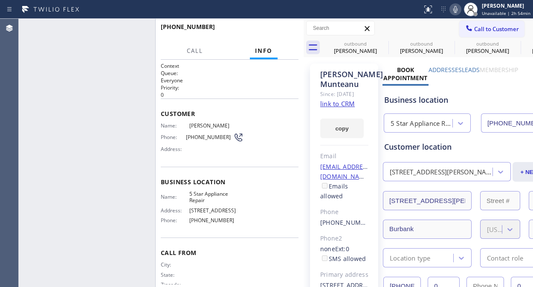
type input "(855) 731-4952"
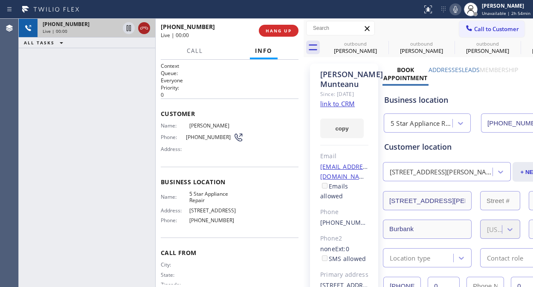
click at [142, 29] on icon at bounding box center [144, 28] width 8 height 3
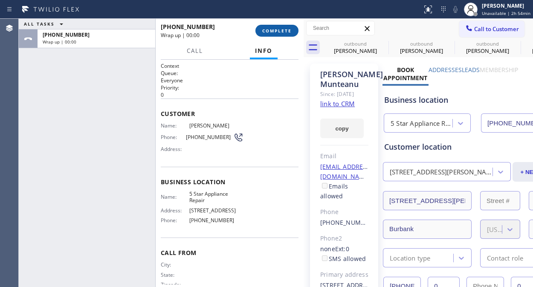
click at [276, 30] on span "COMPLETE" at bounding box center [276, 31] width 29 height 6
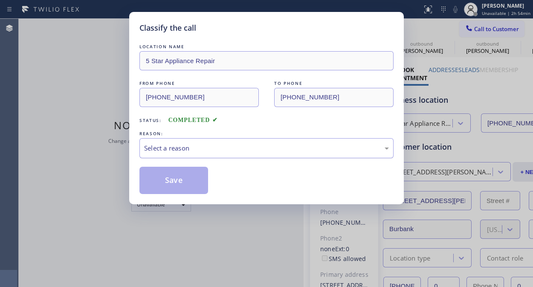
click at [236, 154] on div "Select a reason" at bounding box center [267, 148] width 254 height 20
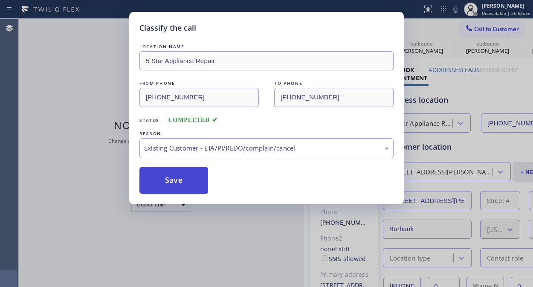
click at [158, 178] on button "Save" at bounding box center [174, 180] width 69 height 27
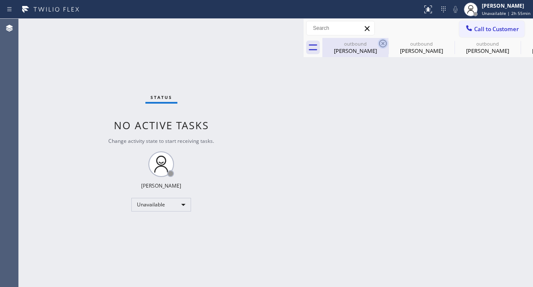
click at [383, 40] on icon at bounding box center [383, 44] width 8 height 8
click at [0, 0] on icon at bounding box center [0, 0] width 0 height 0
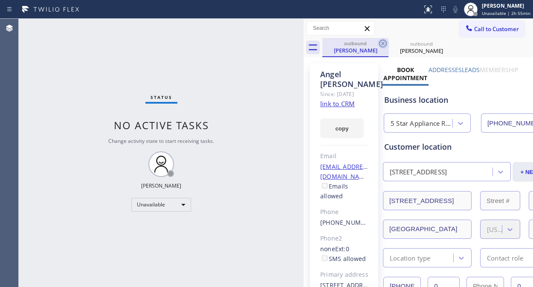
click at [384, 41] on icon at bounding box center [383, 43] width 10 height 10
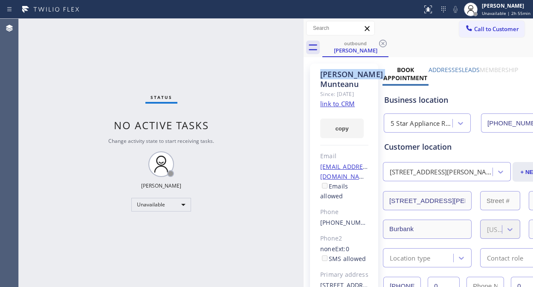
click at [384, 41] on icon at bounding box center [383, 43] width 10 height 10
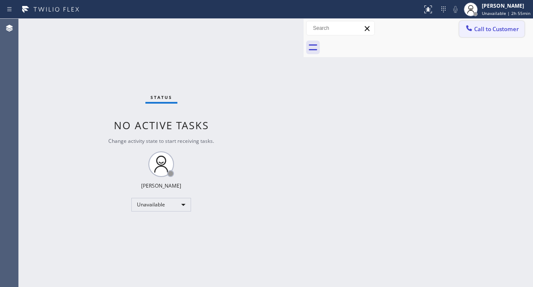
click at [491, 31] on span "Call to Customer" at bounding box center [497, 29] width 45 height 8
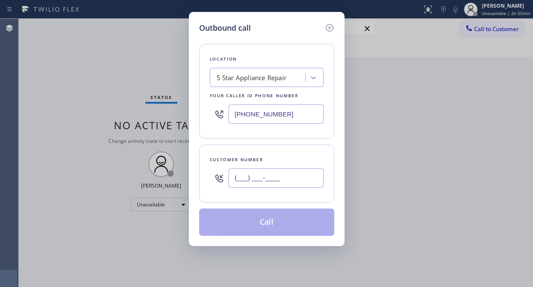
click at [236, 178] on input "(___) ___-____" at bounding box center [276, 178] width 95 height 19
paste input "310) 457-9000"
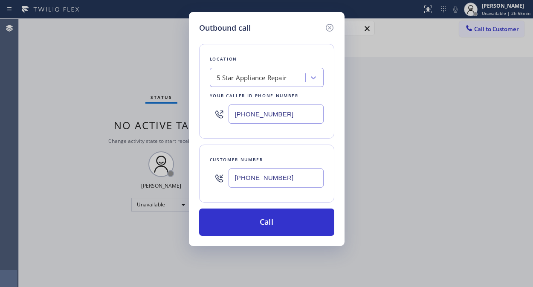
type input "(310) 457-9000"
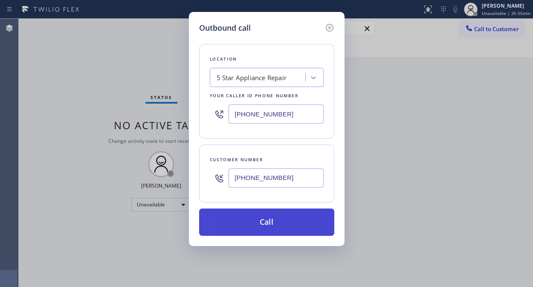
click at [250, 221] on button "Call" at bounding box center [266, 222] width 135 height 27
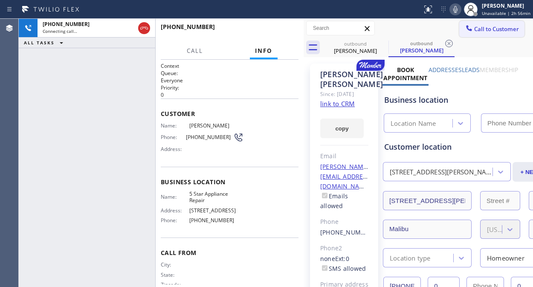
type input "(855) 731-4952"
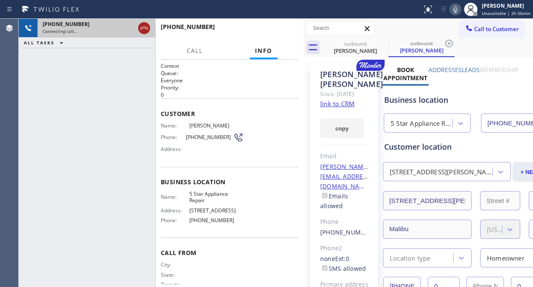
click at [148, 28] on icon at bounding box center [144, 28] width 8 height 3
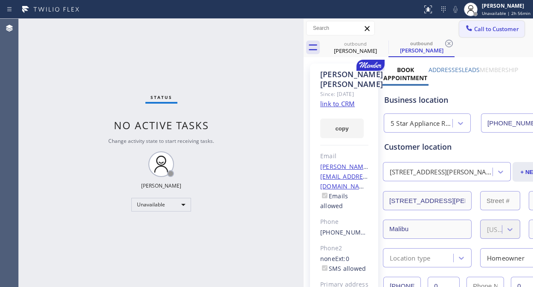
click at [493, 33] on button "Call to Customer" at bounding box center [492, 29] width 65 height 16
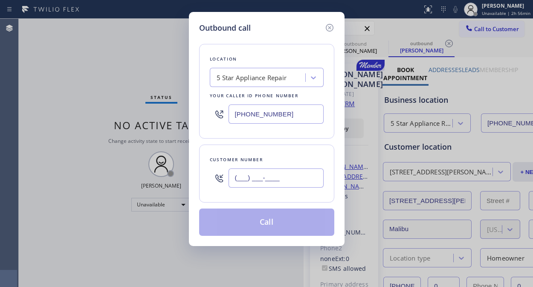
click at [262, 186] on input "(___) ___-____" at bounding box center [276, 178] width 95 height 19
paste input "661) 203-4377"
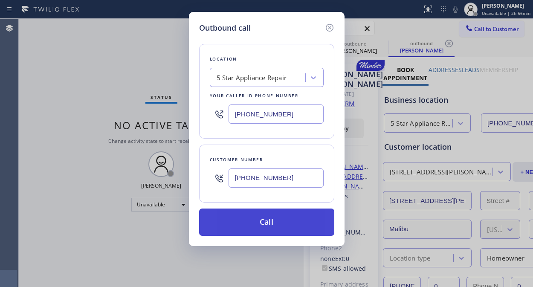
type input "(661) 203-4377"
click at [295, 220] on button "Call" at bounding box center [266, 222] width 135 height 27
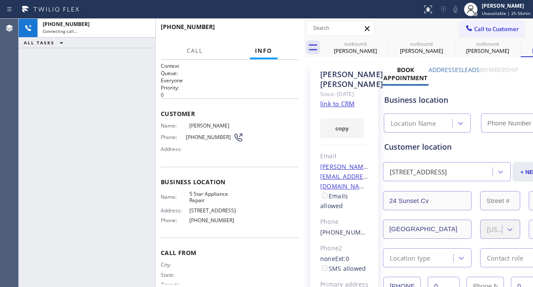
type input "(855) 731-4952"
click at [269, 31] on span "HANG UP" at bounding box center [279, 31] width 26 height 6
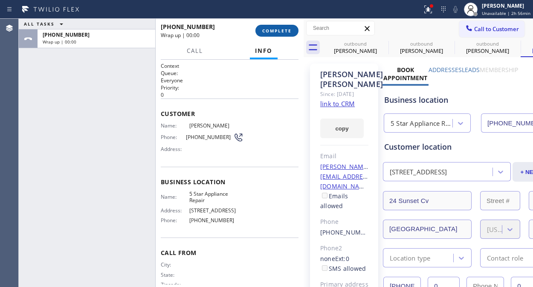
click at [269, 31] on span "COMPLETE" at bounding box center [276, 31] width 29 height 6
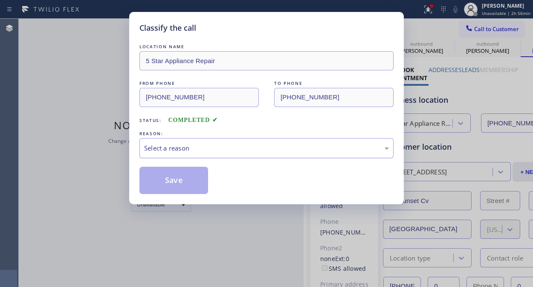
click at [259, 151] on div "Select a reason" at bounding box center [266, 148] width 245 height 10
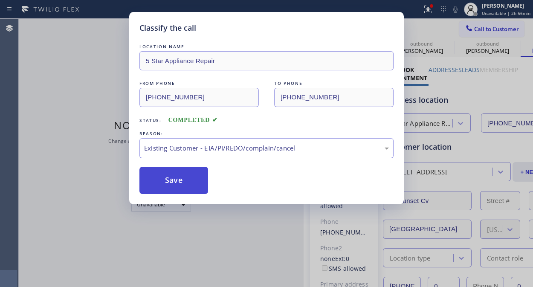
click at [171, 183] on button "Save" at bounding box center [174, 180] width 69 height 27
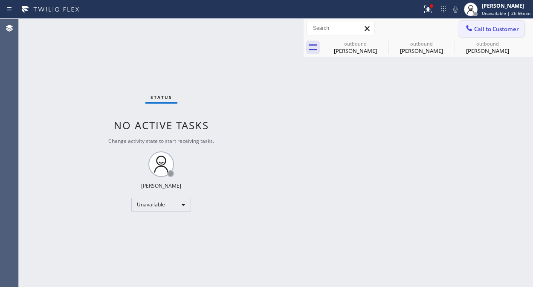
click at [507, 34] on button "Call to Customer" at bounding box center [492, 29] width 65 height 16
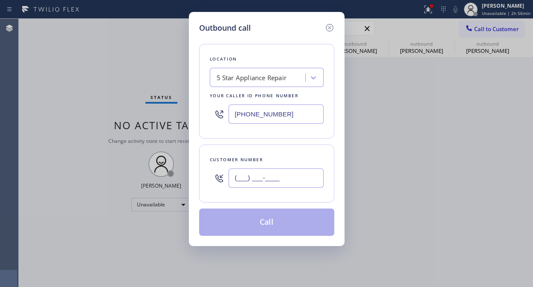
click at [281, 175] on input "(___) ___-____" at bounding box center [276, 178] width 95 height 19
paste input "917) 640-1717"
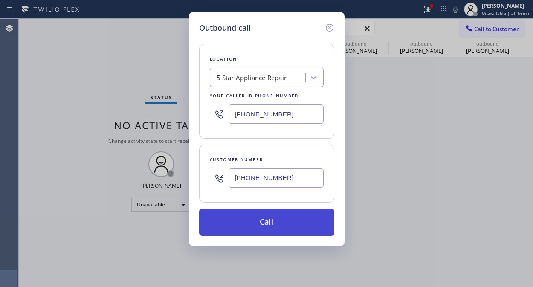
type input "(917) 640-1717"
click at [310, 221] on button "Call" at bounding box center [266, 222] width 135 height 27
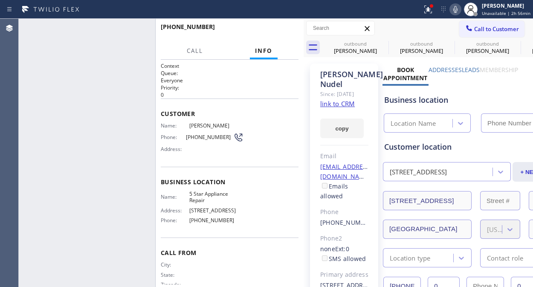
type input "(855) 731-4952"
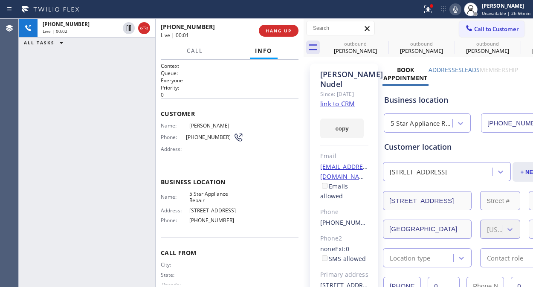
click at [342, 105] on link "link to CRM" at bounding box center [337, 103] width 35 height 9
click at [455, 9] on icon at bounding box center [456, 9] width 10 height 10
click at [280, 26] on button "HANG UP" at bounding box center [279, 31] width 40 height 12
click at [282, 33] on span "HANG UP" at bounding box center [279, 31] width 26 height 6
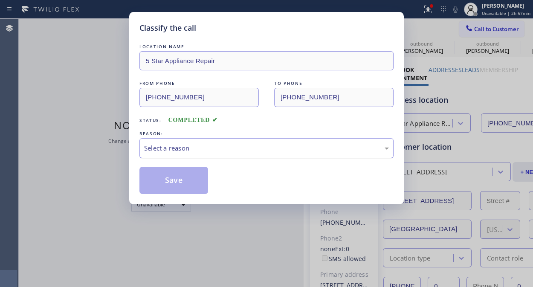
drag, startPoint x: 274, startPoint y: 145, endPoint x: 275, endPoint y: 152, distance: 6.8
click at [274, 144] on div "Select a reason" at bounding box center [266, 148] width 245 height 10
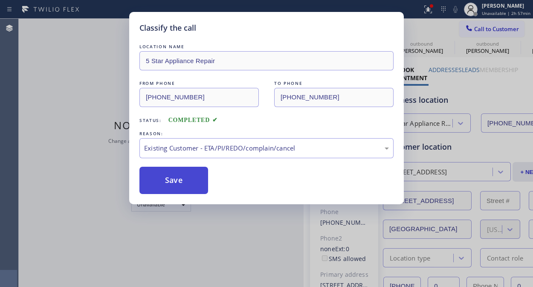
click at [197, 175] on button "Save" at bounding box center [174, 180] width 69 height 27
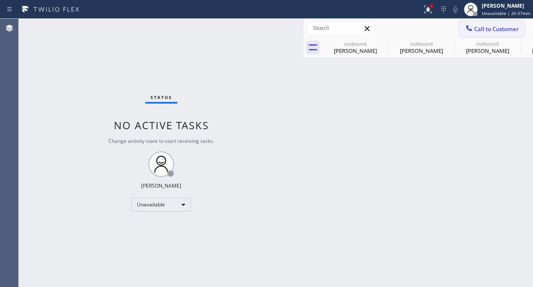
drag, startPoint x: 491, startPoint y: 29, endPoint x: 423, endPoint y: 70, distance: 79.3
click at [490, 29] on span "Call to Customer" at bounding box center [497, 29] width 45 height 8
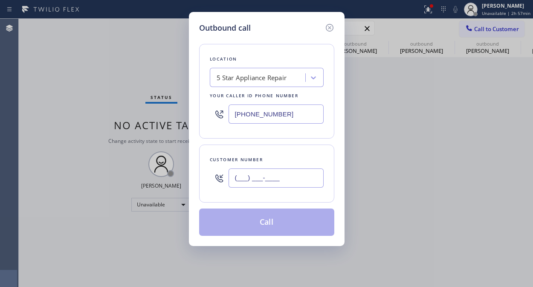
click at [265, 174] on input "(___) ___-____" at bounding box center [276, 178] width 95 height 19
paste input "331) 37"
click at [236, 180] on input "(331) 37_-____" at bounding box center [276, 178] width 95 height 19
paste input "text"
click at [230, 181] on input "(331) 37_-____" at bounding box center [276, 178] width 95 height 19
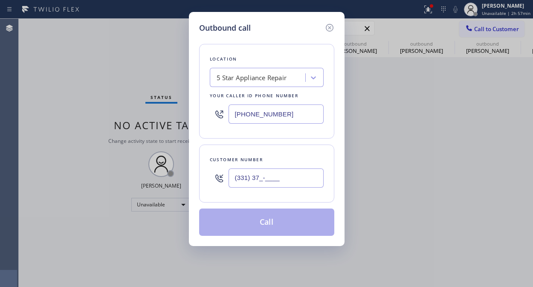
paste input "23) 620-6677"
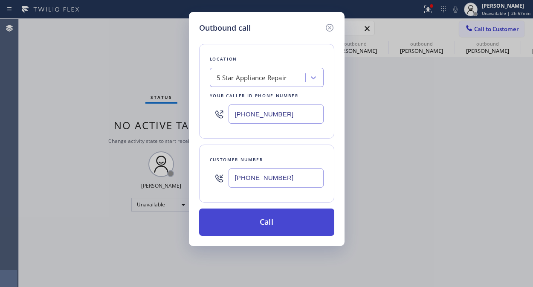
type input "(323) 620-6677"
click at [283, 209] on button "Call" at bounding box center [266, 222] width 135 height 27
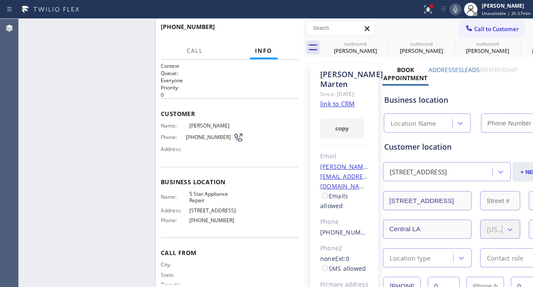
type input "(855) 731-4952"
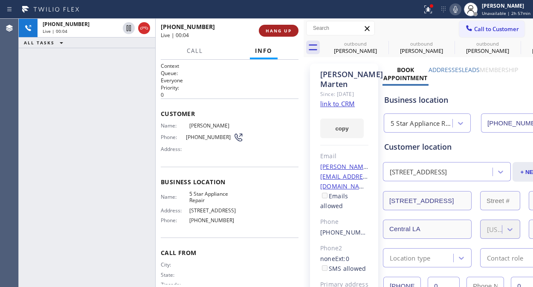
drag, startPoint x: 144, startPoint y: 28, endPoint x: 270, endPoint y: 35, distance: 126.1
click at [146, 28] on icon at bounding box center [144, 28] width 10 height 10
click at [283, 32] on span "HANG UP" at bounding box center [279, 31] width 26 height 6
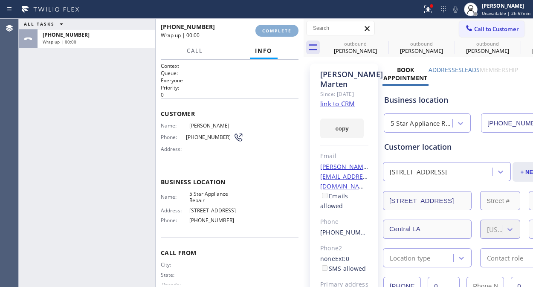
click at [284, 31] on span "COMPLETE" at bounding box center [276, 31] width 29 height 6
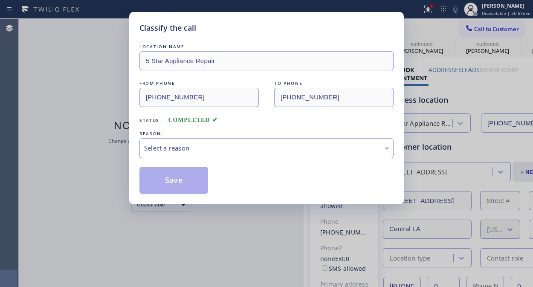
click at [255, 165] on div "LOCATION NAME 5 Star Appliance Repair FROM PHONE (855) 731-4952 TO PHONE (323) …" at bounding box center [267, 118] width 254 height 152
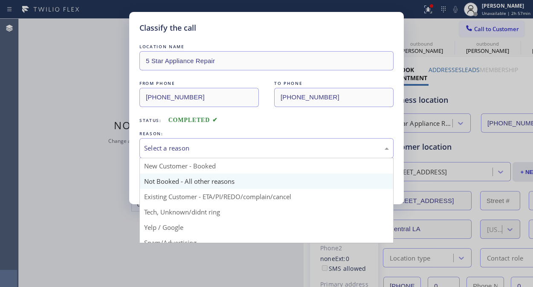
drag, startPoint x: 261, startPoint y: 151, endPoint x: 259, endPoint y: 186, distance: 35.9
click at [261, 154] on div "Select a reason" at bounding box center [267, 148] width 254 height 20
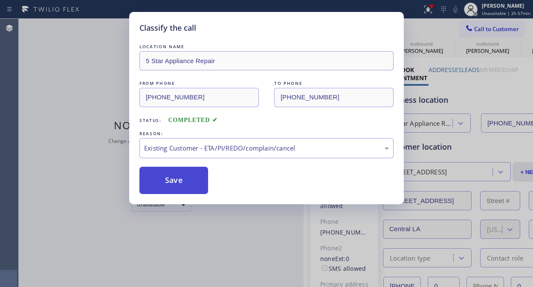
click at [149, 186] on button "Save" at bounding box center [174, 180] width 69 height 27
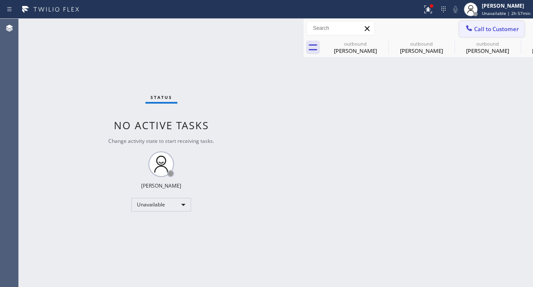
click at [489, 27] on span "Call to Customer" at bounding box center [497, 29] width 45 height 8
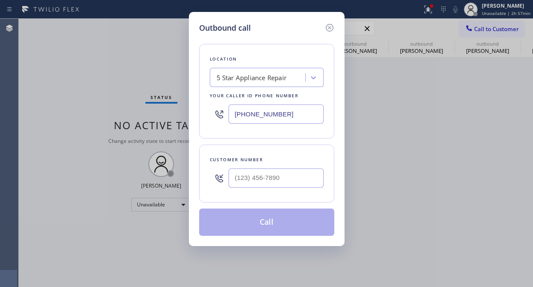
click at [229, 183] on div at bounding box center [267, 178] width 114 height 28
click at [232, 182] on input "(___) ___-____" at bounding box center [276, 178] width 95 height 19
paste input "754) 837-1722"
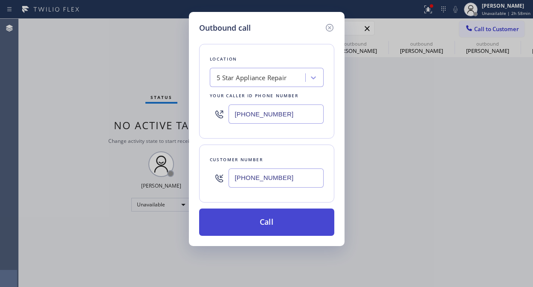
type input "(754) 837-1722"
click at [273, 225] on button "Call" at bounding box center [266, 222] width 135 height 27
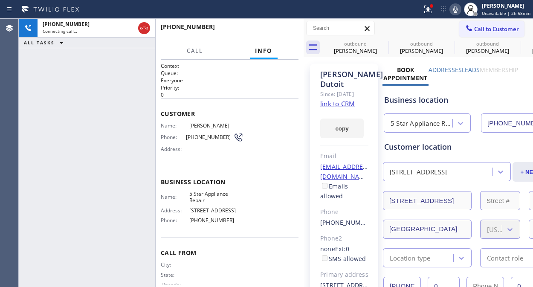
type input "(855) 731-4952"
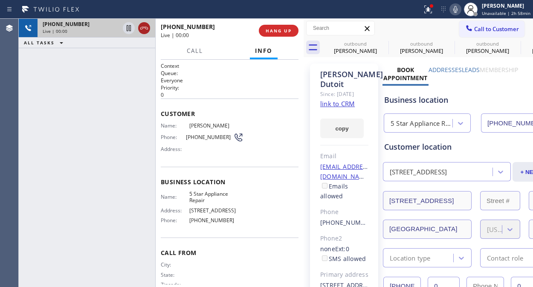
click at [143, 32] on icon at bounding box center [144, 28] width 10 height 10
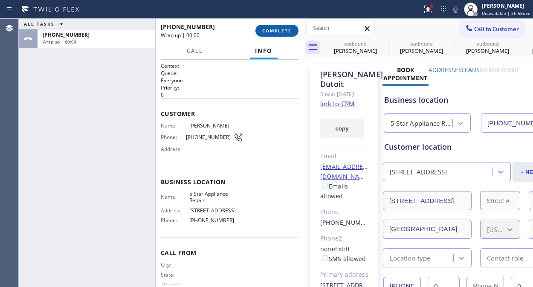
click at [281, 33] on span "COMPLETE" at bounding box center [276, 31] width 29 height 6
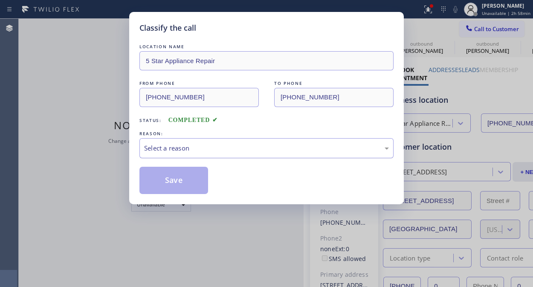
drag, startPoint x: 253, startPoint y: 144, endPoint x: 253, endPoint y: 155, distance: 10.7
click at [253, 145] on div "Select a reason" at bounding box center [266, 148] width 245 height 10
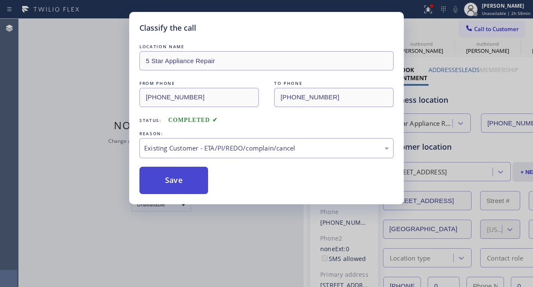
click at [166, 180] on button "Save" at bounding box center [174, 180] width 69 height 27
click at [476, 27] on span "Call to Customer" at bounding box center [497, 29] width 45 height 8
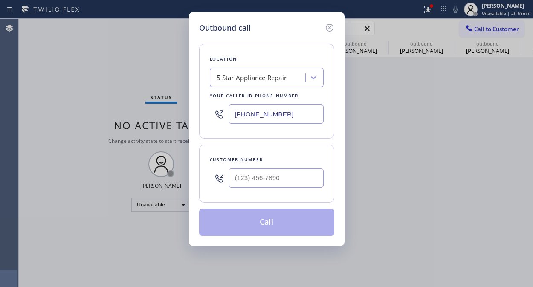
click at [476, 27] on div "Outbound call Location 5 Star Appliance Repair Your caller id phone number (855…" at bounding box center [266, 143] width 533 height 287
drag, startPoint x: 287, startPoint y: 174, endPoint x: 283, endPoint y: 169, distance: 6.0
click at [287, 174] on input "(___) ___-____" at bounding box center [276, 178] width 95 height 19
paste input "404) 457-6956"
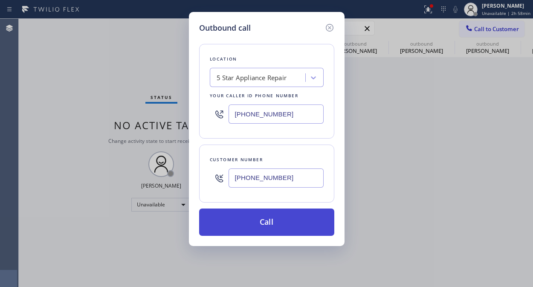
type input "(404) 457-6956"
click at [280, 215] on button "Call" at bounding box center [266, 222] width 135 height 27
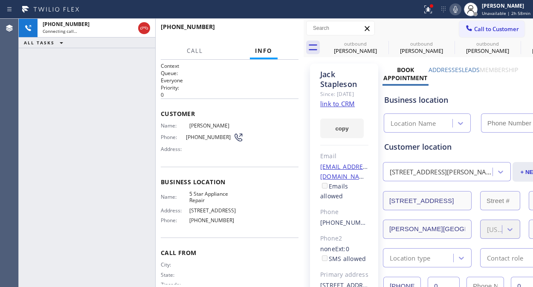
type input "(855) 731-4952"
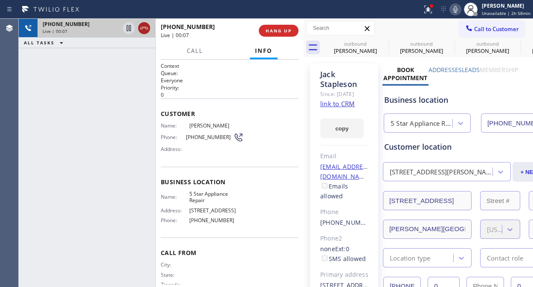
click at [136, 31] on div at bounding box center [136, 28] width 31 height 19
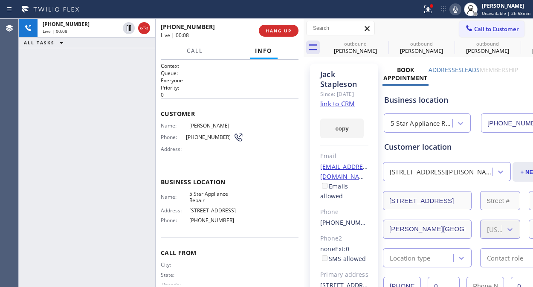
drag, startPoint x: 139, startPoint y: 28, endPoint x: 195, endPoint y: 26, distance: 56.4
click at [140, 28] on icon at bounding box center [144, 28] width 10 height 10
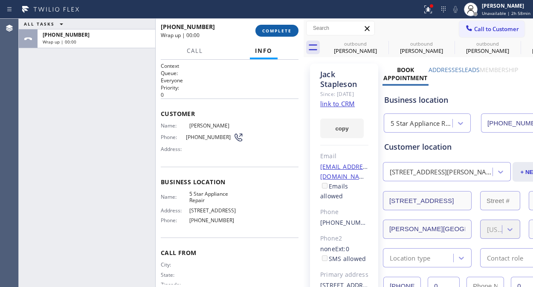
click at [274, 28] on span "COMPLETE" at bounding box center [276, 31] width 29 height 6
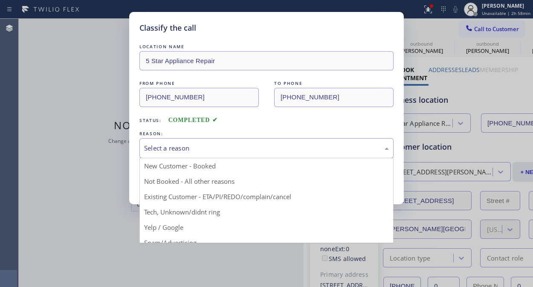
drag, startPoint x: 239, startPoint y: 145, endPoint x: 241, endPoint y: 151, distance: 6.1
click at [241, 147] on div "Select a reason" at bounding box center [266, 148] width 245 height 10
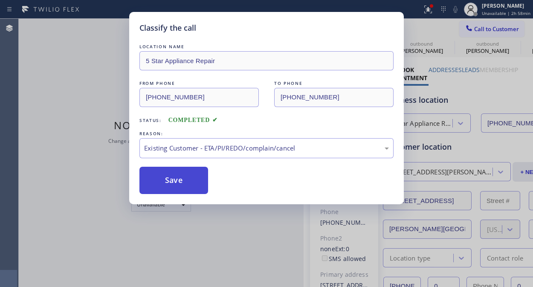
click at [180, 176] on button "Save" at bounding box center [174, 180] width 69 height 27
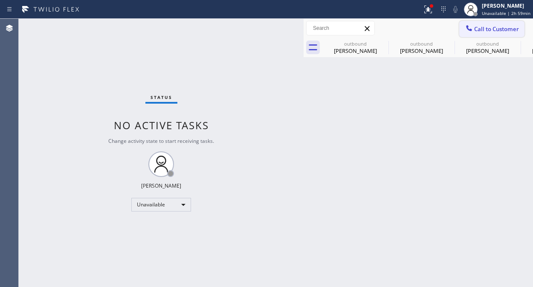
click at [491, 25] on span "Call to Customer" at bounding box center [497, 29] width 45 height 8
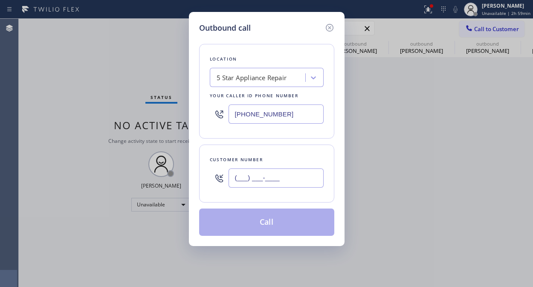
click at [239, 176] on input "(___) ___-____" at bounding box center [276, 178] width 95 height 19
paste input "929) 203-9053"
type input "(929) 203-9053"
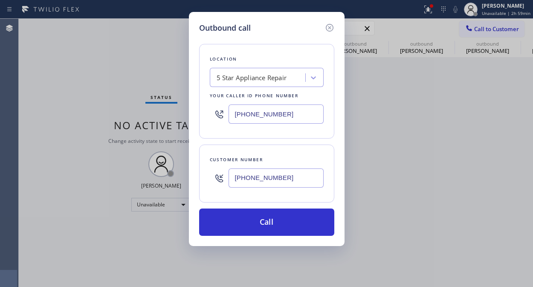
click at [235, 117] on input "(855) 731-4952" at bounding box center [276, 114] width 95 height 19
paste input "917) 887-9801"
click at [233, 115] on input "(855) 731-4952" at bounding box center [276, 114] width 95 height 19
paste input "929) 203-9053"
type input "(929) 203-9053"
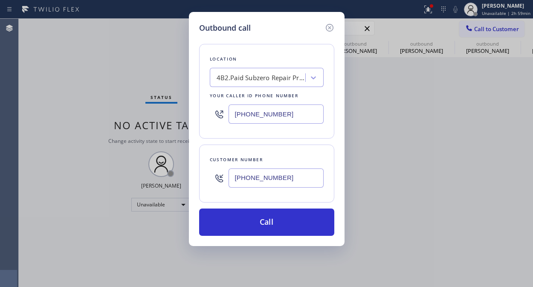
click at [242, 182] on input "(929) 203-9053" at bounding box center [276, 178] width 95 height 19
paste input "91) 788-7980"
click at [235, 175] on input "(991) 788-7980" at bounding box center [276, 178] width 95 height 19
paste input "17) 887-9801"
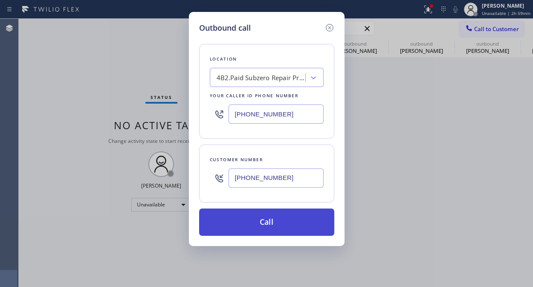
type input "(917) 887-9801"
click at [257, 223] on button "Call" at bounding box center [266, 222] width 135 height 27
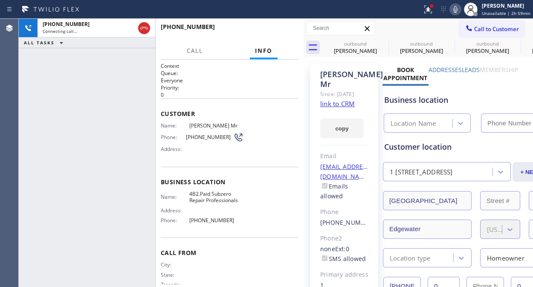
type input "(929) 203-9053"
click at [382, 41] on icon at bounding box center [383, 43] width 10 height 10
type input "(855) 731-4952"
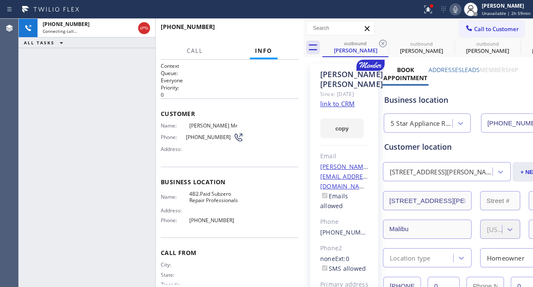
click at [382, 41] on icon at bounding box center [383, 43] width 10 height 10
click at [0, 0] on icon at bounding box center [0, 0] width 0 height 0
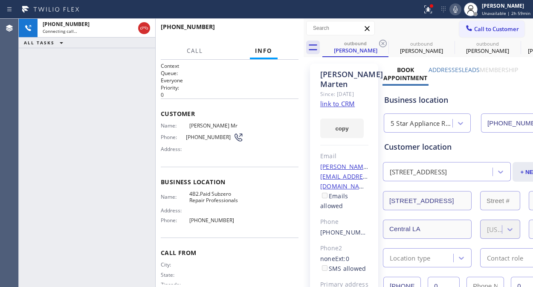
click at [382, 41] on icon at bounding box center [383, 43] width 10 height 10
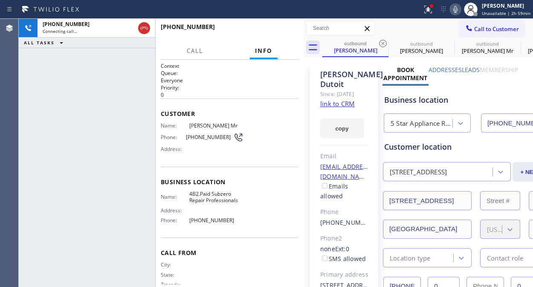
click at [382, 41] on icon at bounding box center [383, 43] width 10 height 10
type input "(929) 203-9053"
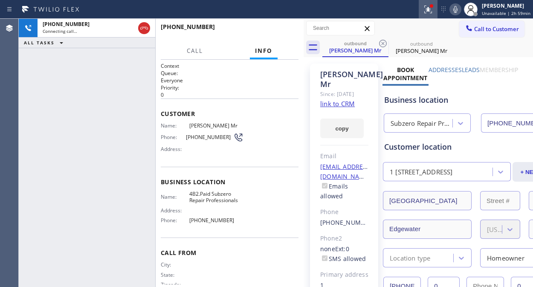
click at [430, 7] on icon at bounding box center [428, 8] width 5 height 3
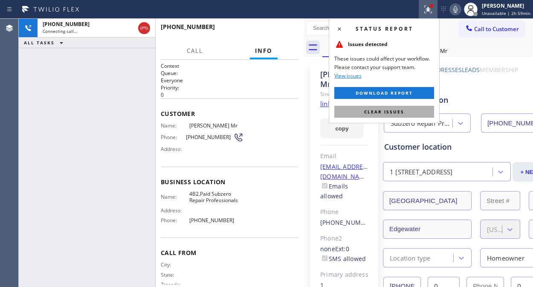
click at [404, 112] on button "Clear issues" at bounding box center [385, 112] width 100 height 12
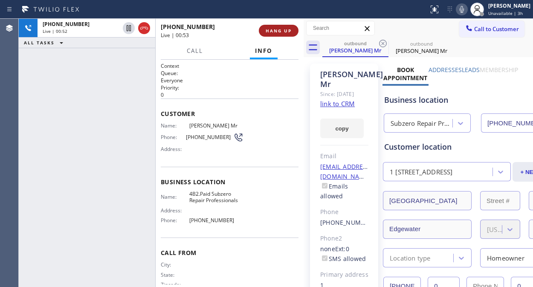
click at [274, 32] on span "HANG UP" at bounding box center [279, 31] width 26 height 6
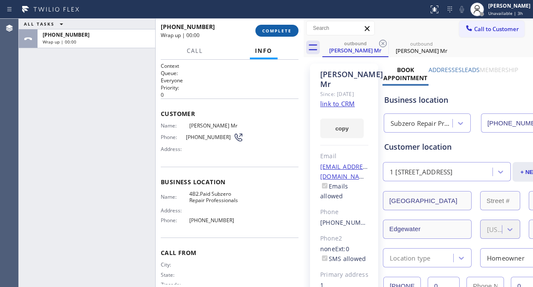
click at [278, 32] on span "COMPLETE" at bounding box center [276, 31] width 29 height 6
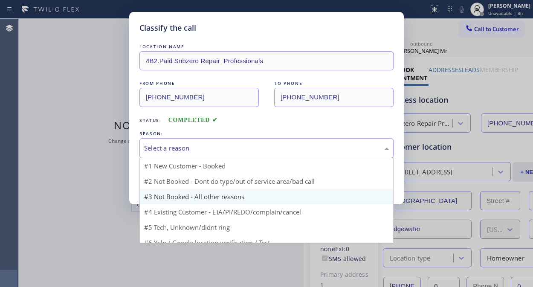
drag, startPoint x: 280, startPoint y: 152, endPoint x: 265, endPoint y: 202, distance: 51.9
click at [279, 154] on div "Select a reason" at bounding box center [267, 148] width 254 height 20
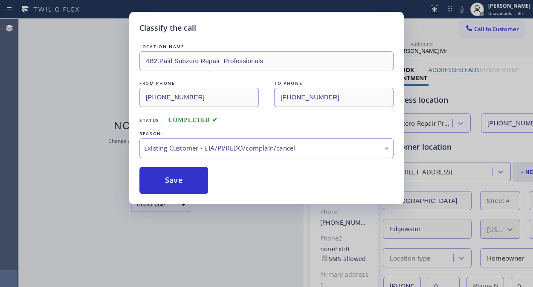
click at [195, 148] on div "Existing Customer - ETA/PI/REDO/complain/cancel" at bounding box center [266, 148] width 245 height 10
drag, startPoint x: 172, startPoint y: 177, endPoint x: 287, endPoint y: 242, distance: 132.6
click at [172, 179] on button "Save" at bounding box center [174, 180] width 69 height 27
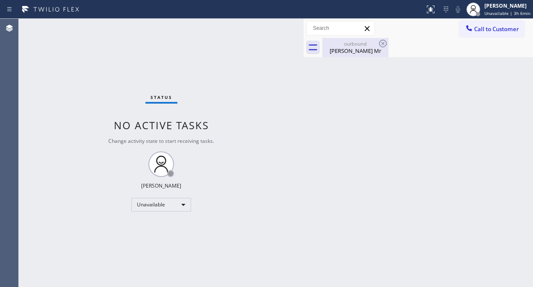
click at [355, 46] on div "outbound" at bounding box center [355, 44] width 64 height 6
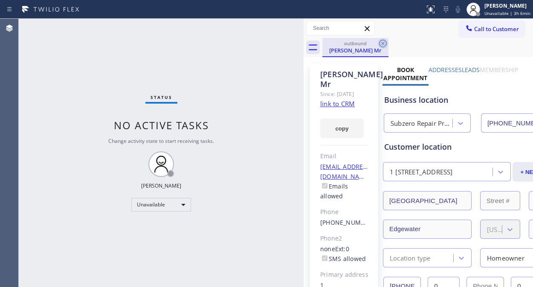
click at [381, 43] on icon at bounding box center [383, 43] width 10 height 10
